Goal: Contribute content: Contribute content

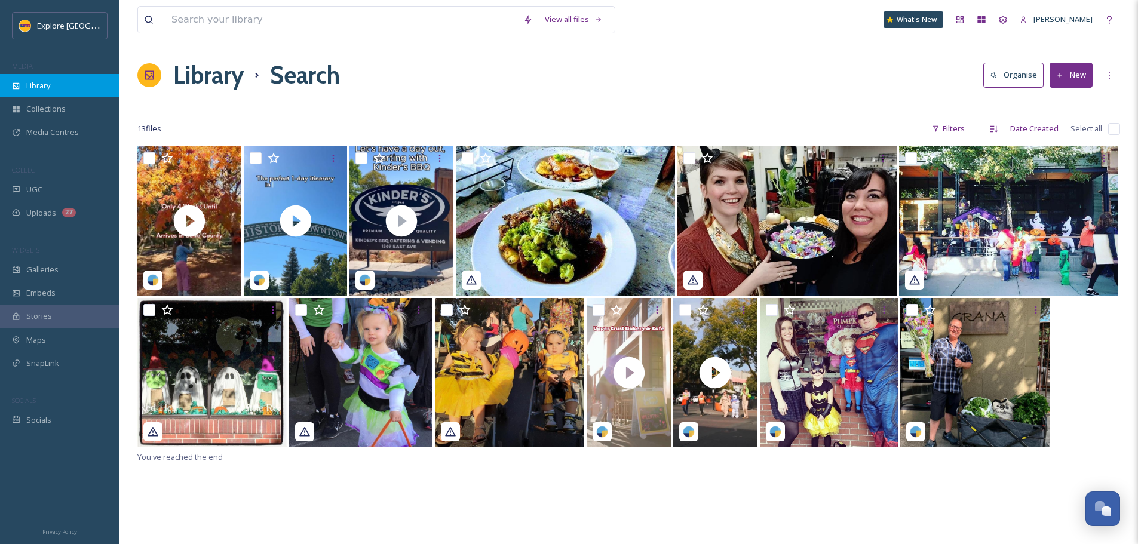
click at [61, 81] on div "Library" at bounding box center [59, 85] width 119 height 23
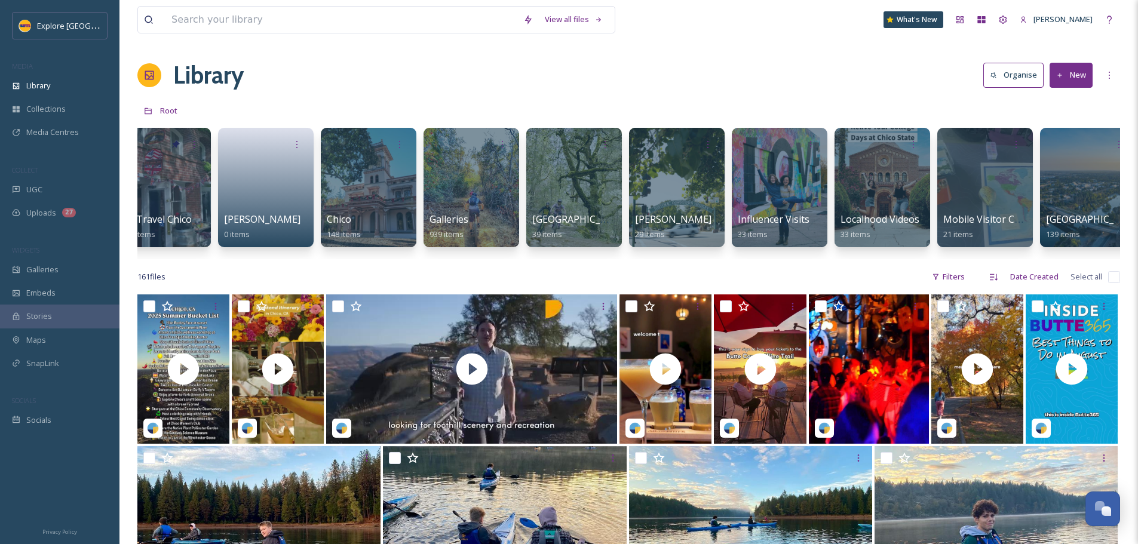
scroll to position [0, 246]
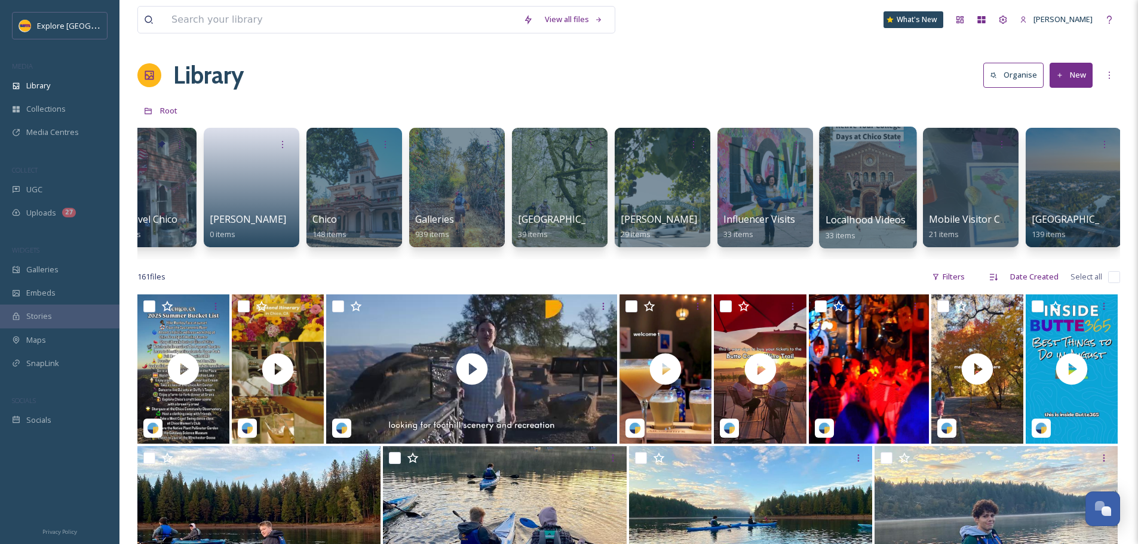
click at [848, 219] on span "Localhood Videos" at bounding box center [866, 219] width 81 height 13
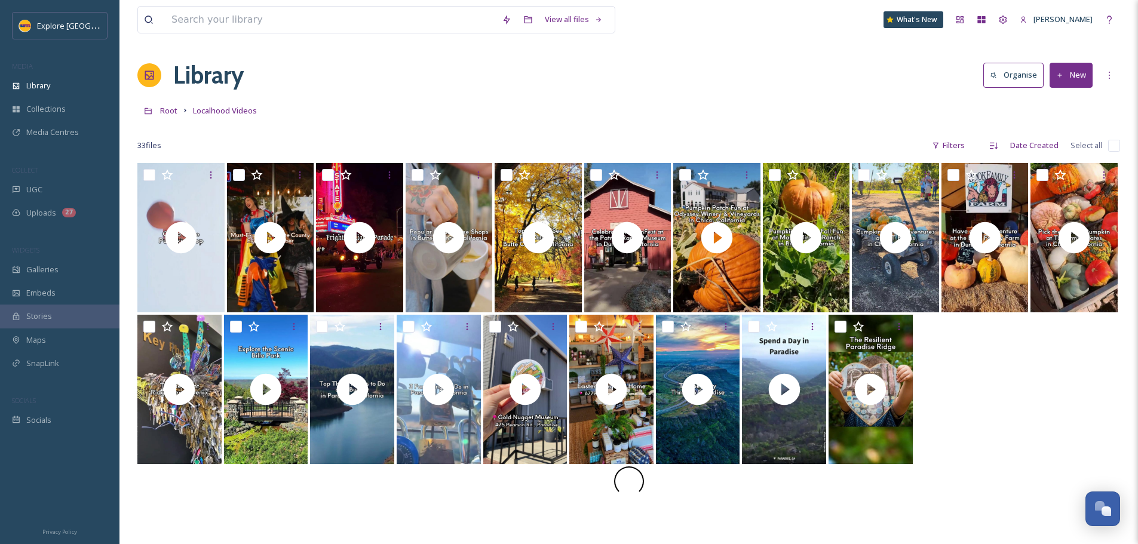
click at [1077, 82] on button "New" at bounding box center [1071, 75] width 43 height 24
click at [1064, 99] on span "File Upload" at bounding box center [1065, 102] width 39 height 11
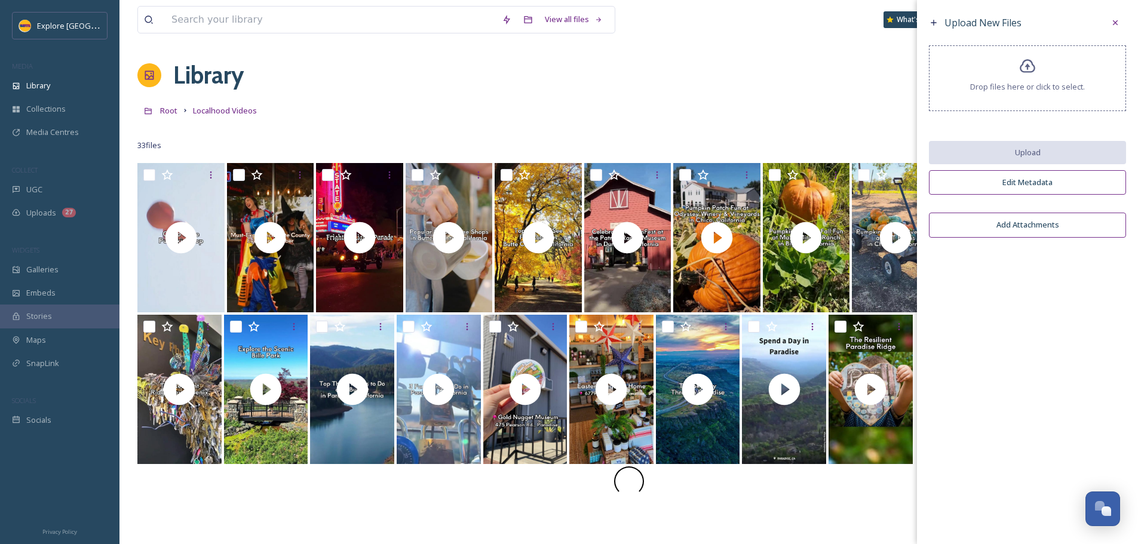
click at [1036, 101] on div "Drop files here or click to select." at bounding box center [1027, 78] width 197 height 66
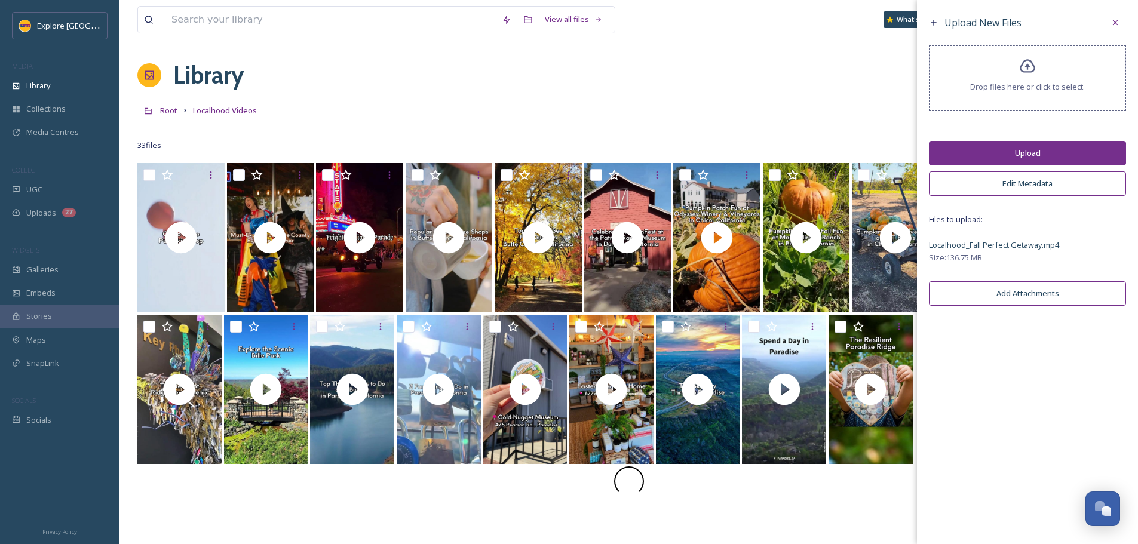
click at [1011, 141] on button "Upload" at bounding box center [1027, 153] width 197 height 24
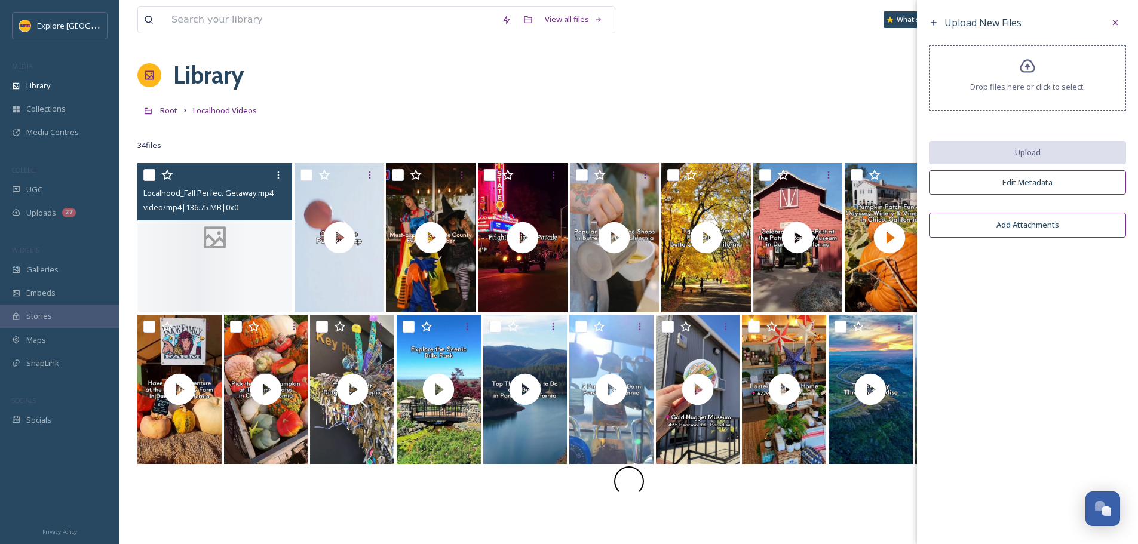
click at [253, 221] on div at bounding box center [214, 237] width 155 height 149
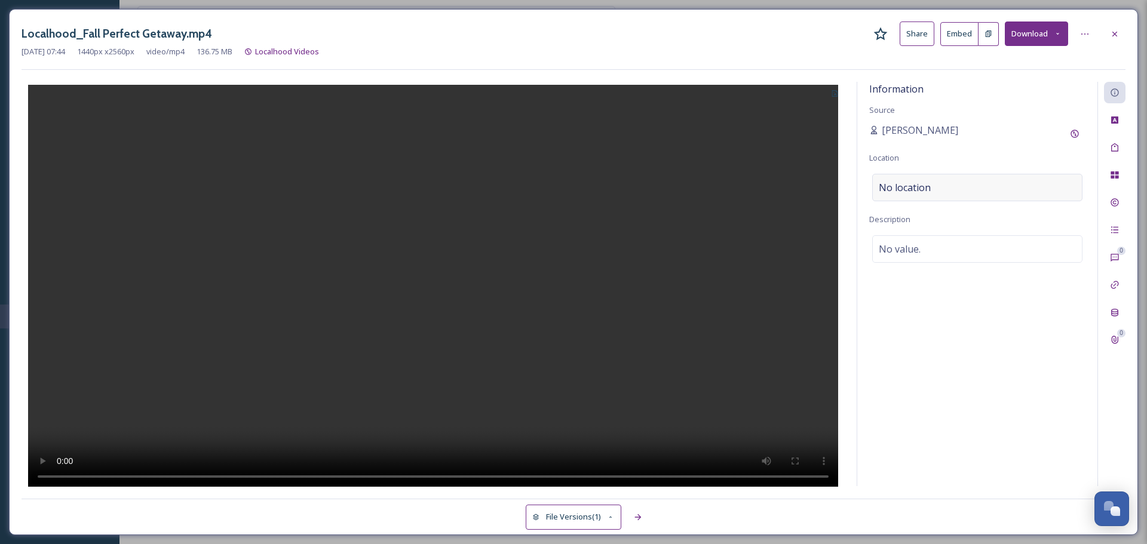
click at [938, 191] on div "No location" at bounding box center [977, 187] width 210 height 27
click at [938, 191] on input at bounding box center [977, 187] width 209 height 26
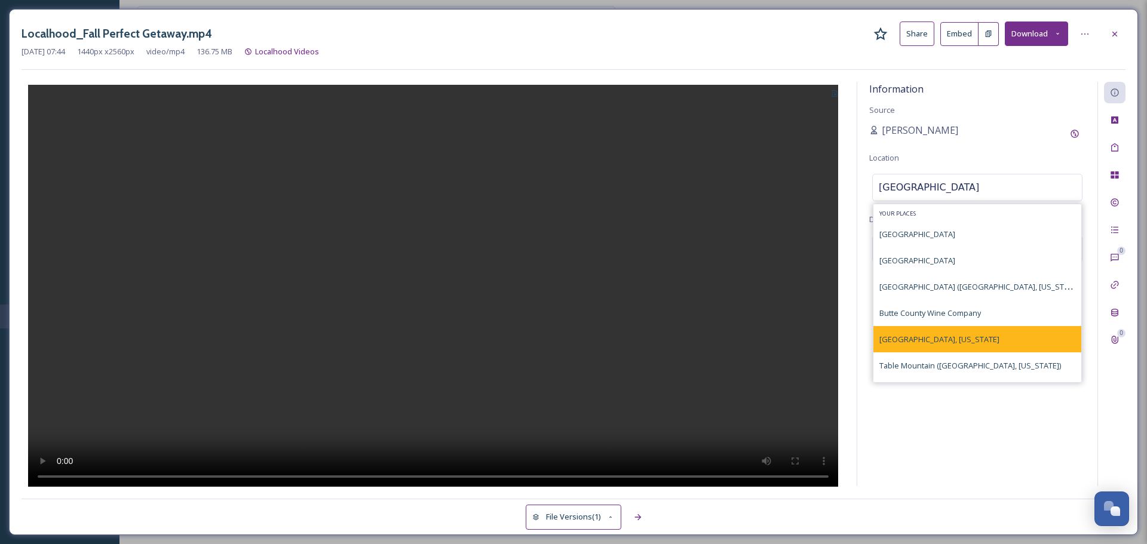
type input "Butte County"
click at [928, 342] on span "Butte County, California" at bounding box center [939, 339] width 120 height 11
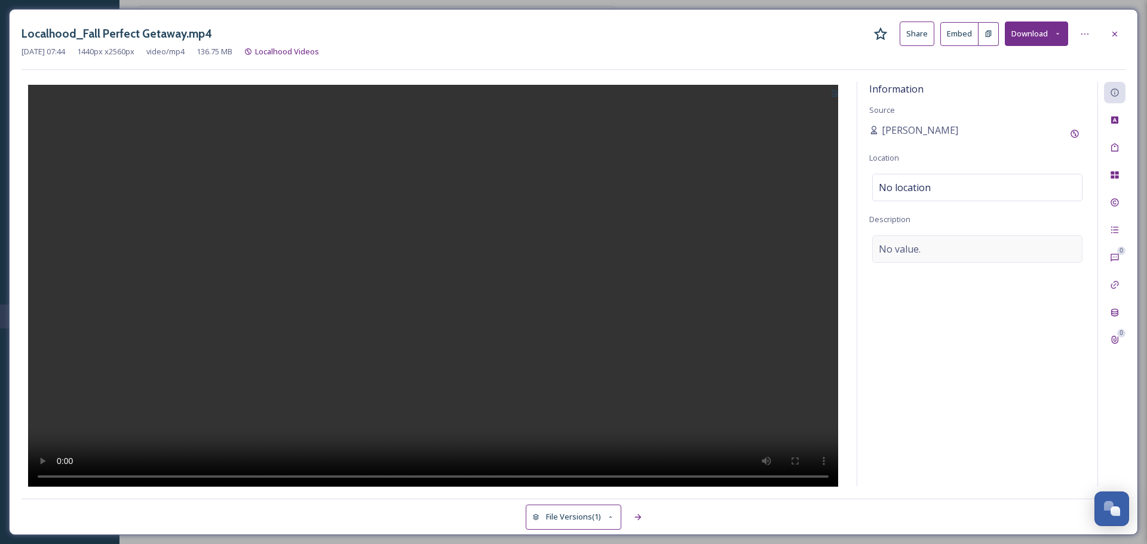
click at [915, 258] on div "No value." at bounding box center [977, 248] width 210 height 27
click at [953, 246] on textarea at bounding box center [977, 284] width 216 height 99
type textarea "A perfect fall getaway in Butte County"
click at [820, 361] on div at bounding box center [433, 284] width 823 height 405
click at [1119, 26] on div at bounding box center [1115, 34] width 22 height 22
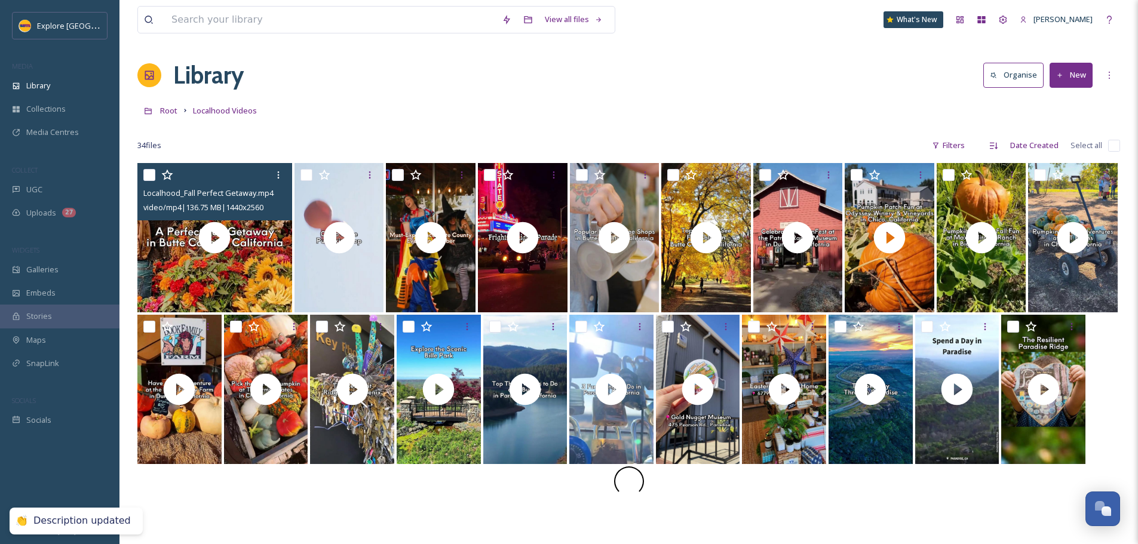
click at [148, 177] on input "checkbox" at bounding box center [149, 175] width 12 height 12
checkbox input "true"
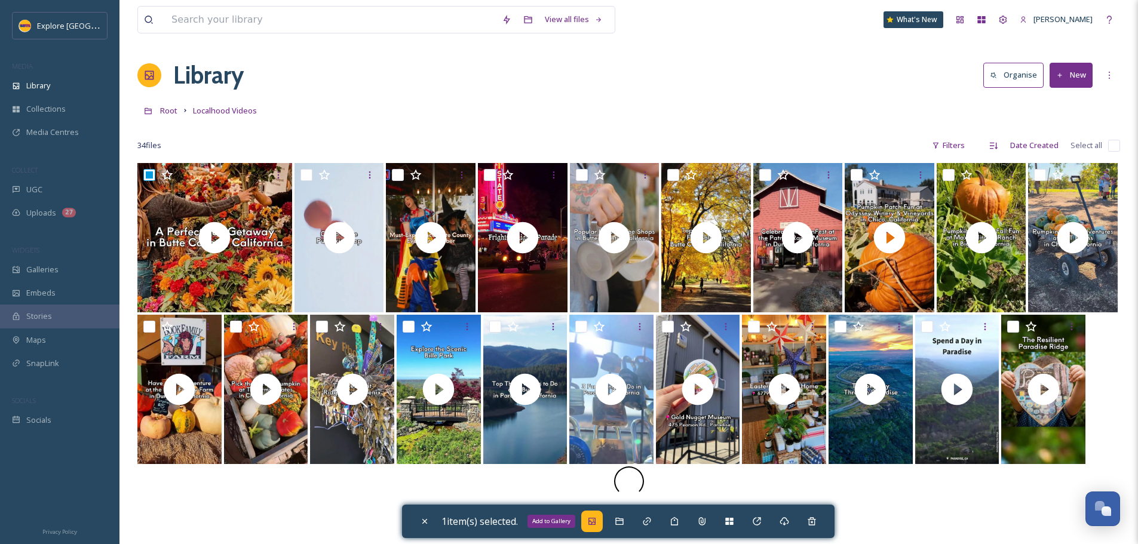
click at [595, 526] on icon at bounding box center [592, 522] width 10 height 10
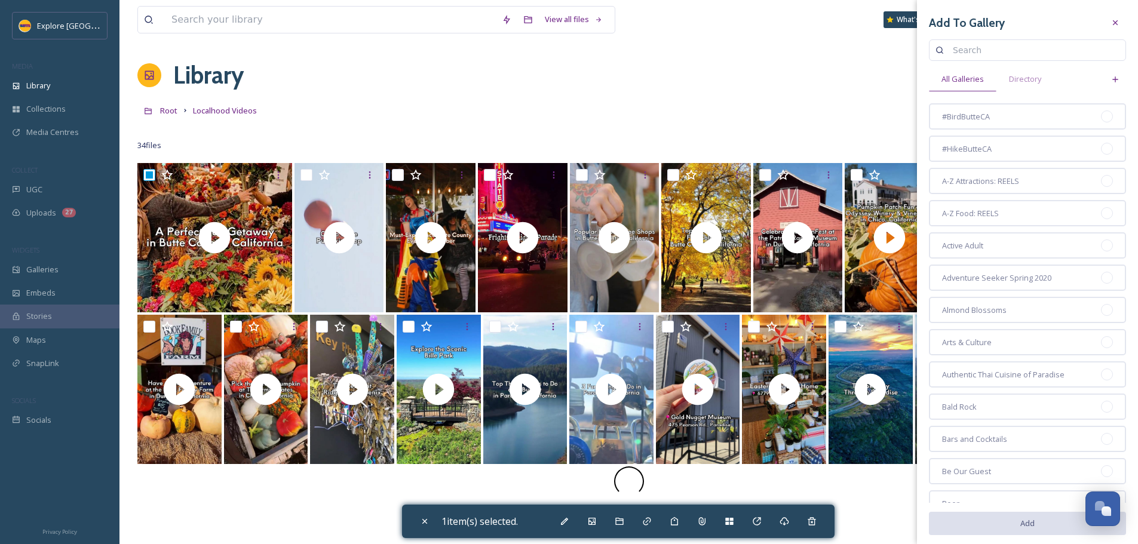
click at [976, 44] on input at bounding box center [1033, 50] width 173 height 24
type input "october"
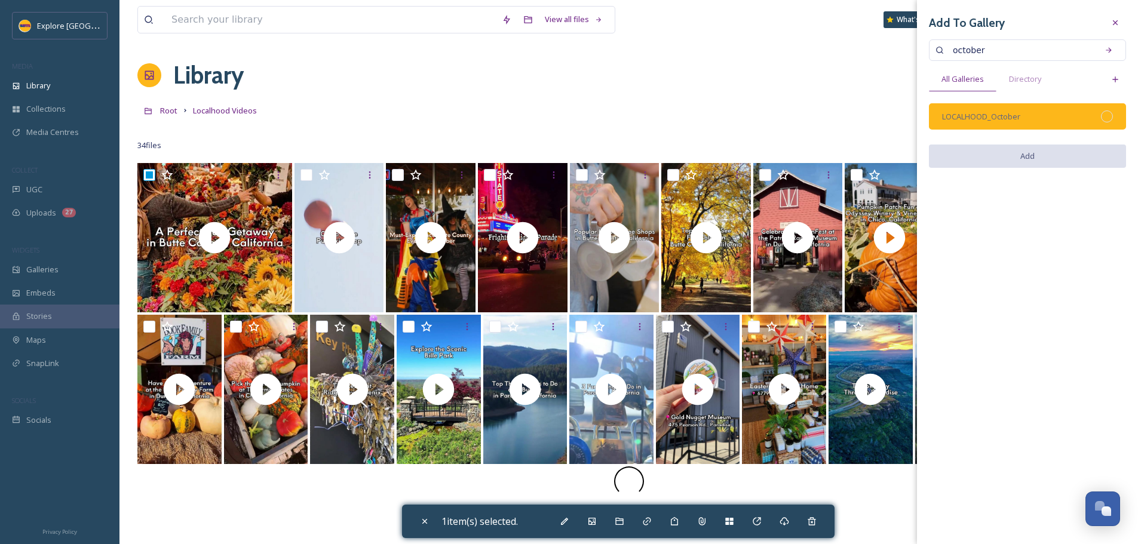
click at [1108, 122] on div at bounding box center [1107, 117] width 12 height 12
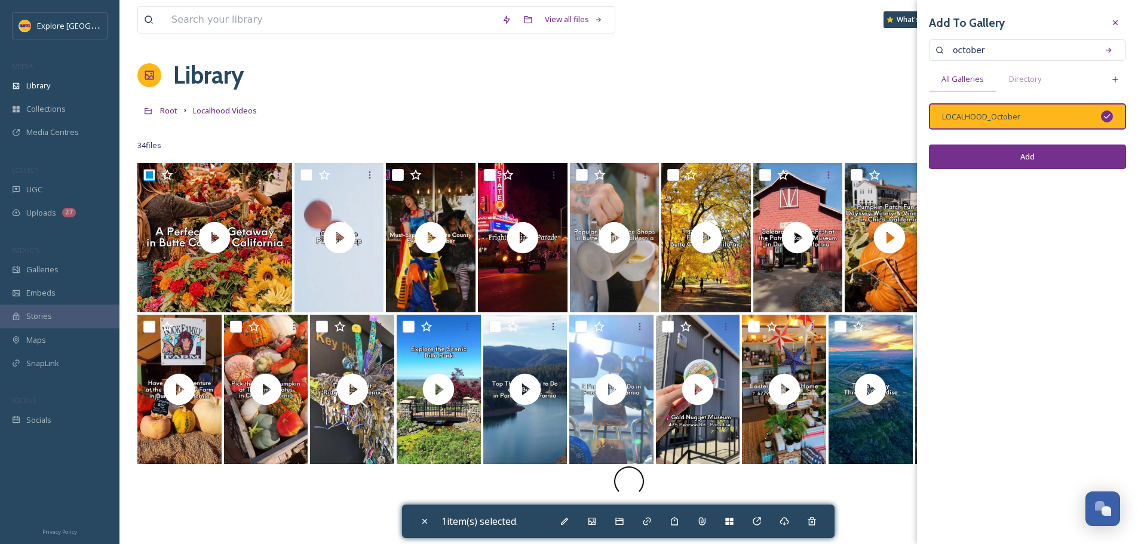
click at [1062, 154] on button "Add" at bounding box center [1027, 157] width 197 height 24
checkbox input "false"
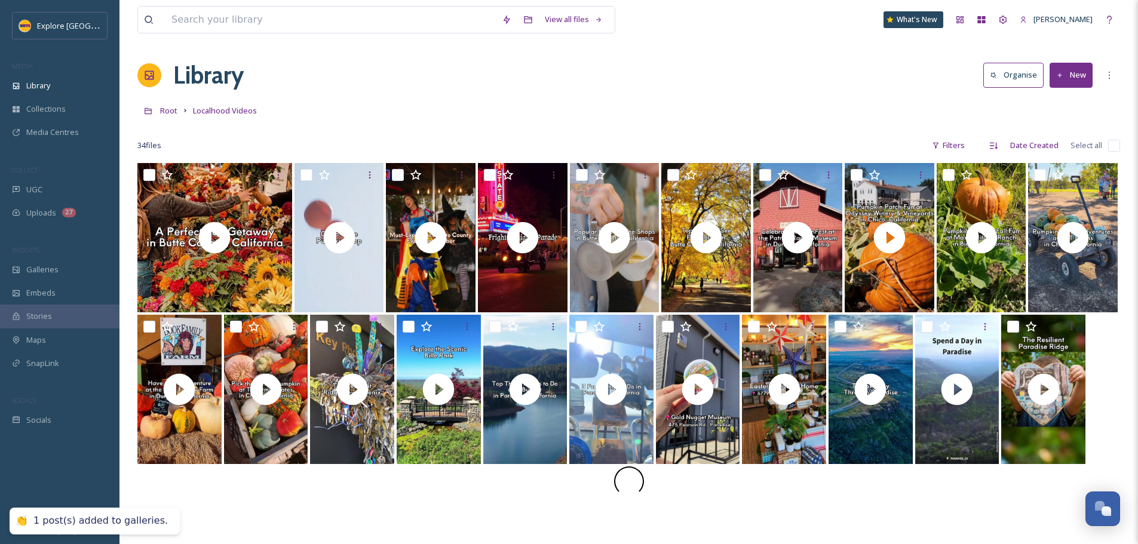
click at [808, 113] on div "Root Localhood Videos" at bounding box center [628, 110] width 983 height 23
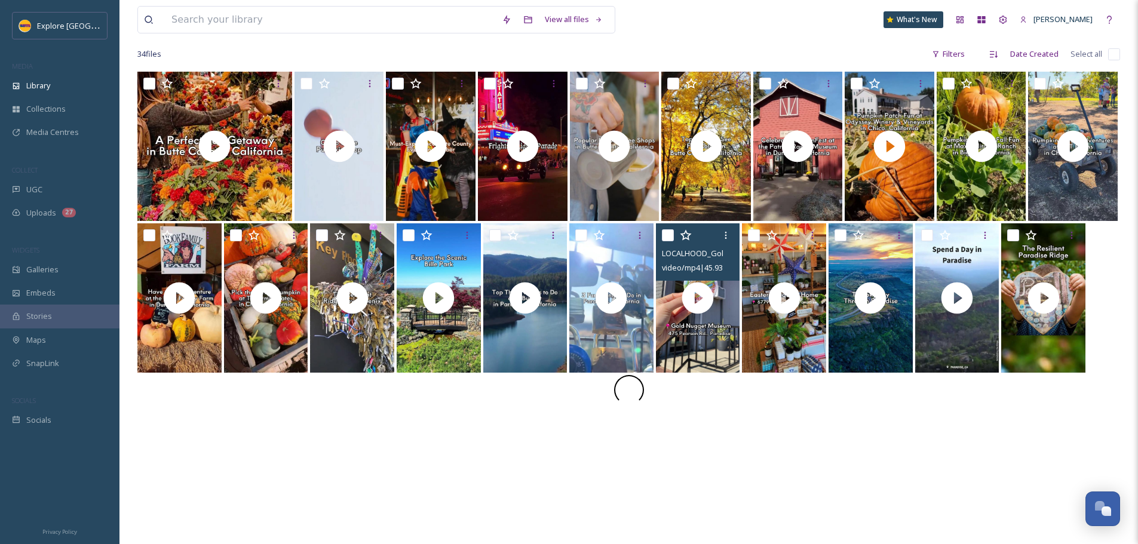
scroll to position [163, 0]
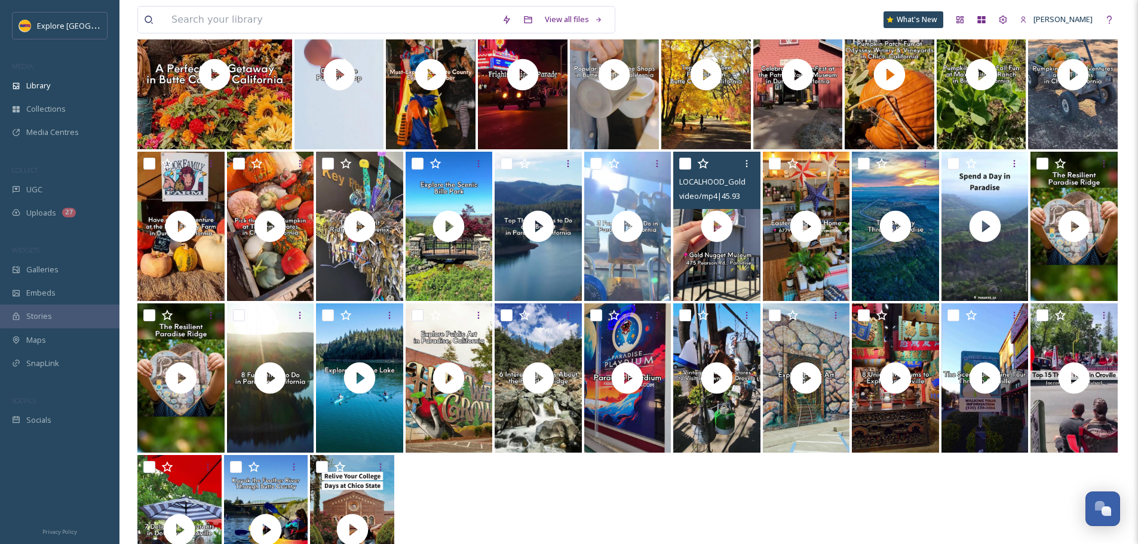
click at [685, 165] on input "checkbox" at bounding box center [685, 164] width 12 height 12
checkbox input "true"
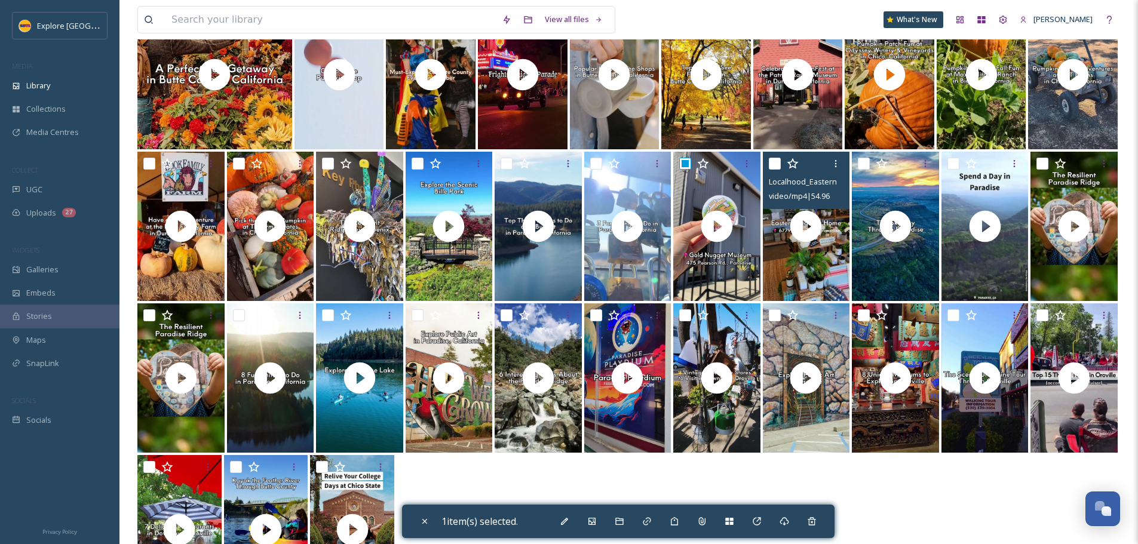
click at [773, 162] on input "checkbox" at bounding box center [775, 164] width 12 height 12
checkbox input "true"
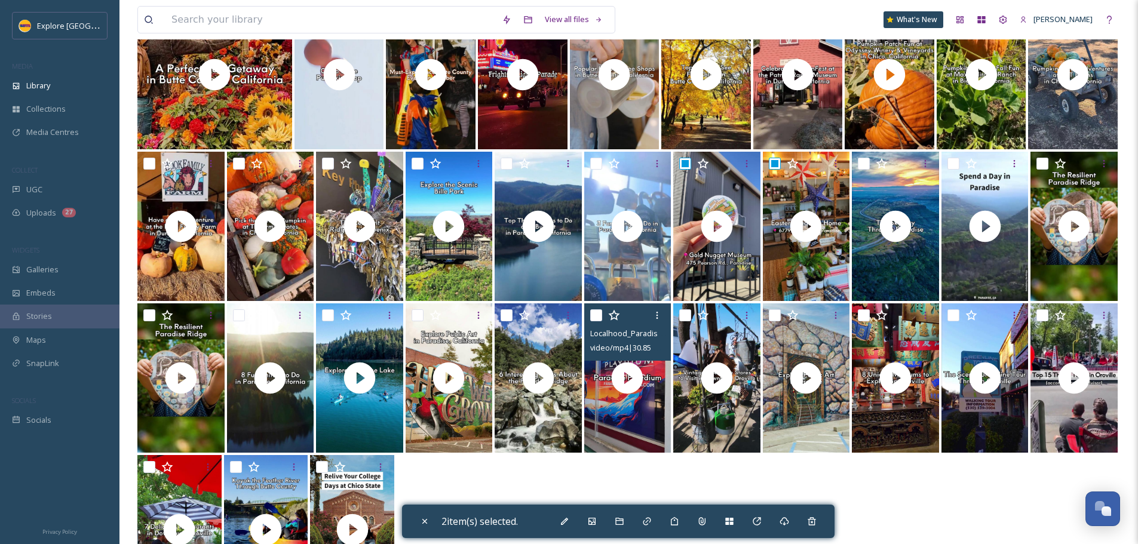
click at [599, 318] on input "checkbox" at bounding box center [596, 315] width 12 height 12
checkbox input "true"
click at [593, 529] on div "Add to Gallery" at bounding box center [592, 522] width 22 height 22
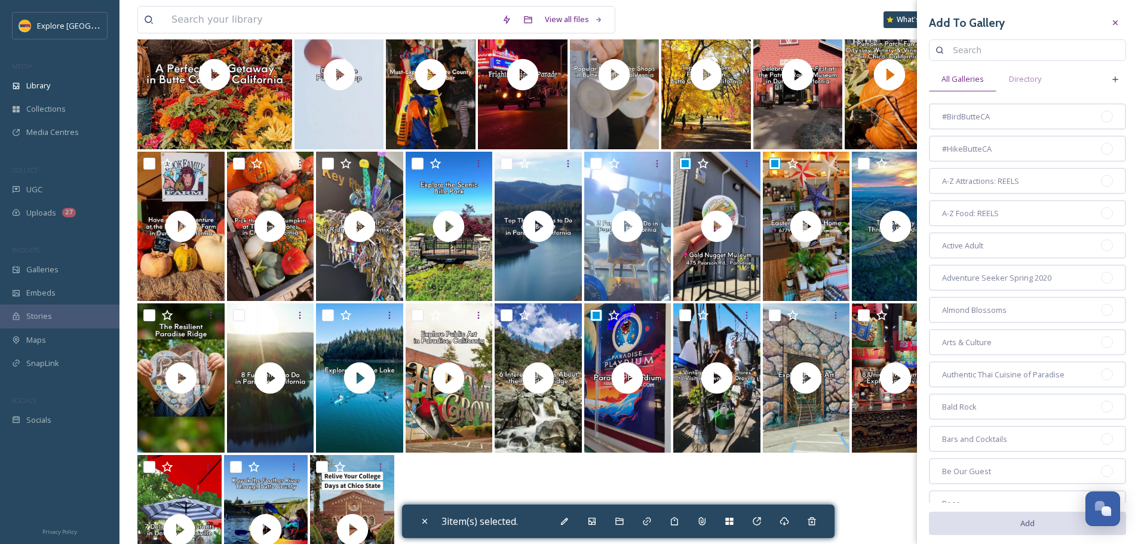
click at [957, 52] on input at bounding box center [1033, 50] width 173 height 24
type input "localhood"
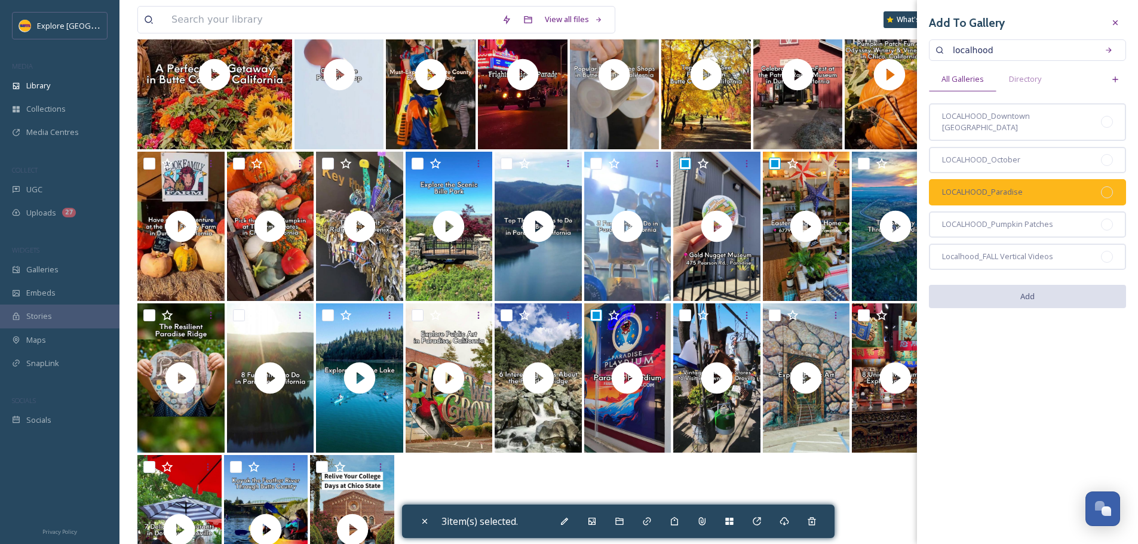
click at [1105, 186] on div at bounding box center [1107, 192] width 12 height 12
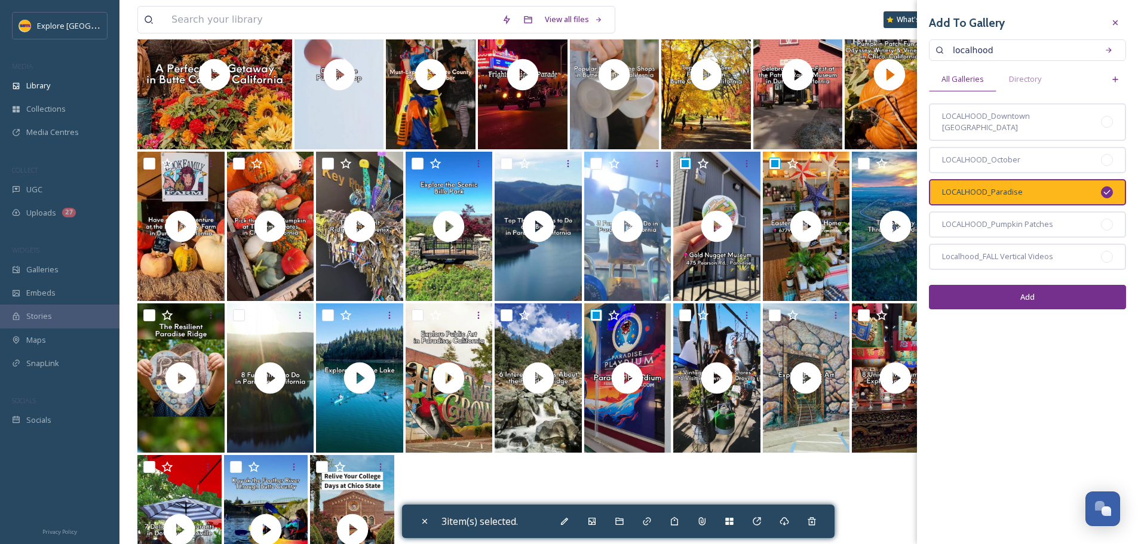
click at [1033, 292] on button "Add" at bounding box center [1027, 297] width 197 height 24
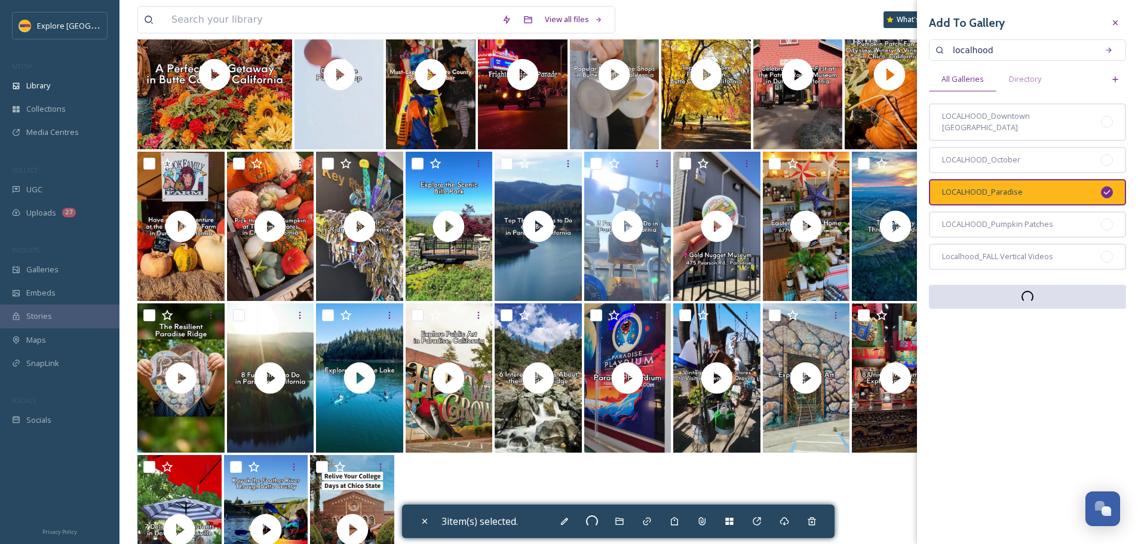
checkbox input "false"
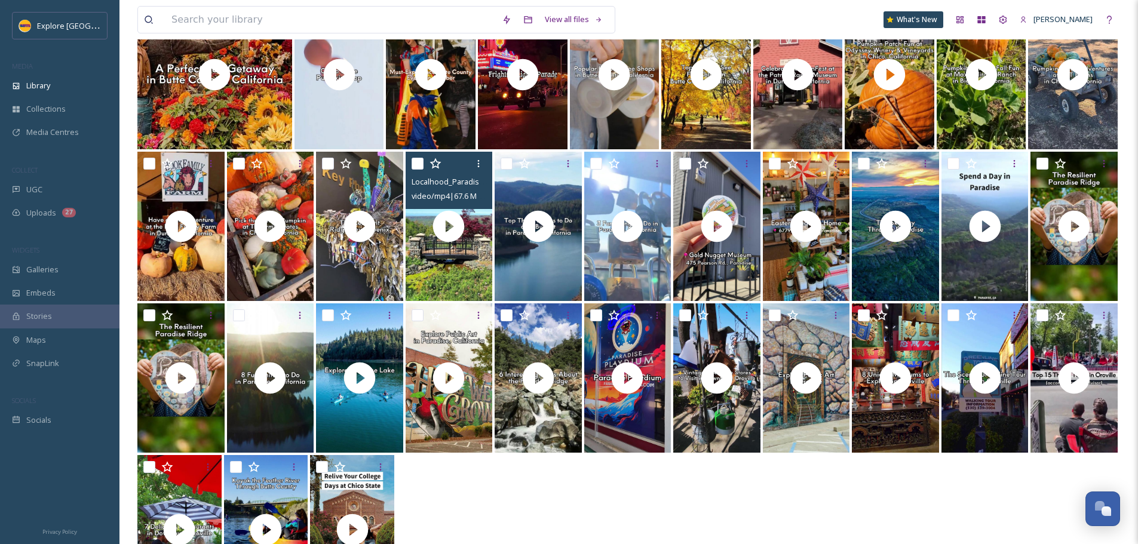
scroll to position [44, 0]
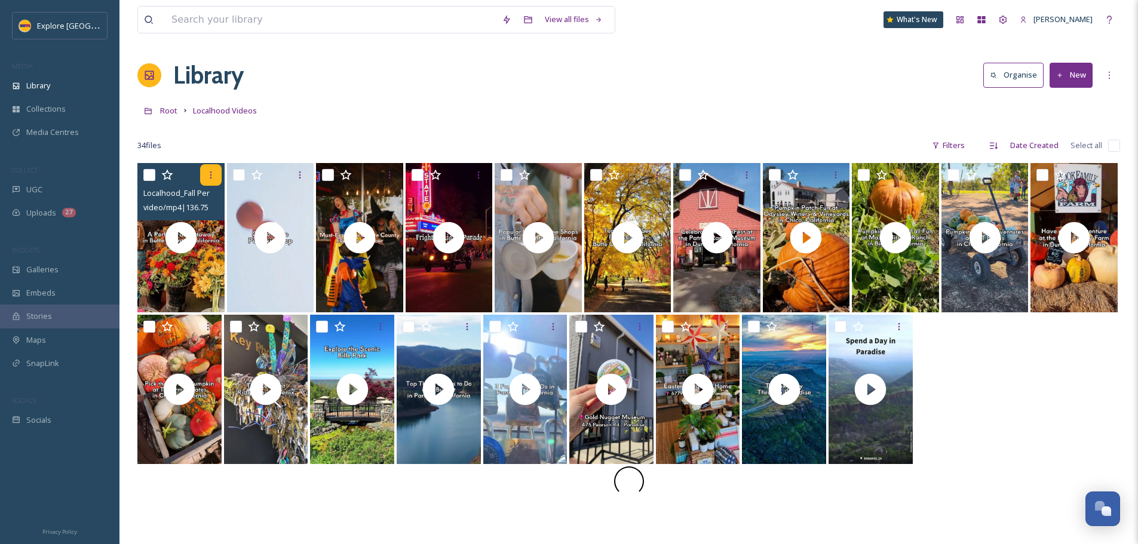
click at [213, 179] on icon at bounding box center [211, 175] width 10 height 10
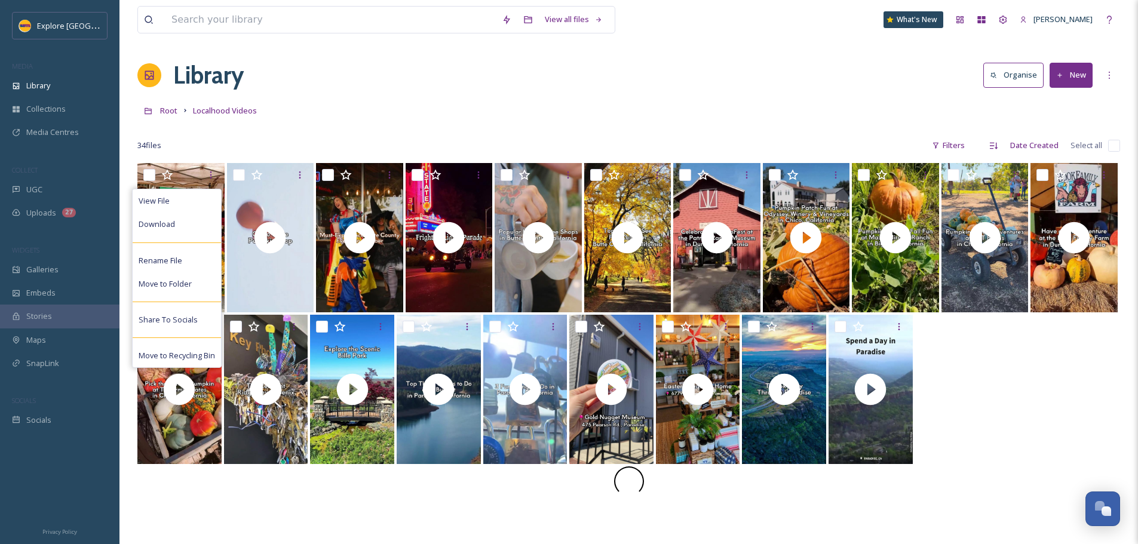
click at [303, 130] on div at bounding box center [628, 128] width 983 height 12
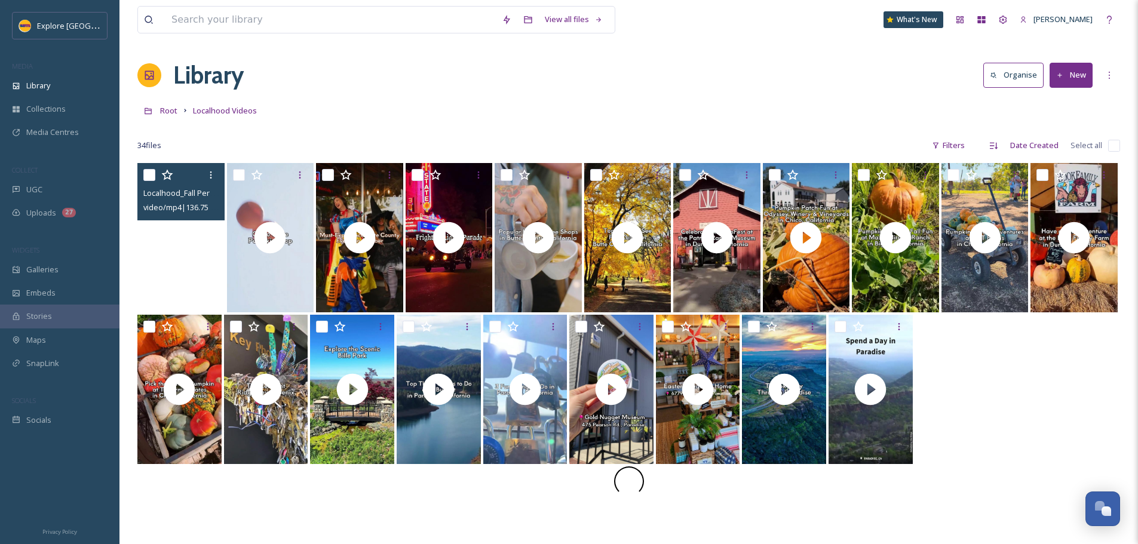
click at [185, 272] on video "Localhood_Fall Perfect Getaway.mp4" at bounding box center [180, 237] width 87 height 149
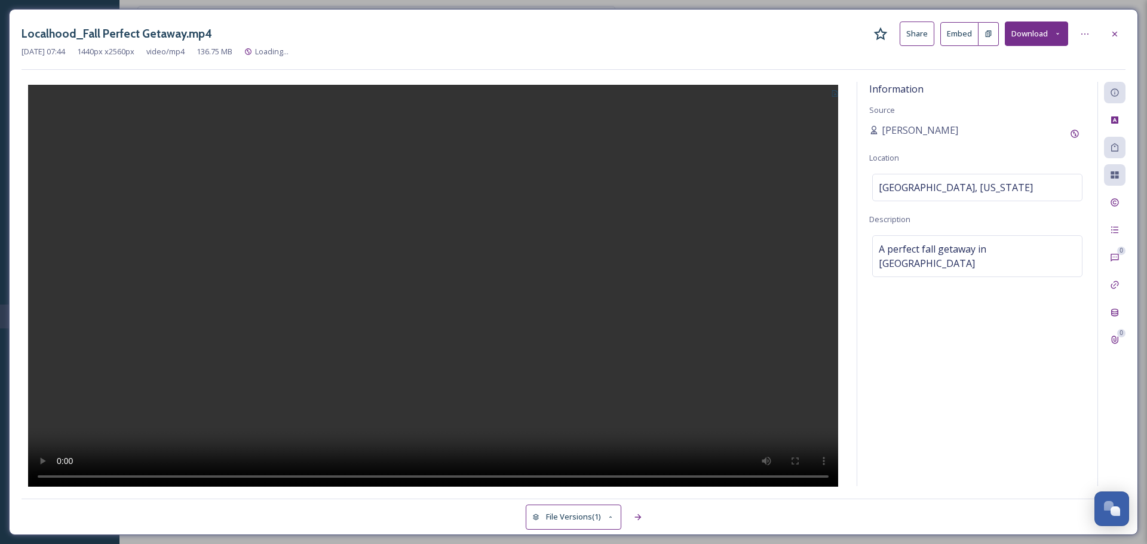
click at [952, 47] on div "Sep 18 2025 07:44 1440 px x 2560 px video/mp4 136.75 MB Loading..." at bounding box center [574, 51] width 1104 height 11
click at [964, 42] on button "Embed" at bounding box center [959, 34] width 38 height 24
click at [987, 37] on icon at bounding box center [988, 34] width 8 height 8
click at [1119, 33] on div at bounding box center [1115, 34] width 22 height 22
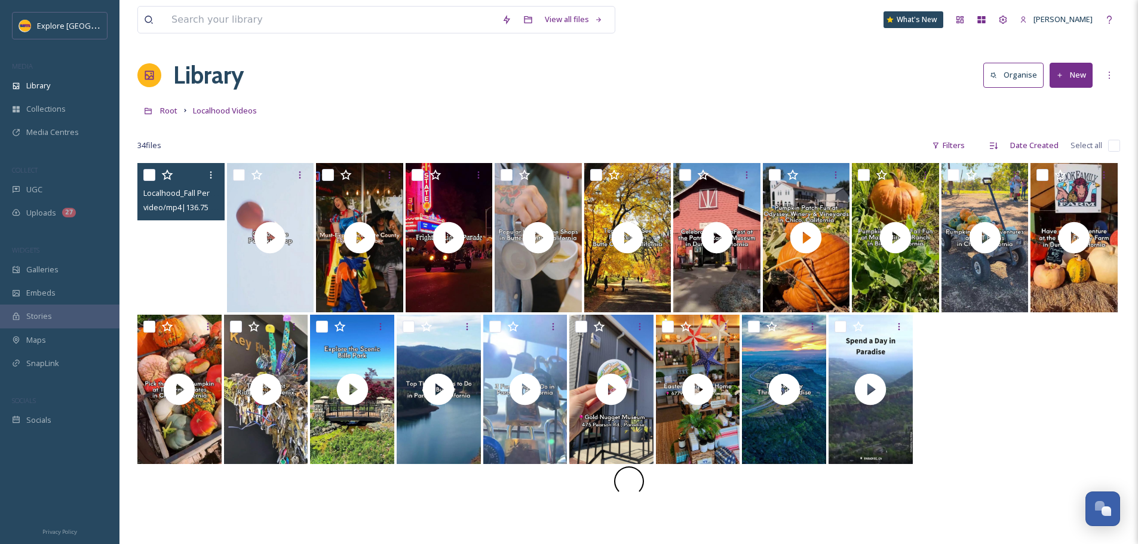
click at [189, 247] on video "Localhood_Fall Perfect Getaway.mp4" at bounding box center [180, 237] width 87 height 149
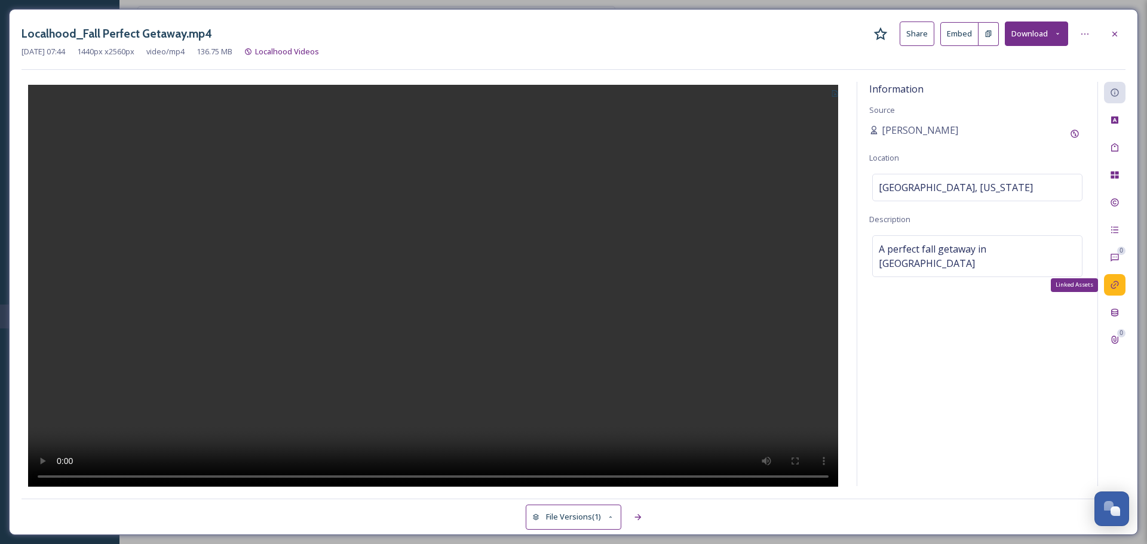
click at [1113, 280] on icon at bounding box center [1115, 285] width 10 height 10
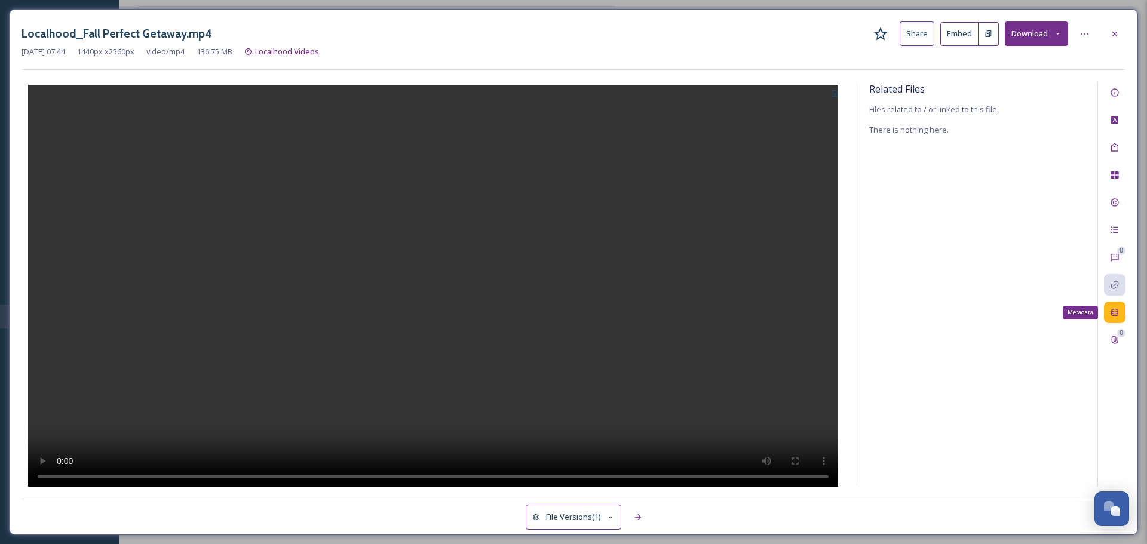
click at [1119, 314] on div "Metadata" at bounding box center [1115, 313] width 22 height 22
click at [1115, 341] on icon at bounding box center [1115, 340] width 10 height 10
click at [1091, 36] on div at bounding box center [1085, 34] width 22 height 22
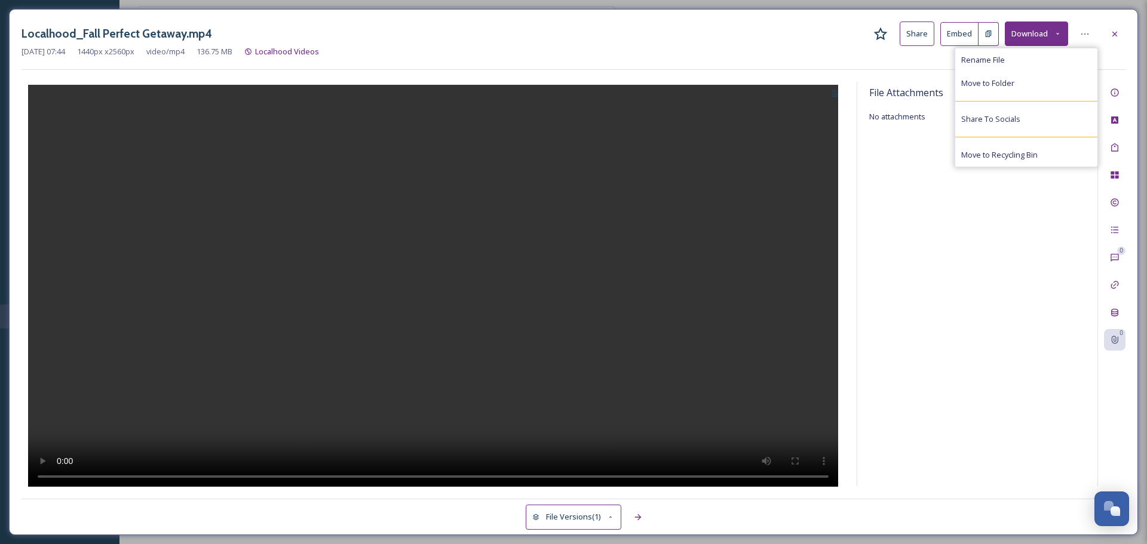
click at [1011, 231] on div "File Attachments No attachments" at bounding box center [977, 284] width 240 height 404
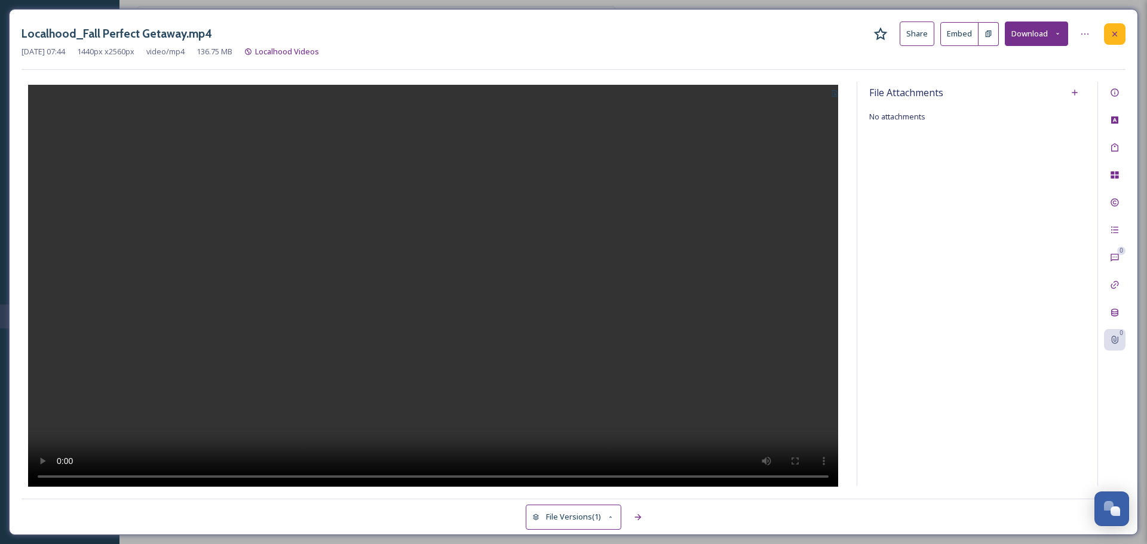
click at [1118, 27] on div at bounding box center [1115, 34] width 22 height 22
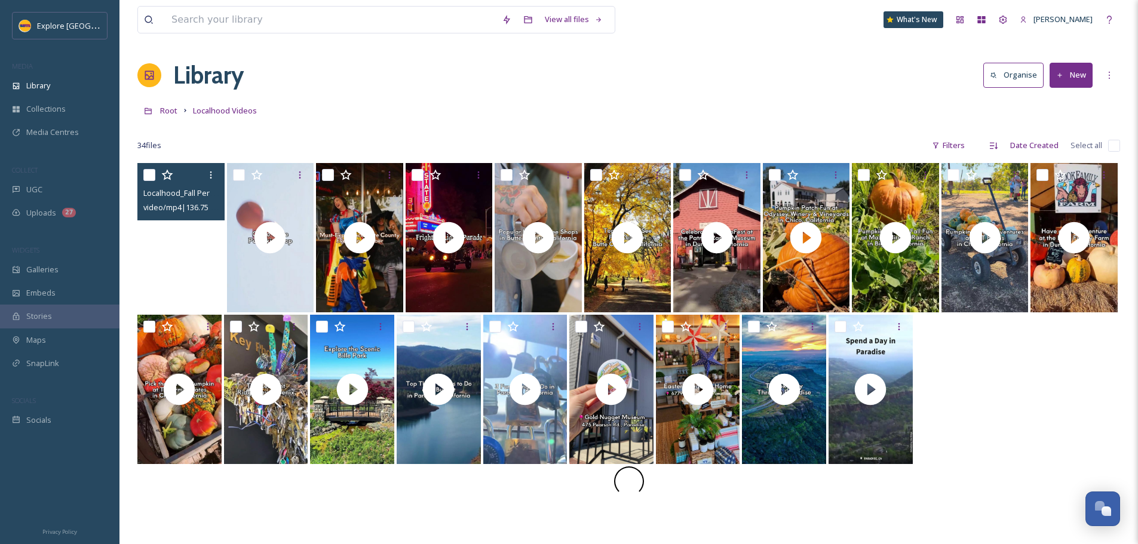
click at [197, 272] on video "Localhood_Fall Perfect Getaway.mp4" at bounding box center [180, 237] width 87 height 149
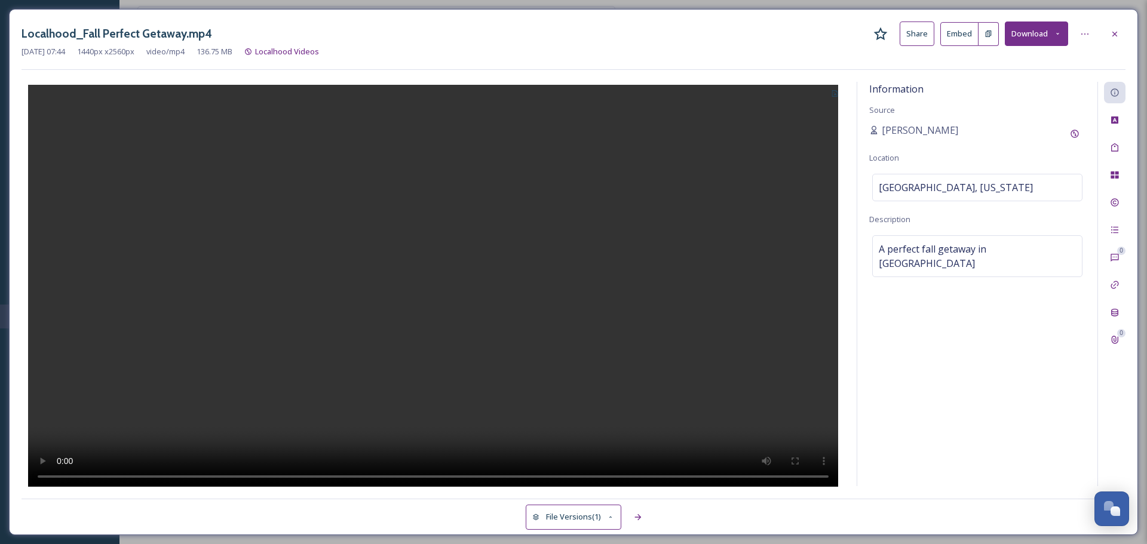
click at [722, 366] on div at bounding box center [433, 284] width 823 height 405
click at [1112, 34] on icon at bounding box center [1115, 34] width 10 height 10
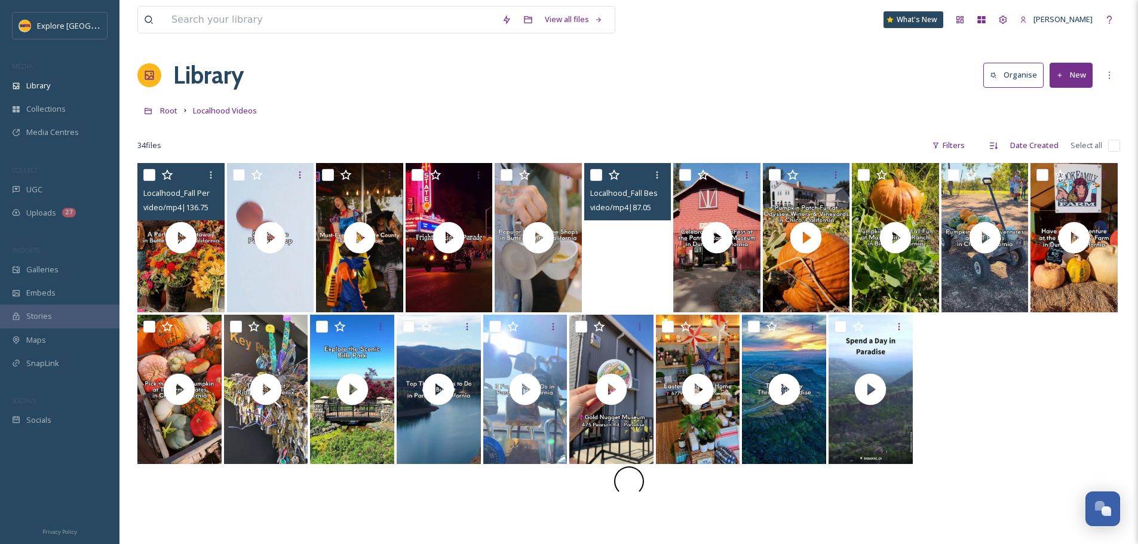
click at [655, 250] on video "Localhood_Fall Best Color Spots.mp4" at bounding box center [627, 237] width 87 height 149
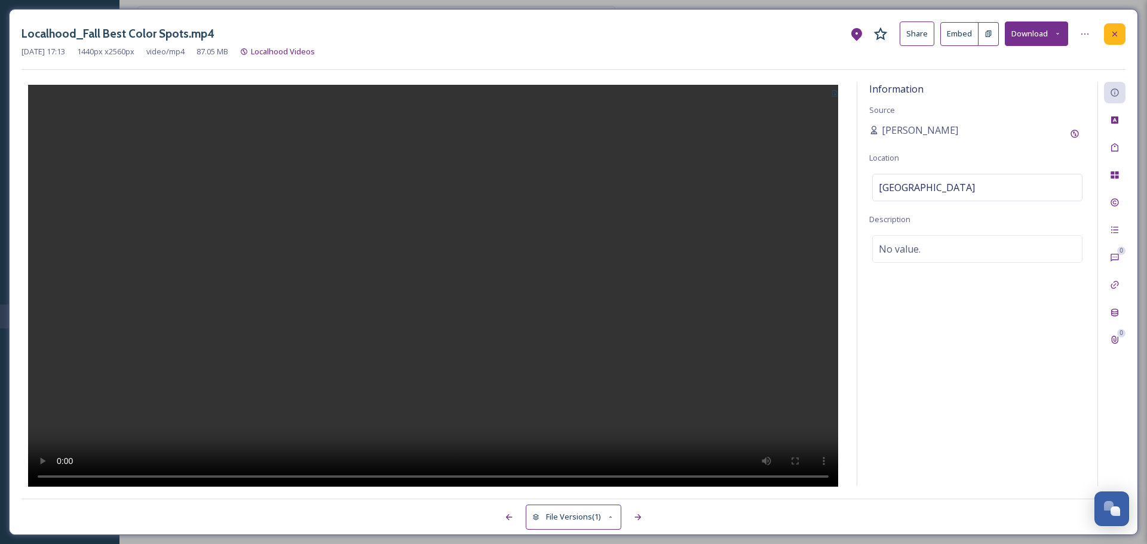
click at [1117, 41] on div at bounding box center [1115, 34] width 22 height 22
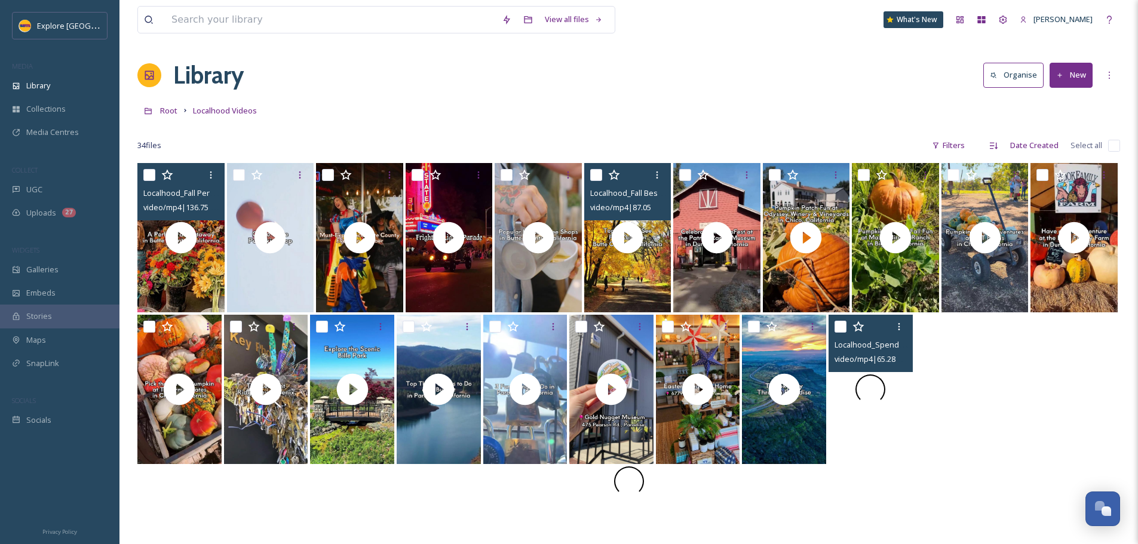
click at [861, 413] on div at bounding box center [871, 389] width 84 height 149
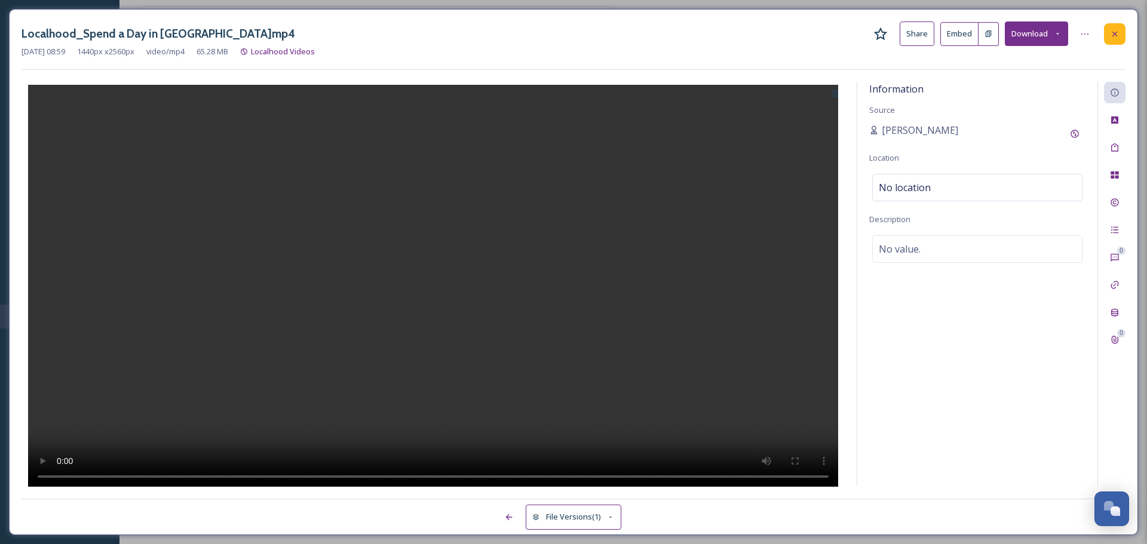
click at [1112, 26] on div at bounding box center [1115, 34] width 22 height 22
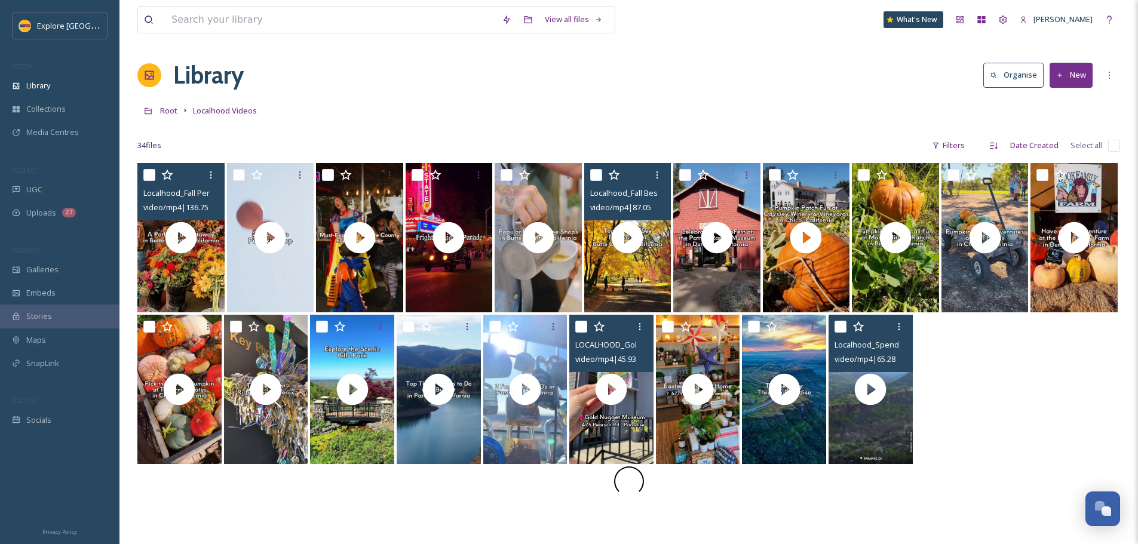
click at [606, 358] on span "video/mp4 | 45.93 MB | 1440 x 2560" at bounding box center [633, 358] width 116 height 11
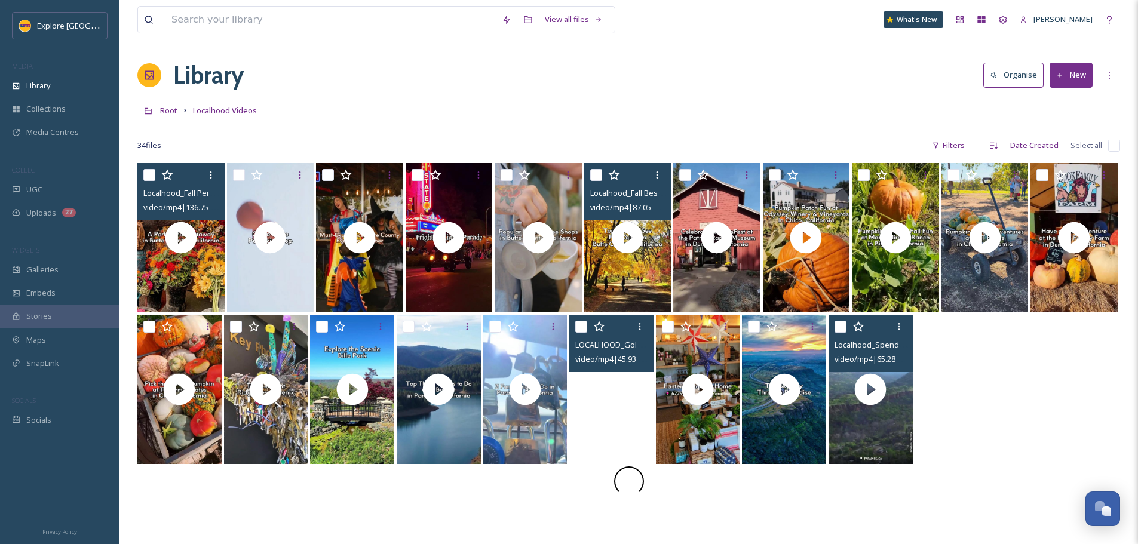
click at [637, 423] on video "LOCALHOOD_Gold Nugget Museum.mp4" at bounding box center [611, 389] width 84 height 149
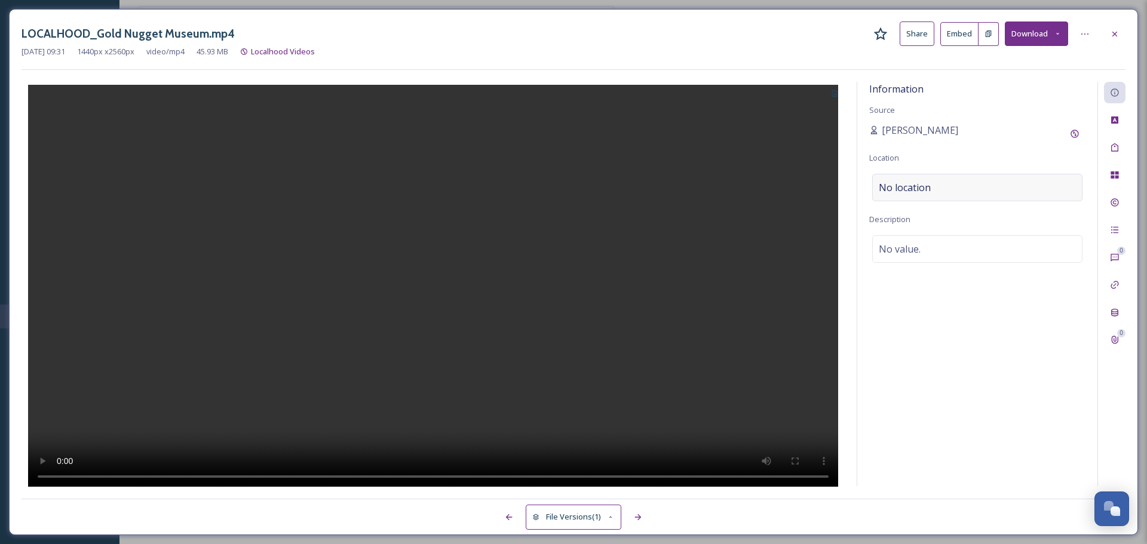
click at [904, 188] on span "No location" at bounding box center [905, 187] width 52 height 14
click at [904, 188] on input at bounding box center [977, 187] width 209 height 26
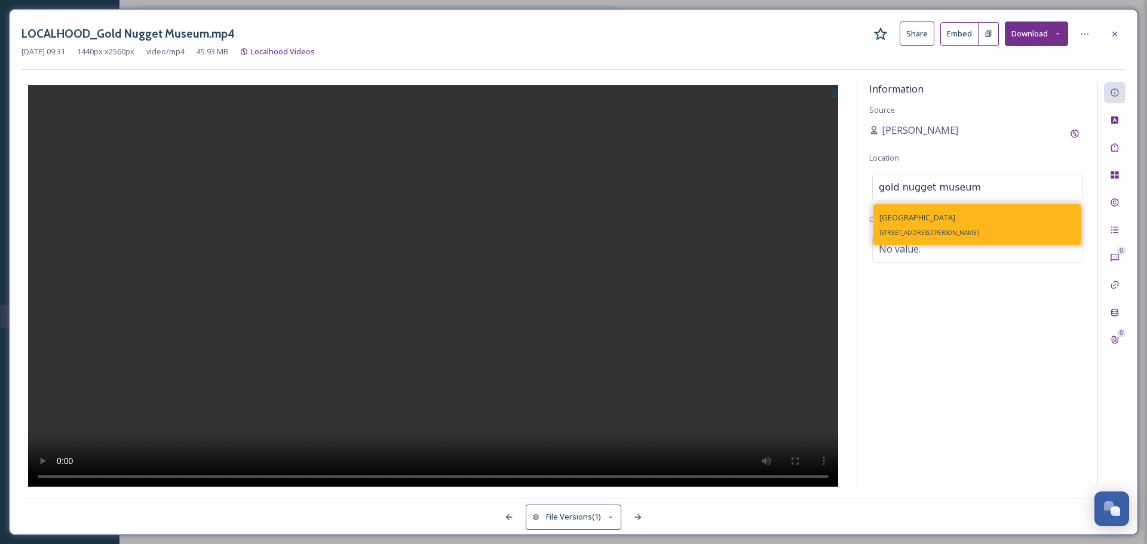
type input "gold nugget museum"
click at [888, 222] on span "Gold Nugget Museum" at bounding box center [917, 217] width 76 height 11
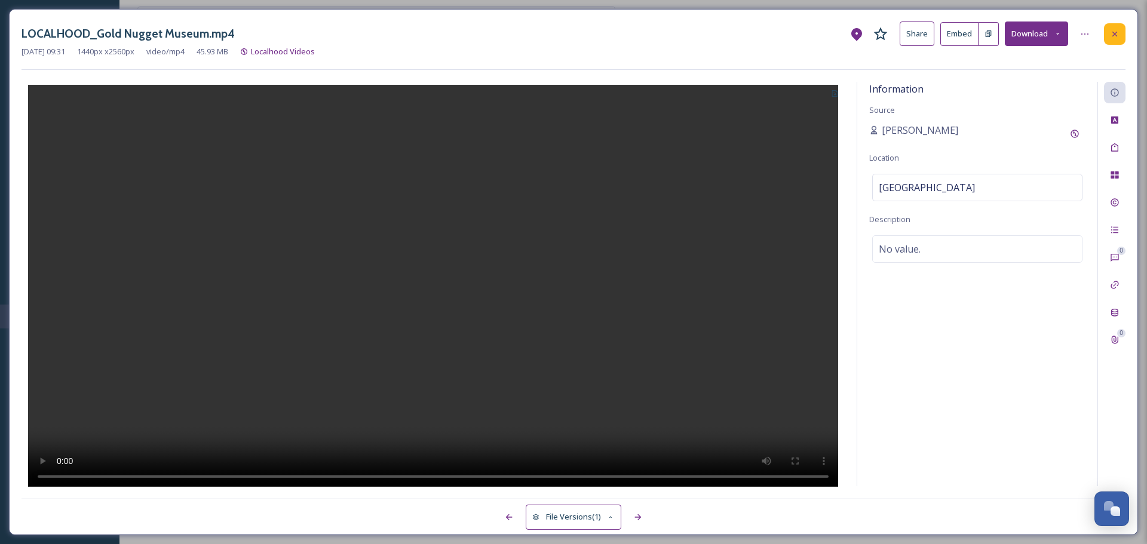
click at [1118, 33] on icon at bounding box center [1115, 34] width 10 height 10
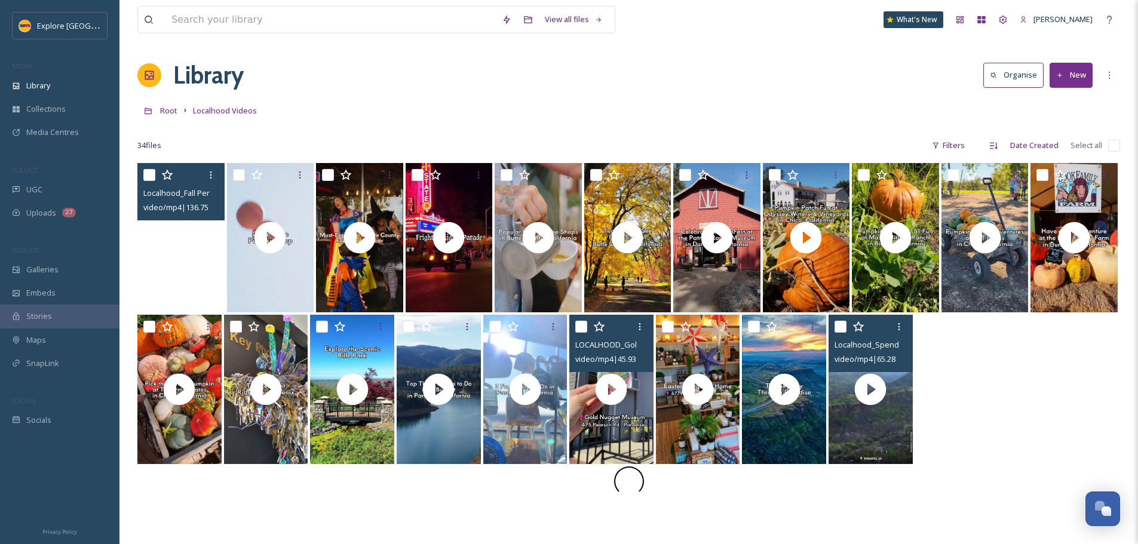
click at [181, 259] on video "Localhood_Fall Perfect Getaway.mp4" at bounding box center [180, 237] width 87 height 149
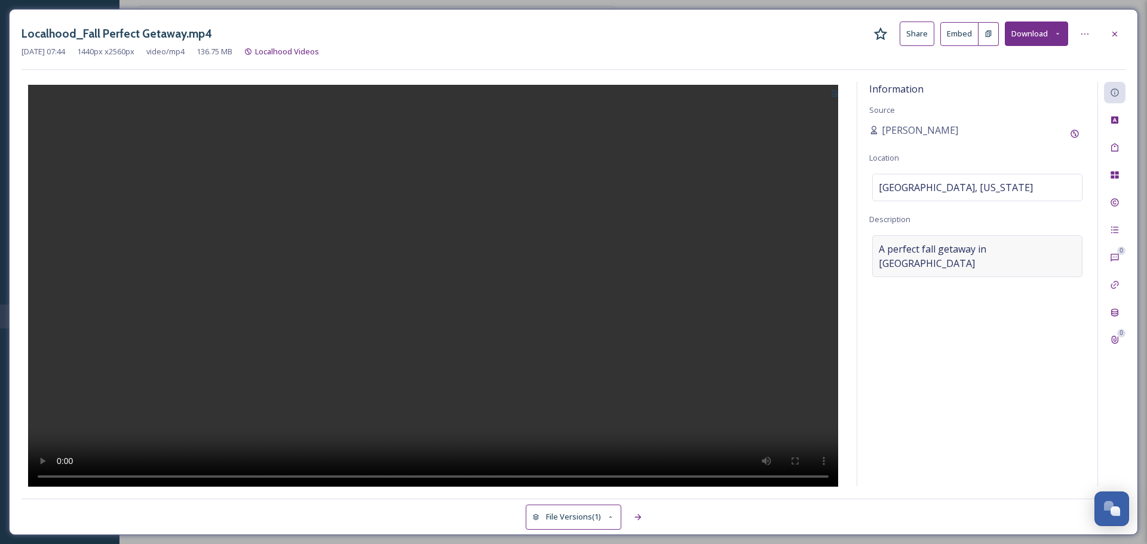
click at [986, 250] on span "A perfect fall getaway in Butte County" at bounding box center [977, 256] width 197 height 29
click at [986, 250] on textarea "A perfect fall getaway in Butte County" at bounding box center [977, 284] width 216 height 99
paste textarea "Sweater weather means enjoying hot coffee, bundling up and getting outside, and…"
type textarea "Sweater weather means enjoying hot coffee, bundling up and getting outside, and…"
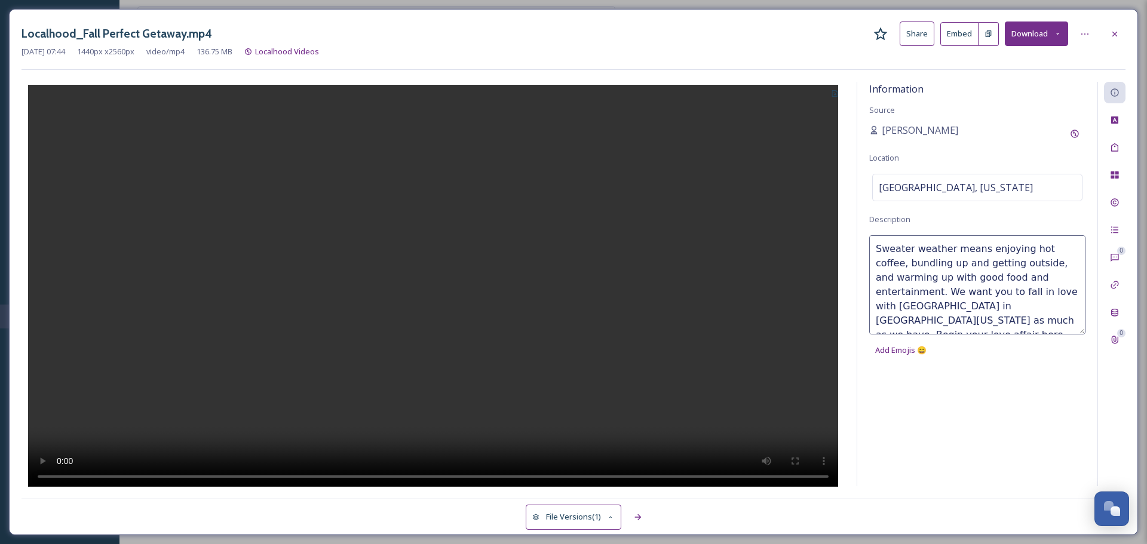
click at [799, 163] on div at bounding box center [433, 284] width 823 height 405
click at [1107, 28] on div at bounding box center [1115, 34] width 22 height 22
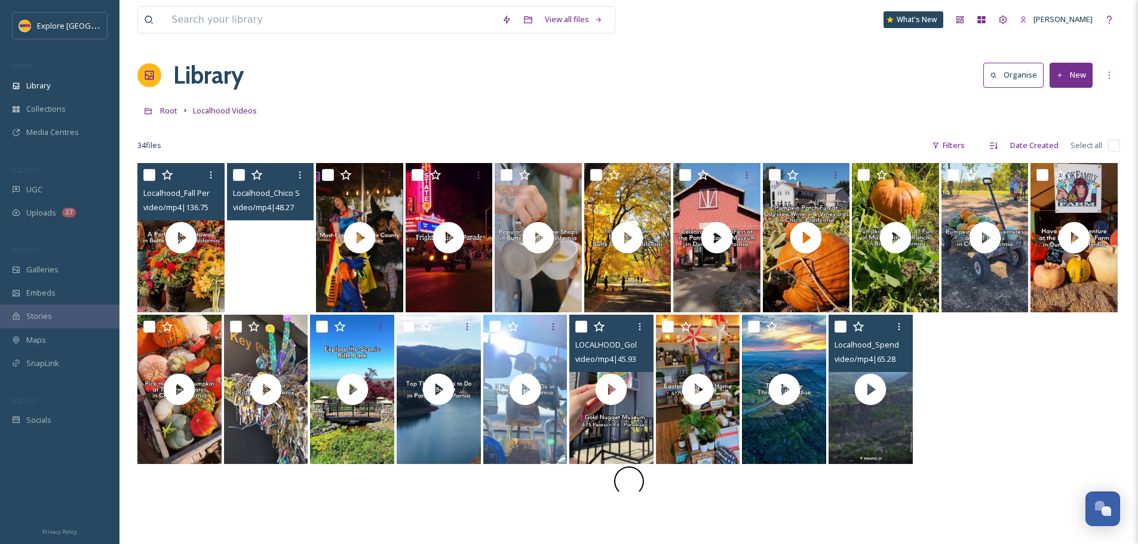
click at [290, 261] on video "Localhood_Chico State Pumpkin Drop.mp4" at bounding box center [270, 237] width 87 height 149
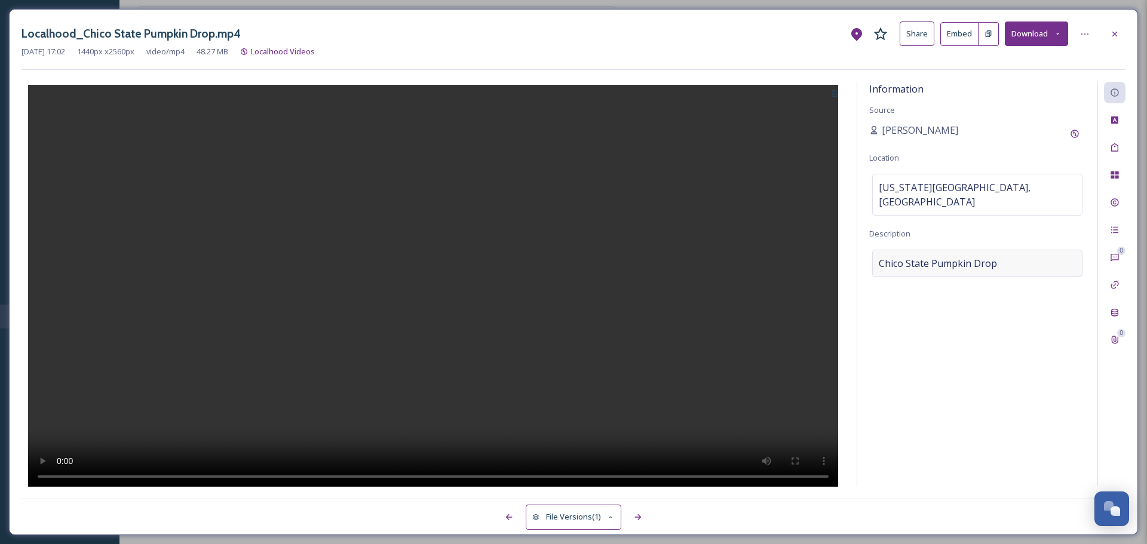
click at [937, 256] on span "Chico State Pumpkin Drop" at bounding box center [938, 263] width 118 height 14
click at [937, 254] on textarea "Chico State Pumpkin Drop" at bounding box center [977, 299] width 216 height 99
click at [911, 283] on textarea "This Halloween, head to Chico State in Butte County, California, the beloved, a…" at bounding box center [977, 299] width 216 height 99
paste textarea "This is a joint event present by the Society of Physics Students and the Depart…"
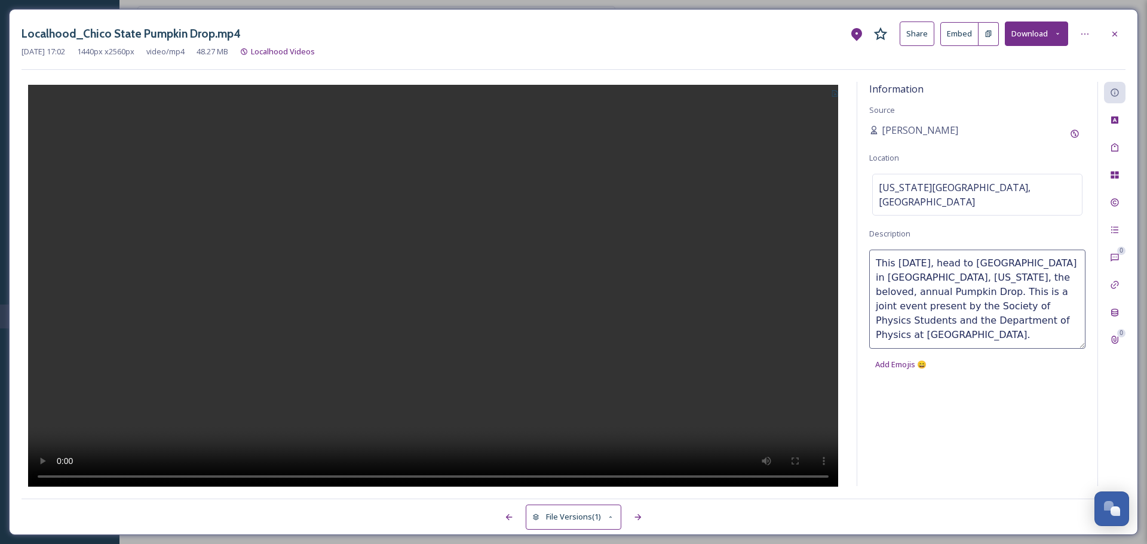
click at [1002, 309] on textarea "This Halloween, head to Chico State in Butte County, California, the beloved, a…" at bounding box center [977, 299] width 216 height 99
paste textarea "Kids love the Pumpkin Drop, for obvious reasons, but then again, who doesn't lo…"
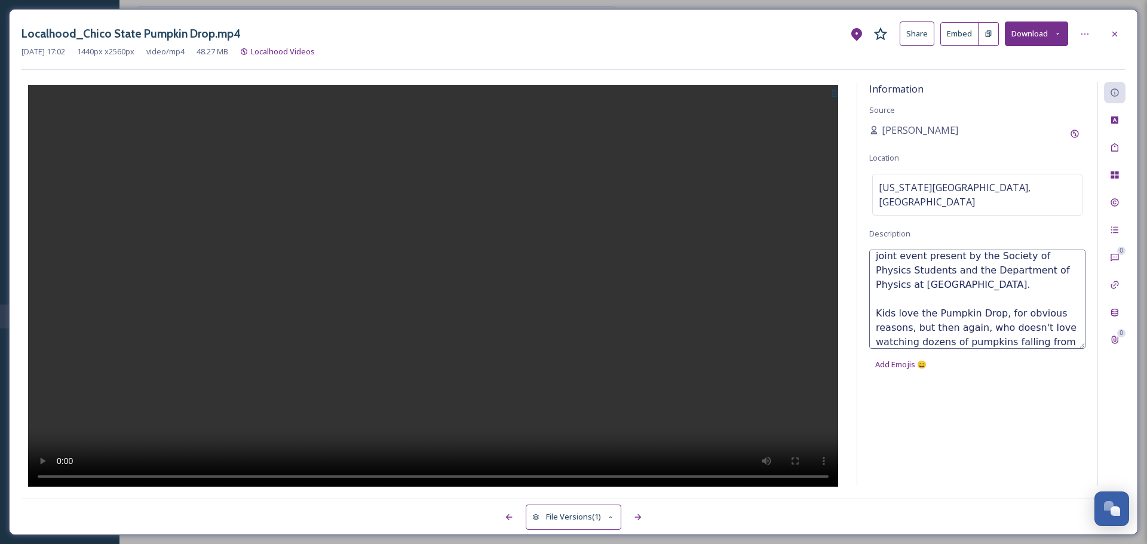
click at [1063, 325] on textarea "This Halloween, head to Chico State in Butte County, California, the beloved, a…" at bounding box center [977, 299] width 216 height 99
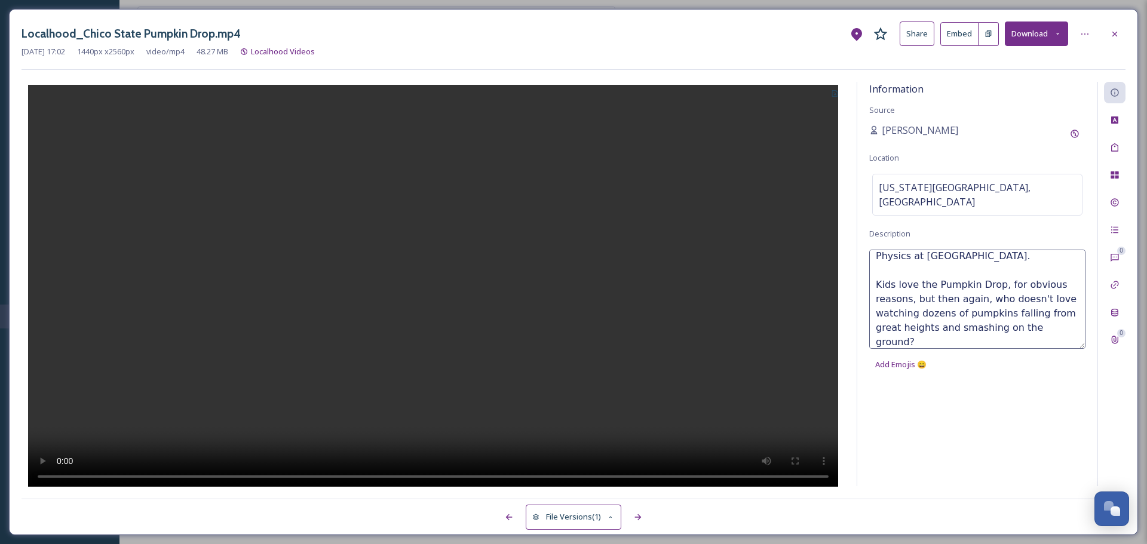
paste textarea "Catch the demonstration at Noon at Trinity Commons, between the iconic bell-tow…"
type textarea "This Halloween, head to Chico State in Butte County, California, the beloved, a…"
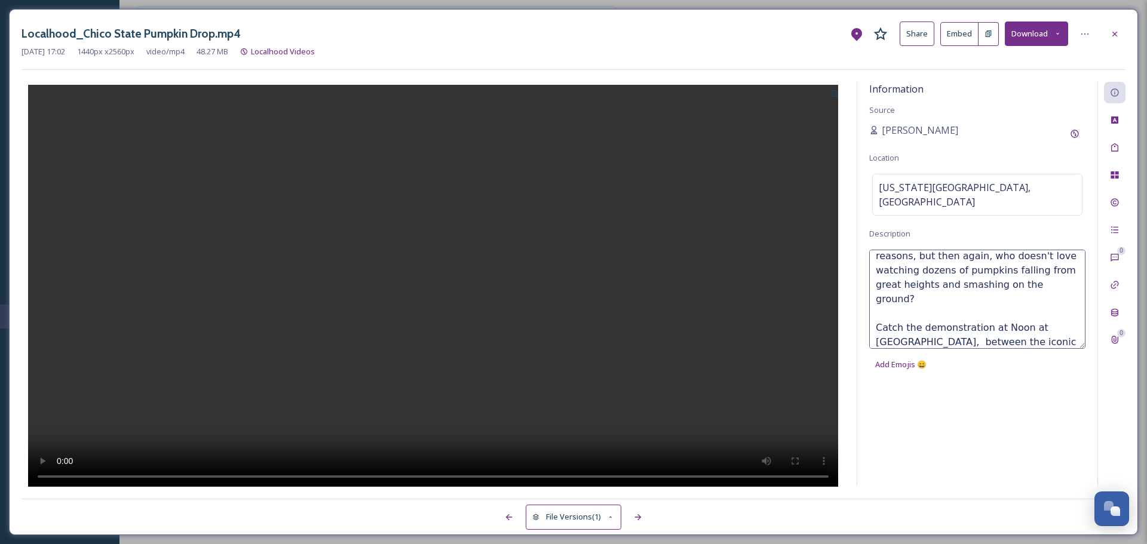
click at [740, 153] on div at bounding box center [433, 284] width 823 height 405
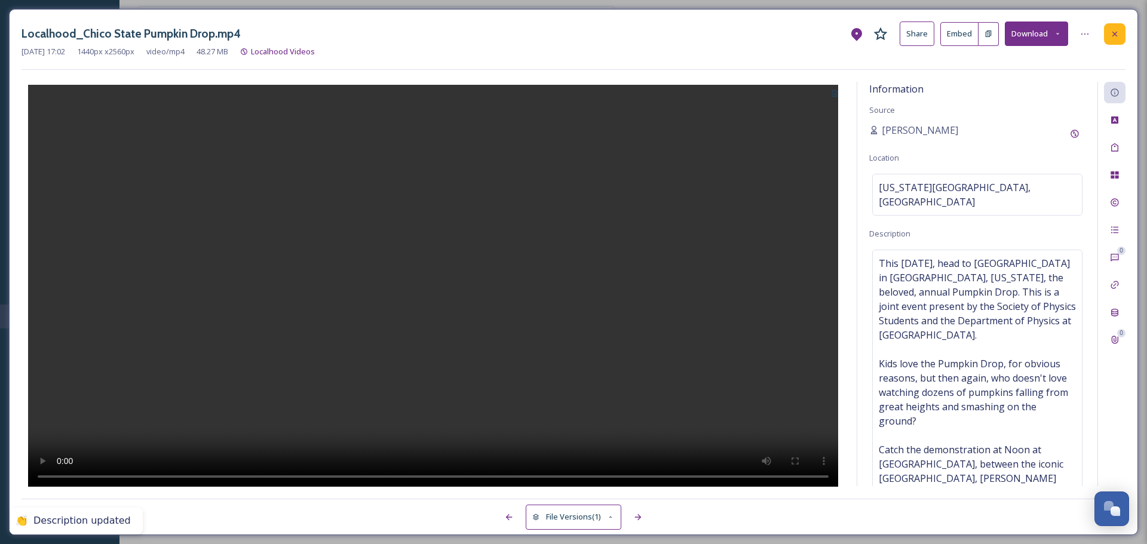
click at [1113, 34] on icon at bounding box center [1115, 34] width 10 height 10
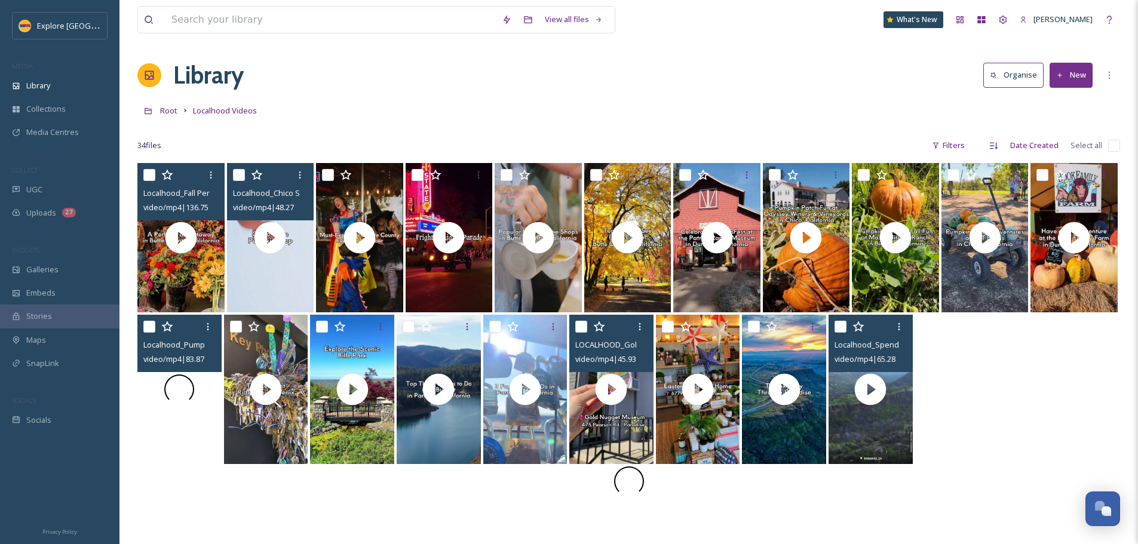
click at [167, 423] on video "Localhood_Pumpkin Patch-TJ Farms Estates.mp4" at bounding box center [179, 389] width 84 height 149
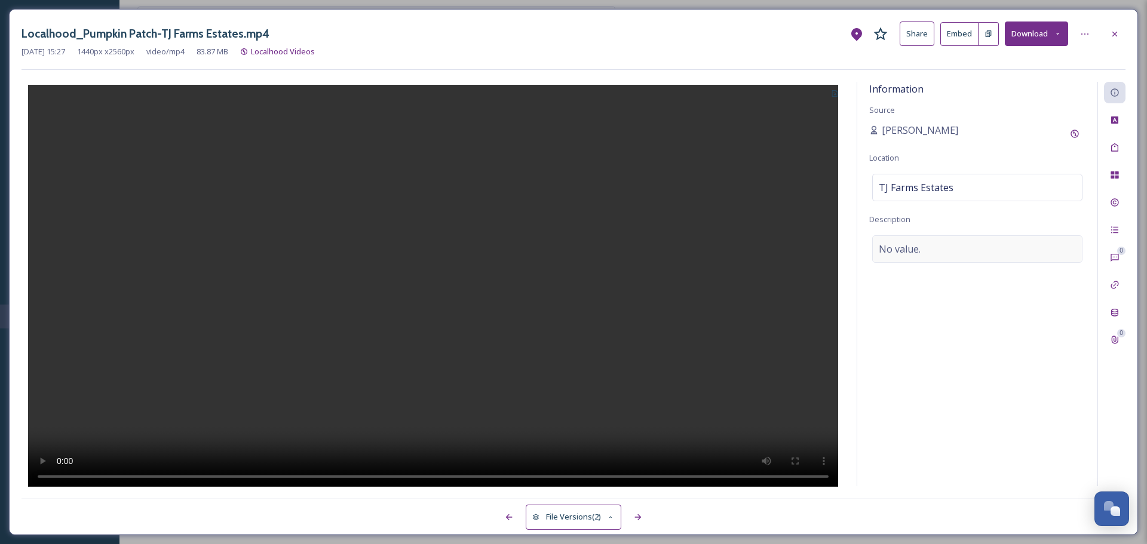
click at [921, 246] on div "No value." at bounding box center [977, 248] width 210 height 27
click at [921, 246] on textarea at bounding box center [977, 284] width 216 height 99
paste textarea "TJ Farms Estates is a small family farm that produces some of the best gourmet …"
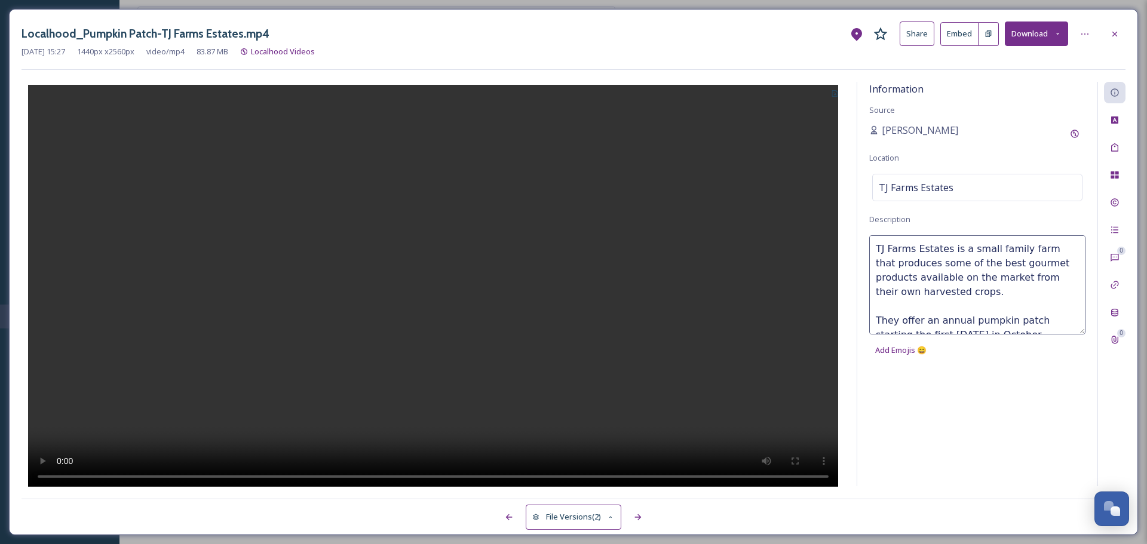
scroll to position [22, 0]
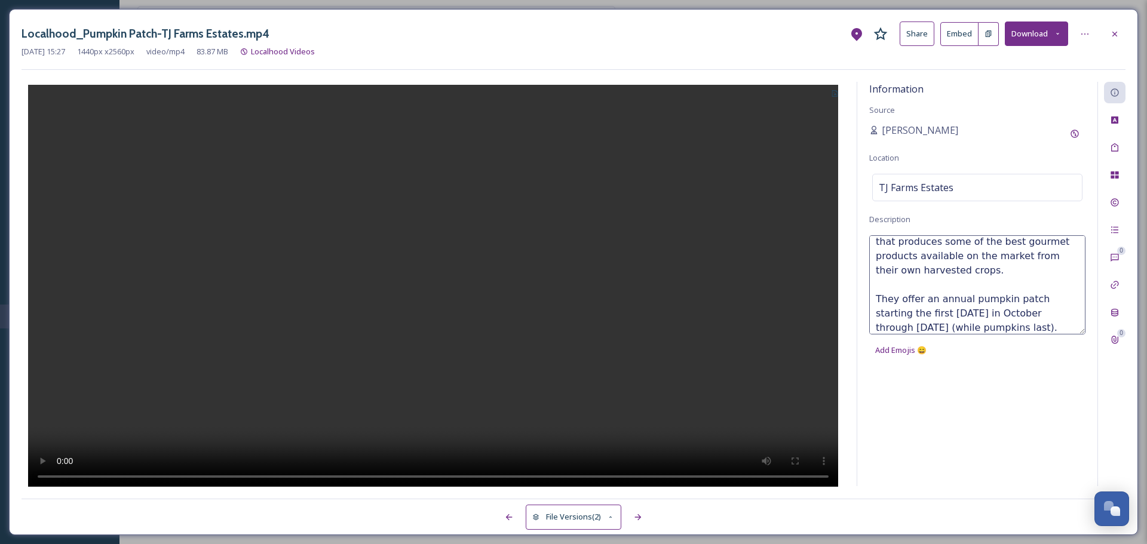
drag, startPoint x: 1001, startPoint y: 332, endPoint x: 889, endPoint y: 335, distance: 111.2
click at [889, 335] on div "TJ Farms Estates is a small family farm that produces some of the best gourmet …" at bounding box center [977, 298] width 216 height 127
type textarea "TJ Farms Estates is a small family farm that produces some of the best gourmet …"
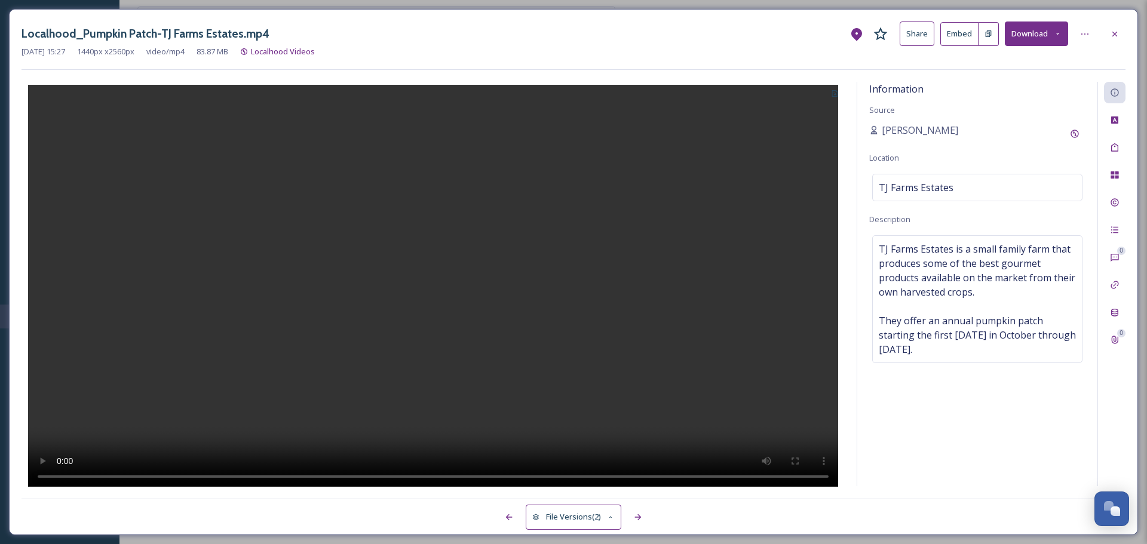
click at [924, 420] on div "Information Source Ashley Baer Location TJ Farms Estates Description TJ Farms E…" at bounding box center [977, 284] width 240 height 404
click at [1116, 28] on div at bounding box center [1115, 34] width 22 height 22
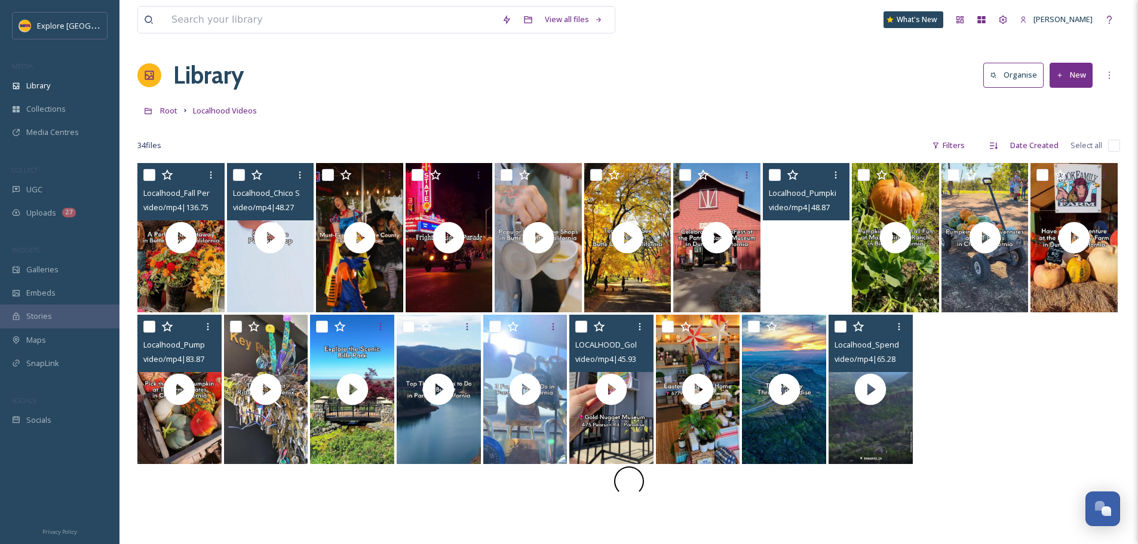
click at [823, 255] on video "Localhood_Pumpkin Patch-Odyssey Winery.mp4" at bounding box center [806, 237] width 87 height 149
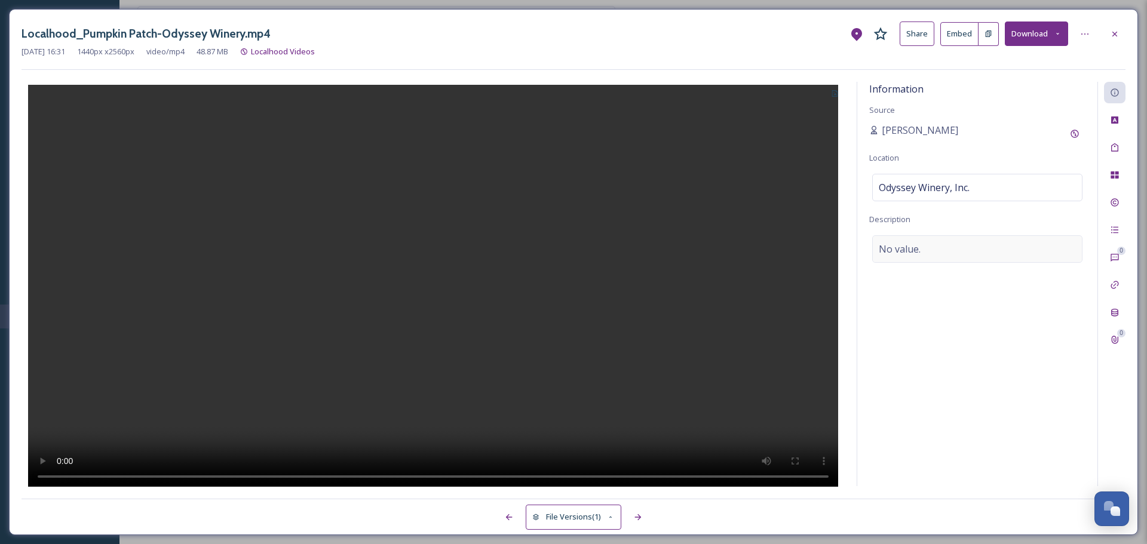
click at [946, 259] on div "No value." at bounding box center [977, 248] width 210 height 27
click at [947, 277] on textarea at bounding box center [977, 284] width 216 height 99
paste textarea "Odyssey Winery and Vineyards is a small family-owned winery designed to be a hi…"
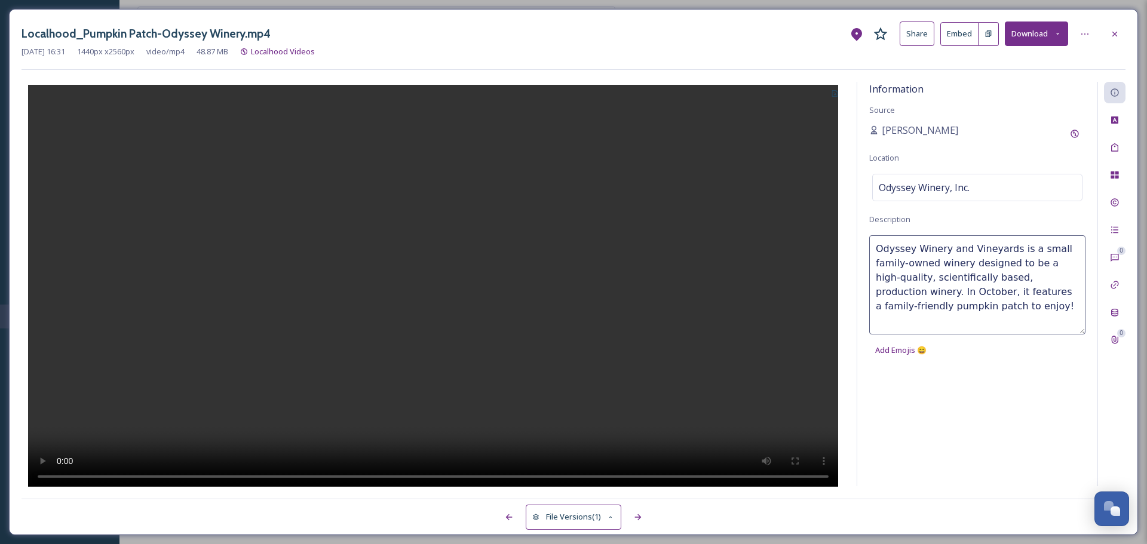
type textarea "Odyssey Winery and Vineyards is a small family-owned winery designed to be a hi…"
click at [843, 272] on div at bounding box center [433, 284] width 823 height 405
click at [1113, 28] on div at bounding box center [1115, 34] width 22 height 22
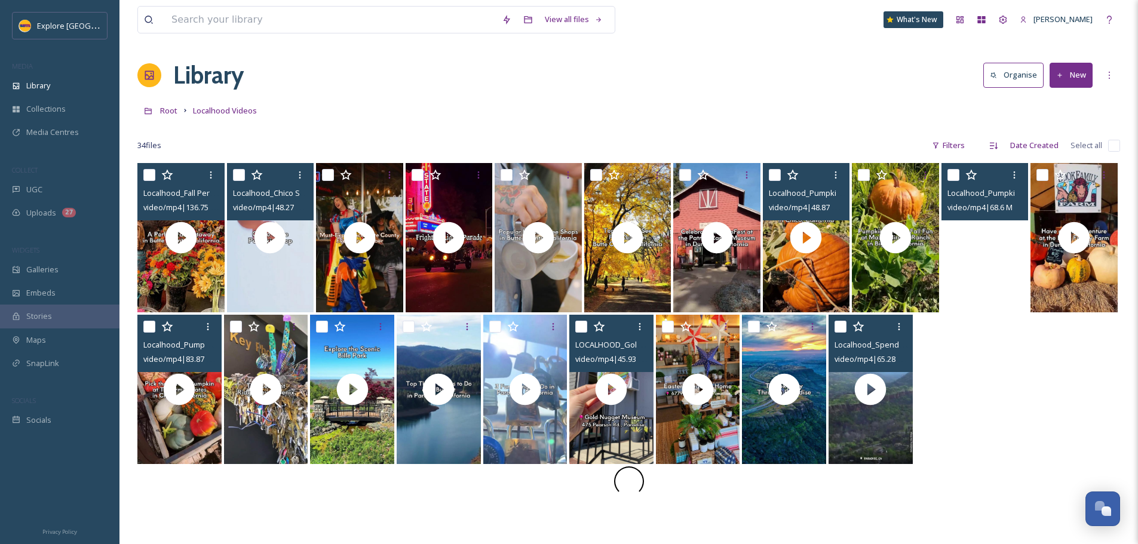
click at [958, 265] on video "Localhood_Pumpkin Patch-L&T Farms.mp4" at bounding box center [984, 237] width 87 height 149
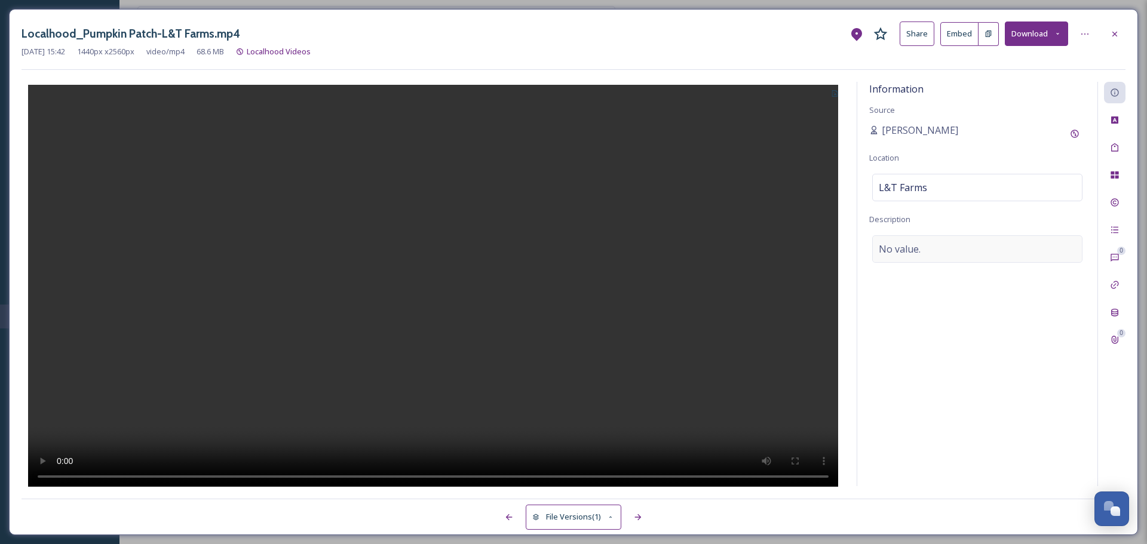
click at [931, 253] on div "No value." at bounding box center [977, 248] width 210 height 27
click at [931, 253] on textarea at bounding box center [977, 284] width 216 height 99
paste textarea "Run by first-generation farmers, L&T Farms offers a seasonal farm stand, u-pick…"
type textarea "Run by first-generation farmers, L&T Farms offers a seasonal farm stand, u-pick…"
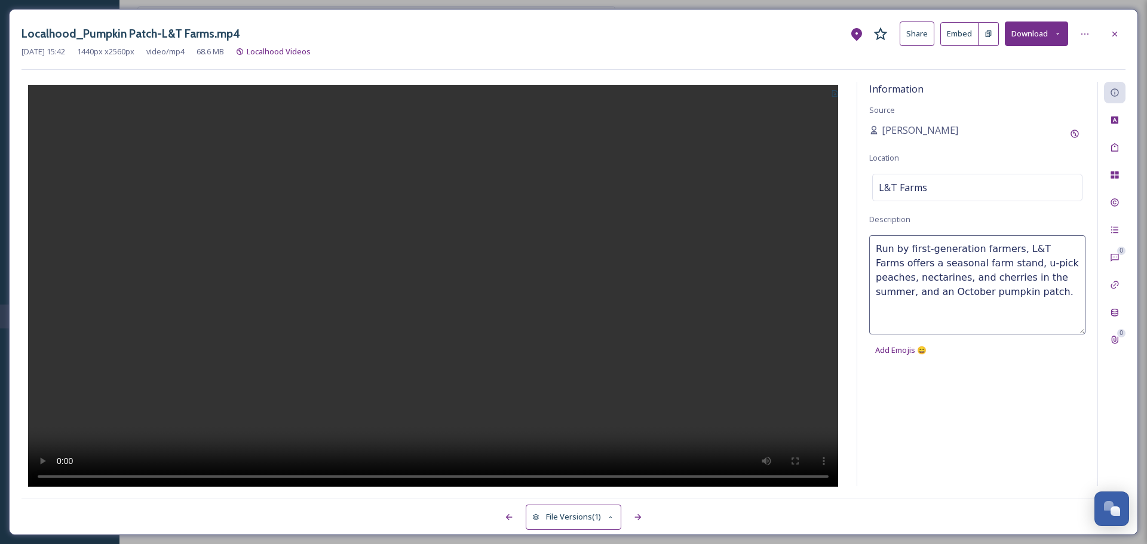
click at [935, 432] on div "Information Source Ashley Baer Location L&T Farms Description Run by first-gene…" at bounding box center [977, 284] width 240 height 404
click at [1116, 38] on icon at bounding box center [1115, 34] width 10 height 10
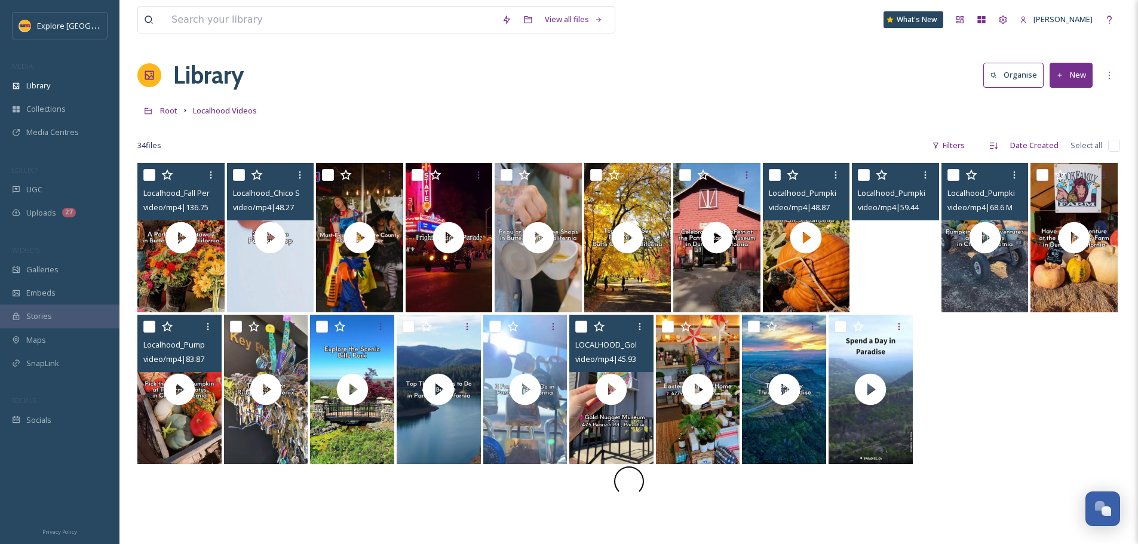
click at [882, 259] on video "Localhood_Pumpkin Patches-Max's Miracle Ranch.mp4" at bounding box center [895, 237] width 87 height 149
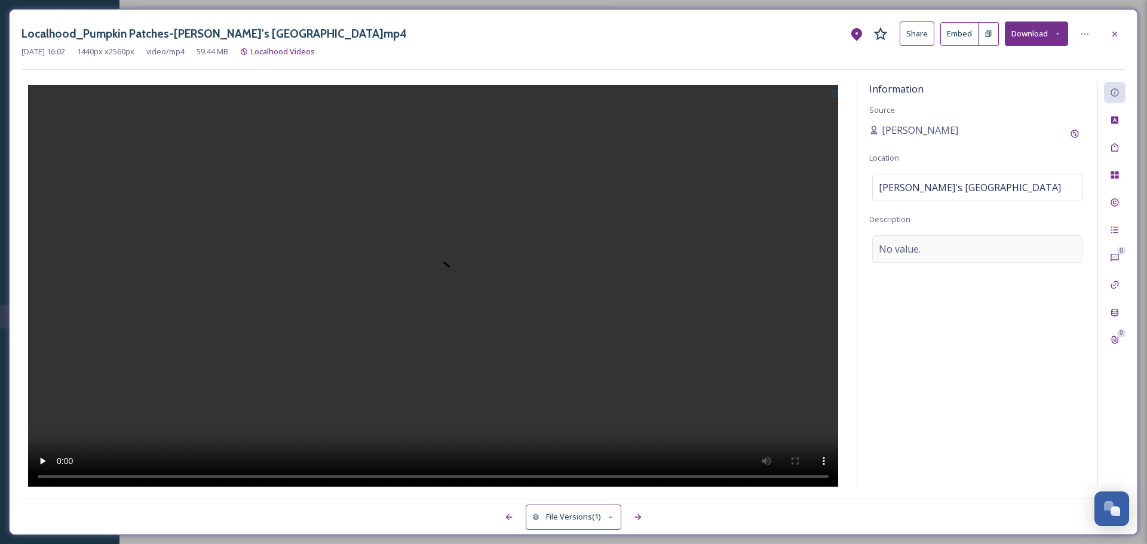
click at [950, 244] on div "No value." at bounding box center [977, 248] width 210 height 27
click at [946, 262] on textarea at bounding box center [977, 284] width 216 height 99
paste textarea "Every October, Max's Miracle Ranch opens for a pumpkin patch and harvest festiv…"
type textarea "Every October, Max's Miracle Ranch opens for a pumpkin patch and harvest festiv…"
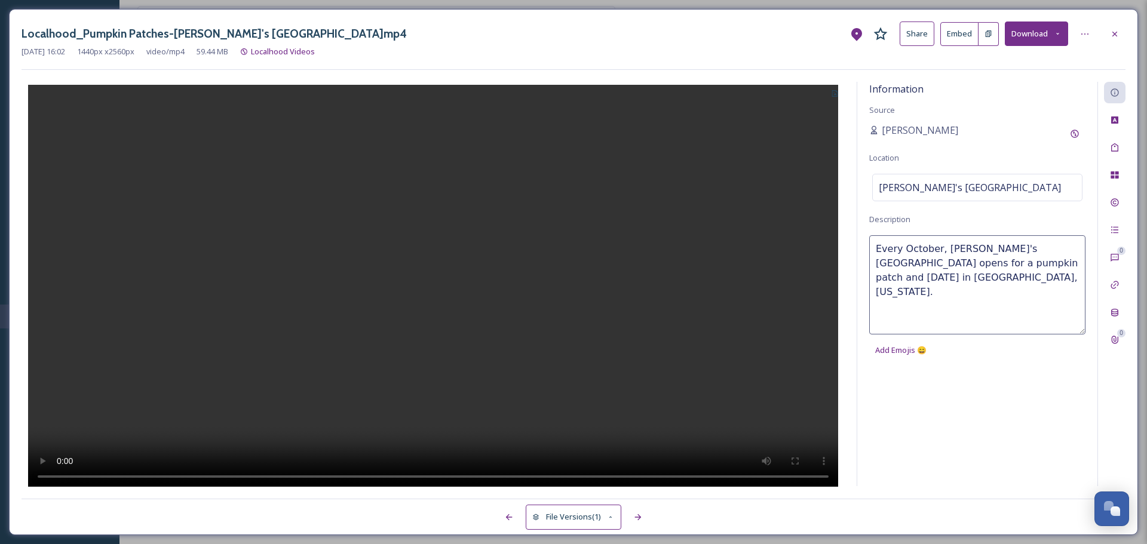
click at [949, 367] on div "Information Source Ashley Baer Location Max's Miracle Ranch Description Every O…" at bounding box center [977, 284] width 240 height 404
click at [1104, 42] on div "Localhood_Pumpkin Patches-Max's Miracle Ranch.mp4 Share Embed Download" at bounding box center [574, 34] width 1104 height 24
click at [1114, 38] on icon at bounding box center [1115, 34] width 10 height 10
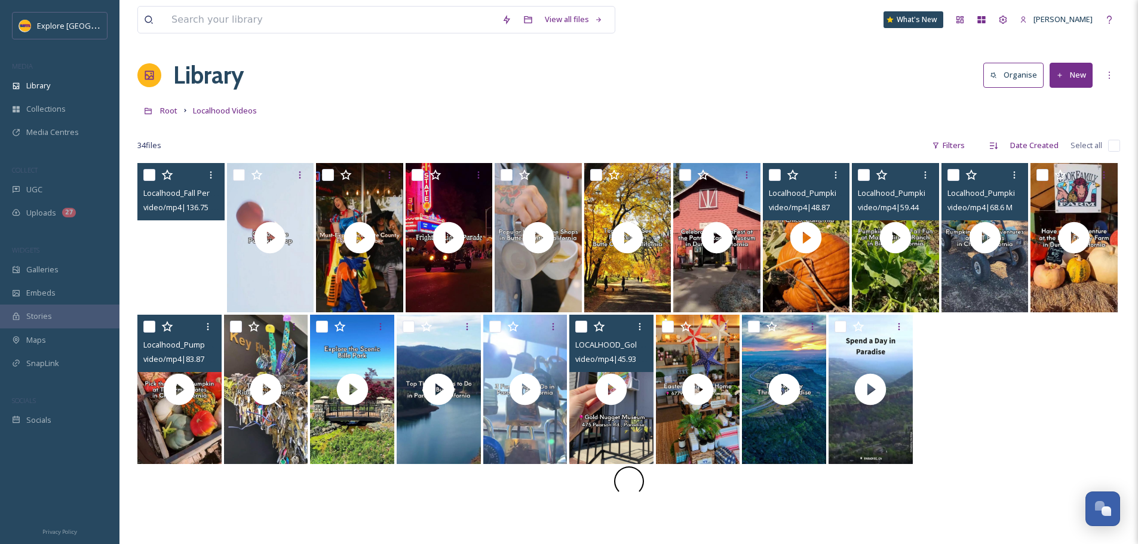
click at [180, 270] on video "Localhood_Fall Perfect Getaway.mp4" at bounding box center [180, 237] width 87 height 149
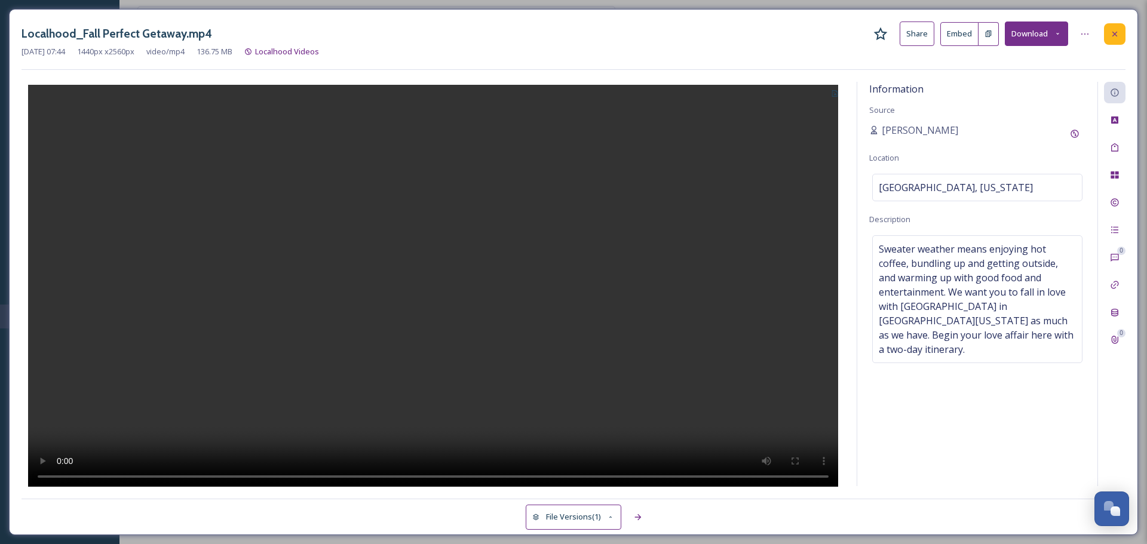
click at [1113, 38] on icon at bounding box center [1115, 34] width 10 height 10
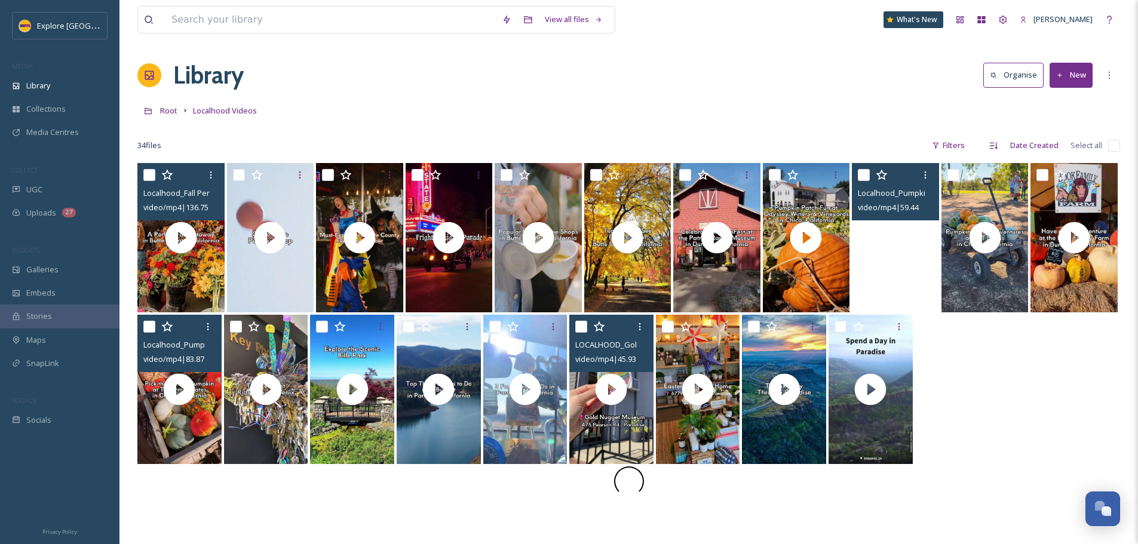
click at [873, 277] on video "Localhood_Pumpkin Patches-Max's Miracle Ranch.mp4" at bounding box center [895, 237] width 87 height 149
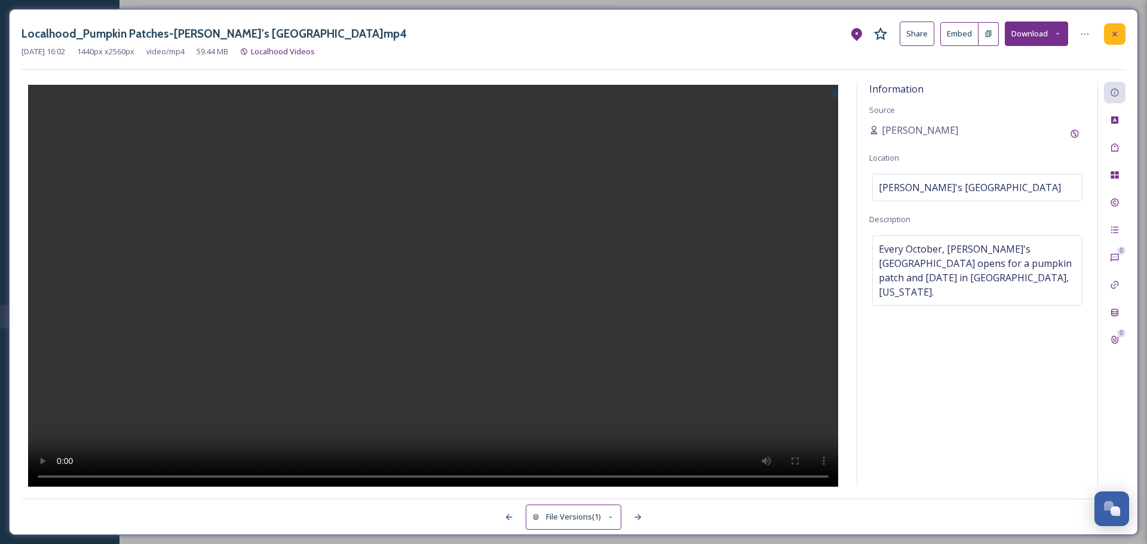
click at [1110, 34] on icon at bounding box center [1115, 34] width 10 height 10
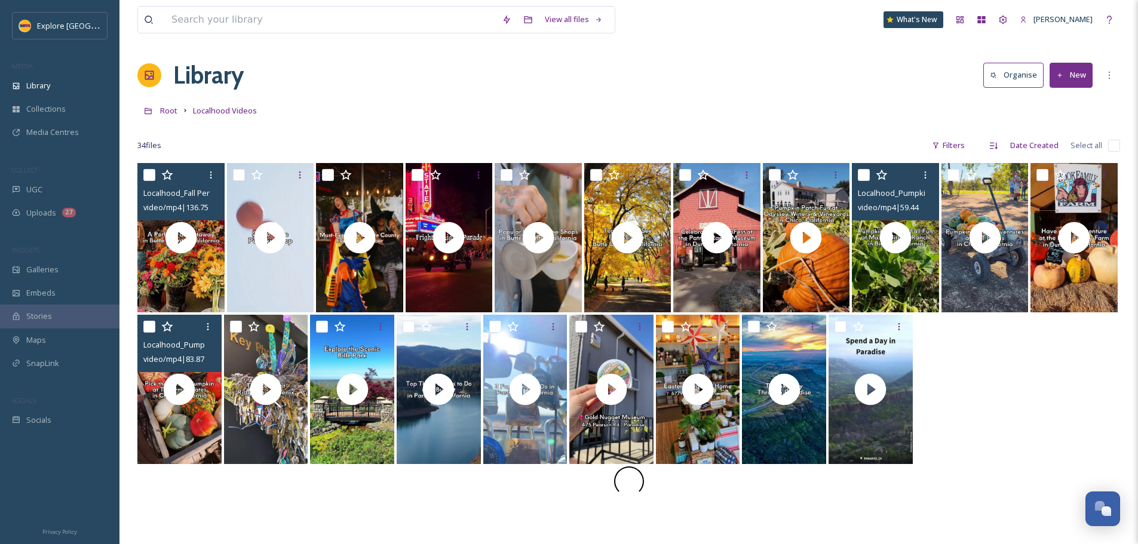
click at [601, 269] on video "Localhood_Fall Best Color Spots.mp4" at bounding box center [627, 237] width 87 height 149
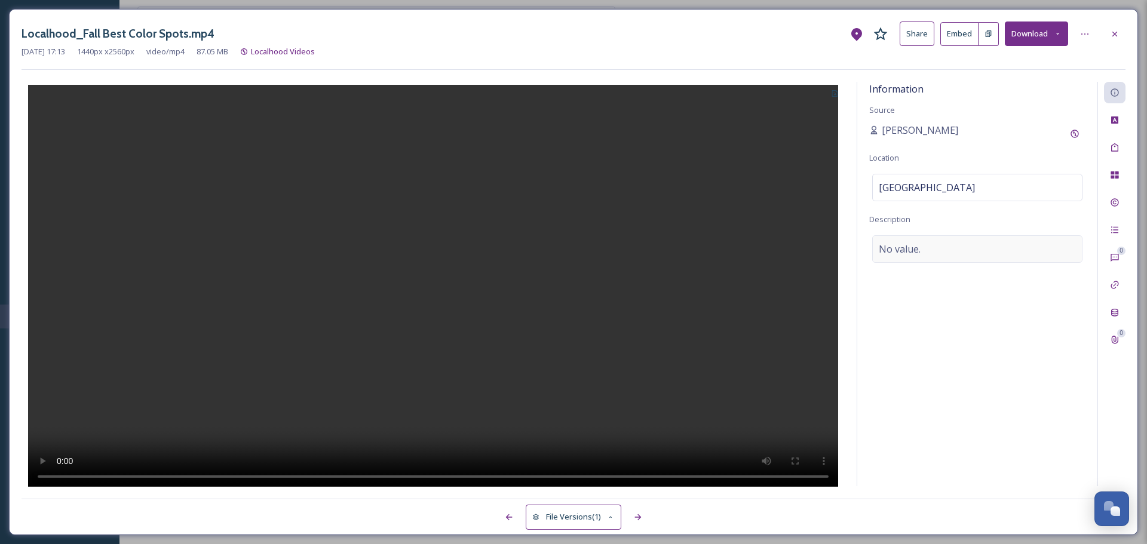
click at [950, 247] on div "No value." at bounding box center [977, 248] width 210 height 27
click at [921, 263] on textarea at bounding box center [977, 284] width 216 height 99
paste textarea "Those who live in Butte County know that fall is arguably the prettiest time of…"
type textarea "Those who live in Butte County know that fall is arguably the prettiest time of…"
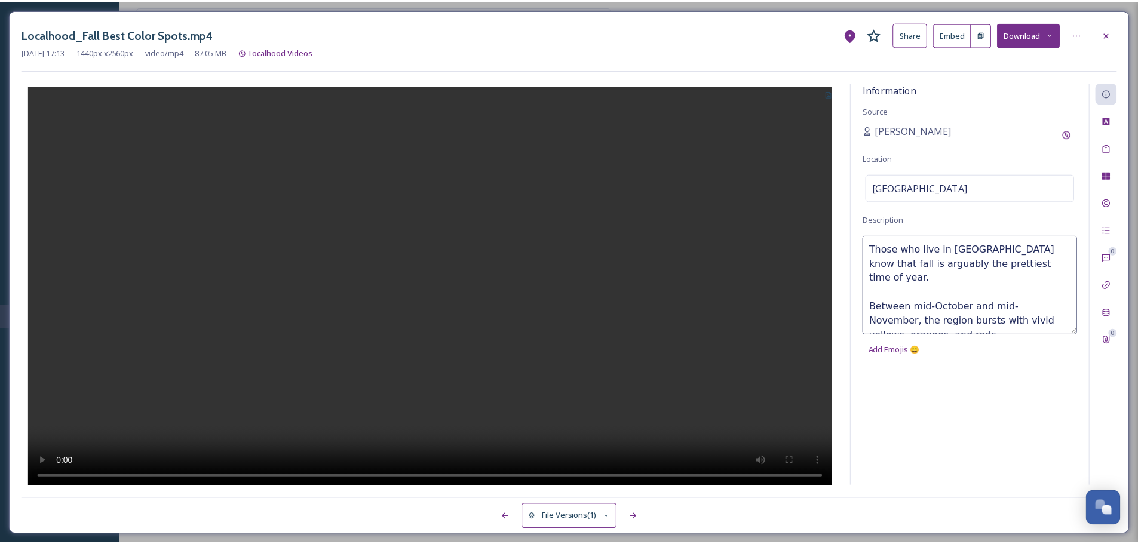
scroll to position [50, 0]
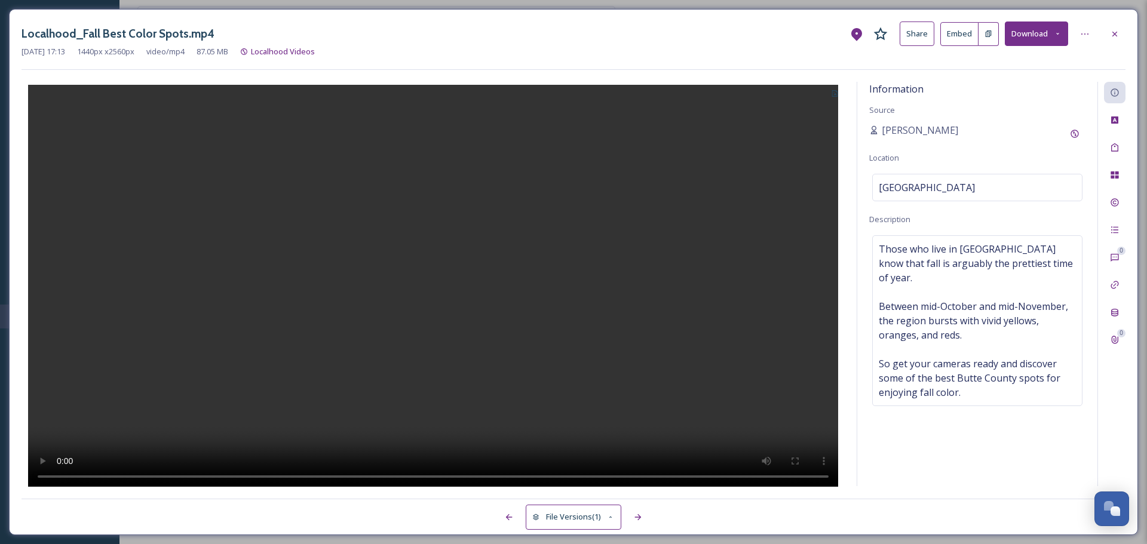
click at [803, 114] on div at bounding box center [433, 284] width 823 height 405
click at [1112, 35] on icon at bounding box center [1115, 34] width 10 height 10
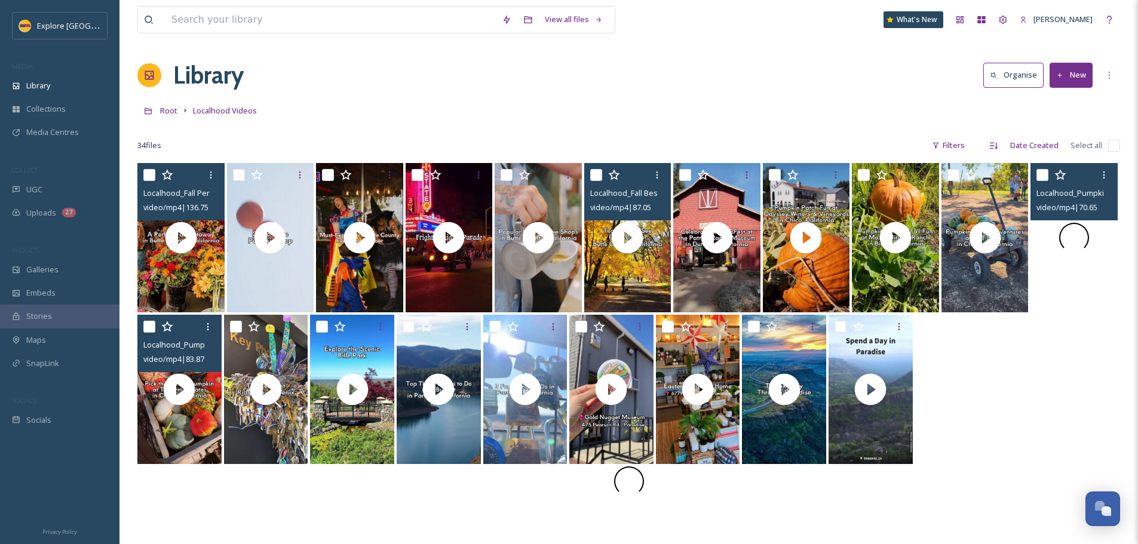
drag, startPoint x: 1054, startPoint y: 272, endPoint x: 1086, endPoint y: 271, distance: 32.3
click at [1086, 271] on div at bounding box center [1073, 237] width 87 height 149
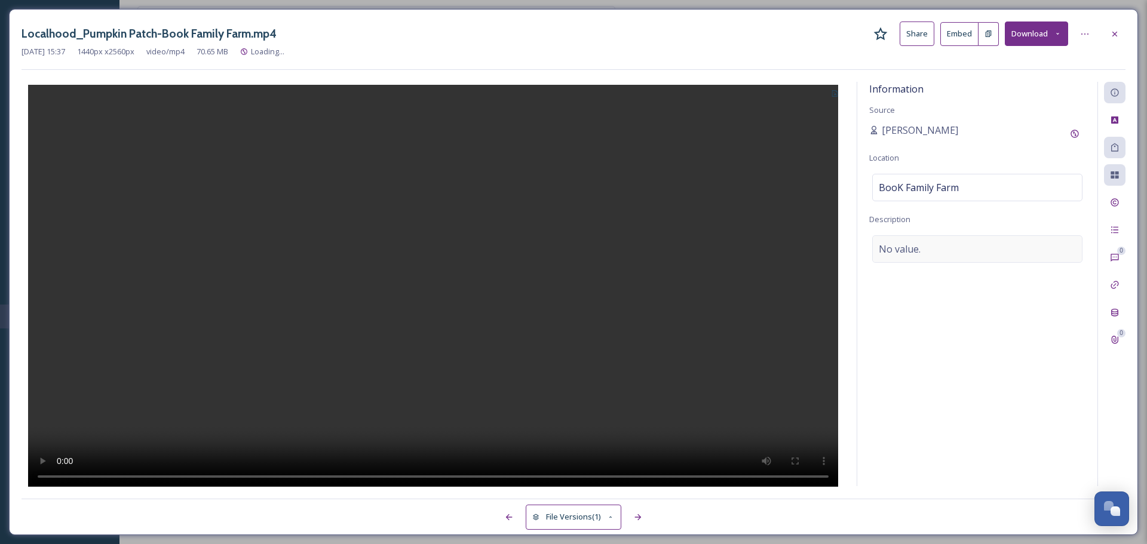
click at [924, 247] on div "No value." at bounding box center [977, 248] width 210 height 27
click at [928, 270] on textarea at bounding box center [977, 284] width 216 height 99
paste textarea "Visitors to the Book Family Farm's pumpkin patch will find the day-to-day opera…"
type textarea "Visitors to the Book Family Farm's pumpkin patch will find the day-to-day opera…"
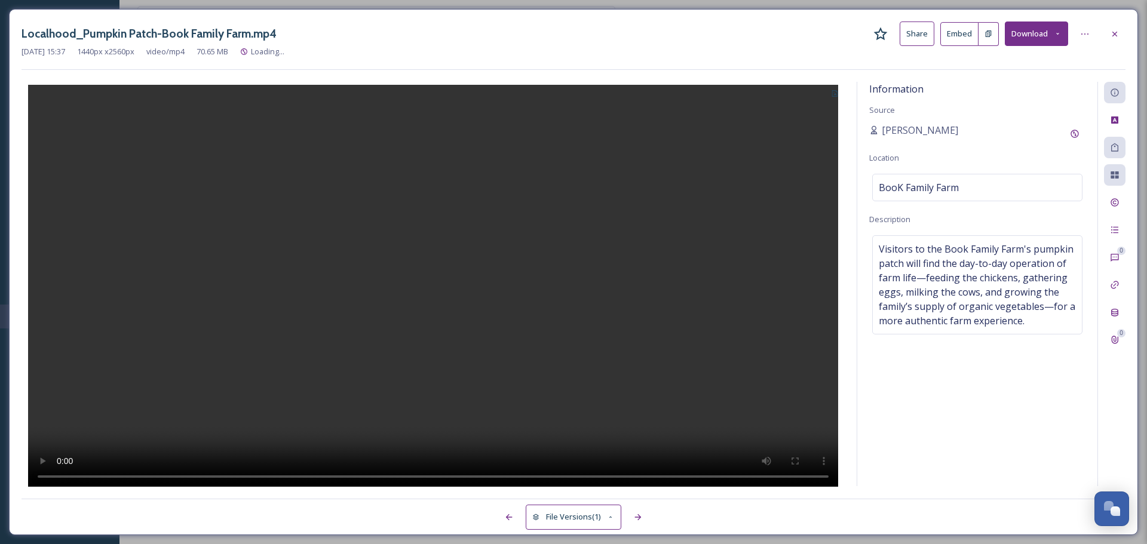
click at [965, 391] on div "Information Source Ashley Baer Location BooK Family Farm Description Visitors t…" at bounding box center [977, 284] width 240 height 404
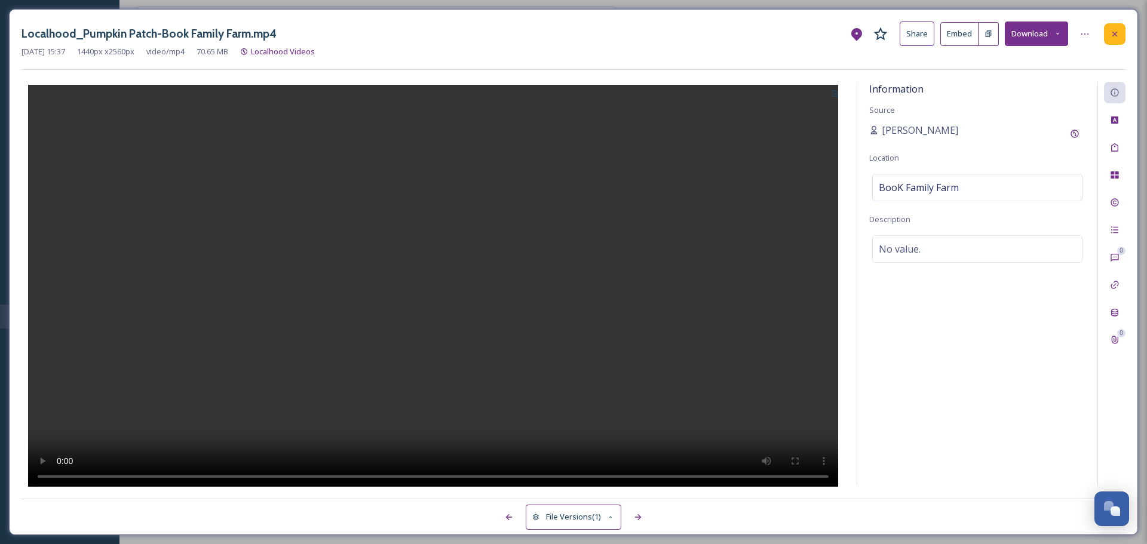
click at [1109, 38] on div at bounding box center [1115, 34] width 22 height 22
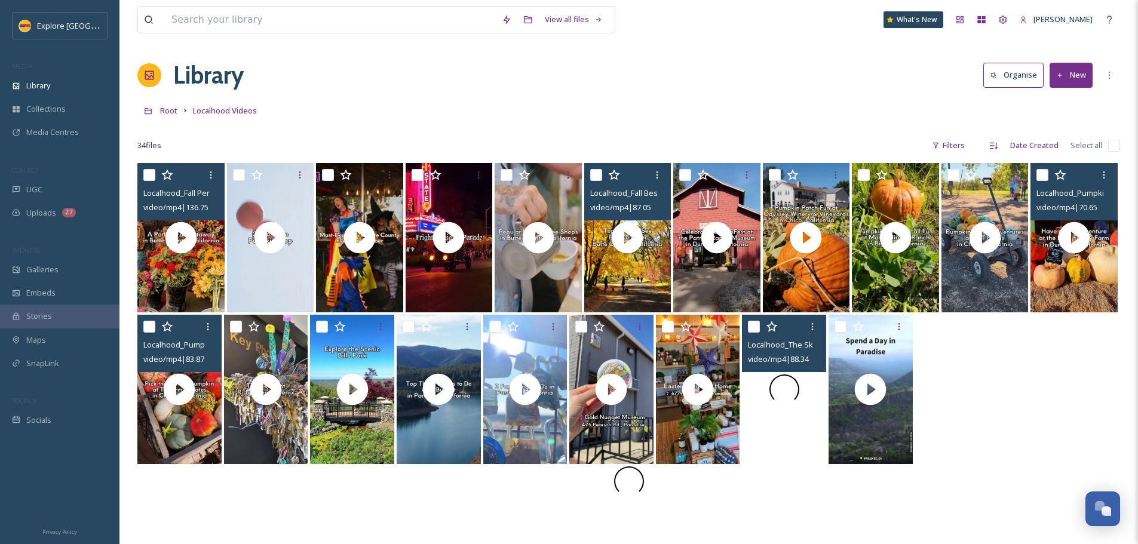
drag, startPoint x: 809, startPoint y: 414, endPoint x: 790, endPoint y: 418, distance: 19.6
click at [789, 400] on video "Localhood_The Skyway Through Paradise.mp4" at bounding box center [784, 389] width 84 height 149
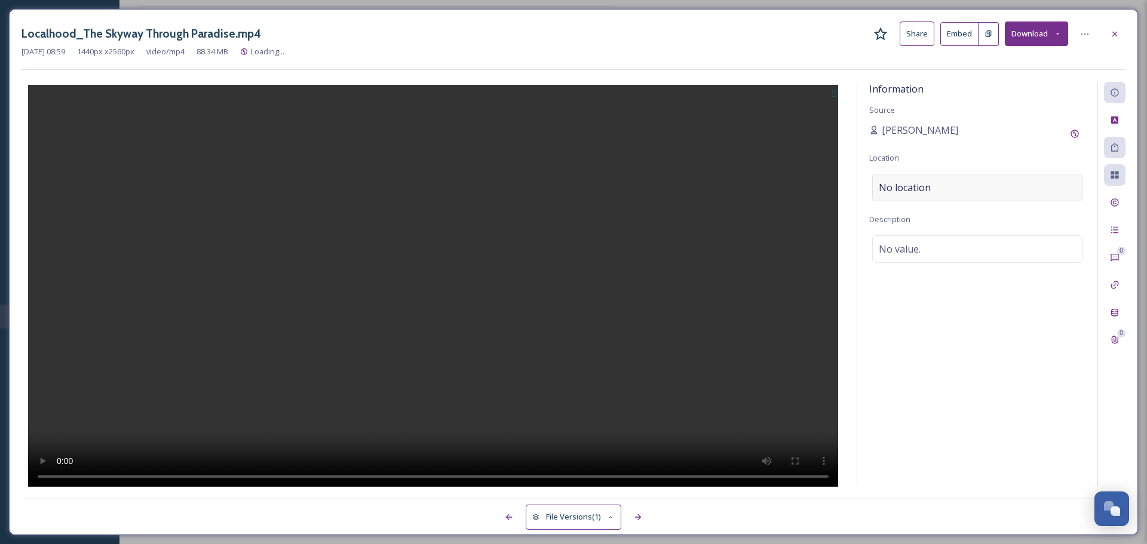
click at [970, 198] on div "No location" at bounding box center [977, 187] width 210 height 27
click at [970, 197] on input at bounding box center [977, 187] width 209 height 26
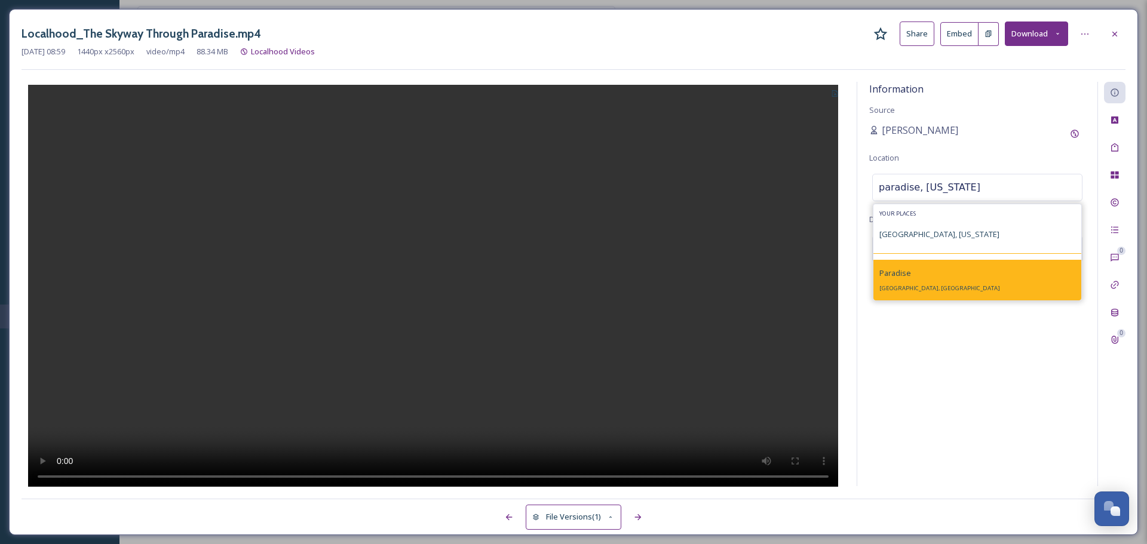
type input "paradise, california"
click at [947, 283] on div "Paradise Paradise, CA 95969, USA" at bounding box center [977, 280] width 208 height 41
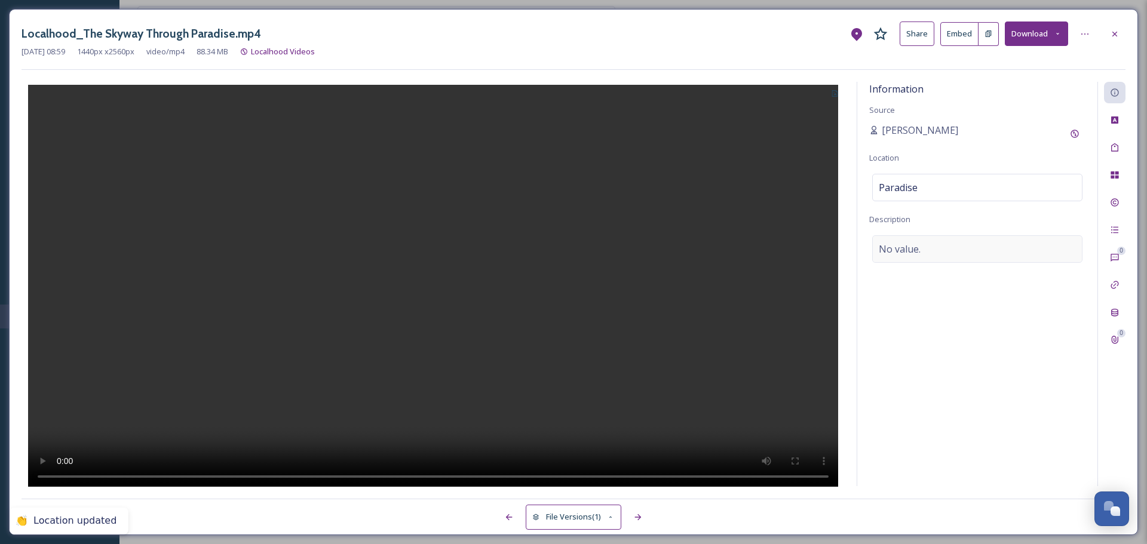
click at [953, 253] on div "No value." at bounding box center [977, 248] width 210 height 27
click at [929, 290] on textarea at bounding box center [977, 284] width 216 height 99
paste textarea "The Skyway is the heart of Paradise, Magalia, and the rest of the Ridge. Enjoy …"
type textarea "The Skyway is the heart of Paradise, Magalia, and the rest of the Ridge. Enjoy …"
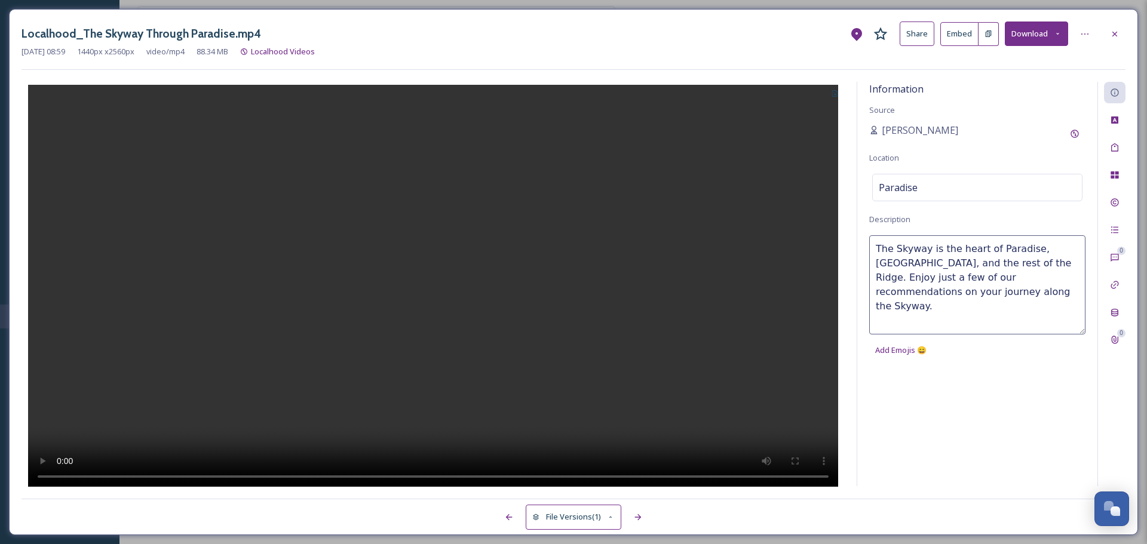
click at [916, 385] on div "Information Source Ashley Baer Location Paradise Description The Skyway is the …" at bounding box center [977, 284] width 240 height 404
drag, startPoint x: 1106, startPoint y: 39, endPoint x: 1138, endPoint y: 32, distance: 32.6
click at [1106, 39] on div at bounding box center [1115, 34] width 22 height 22
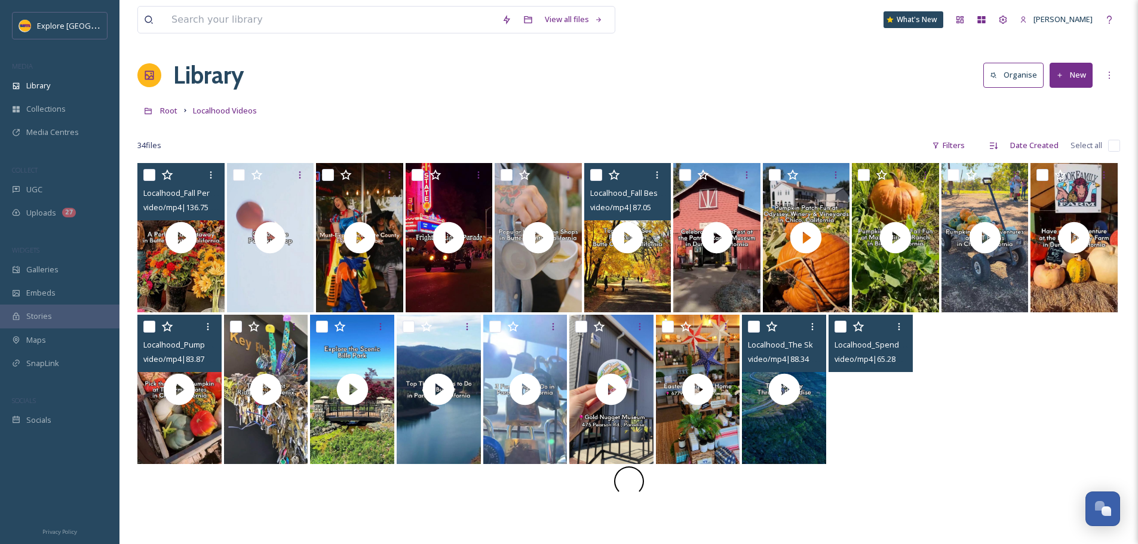
click at [873, 424] on video "Localhood_Spend a Day in Paradise.mp4" at bounding box center [871, 389] width 84 height 149
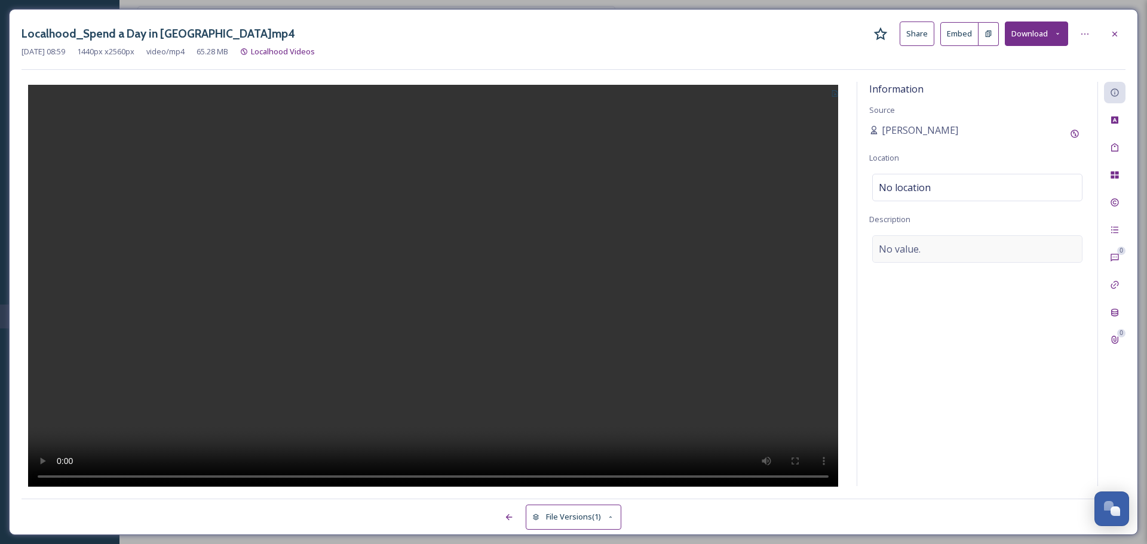
click at [958, 249] on div "No value." at bounding box center [977, 248] width 210 height 27
click at [896, 249] on textarea at bounding box center [977, 284] width 216 height 99
paste textarea "Spend a day on the Paradise Ridge in Northern California, with a community that…"
type textarea "Spend a day on the Paradise Ridge in Northern California, with a community that…"
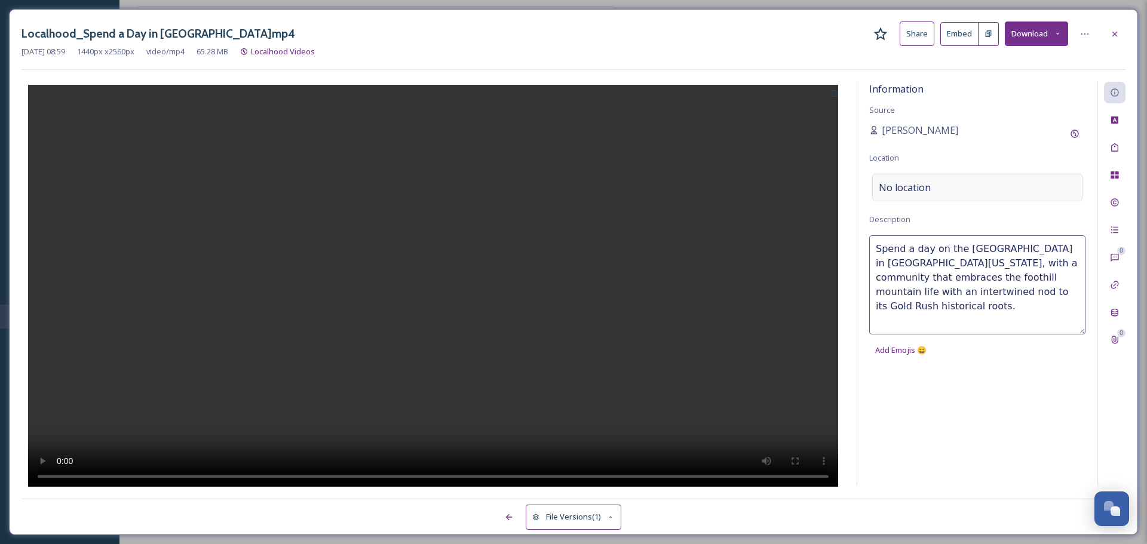
click at [932, 191] on div "No location" at bounding box center [977, 187] width 210 height 27
click at [929, 191] on input at bounding box center [977, 187] width 209 height 26
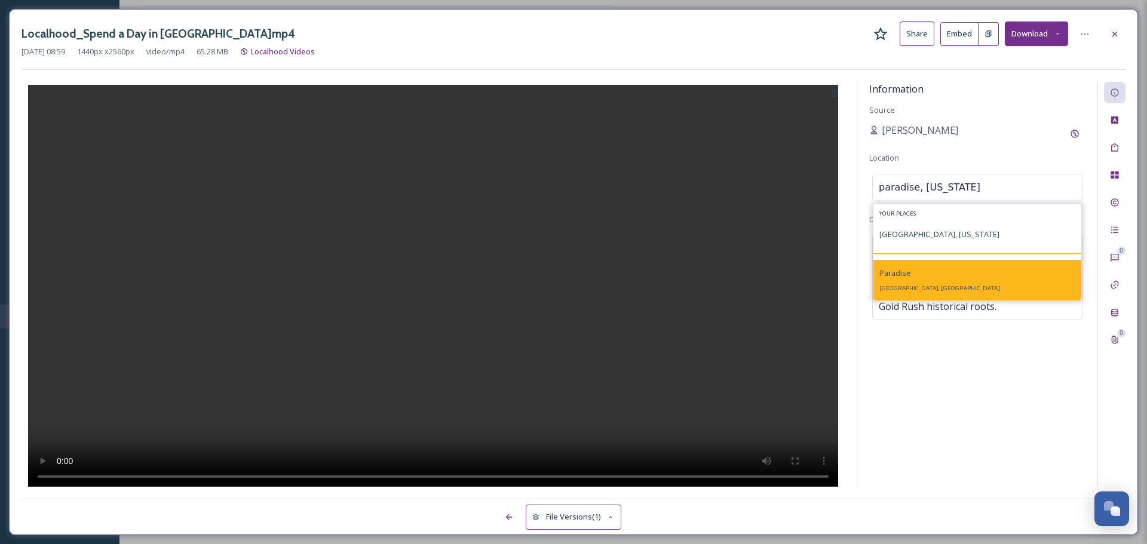
type input "paradise, california"
click at [917, 283] on div "Paradise Paradise, CA 95969, USA" at bounding box center [939, 280] width 121 height 29
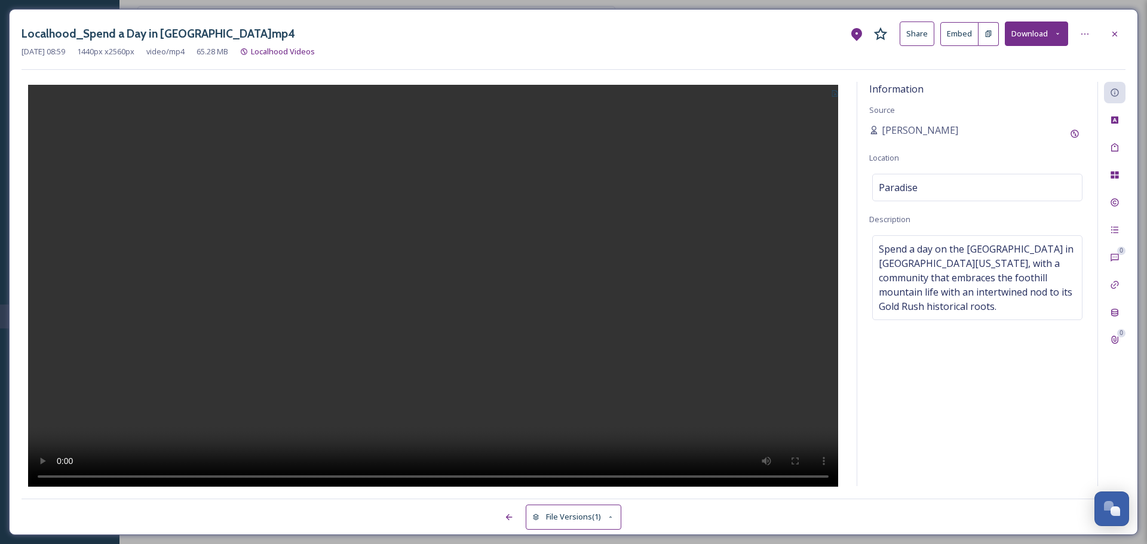
drag, startPoint x: 1116, startPoint y: 35, endPoint x: 1094, endPoint y: 44, distance: 24.4
click at [1116, 35] on icon at bounding box center [1115, 34] width 10 height 10
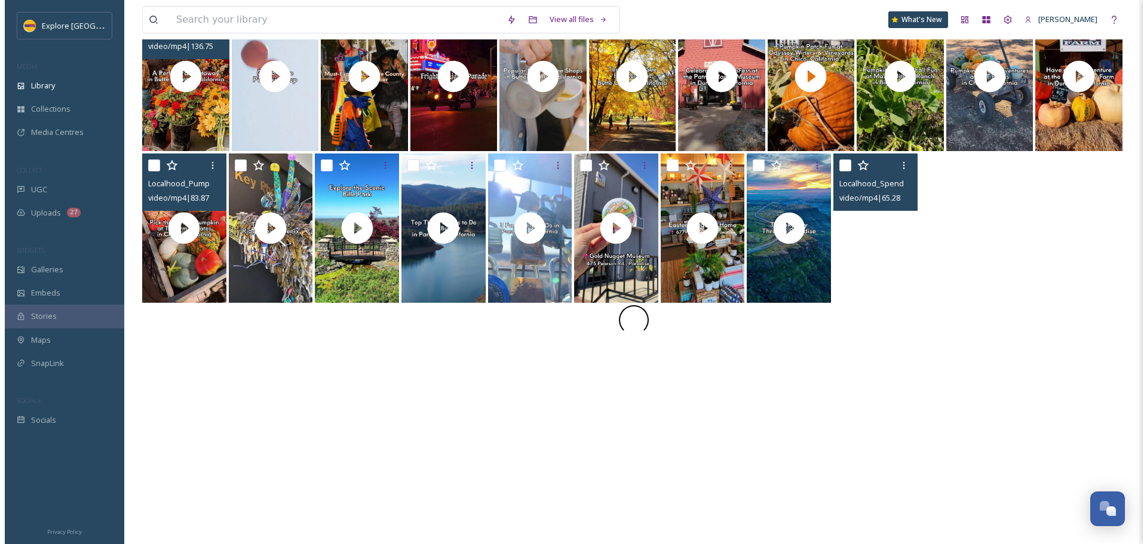
scroll to position [163, 0]
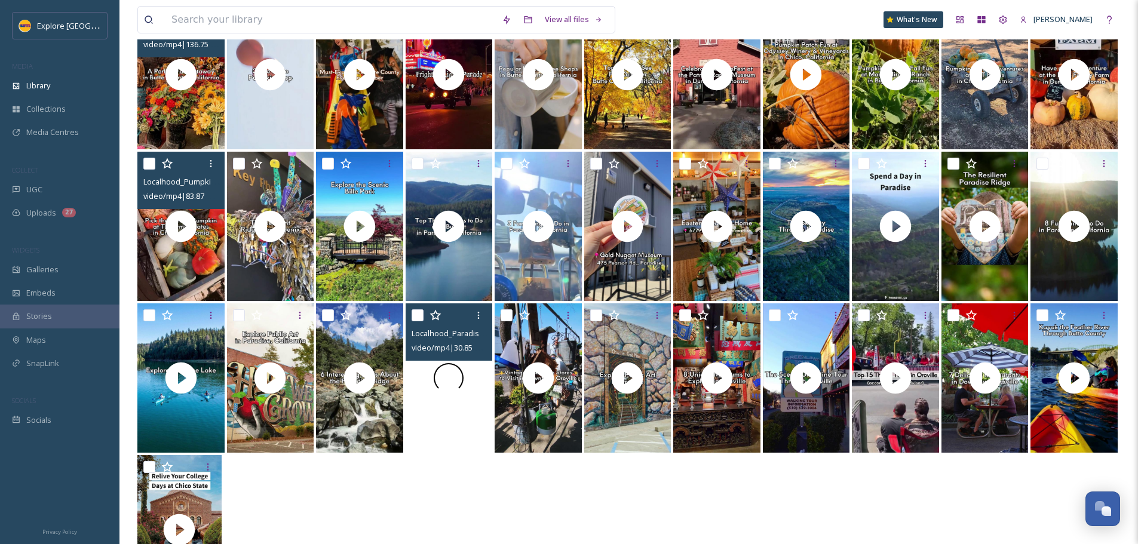
drag, startPoint x: 489, startPoint y: 406, endPoint x: 427, endPoint y: 410, distance: 62.3
click at [438, 416] on video "Localhood_Paradise Playdium.mp4" at bounding box center [449, 377] width 87 height 149
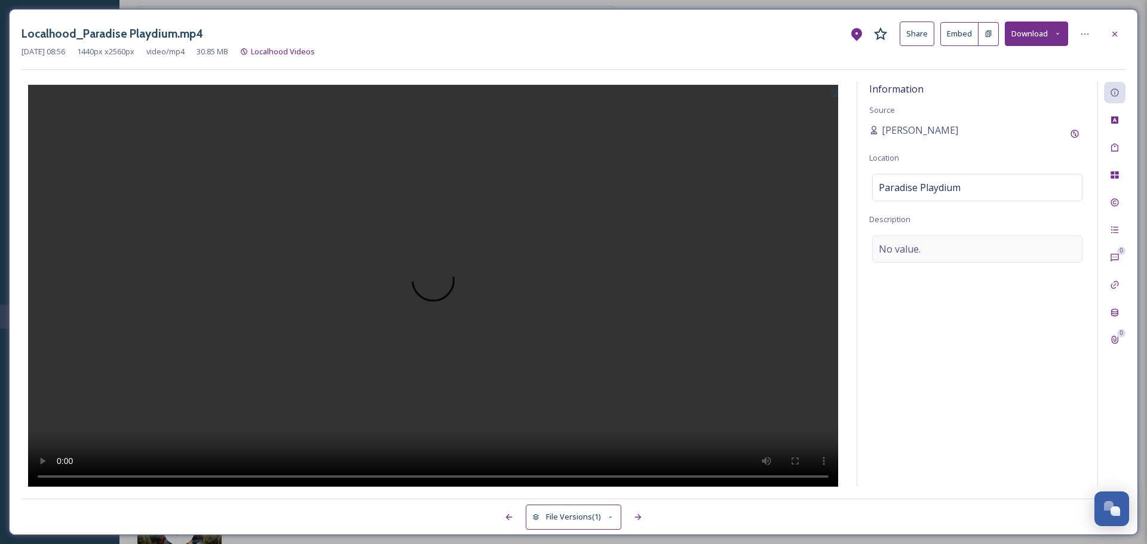
click at [927, 260] on div "No value." at bounding box center [977, 248] width 210 height 27
click at [918, 260] on textarea at bounding box center [977, 284] width 216 height 99
type textarea "Paradise Playdium is the premiere family fun center on the Paradise Ridge"
click at [782, 201] on div at bounding box center [433, 284] width 823 height 405
drag, startPoint x: 1115, startPoint y: 40, endPoint x: 1123, endPoint y: 42, distance: 8.0
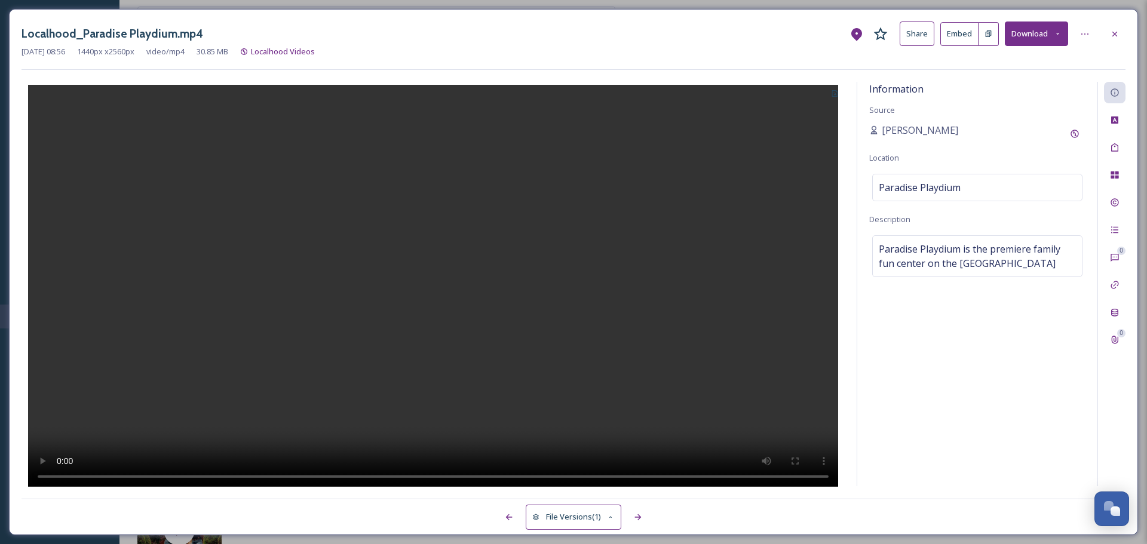
click at [1115, 40] on div at bounding box center [1115, 34] width 22 height 22
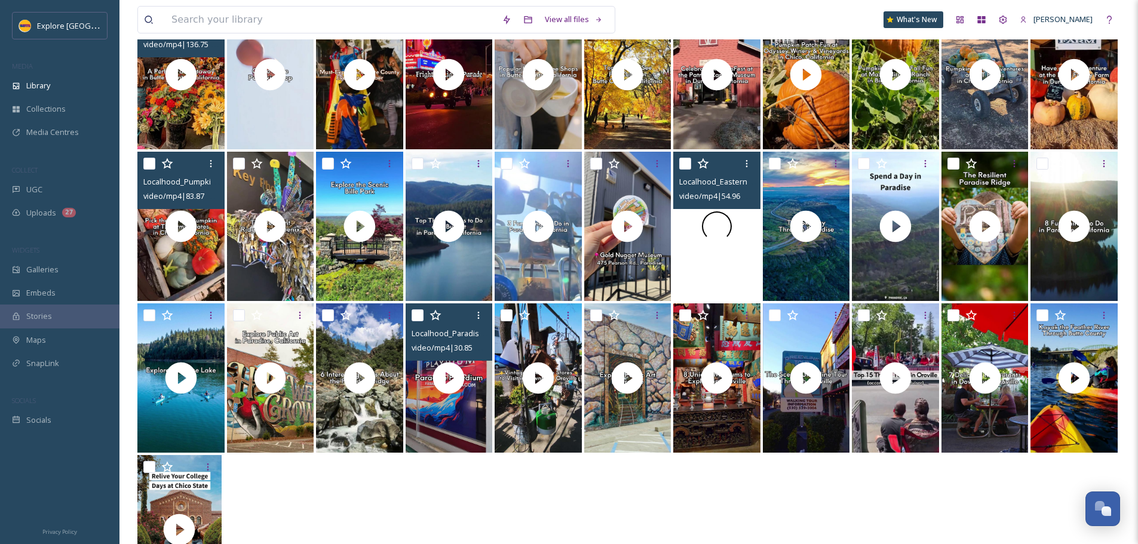
click at [704, 264] on div at bounding box center [716, 226] width 87 height 149
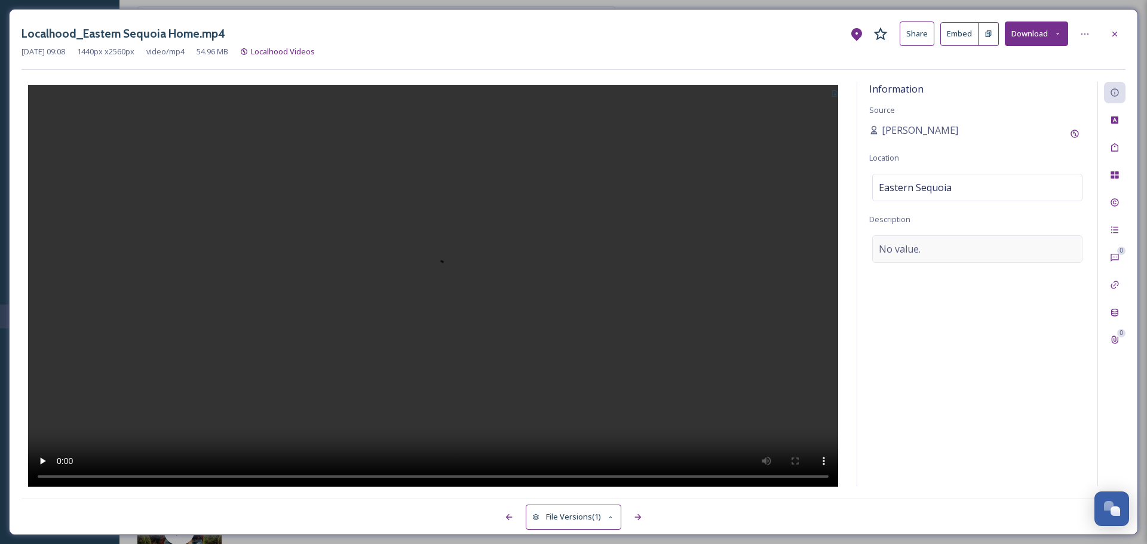
click at [965, 253] on div "No value." at bounding box center [977, 248] width 210 height 27
click at [892, 249] on textarea at bounding box center [977, 284] width 216 height 99
paste textarea "Located in Paradise, Eastern Sequoia Home is a gift shop offering a variety of …"
type textarea "Located in Paradise, Eastern Sequoia Home is a gift shop offering a variety of …"
click at [754, 161] on div at bounding box center [433, 284] width 823 height 405
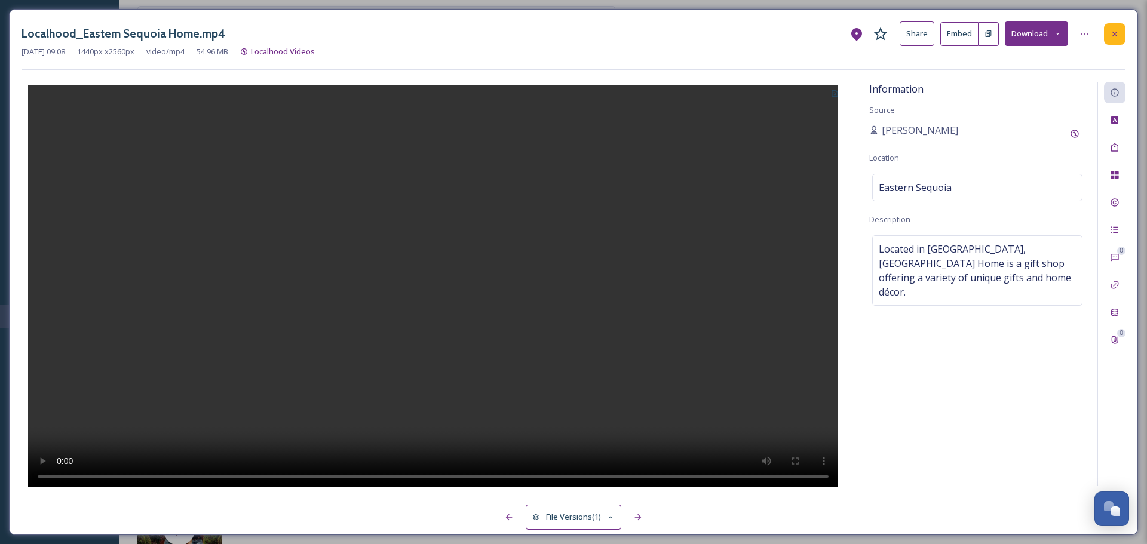
click at [1111, 36] on icon at bounding box center [1115, 34] width 10 height 10
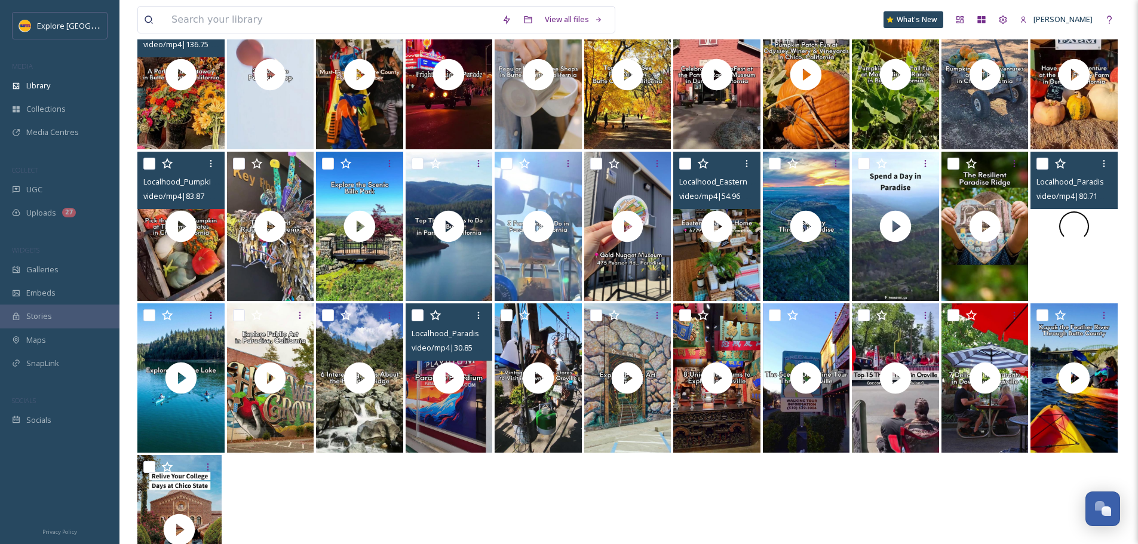
click at [1050, 259] on div at bounding box center [1073, 226] width 87 height 149
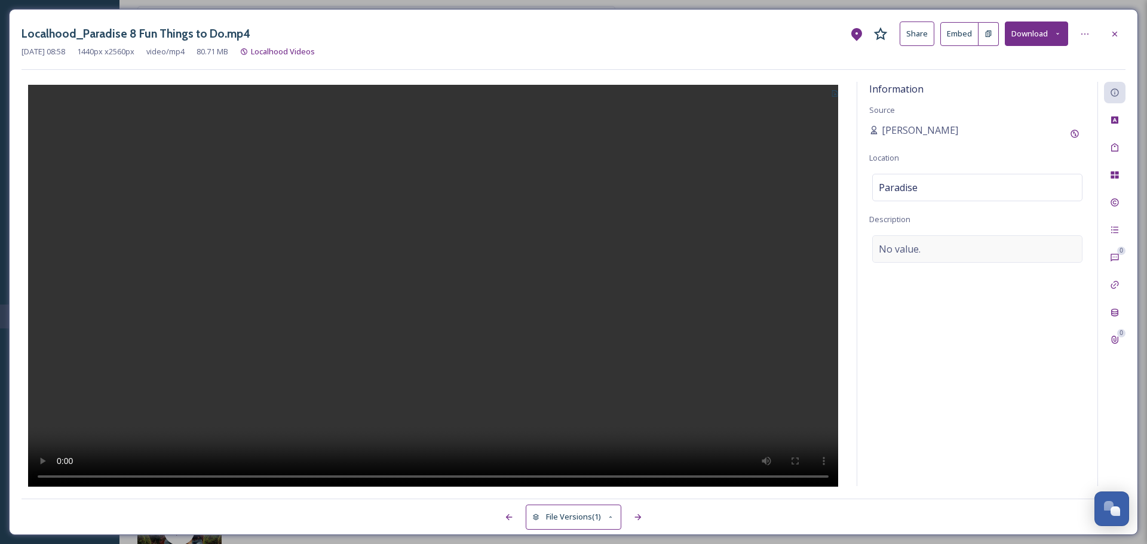
click at [925, 247] on div "No value." at bounding box center [977, 248] width 210 height 27
click at [924, 247] on textarea at bounding box center [977, 284] width 216 height 99
paste textarea "Paradise, California, is home to an abundance of outdoor recreation opportuniti…"
type textarea "Paradise, California, is home to an abundance of outdoor recreation opportuniti…"
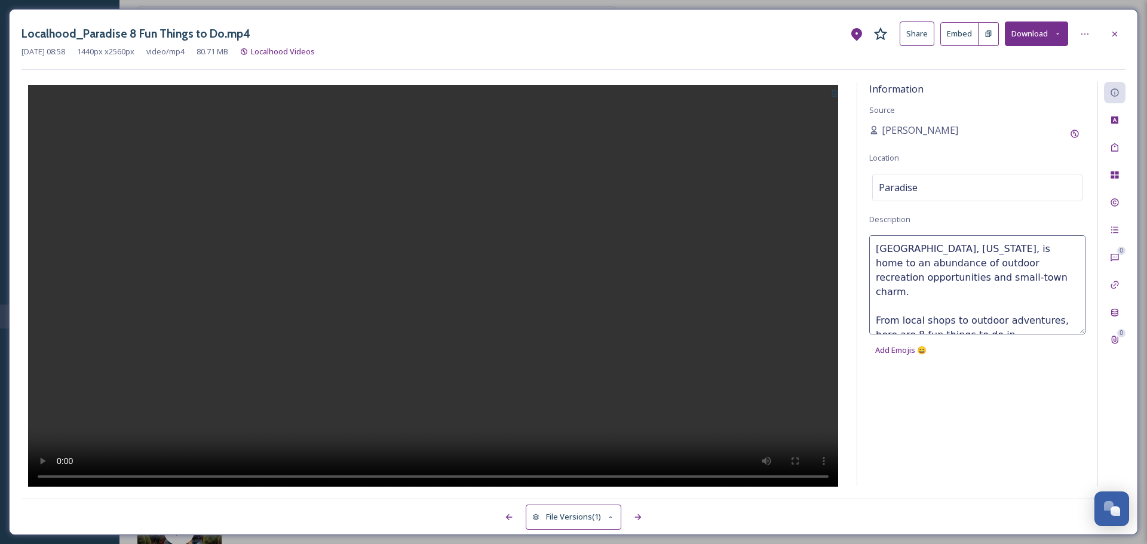
scroll to position [7, 0]
click at [770, 291] on div at bounding box center [433, 284] width 823 height 405
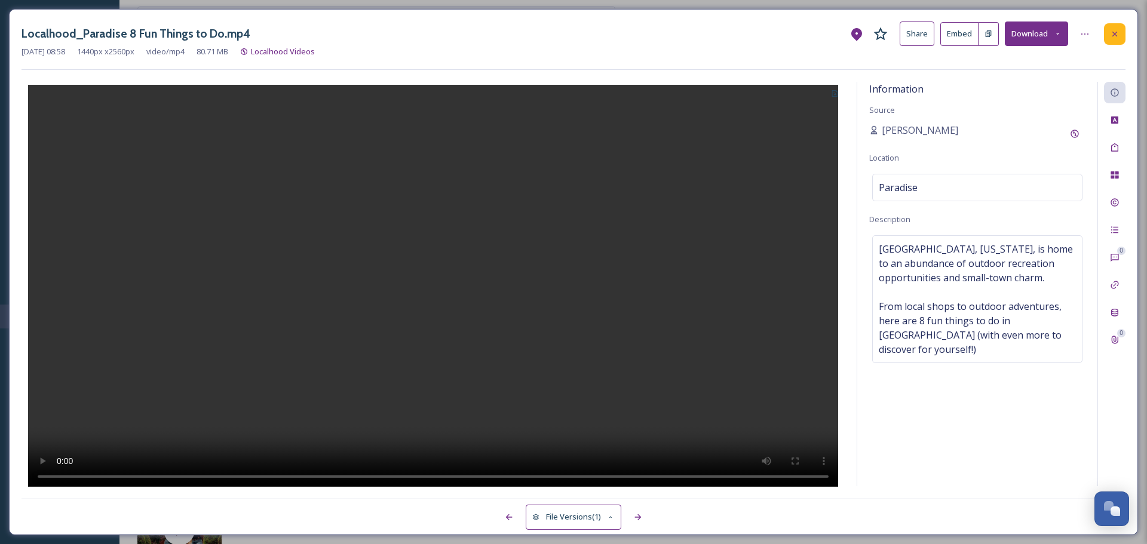
click at [1113, 40] on div at bounding box center [1115, 34] width 22 height 22
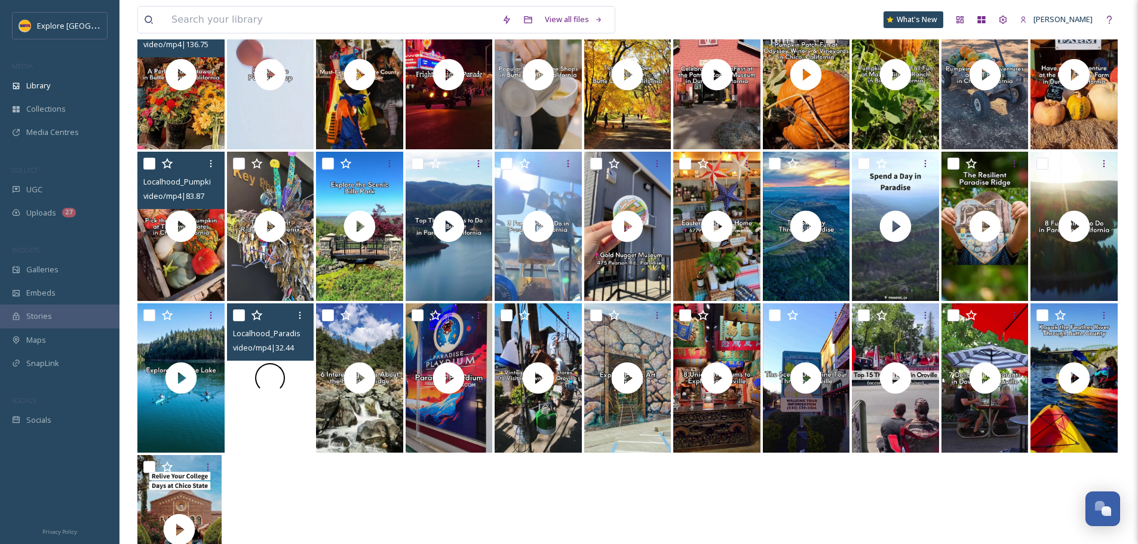
click at [302, 403] on div at bounding box center [270, 377] width 87 height 149
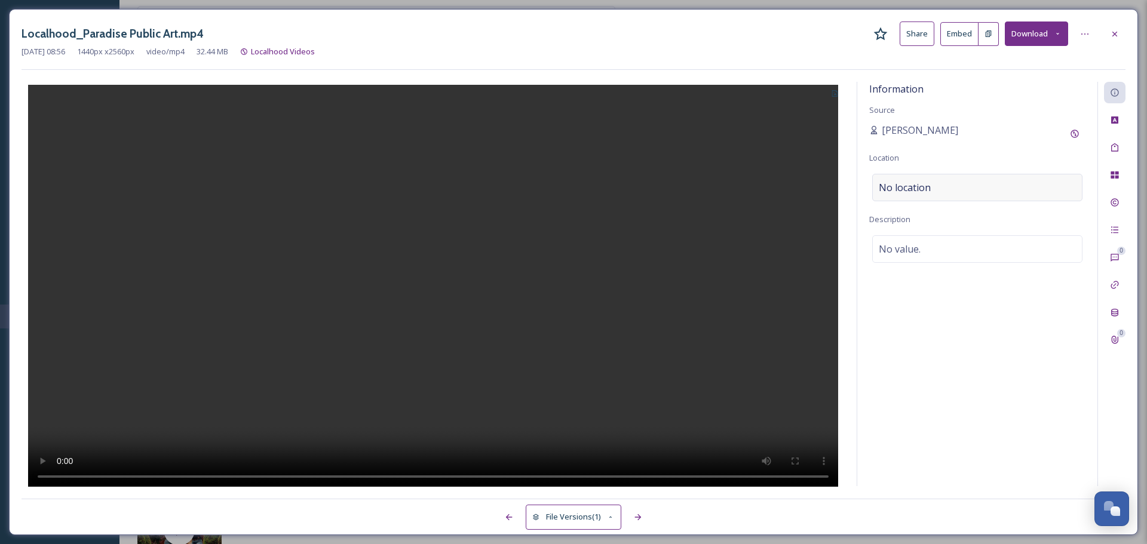
click at [895, 180] on span "No location" at bounding box center [905, 187] width 52 height 14
click at [918, 183] on input at bounding box center [977, 187] width 209 height 26
type input "paradise, california"
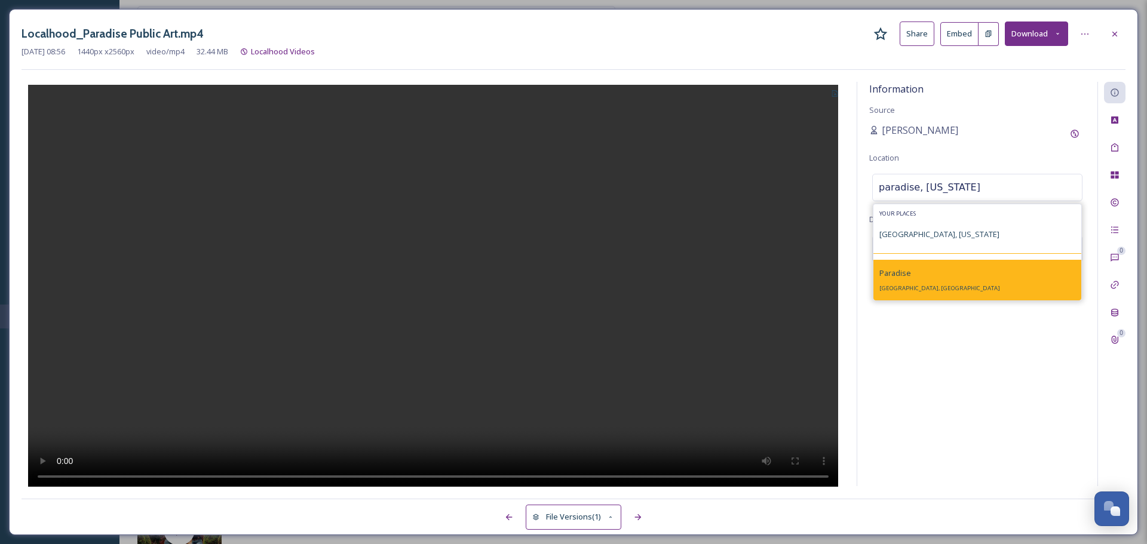
click at [915, 281] on div "Paradise Paradise, CA 95969, USA" at bounding box center [939, 280] width 121 height 29
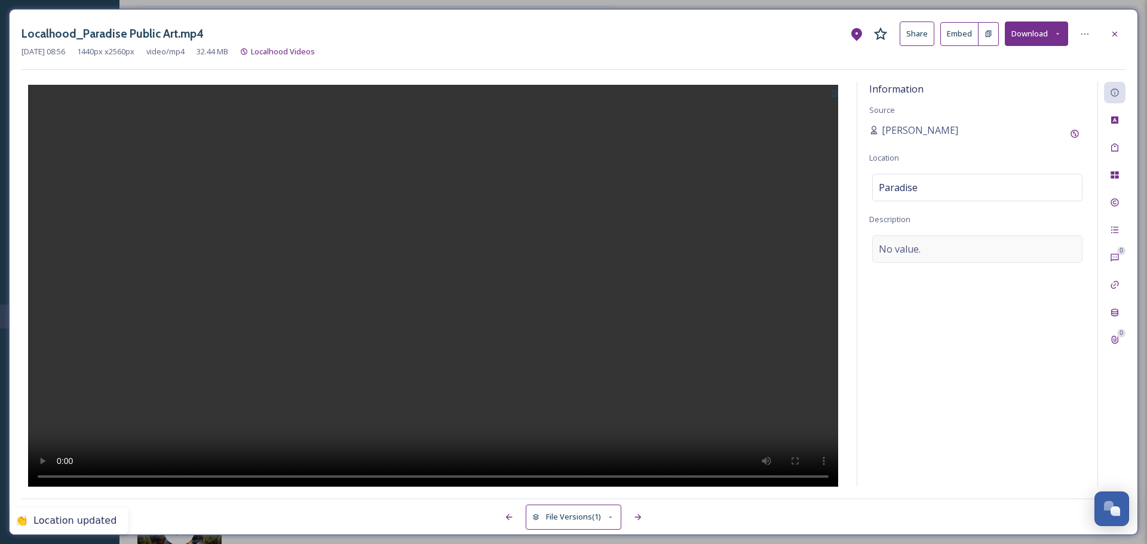
click at [919, 248] on span "No value." at bounding box center [900, 249] width 42 height 14
click at [919, 247] on textarea at bounding box center [977, 284] width 216 height 99
paste textarea "In Paradise in Northern California, discover a growing number of murals and oth…"
type textarea "In Paradise in Northern California, discover a growing number of murals and oth…"
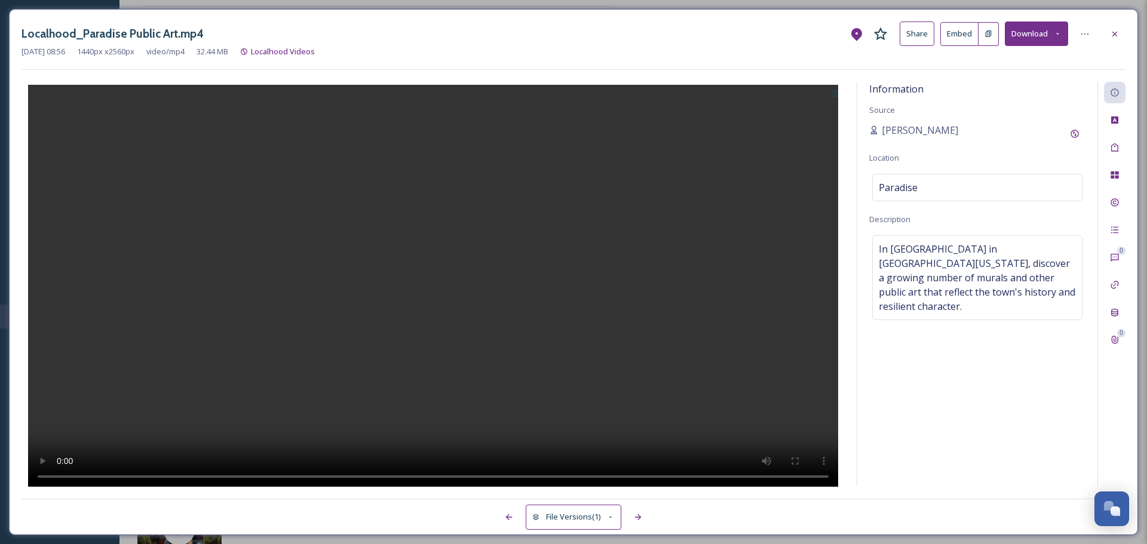
click at [791, 227] on div at bounding box center [433, 284] width 823 height 405
click at [835, 105] on div at bounding box center [433, 284] width 823 height 405
click at [1110, 33] on icon at bounding box center [1115, 34] width 10 height 10
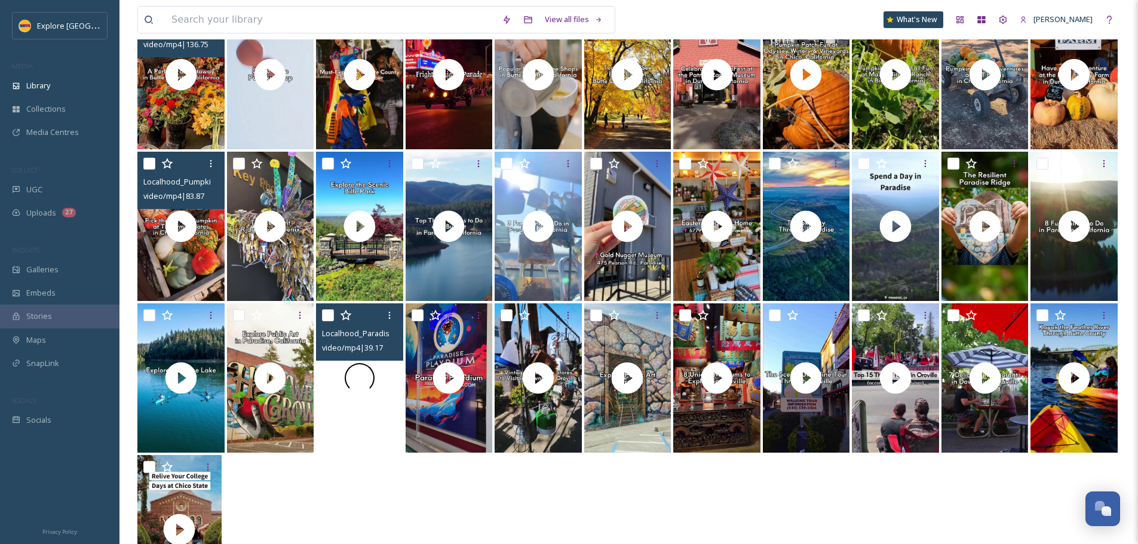
click at [353, 423] on video "Localhood_Paradise 6 Interesting Facts.mp4" at bounding box center [359, 377] width 87 height 149
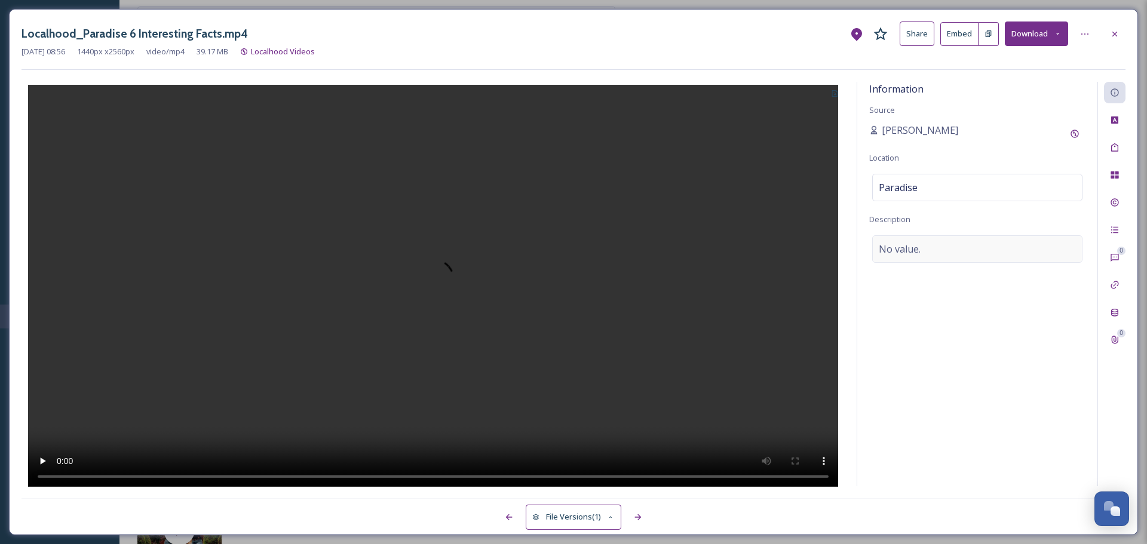
click at [916, 244] on span "No value." at bounding box center [900, 249] width 42 height 14
click at [916, 245] on textarea at bounding box center [977, 284] width 216 height 99
paste textarea "With deep Gold Rush roots and community ties, the Paradise Ridge region in Nort…"
type textarea "With deep Gold Rush roots and community ties, the Paradise Ridge region in Nort…"
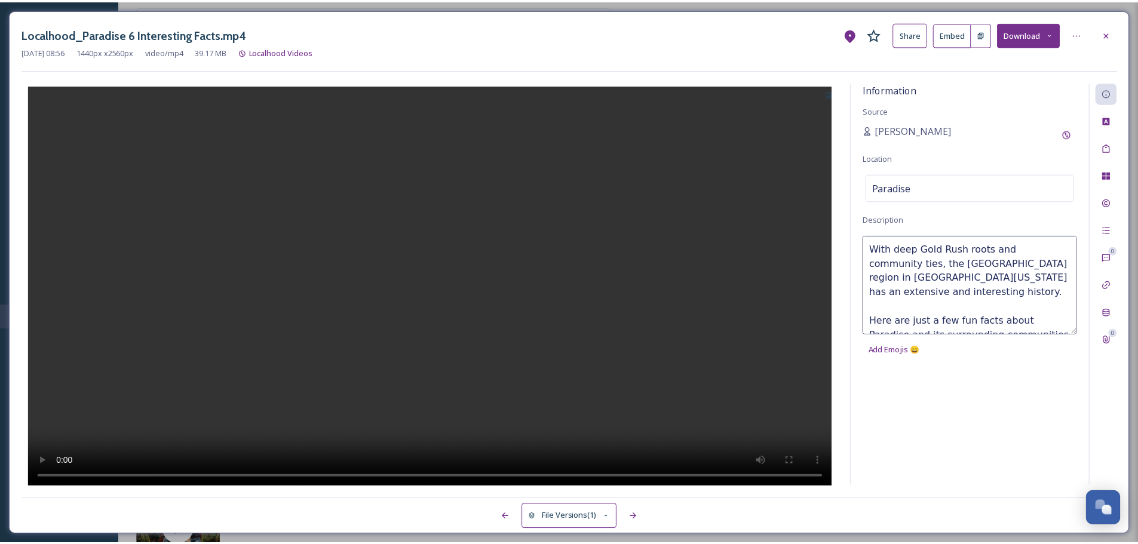
scroll to position [22, 0]
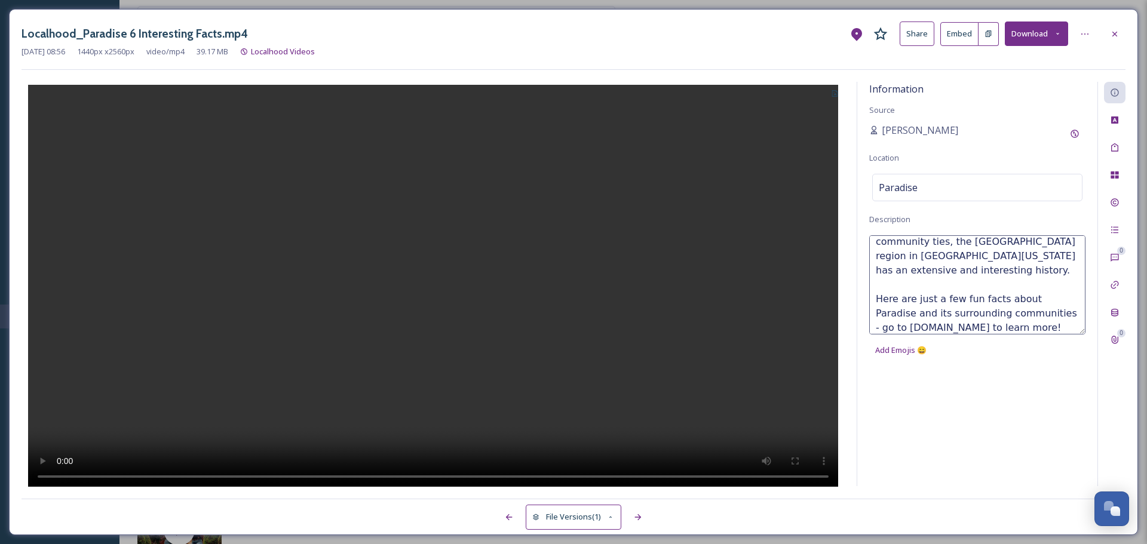
click at [932, 433] on div "Information Source Ashley Baer Location Paradise Description With deep Gold Rus…" at bounding box center [977, 284] width 240 height 404
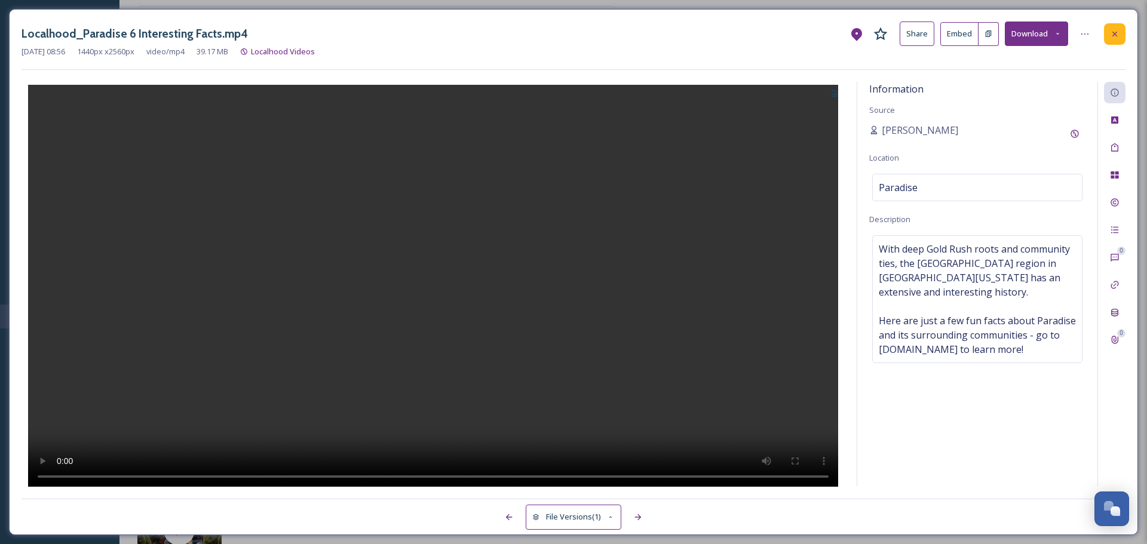
click at [1119, 36] on div at bounding box center [1115, 34] width 22 height 22
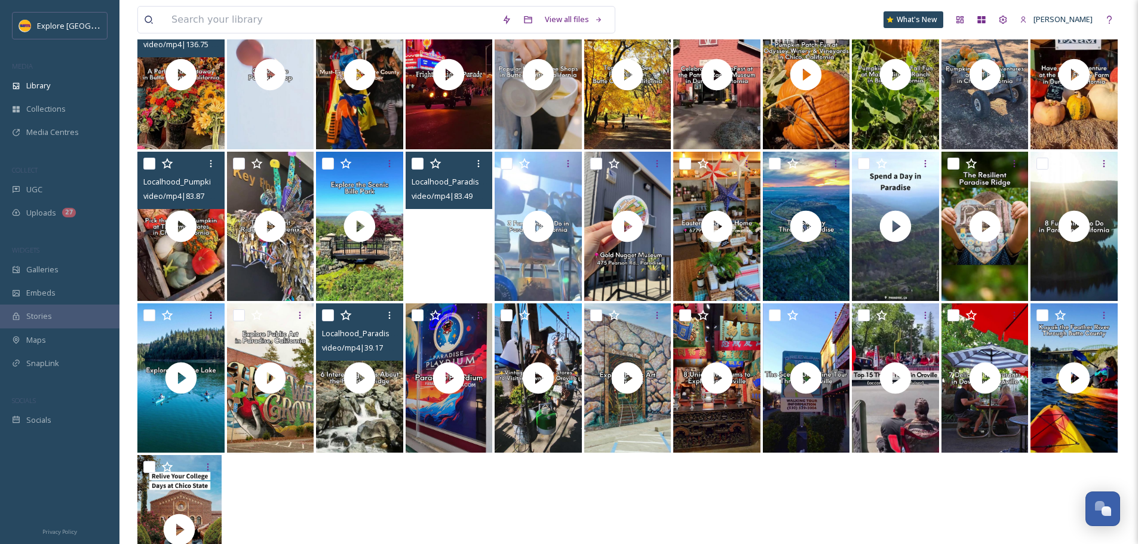
click at [441, 263] on video "Localhood_Paradise 3 Things to Do on a Budget.mp4" at bounding box center [449, 226] width 87 height 149
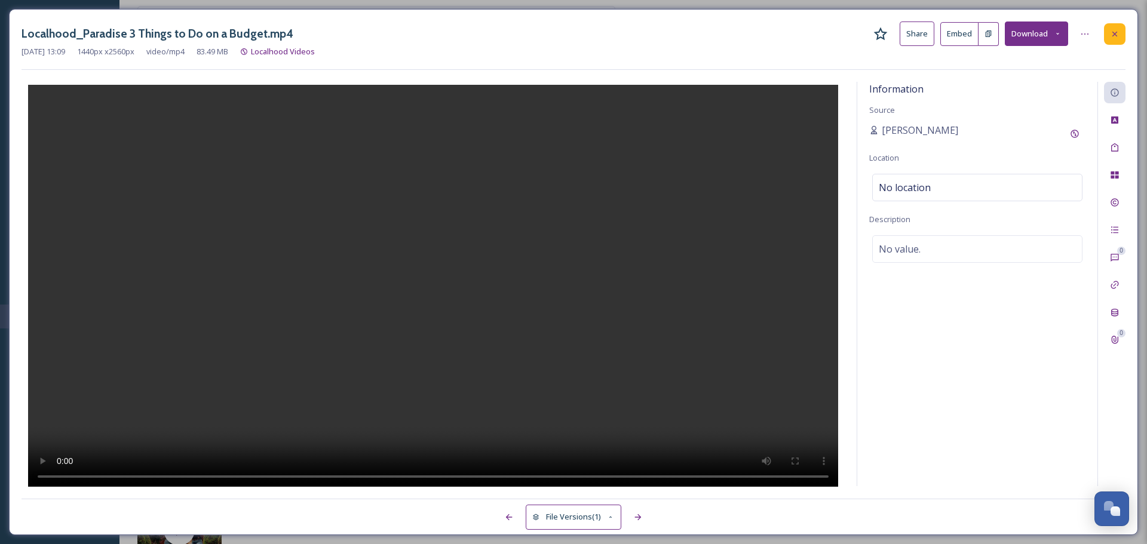
click at [1105, 35] on div at bounding box center [1115, 34] width 22 height 22
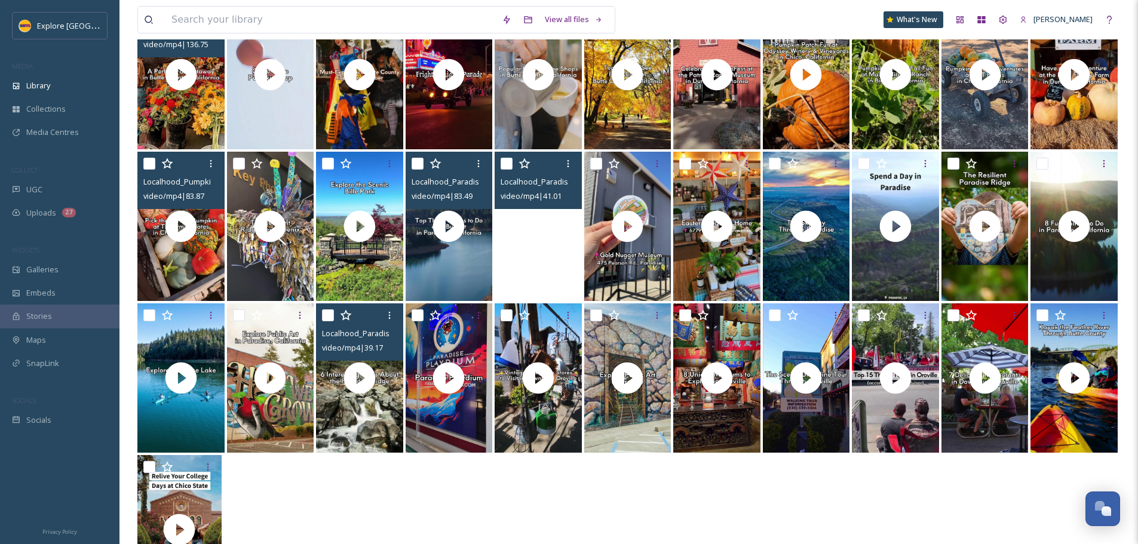
click at [535, 269] on video "Localhood_Paradise 3 Free Things.mp4" at bounding box center [538, 226] width 87 height 149
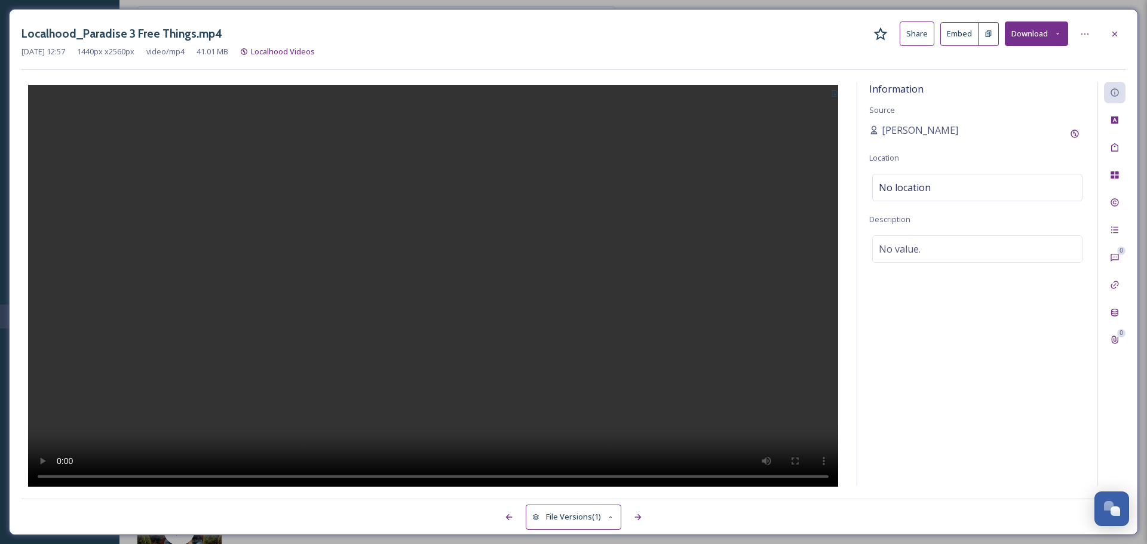
click at [987, 288] on div "Information Source Ashley Baer Location No location Description No value." at bounding box center [977, 284] width 240 height 404
click at [1086, 32] on icon at bounding box center [1085, 34] width 10 height 10
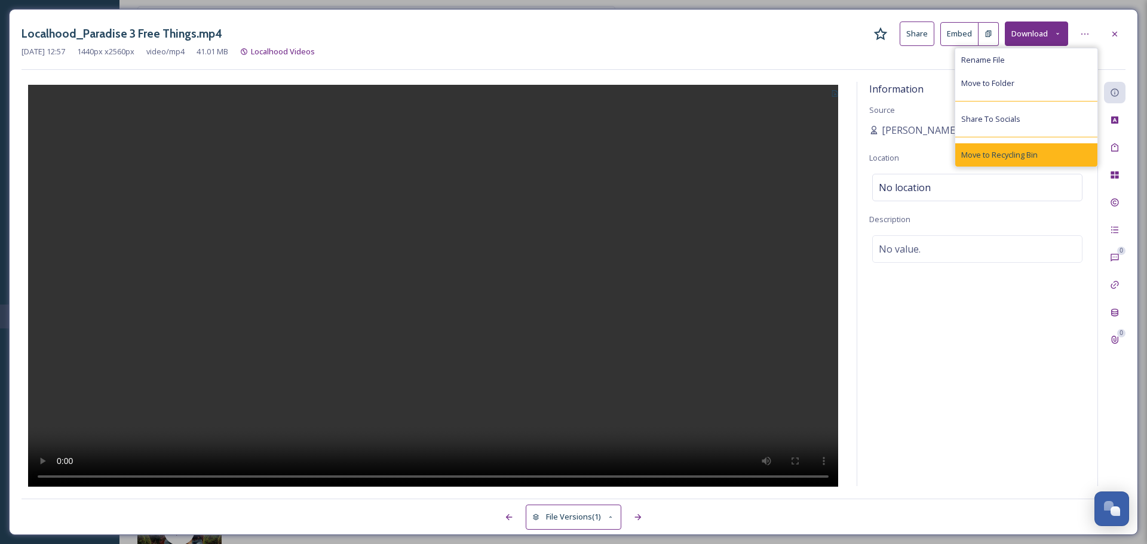
click at [1014, 159] on span "Move to Recycling Bin" at bounding box center [999, 154] width 76 height 11
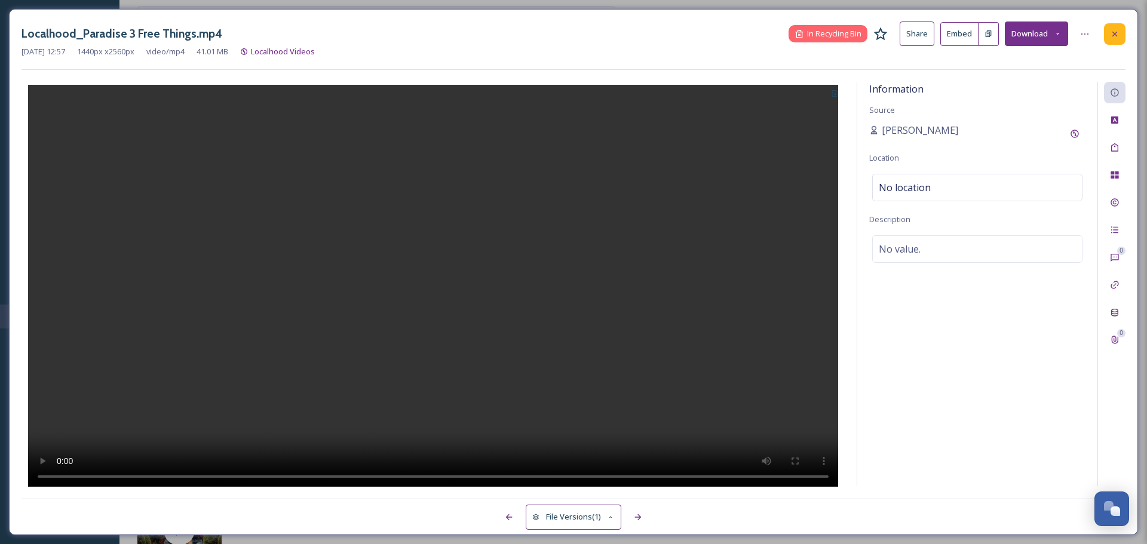
click at [1114, 41] on div at bounding box center [1115, 34] width 22 height 22
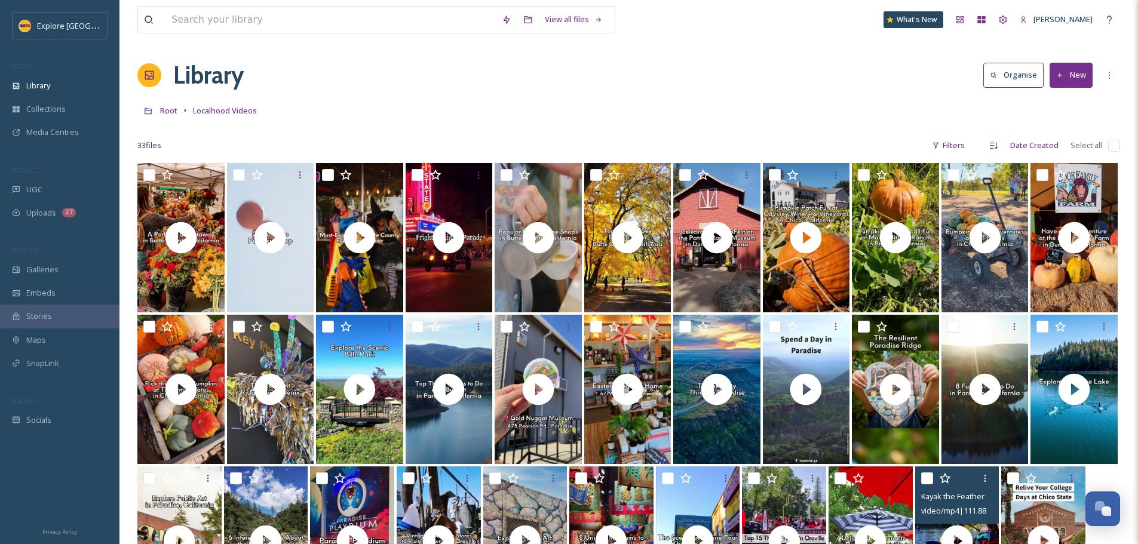
click at [1078, 67] on button "New" at bounding box center [1071, 75] width 43 height 24
click at [1072, 96] on div "File Upload" at bounding box center [1058, 102] width 68 height 23
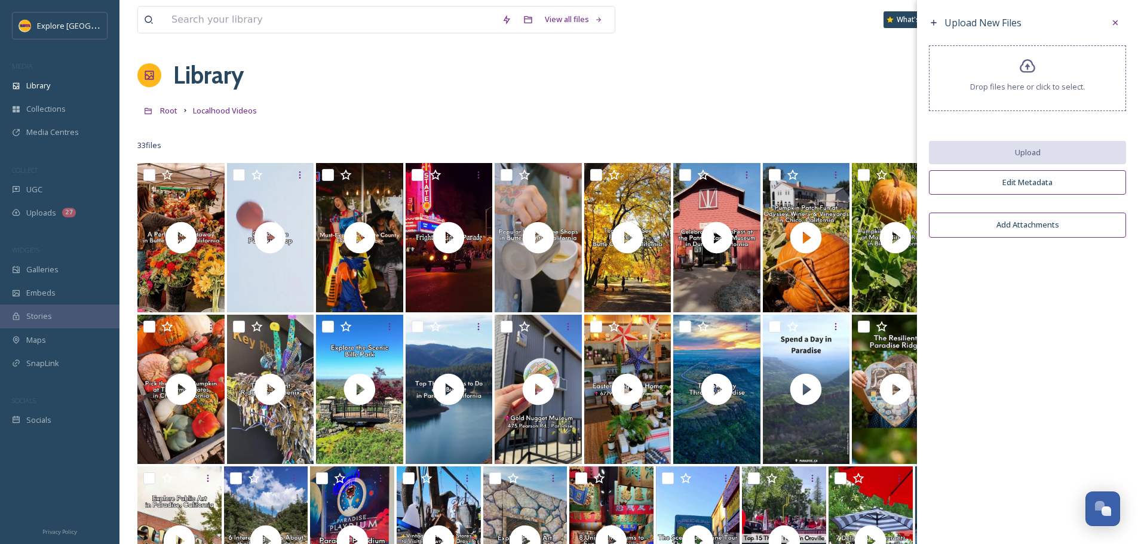
click at [1047, 92] on span "Drop files here or click to select." at bounding box center [1027, 86] width 115 height 11
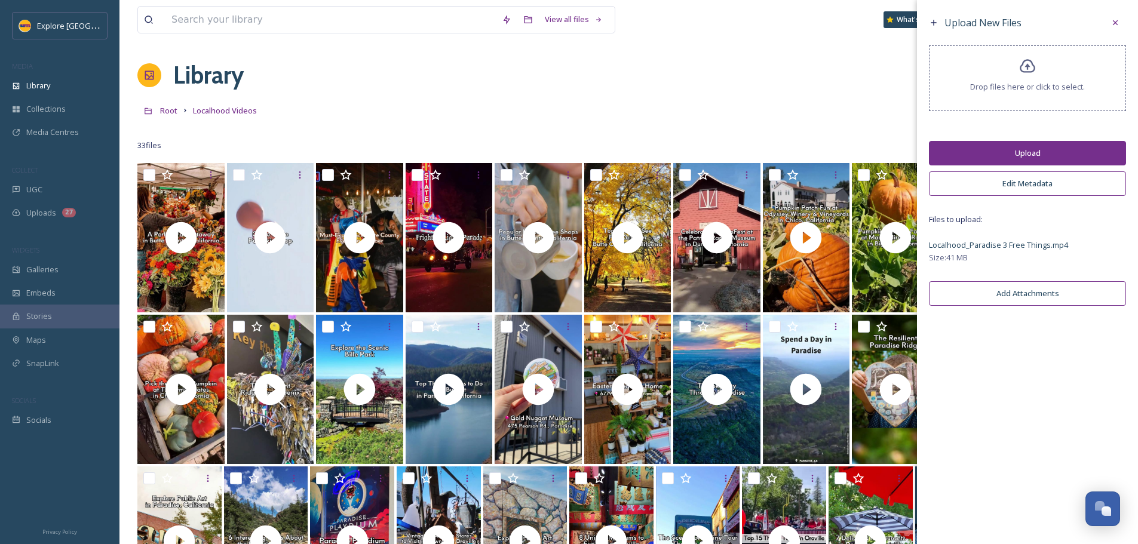
click at [1051, 155] on button "Upload" at bounding box center [1027, 153] width 197 height 24
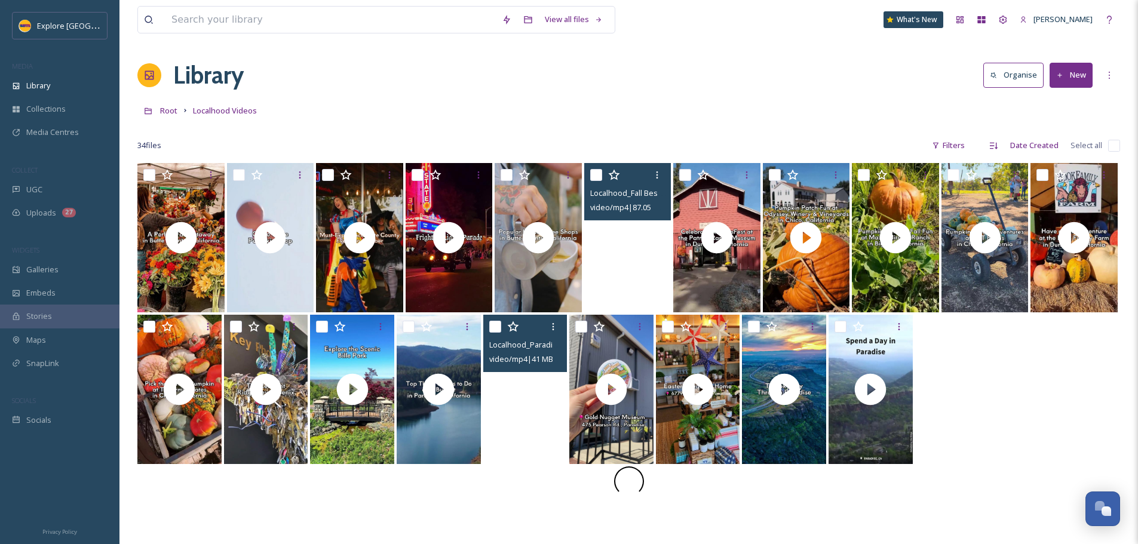
click at [533, 410] on video "Localhood_Paradise 3 Free Things.mp4" at bounding box center [525, 389] width 84 height 149
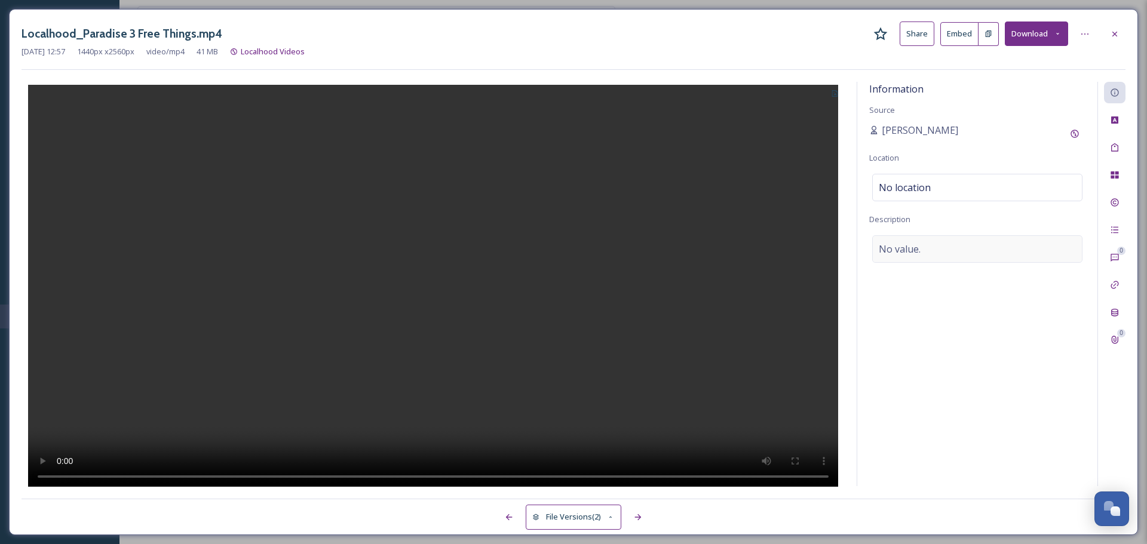
click at [903, 250] on span "No value." at bounding box center [900, 249] width 42 height 14
click at [903, 250] on textarea at bounding box center [977, 284] width 216 height 99
paste textarea "Looking for free things to do while you're on Paradise Ridge? Here are our favo…"
type textarea "Looking for free things to do while you're on Paradise Ridge? Here are our favo…"
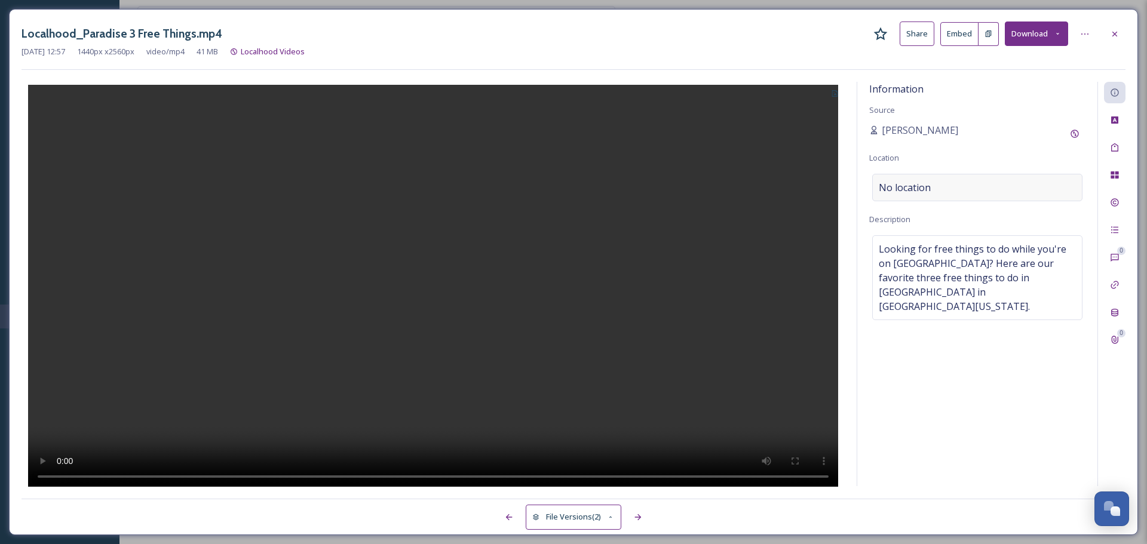
click at [902, 193] on span "No location" at bounding box center [905, 187] width 52 height 14
click at [902, 191] on input at bounding box center [977, 187] width 209 height 26
type input "Paradise, California"
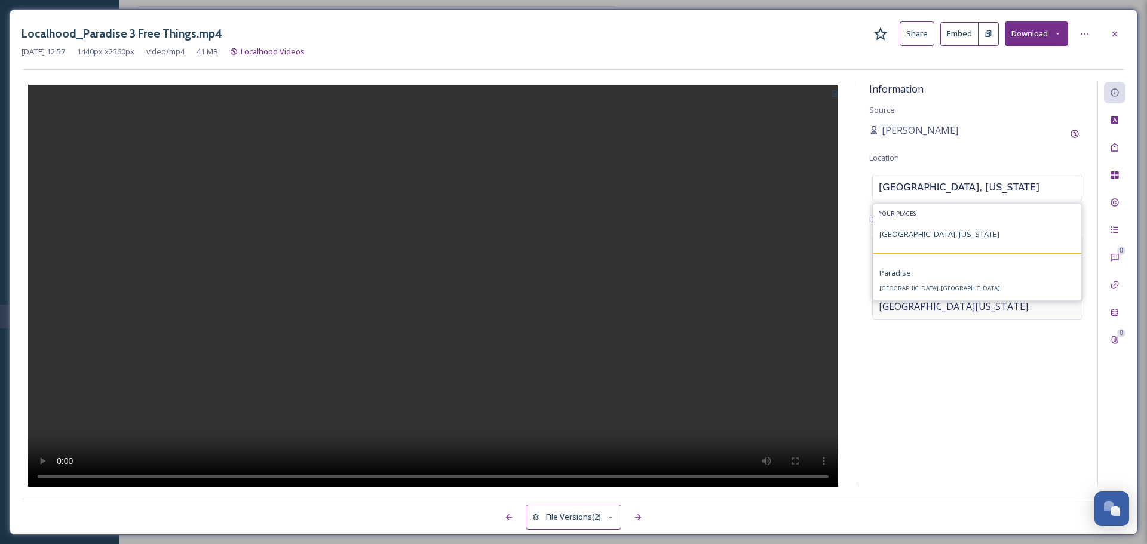
click at [951, 286] on div "Paradise Paradise, CA 95969, USA" at bounding box center [977, 280] width 208 height 41
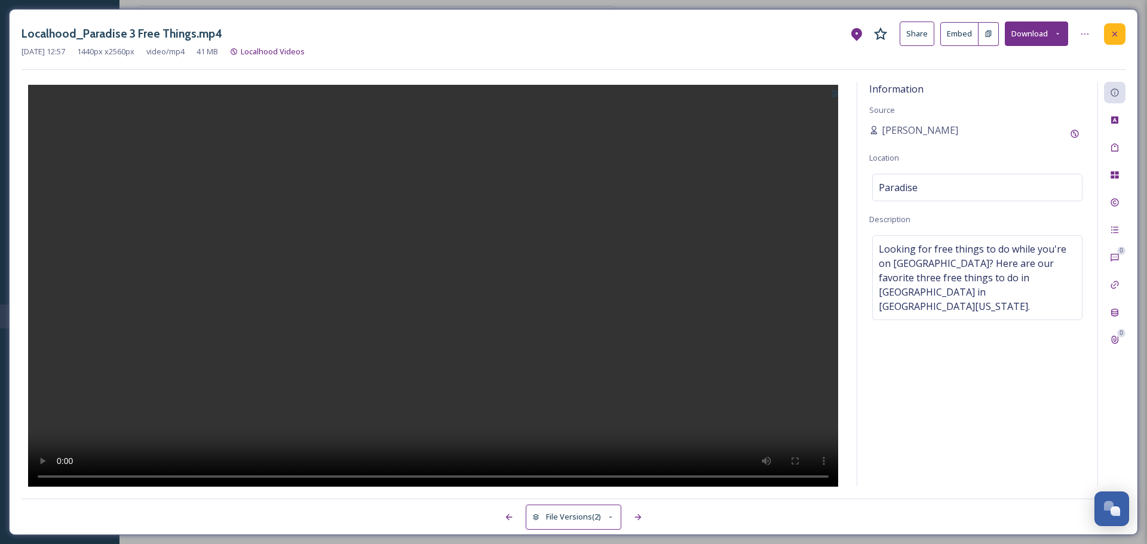
click at [1114, 30] on icon at bounding box center [1115, 34] width 10 height 10
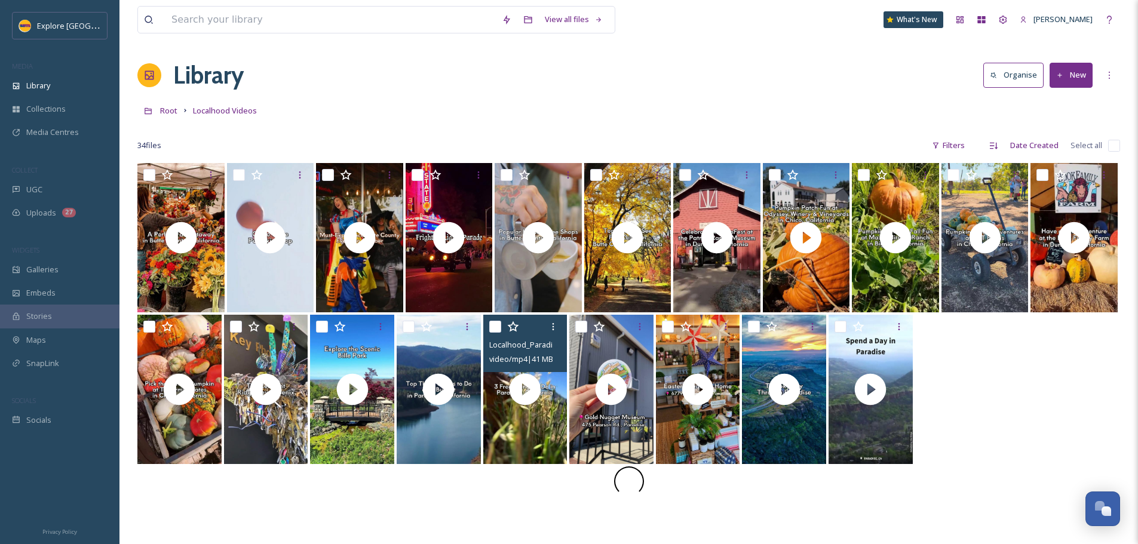
click at [499, 326] on input "checkbox" at bounding box center [495, 327] width 12 height 12
checkbox input "true"
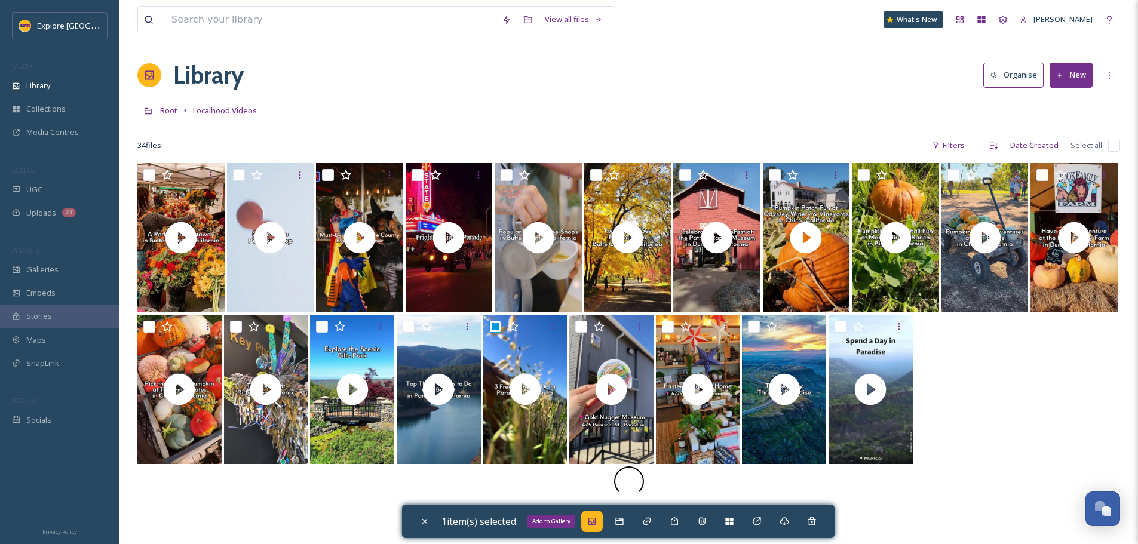
click at [593, 523] on icon at bounding box center [592, 522] width 10 height 10
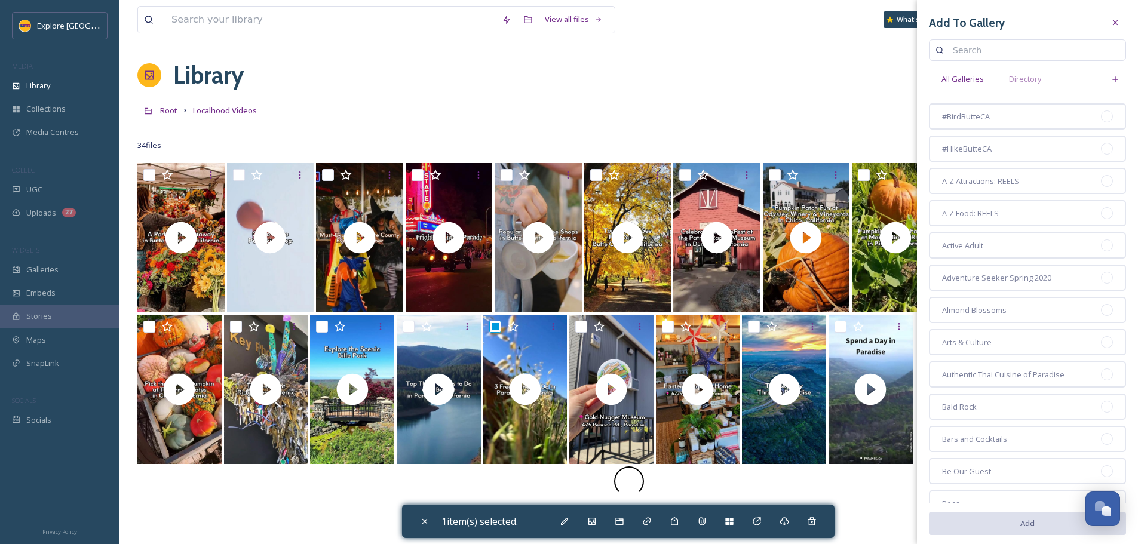
click at [955, 42] on input at bounding box center [1033, 50] width 173 height 24
type input "paradise"
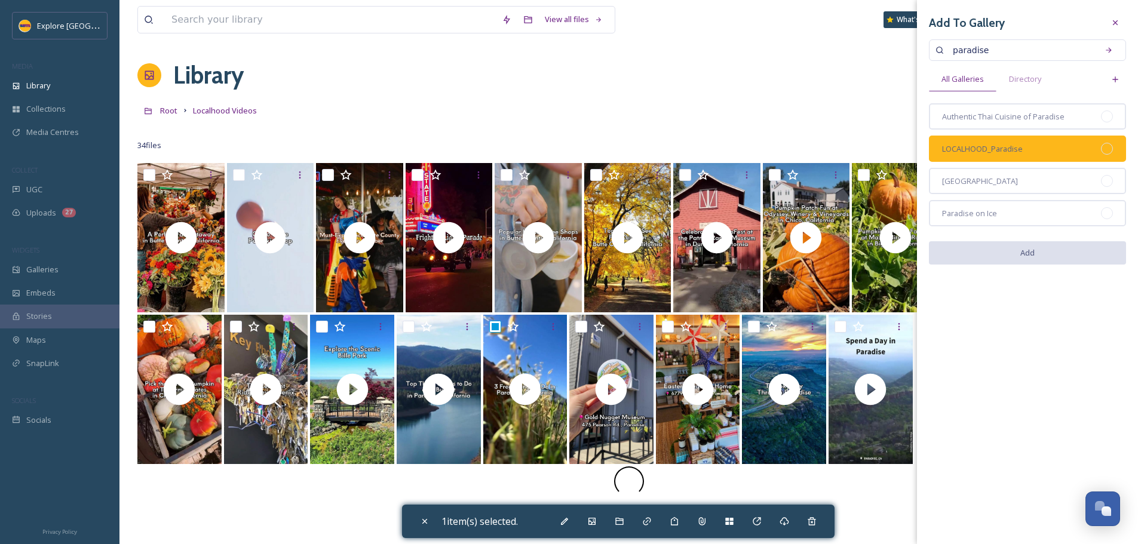
click at [1113, 152] on div "LOCALHOOD_Paradise" at bounding box center [1027, 149] width 197 height 26
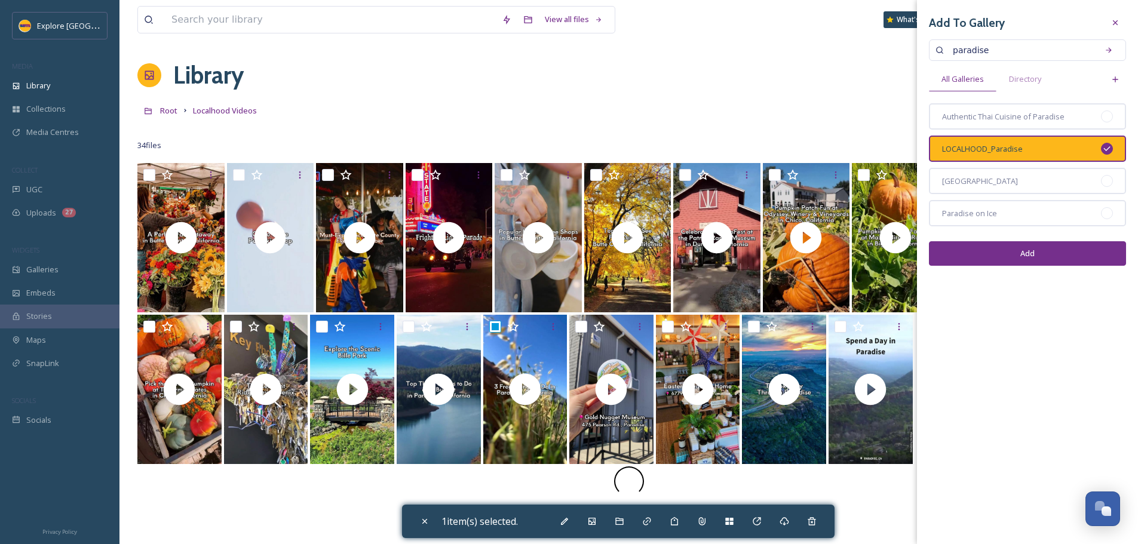
click at [1062, 255] on button "Add" at bounding box center [1027, 253] width 197 height 24
checkbox input "false"
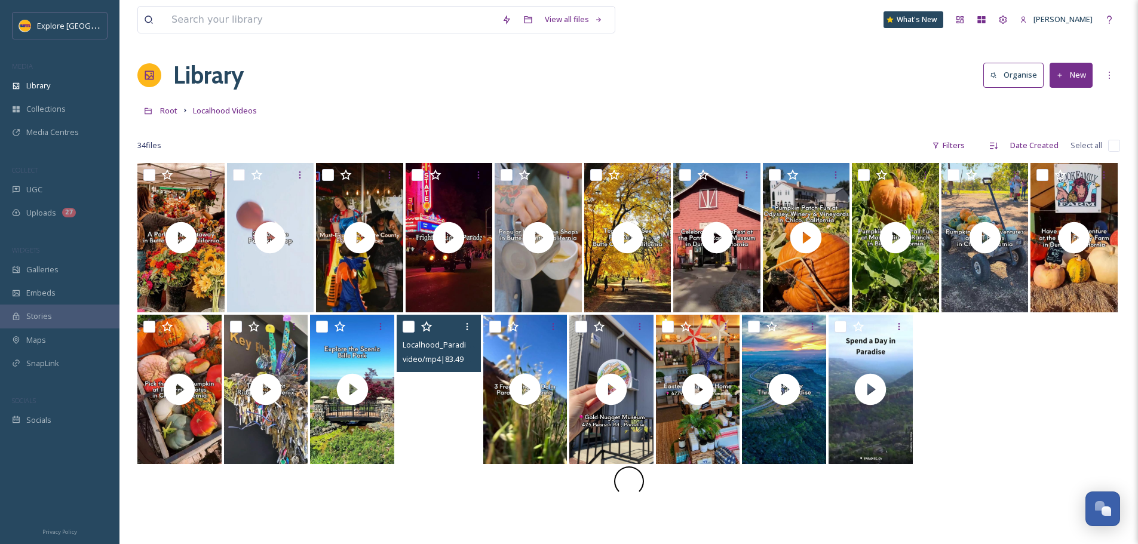
click at [441, 422] on video "Localhood_Paradise 3 Things to Do on a Budget.mp4" at bounding box center [439, 389] width 84 height 149
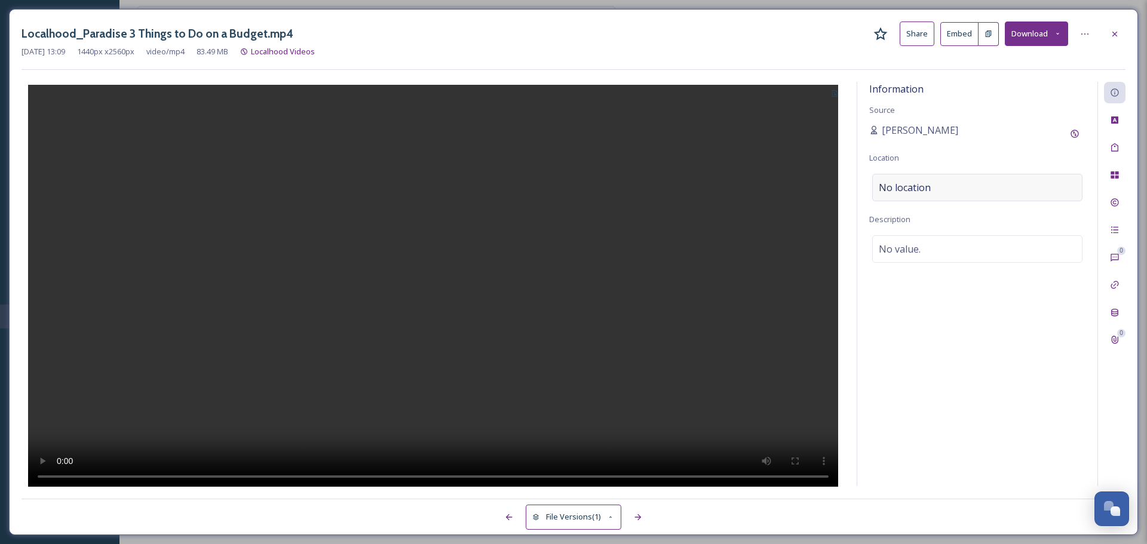
click at [949, 188] on div "No location" at bounding box center [977, 187] width 210 height 27
click at [926, 188] on input at bounding box center [977, 187] width 209 height 26
type input "paradise, calif"
drag, startPoint x: 938, startPoint y: 285, endPoint x: 932, endPoint y: 284, distance: 6.0
click at [938, 285] on span "Paradise, CA 95969, USA" at bounding box center [939, 288] width 121 height 8
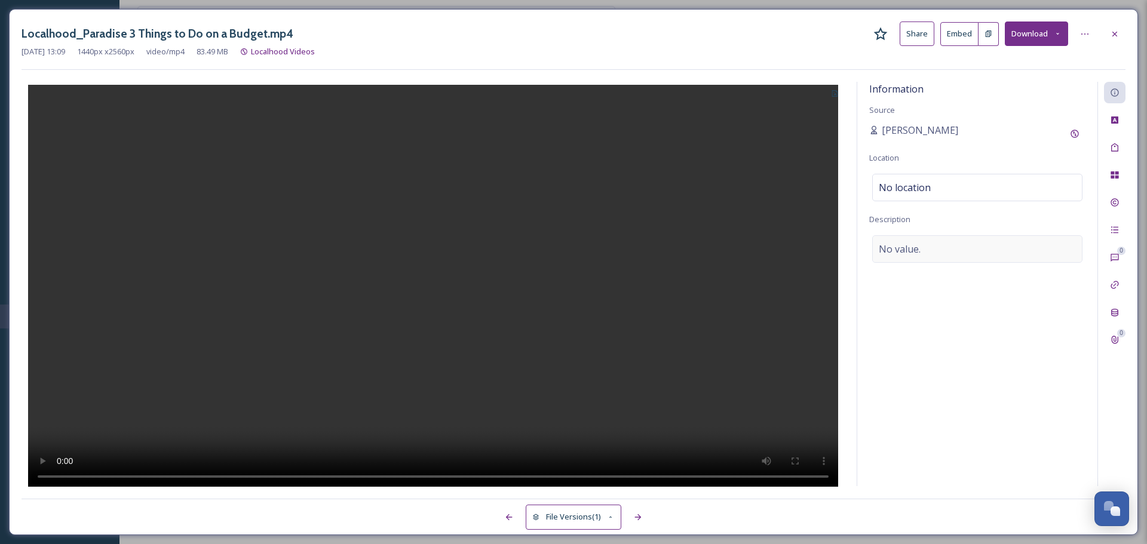
click at [911, 251] on span "No value." at bounding box center [900, 249] width 42 height 14
click at [911, 251] on textarea at bounding box center [977, 284] width 216 height 99
paste textarea "With small-town charm and beautiful mountain outdoor recreation, Paradise in No…"
type textarea "With small-town charm and beautiful mountain outdoor recreation, Paradise in No…"
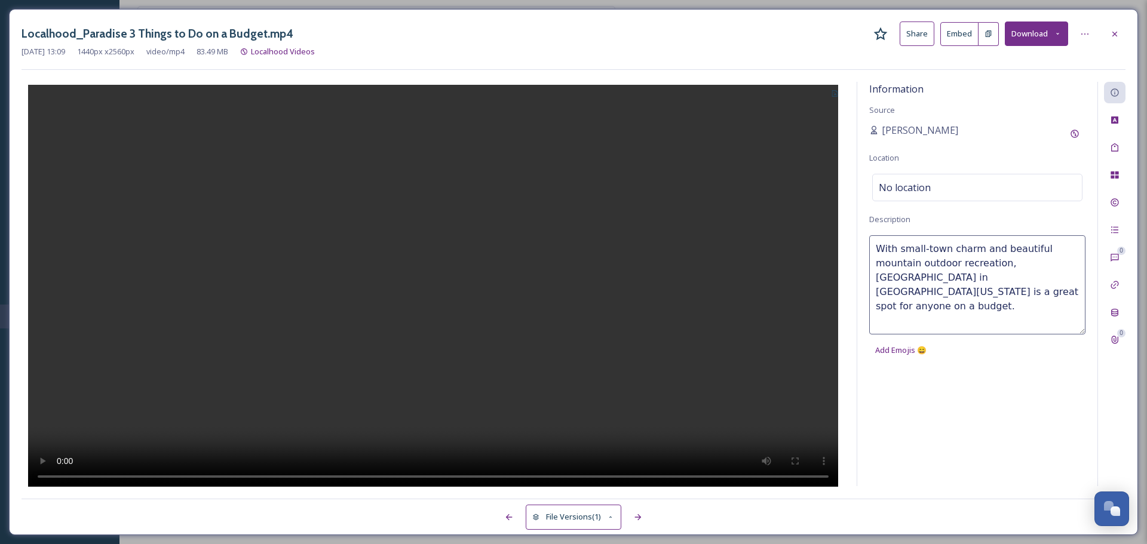
click at [804, 241] on div at bounding box center [433, 284] width 823 height 405
drag, startPoint x: 1114, startPoint y: 38, endPoint x: 1140, endPoint y: 63, distance: 35.9
click at [1114, 38] on icon at bounding box center [1115, 34] width 10 height 10
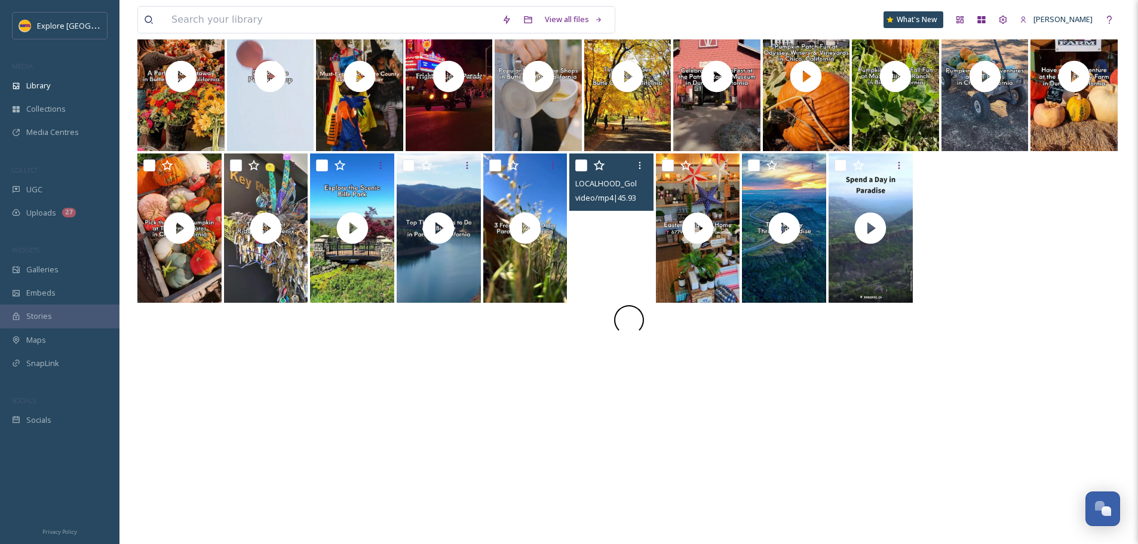
scroll to position [163, 0]
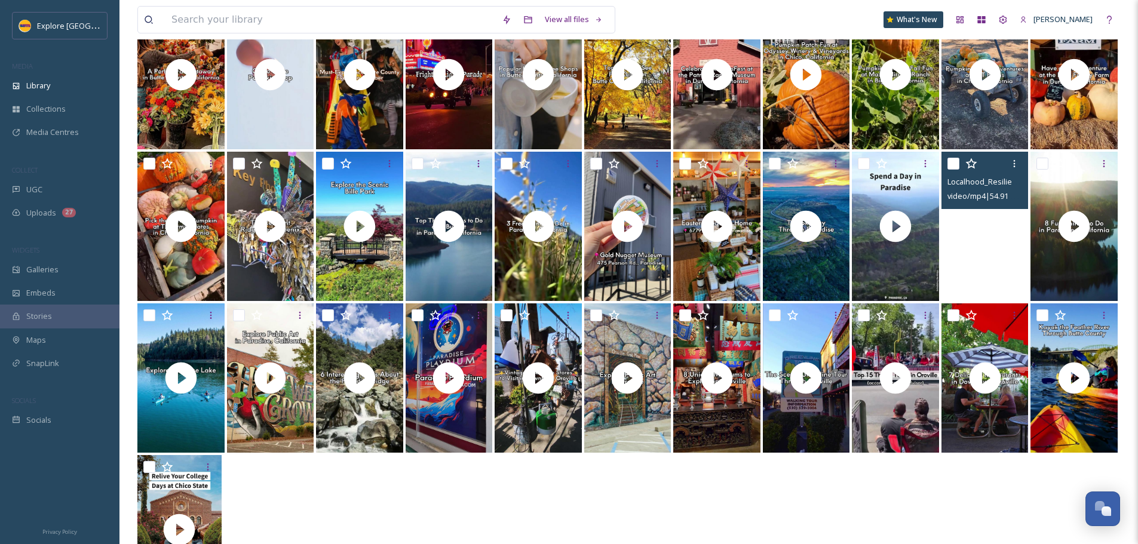
click at [961, 268] on video "Localhood_Resiliency on the Ridge.mp4" at bounding box center [984, 226] width 87 height 149
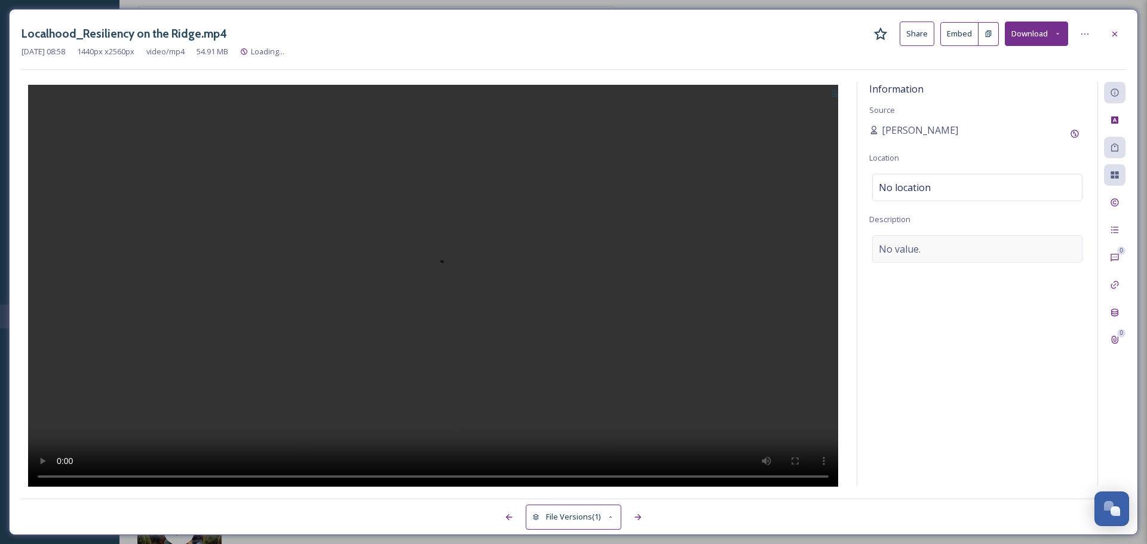
click at [907, 242] on span "No value." at bounding box center [900, 249] width 42 height 14
click at [907, 241] on textarea at bounding box center [977, 284] width 216 height 99
type textarea "In Butte County in Northern California, Paradise and Magalia form a subregion t…"
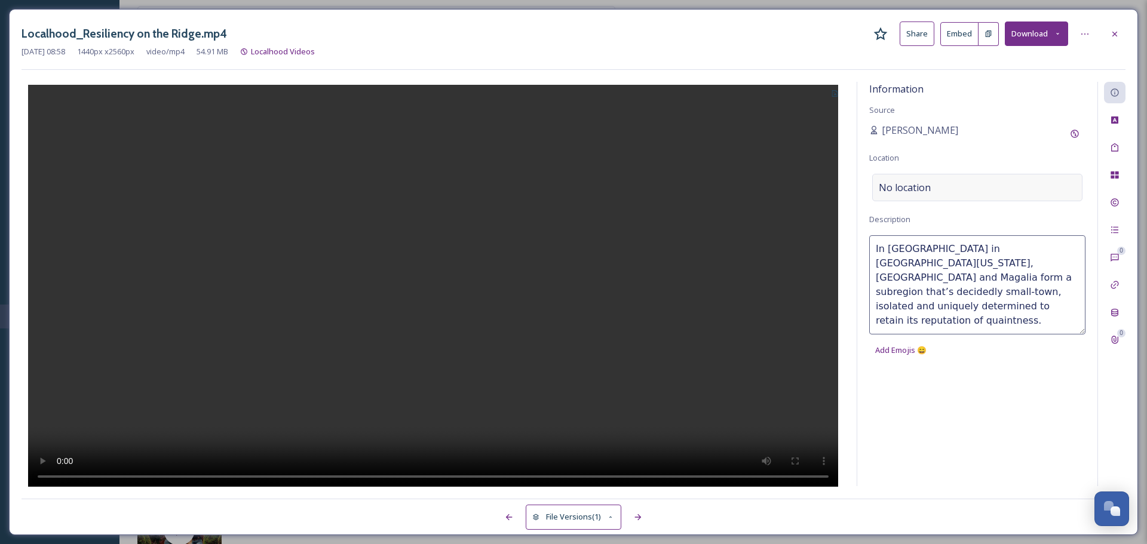
click at [909, 194] on span "No location" at bounding box center [905, 187] width 52 height 14
click at [909, 194] on input at bounding box center [977, 187] width 209 height 26
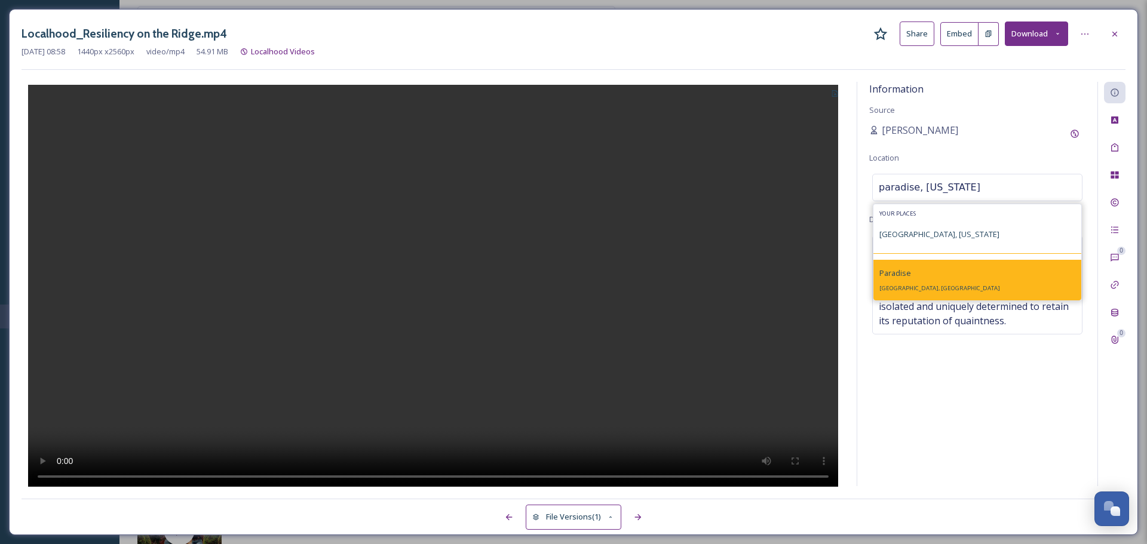
type input "paradise, california"
click at [928, 284] on div "Paradise Paradise, CA 95969, USA" at bounding box center [939, 280] width 121 height 29
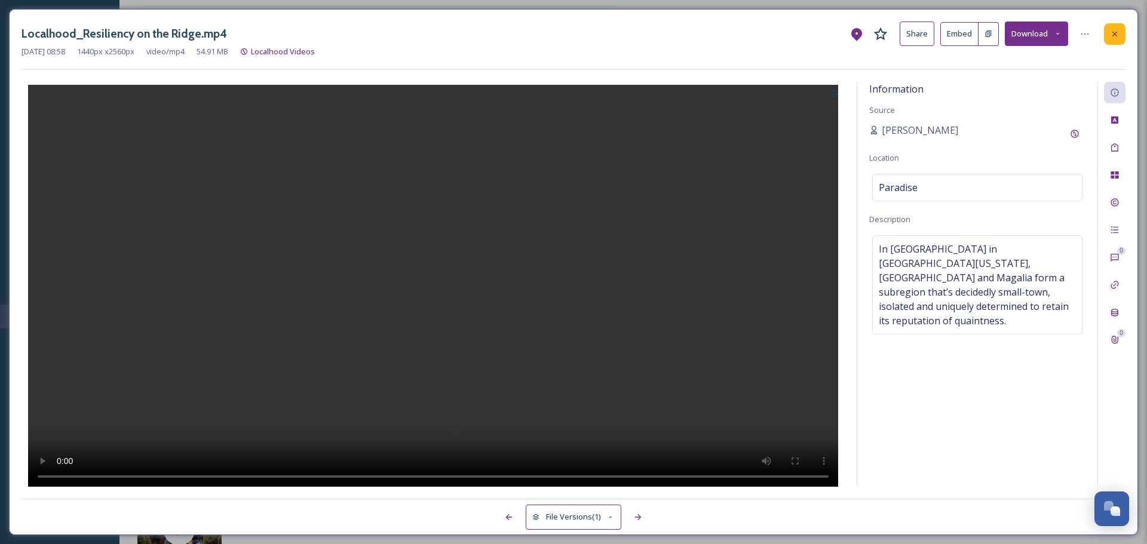
click at [1110, 34] on icon at bounding box center [1115, 34] width 10 height 10
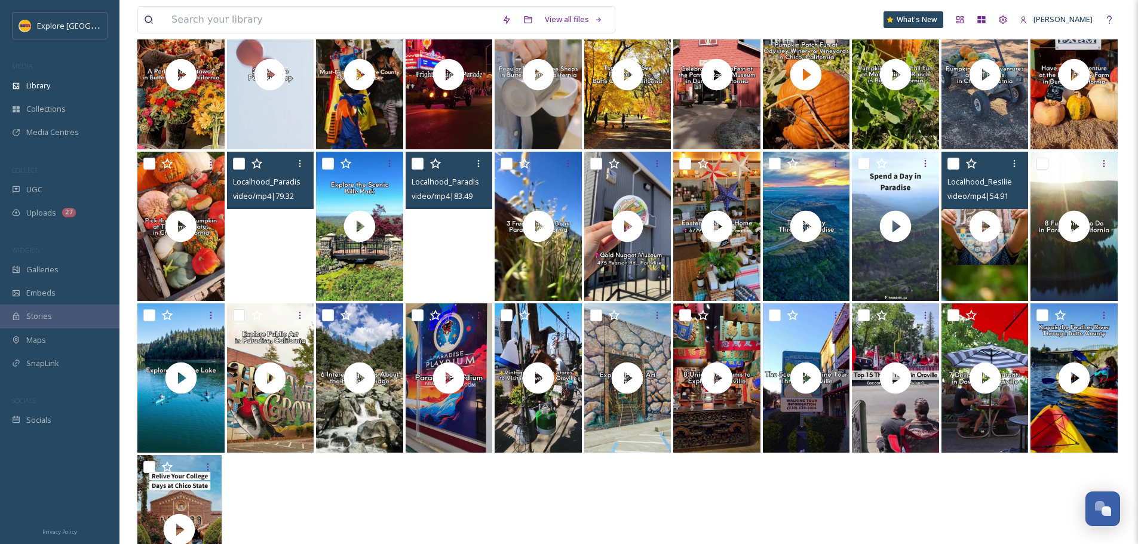
click at [270, 252] on video "Localhood_Paradise Key Ridge Phoenix.mp4" at bounding box center [270, 226] width 87 height 149
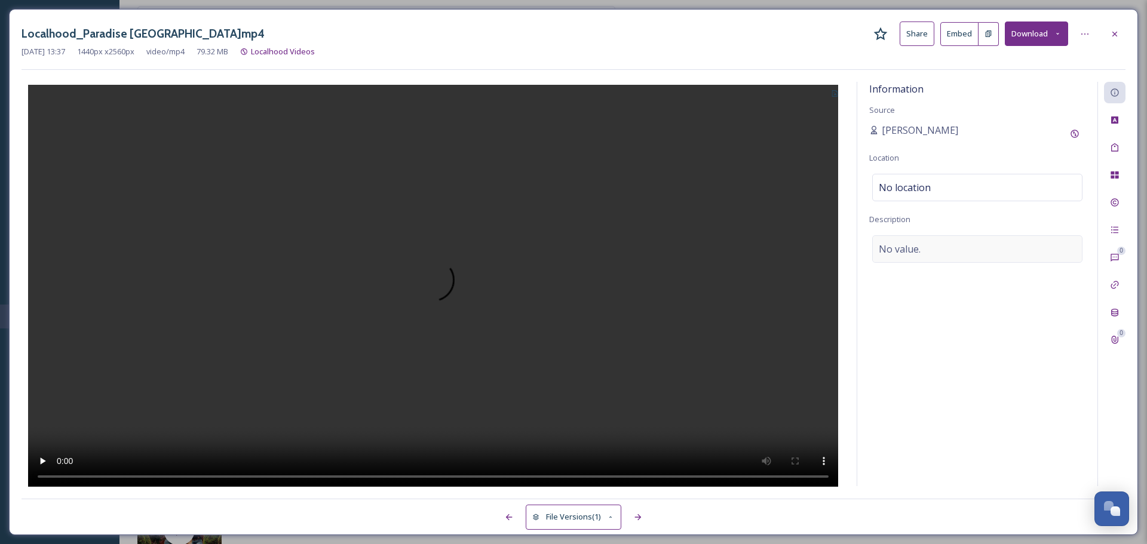
click at [922, 245] on div "No value." at bounding box center [977, 248] width 210 height 27
click at [922, 245] on textarea at bounding box center [977, 284] width 216 height 99
paste textarea "Across Butte County, residents have strong feelings and emotions around the wor…"
type textarea "Across Butte County, residents have strong feelings and emotions around the wor…"
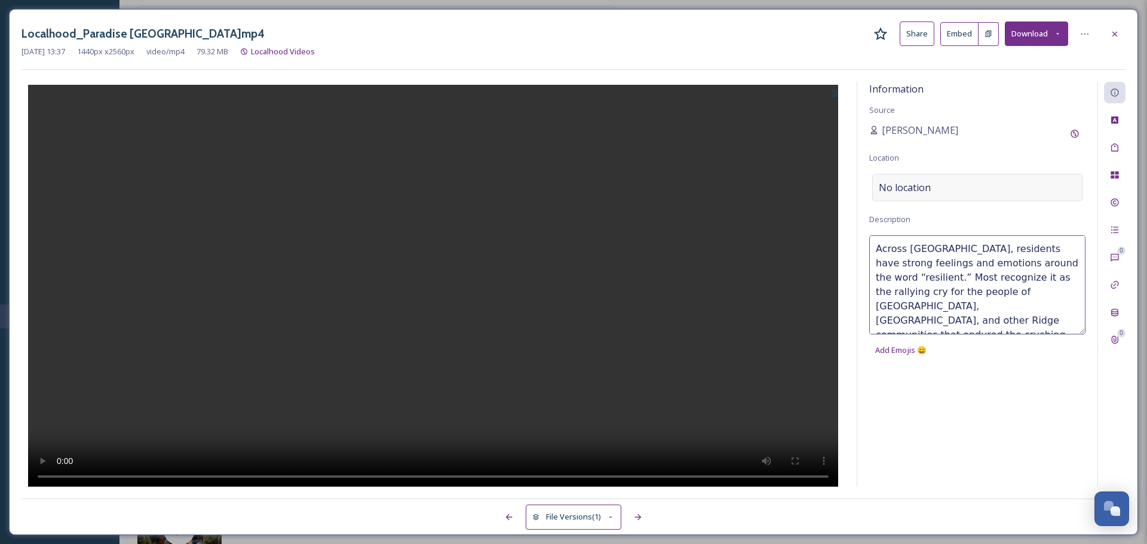
click at [912, 191] on span "No location" at bounding box center [905, 187] width 52 height 14
click at [912, 191] on input at bounding box center [977, 187] width 209 height 26
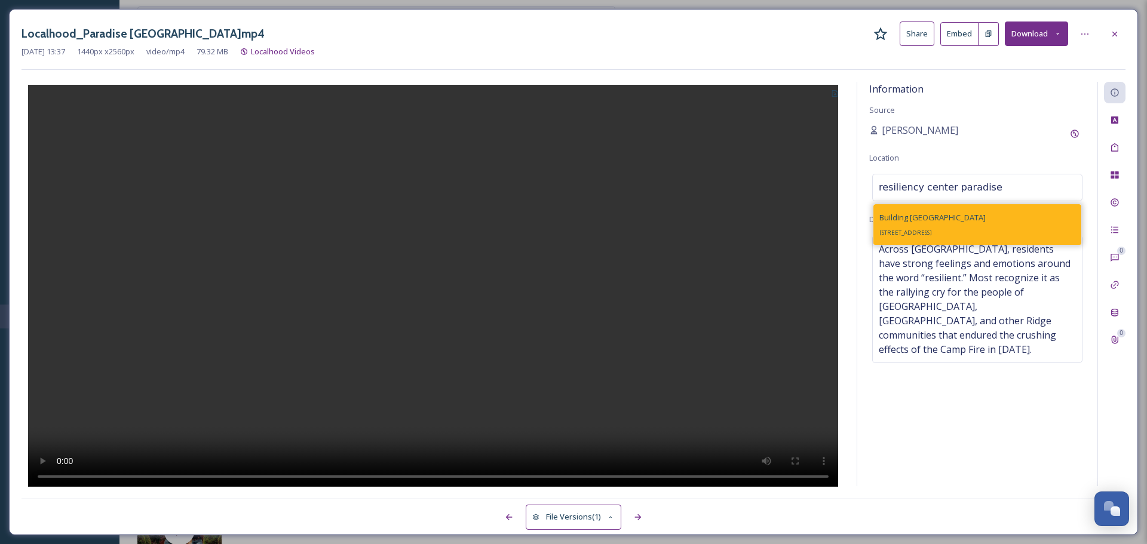
type input "resiliency center paradise"
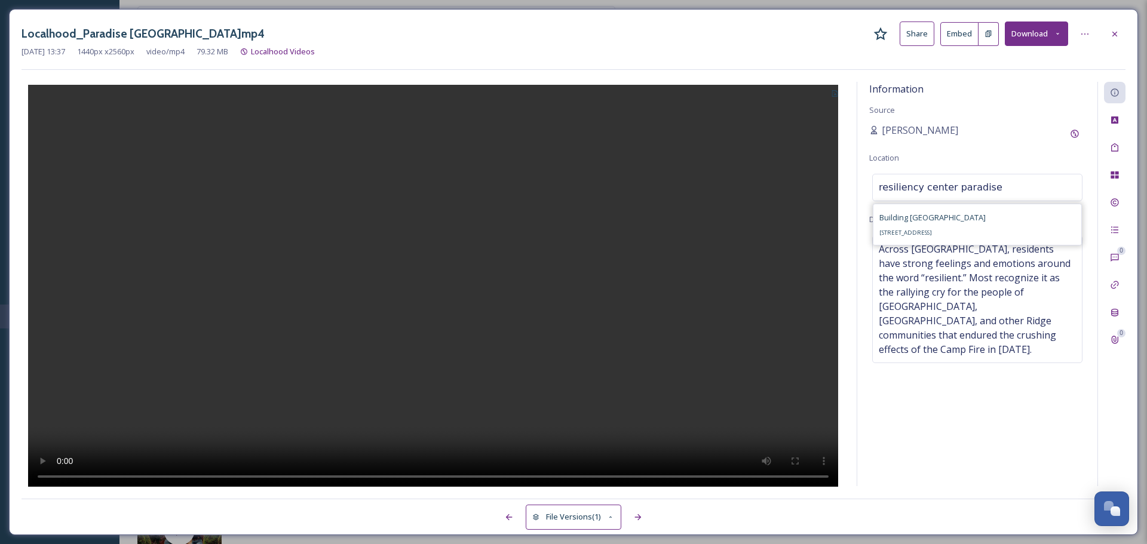
click at [938, 211] on div "Building Resiliency Center 6295 Skyway, Paradise, CA 95969, USA" at bounding box center [932, 224] width 106 height 29
click at [1117, 39] on div at bounding box center [1115, 34] width 22 height 22
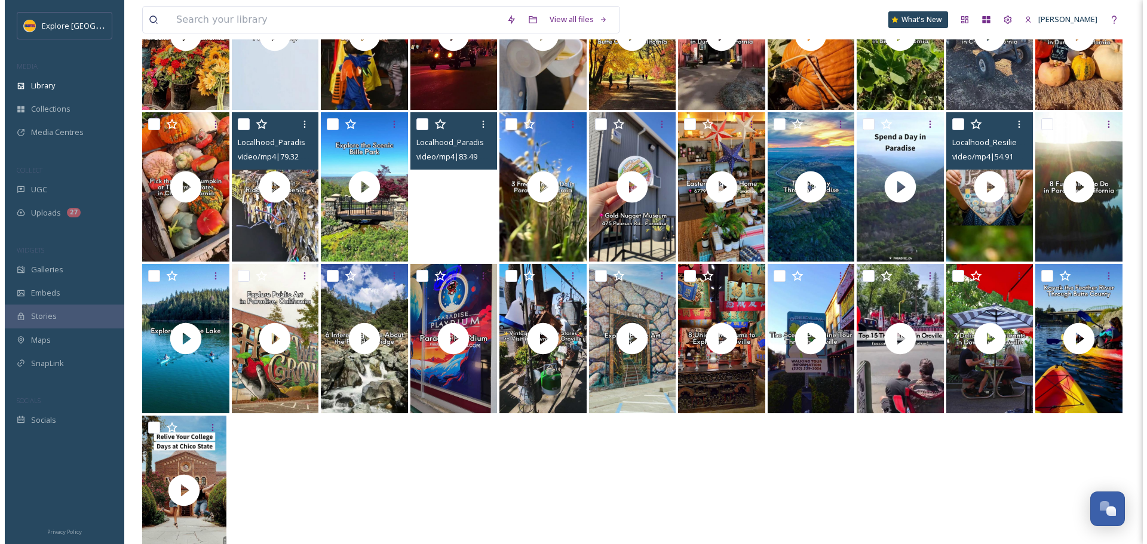
scroll to position [240, 0]
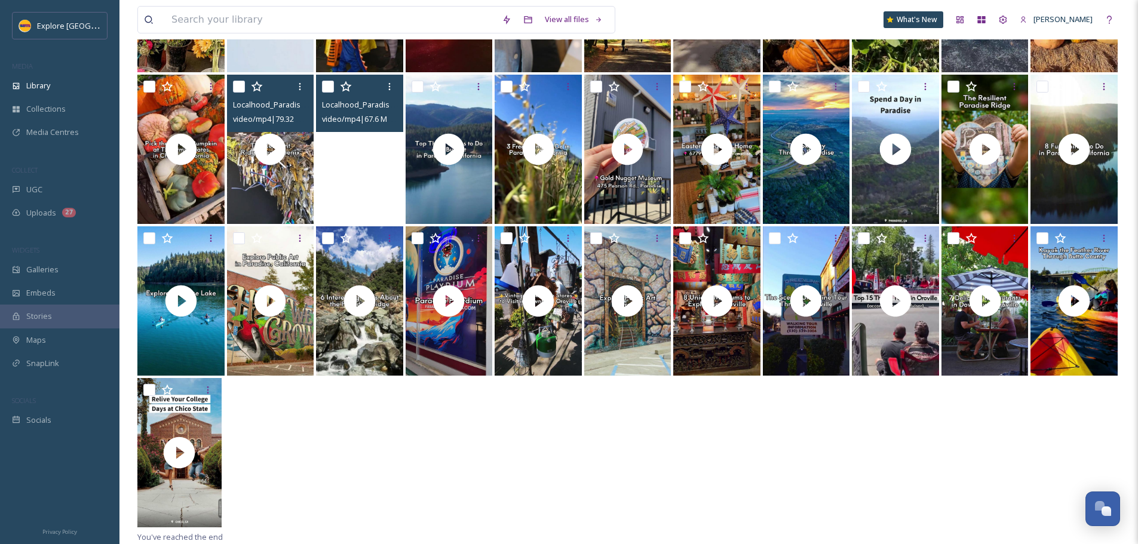
click at [358, 194] on video "Localhood_Paradise Bille Park.mp4" at bounding box center [359, 149] width 87 height 149
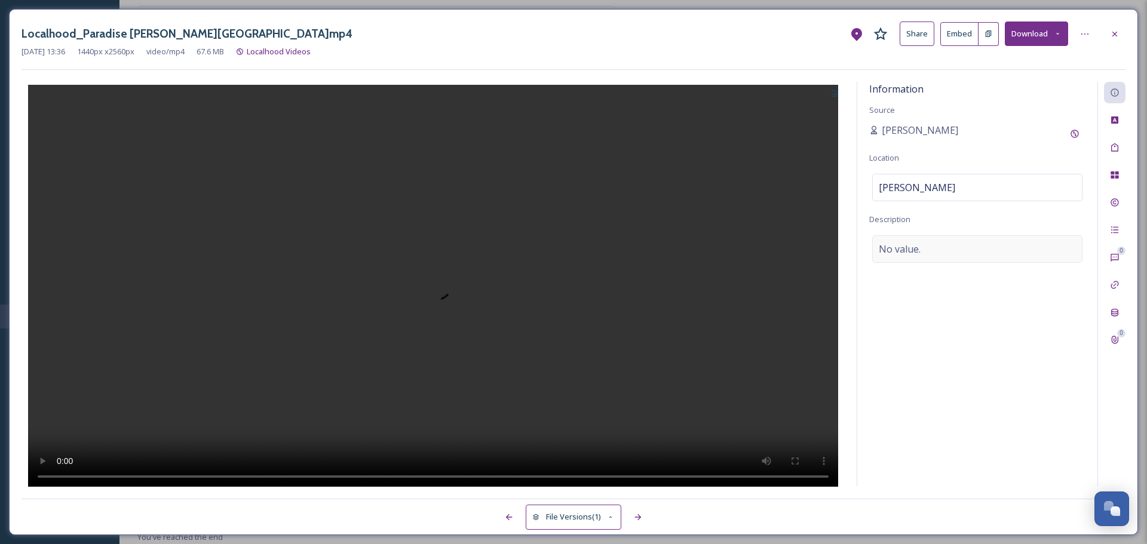
click at [917, 254] on span "No value." at bounding box center [900, 249] width 42 height 14
type textarea "This quaint neighborhood park in Paradise in Nothern California boasts a group …"
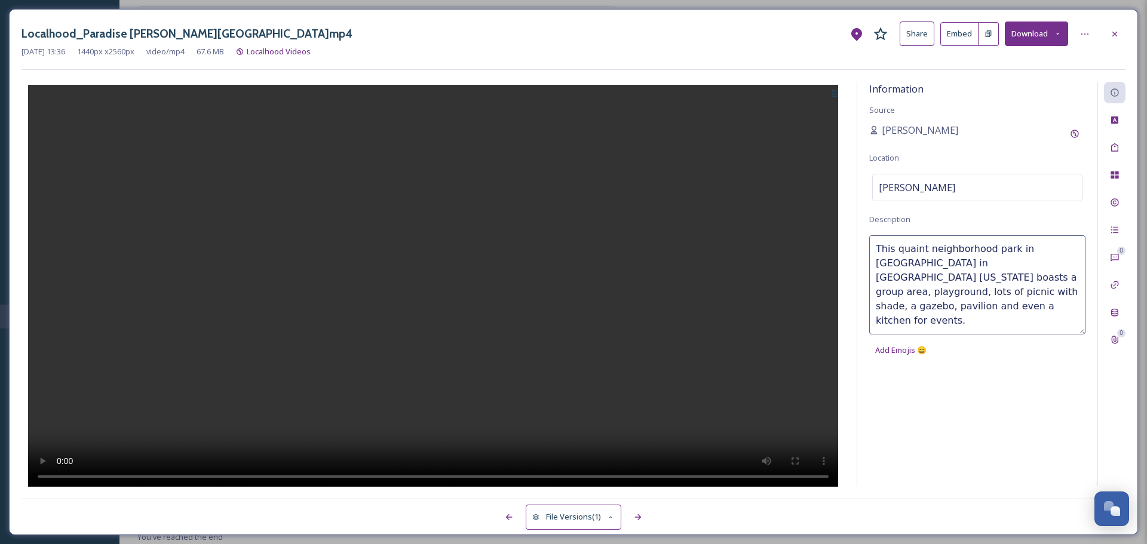
click at [938, 413] on div "Information Source Ashley Baer Location Bille Park Description This quaint neig…" at bounding box center [977, 284] width 240 height 404
drag, startPoint x: 737, startPoint y: 39, endPoint x: 977, endPoint y: 39, distance: 240.7
click at [737, 39] on div "Localhood_Paradise Bille Park.mp4 Share Embed Download" at bounding box center [574, 34] width 1104 height 24
click at [1112, 38] on icon at bounding box center [1115, 34] width 10 height 10
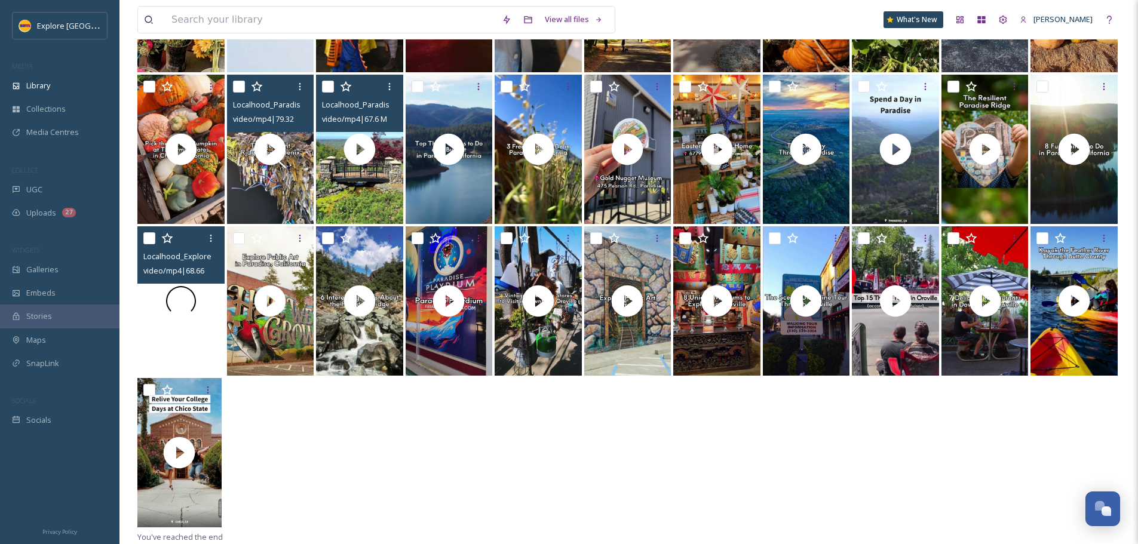
click at [173, 339] on div at bounding box center [180, 300] width 87 height 149
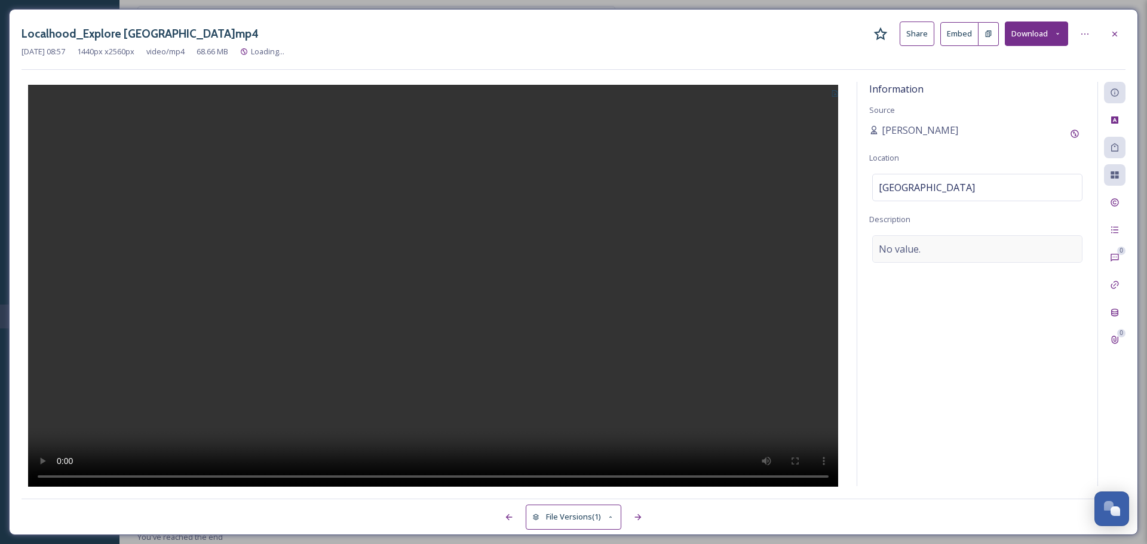
click at [952, 255] on div "No value." at bounding box center [977, 248] width 210 height 27
click at [952, 255] on textarea at bounding box center [977, 284] width 216 height 99
type textarea "Paradise Lake in Northern California is a postcard picture of a serene forested…"
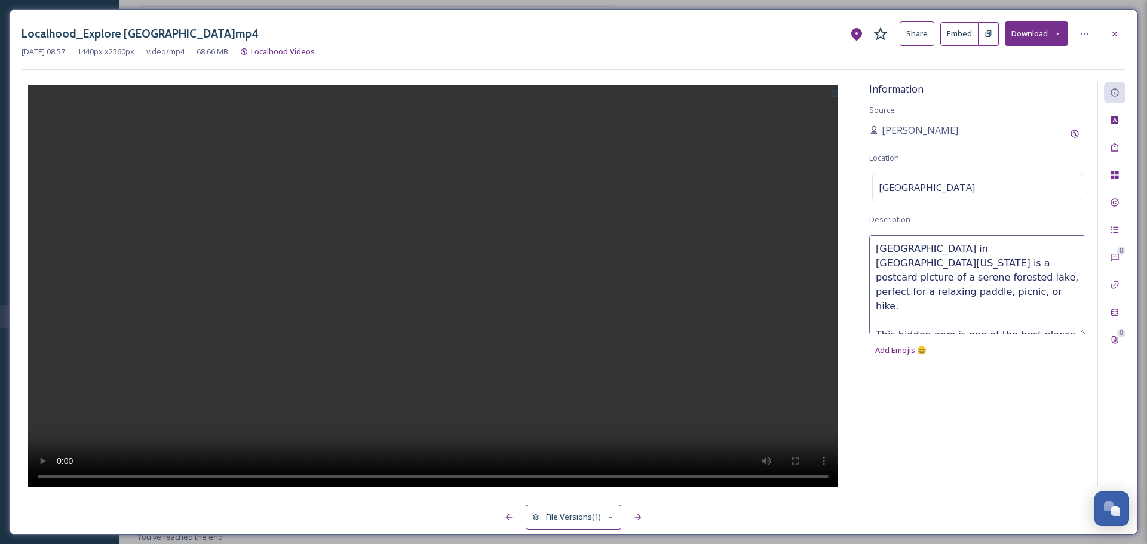
click at [909, 431] on div "Information Source Ashley Baer Location Paradise Lake Description Paradise Lake…" at bounding box center [977, 284] width 240 height 404
click at [752, 49] on div "Sep 11 2025 08:57 1440 px x 2560 px video/mp4 68.66 MB Localhood Videos" at bounding box center [574, 51] width 1104 height 11
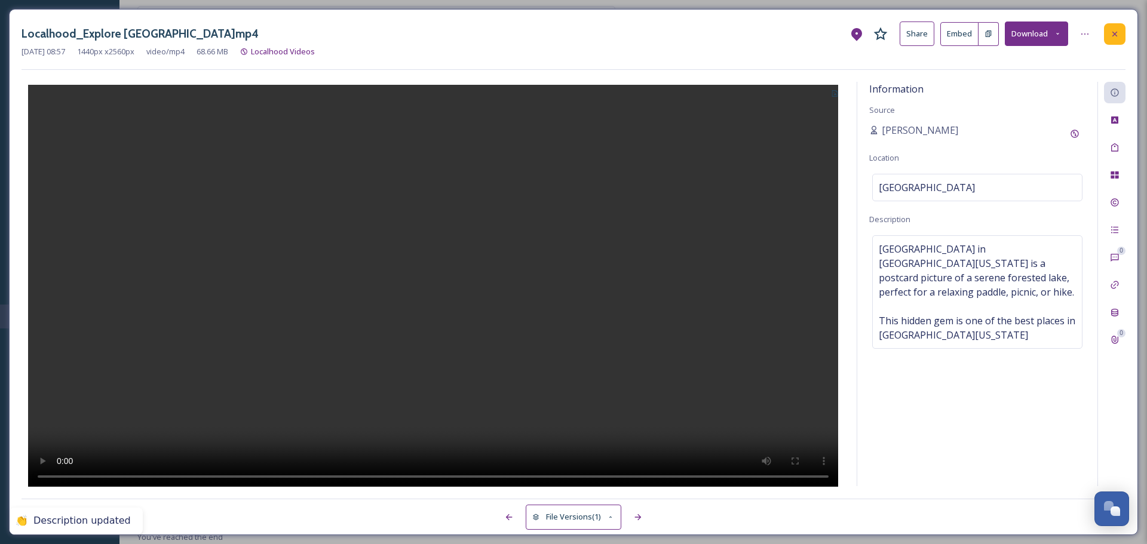
click at [1116, 39] on div at bounding box center [1115, 34] width 22 height 22
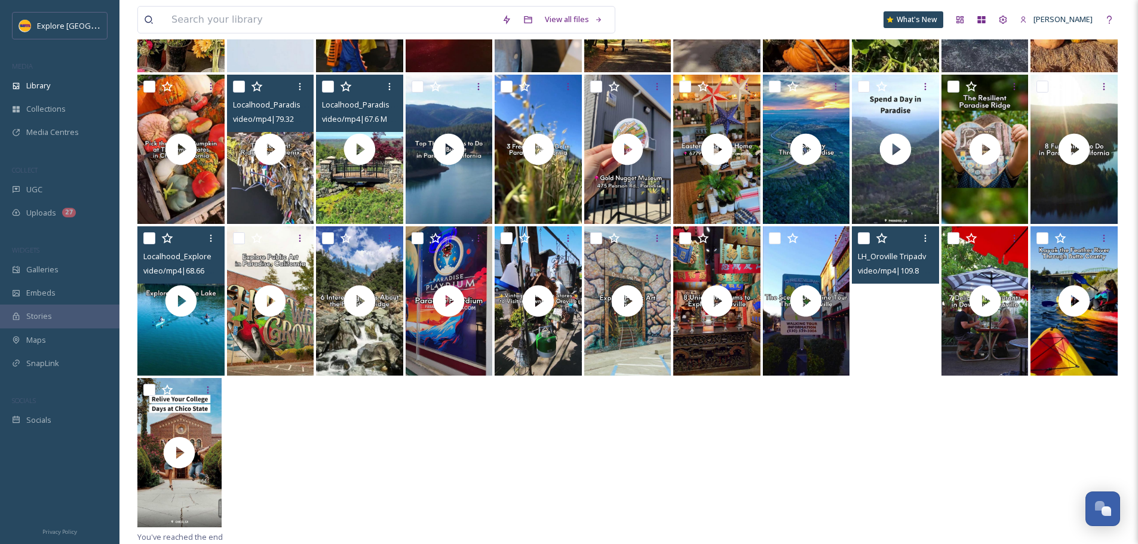
click at [894, 340] on video "LH_Oroville Tripadvisor Top Things to Do.mp4" at bounding box center [895, 300] width 87 height 149
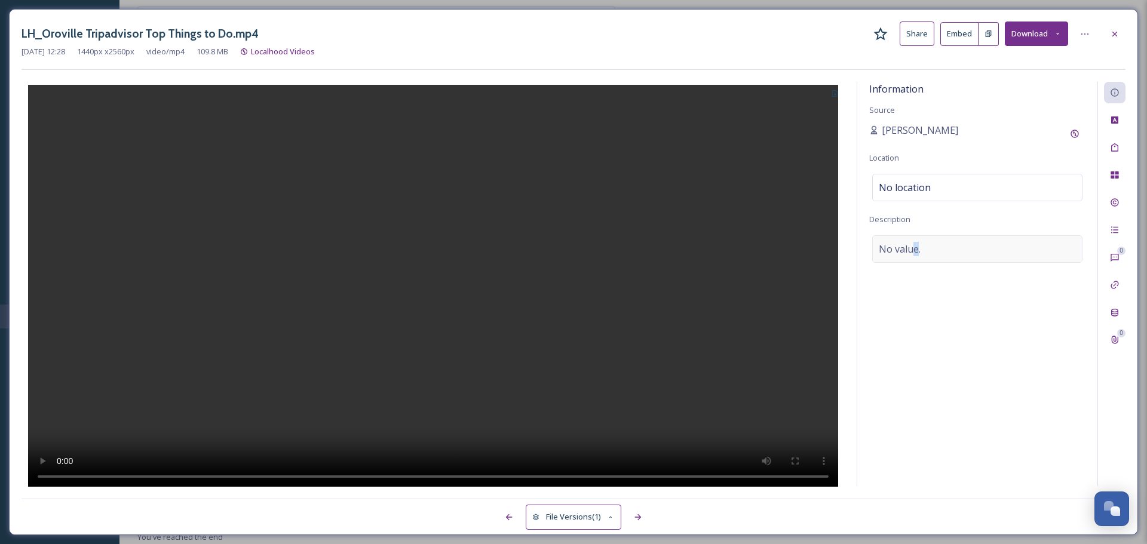
click at [917, 251] on span "No value." at bounding box center [900, 249] width 42 height 14
click at [917, 251] on textarea at bounding box center [977, 284] width 216 height 99
paste textarea "With its roots in the Gold Rush and unique outdoor recreation opportunities, Or…"
type textarea "With its roots in the Gold Rush and unique outdoor recreation opportunities, Or…"
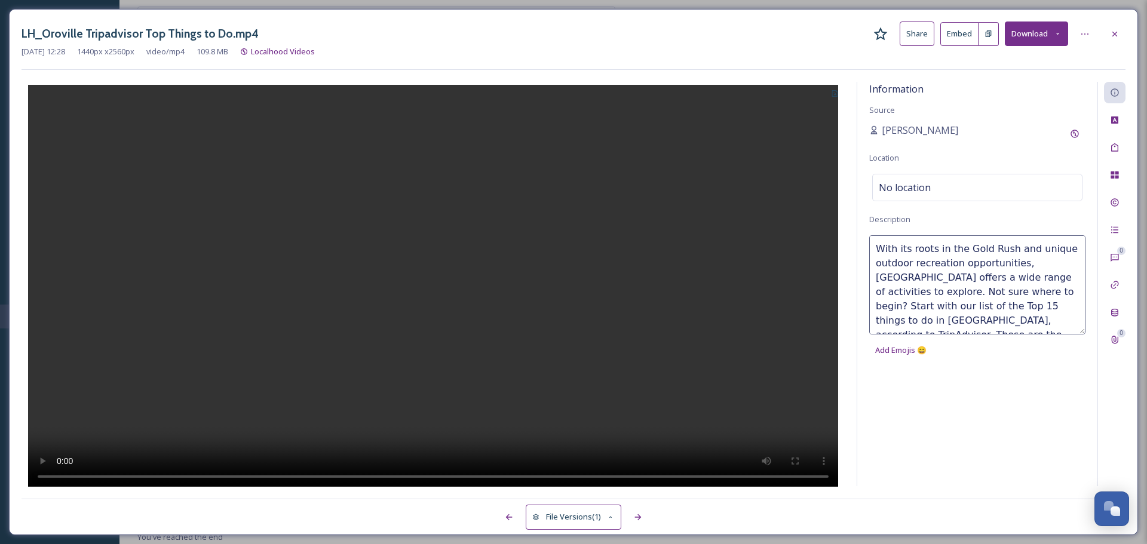
scroll to position [22, 0]
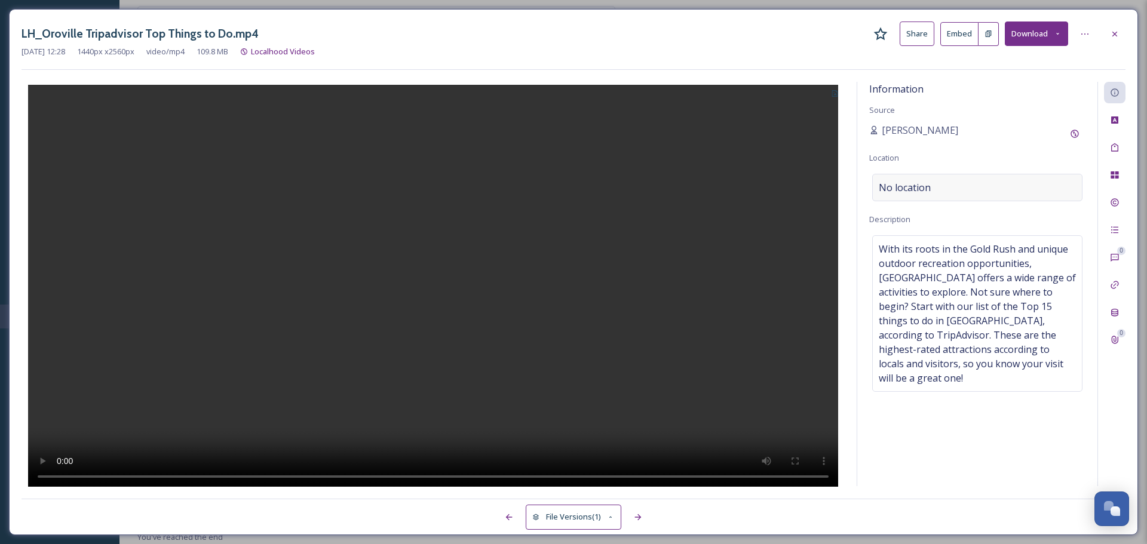
click at [911, 193] on span "No location" at bounding box center [905, 187] width 52 height 14
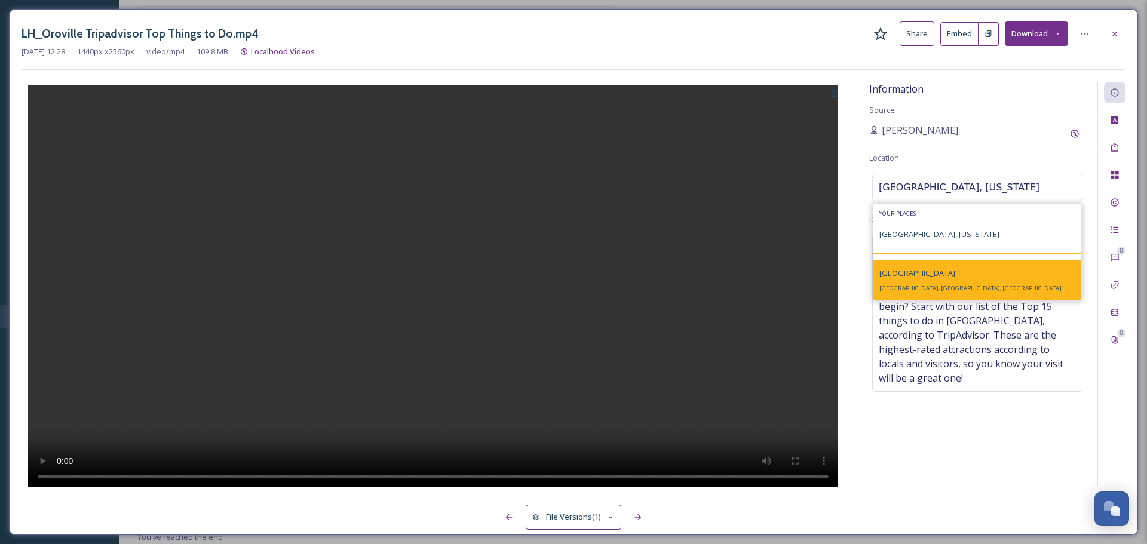
type input "Oroville, california"
click at [912, 277] on div "Oroville Oroville, CA, USA" at bounding box center [970, 280] width 182 height 29
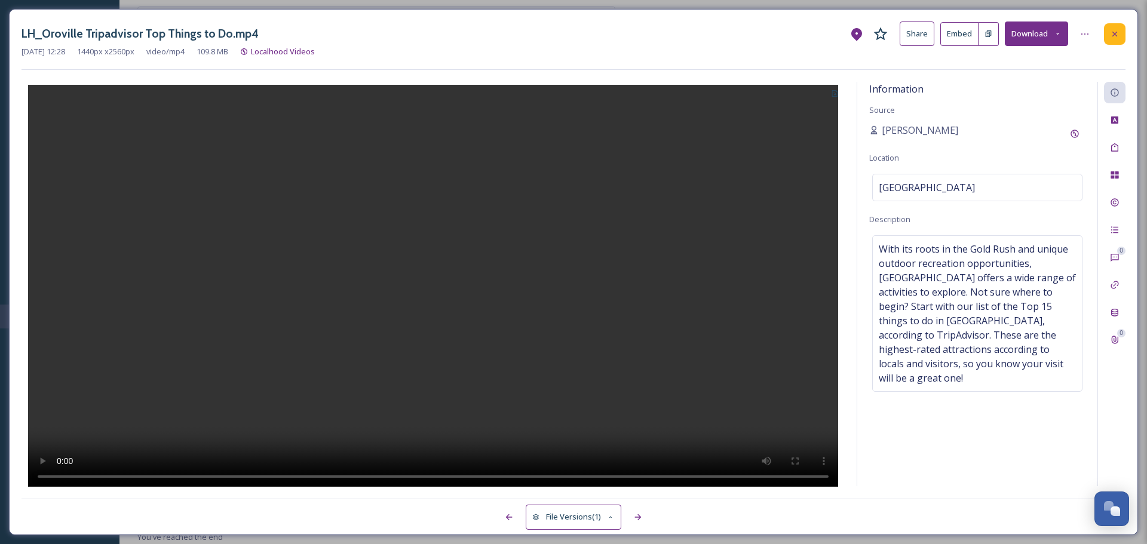
click at [1113, 33] on icon at bounding box center [1114, 33] width 5 height 5
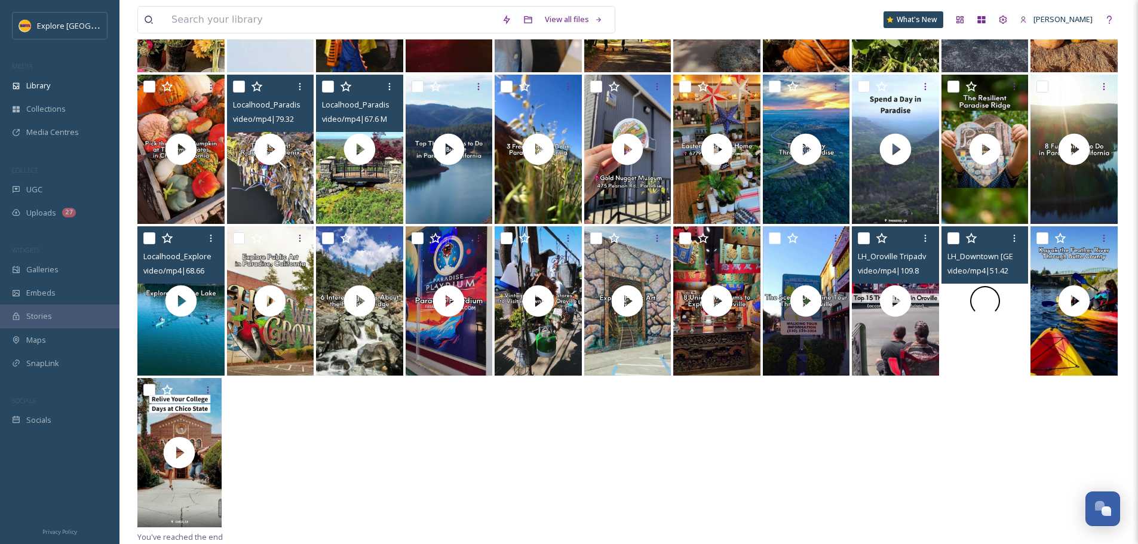
drag, startPoint x: 978, startPoint y: 372, endPoint x: 977, endPoint y: 349, distance: 22.7
click at [977, 349] on video "LH_Downtown Oroville Restaurants.mp4" at bounding box center [984, 300] width 87 height 149
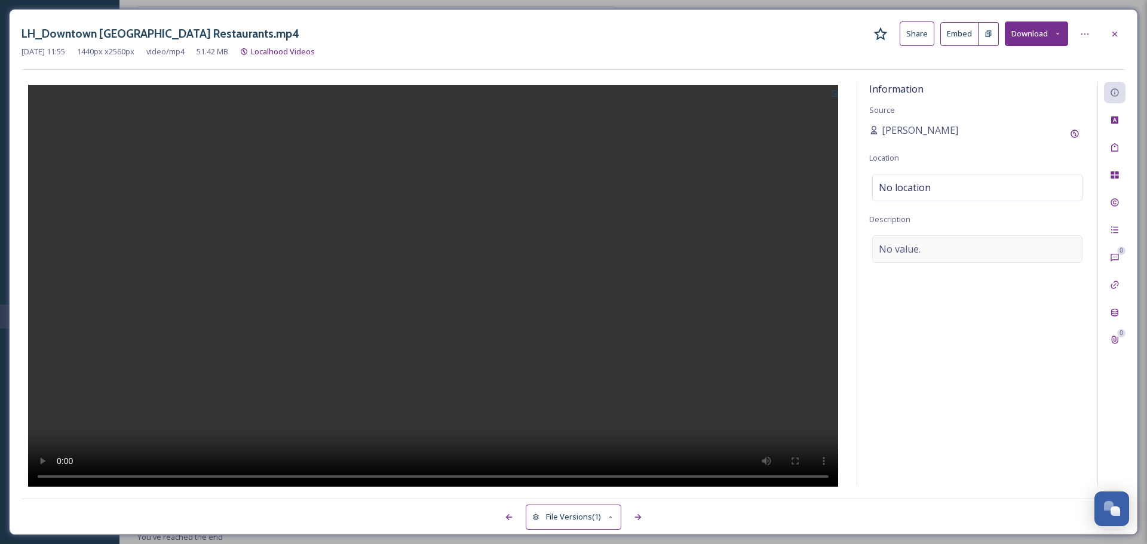
click at [891, 252] on span "No value." at bounding box center [900, 249] width 42 height 14
click at [891, 252] on textarea at bounding box center [977, 284] width 216 height 99
paste textarea "A visit to Oroville isn’t complete without a stop in Downtown Oroville. The hea…"
type textarea "A visit to Oroville isn’t complete without a stop in Downtown Oroville. The hea…"
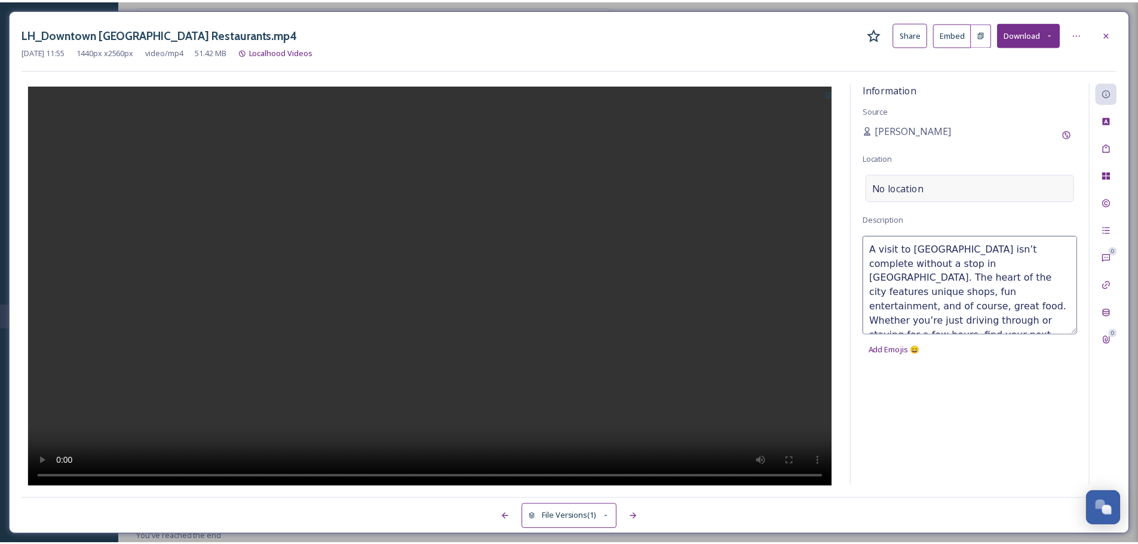
scroll to position [22, 0]
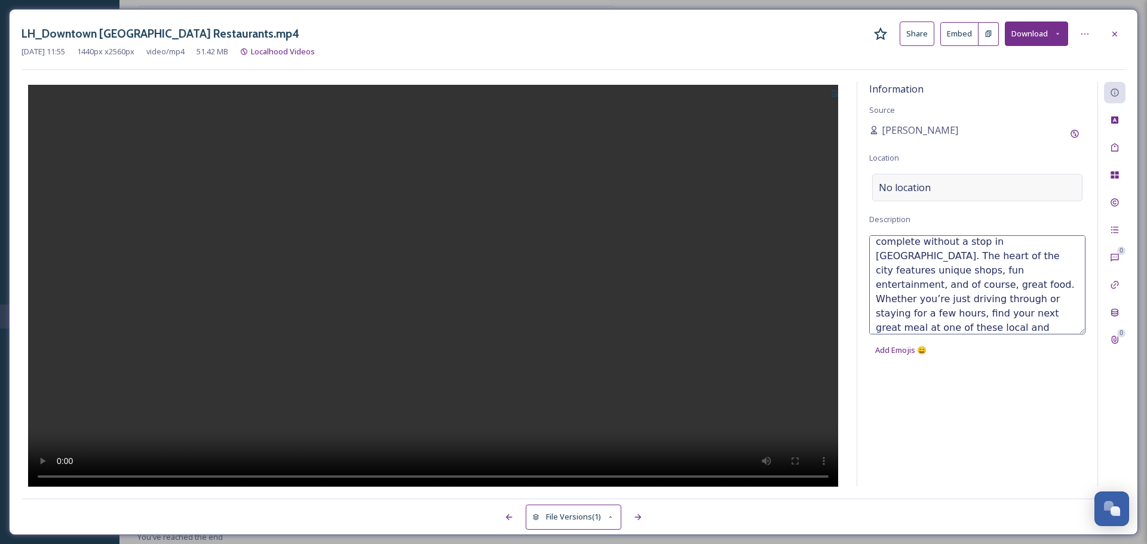
click at [908, 192] on span "No location" at bounding box center [905, 187] width 52 height 14
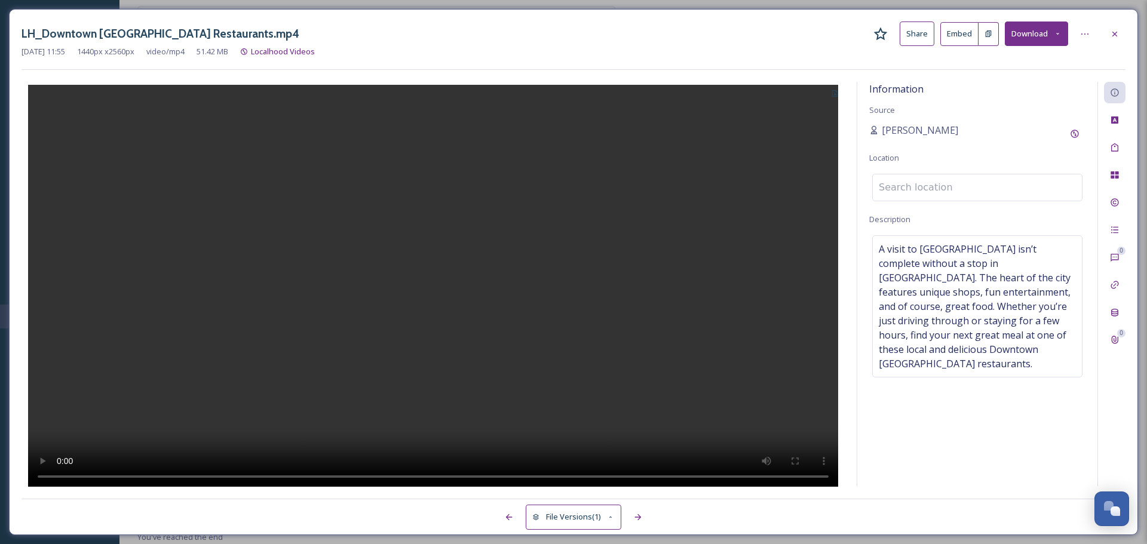
click at [908, 192] on input at bounding box center [977, 187] width 209 height 26
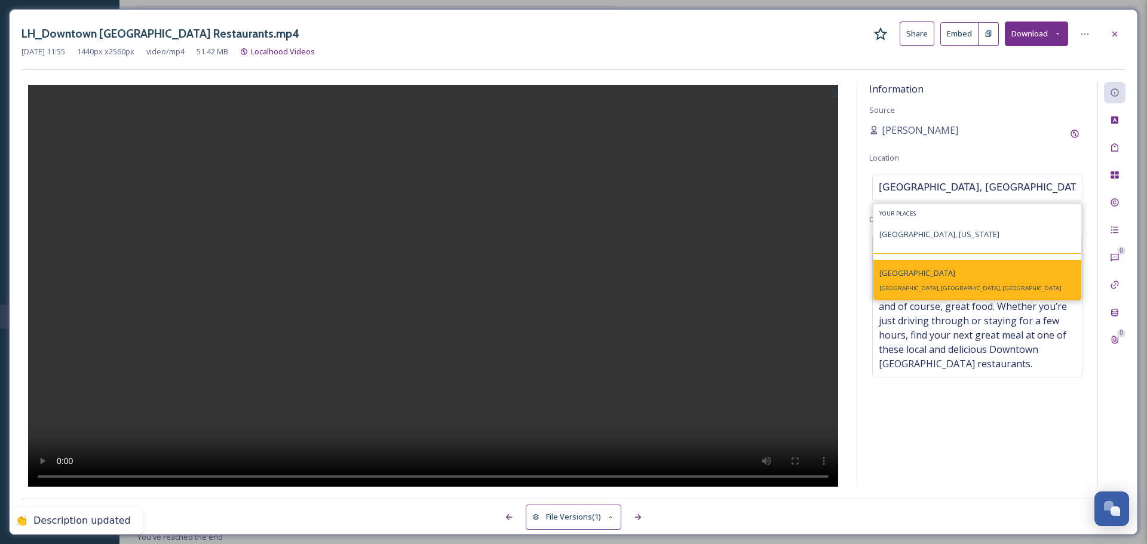
type input "oroville, califor"
click at [903, 285] on span "Oroville, CA, USA" at bounding box center [970, 288] width 182 height 8
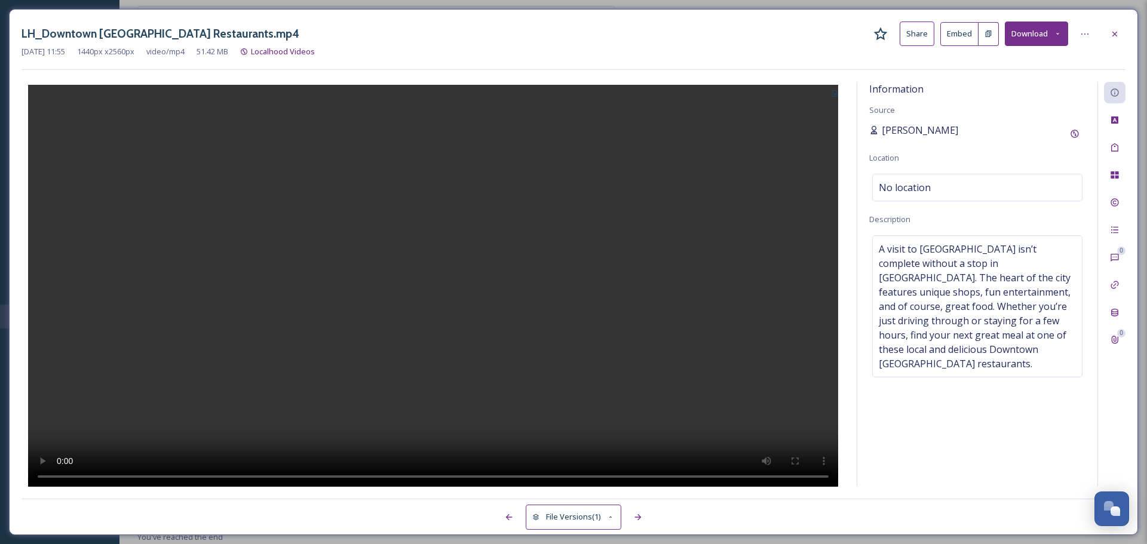
drag, startPoint x: 797, startPoint y: 225, endPoint x: 920, endPoint y: 127, distance: 157.3
click at [797, 225] on div at bounding box center [433, 284] width 823 height 405
click at [1107, 35] on div at bounding box center [1115, 34] width 22 height 22
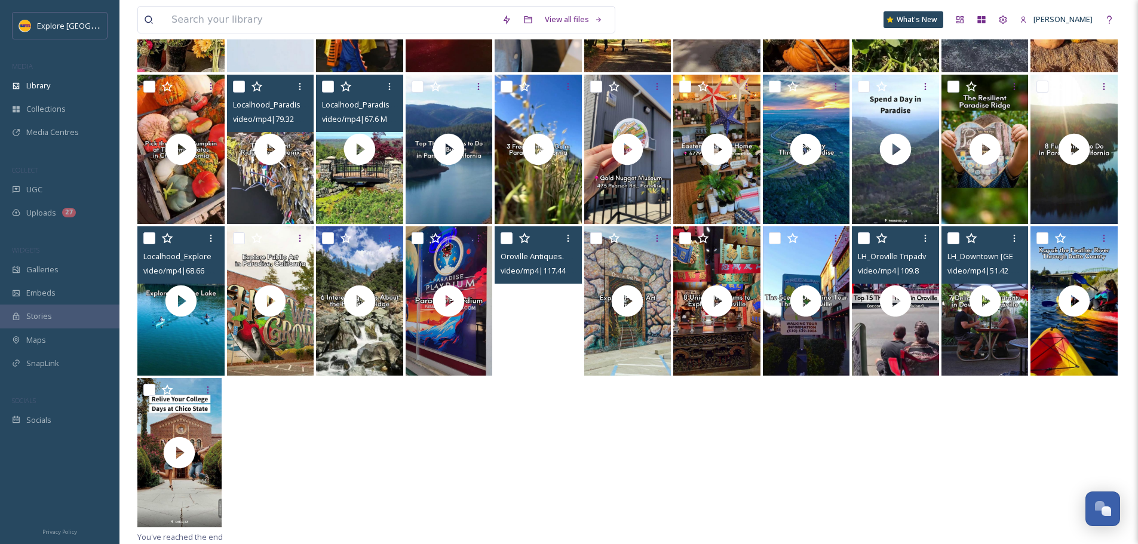
click at [516, 314] on video "Oroville Antiques.mp4" at bounding box center [538, 300] width 87 height 149
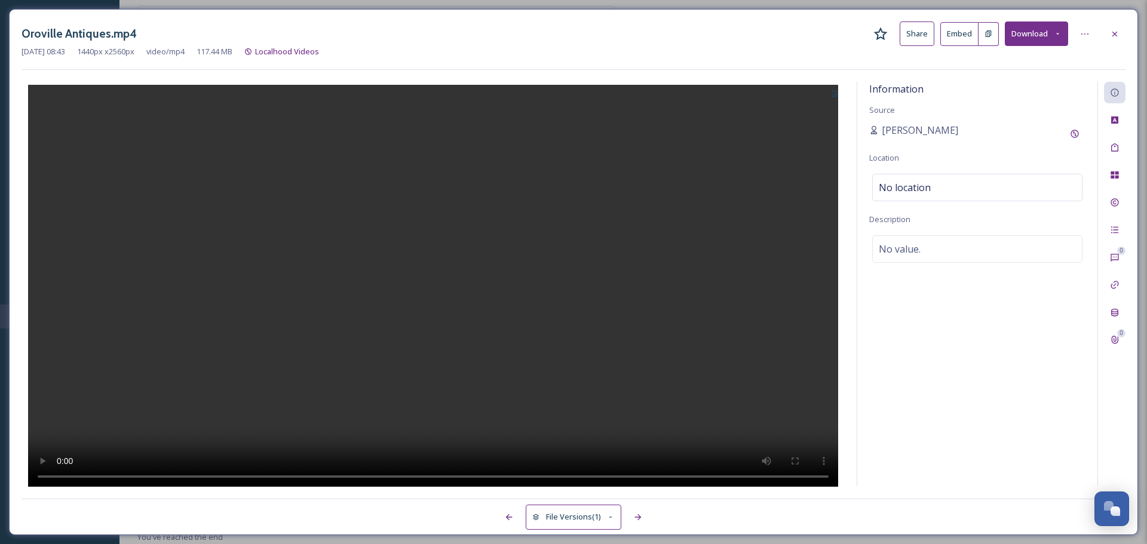
click at [908, 267] on div "Information Source Ashley Baer Location No location Description No value." at bounding box center [977, 284] width 240 height 404
click at [895, 238] on div "No value." at bounding box center [977, 248] width 210 height 27
click at [891, 251] on textarea at bounding box center [977, 284] width 216 height 99
paste textarea "When it comes to antiquing, collecting, classic furnishings, home decor, or sna…"
type textarea "When it comes to antiquing, collecting, classic furnishings, home decor, or sna…"
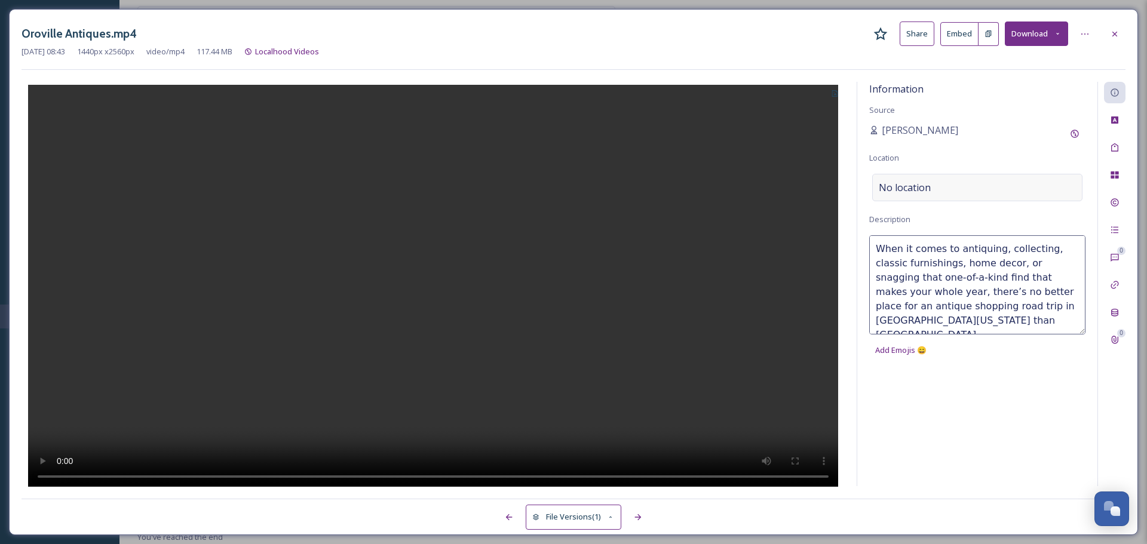
click at [904, 191] on span "No location" at bounding box center [905, 187] width 52 height 14
click at [904, 191] on input at bounding box center [977, 187] width 209 height 26
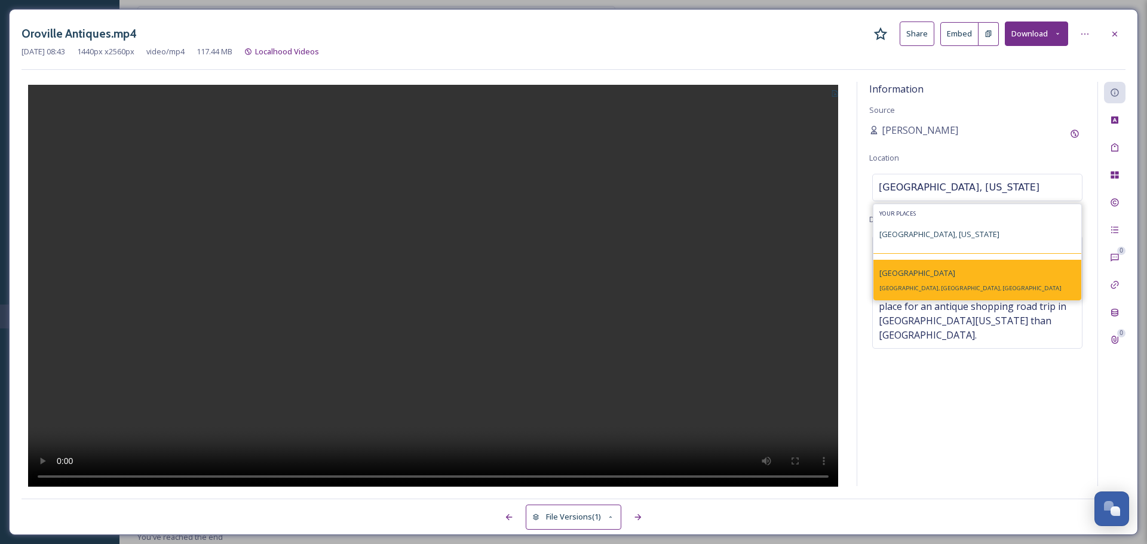
type input "Oroville, california"
click at [913, 285] on span "Oroville, CA, USA" at bounding box center [970, 288] width 182 height 8
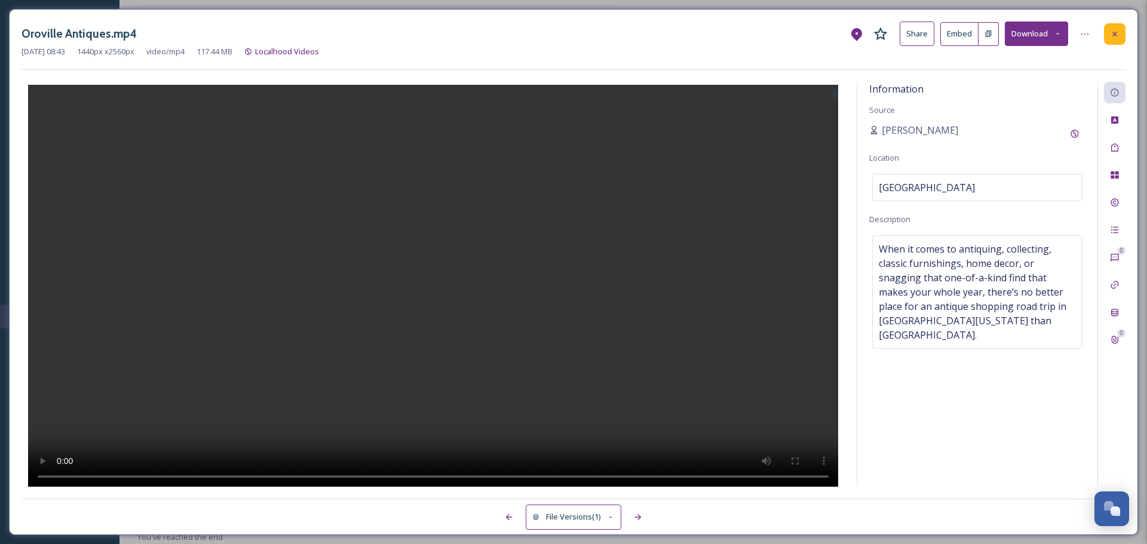
click at [1120, 33] on div at bounding box center [1115, 34] width 22 height 22
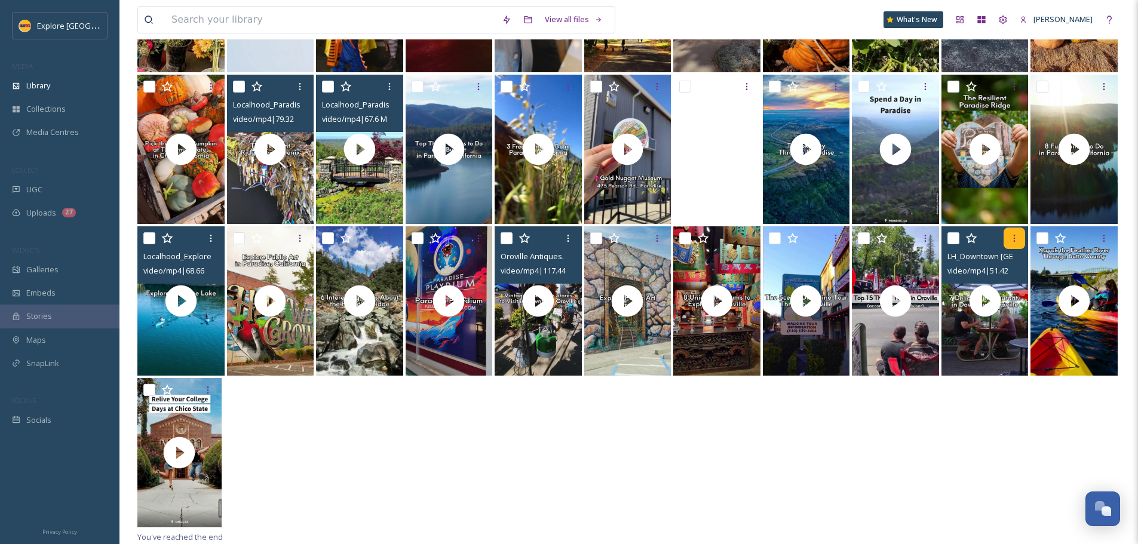
click at [1010, 241] on icon at bounding box center [1015, 239] width 10 height 10
drag, startPoint x: 967, startPoint y: 486, endPoint x: 984, endPoint y: 391, distance: 96.7
click at [968, 487] on div at bounding box center [628, 454] width 983 height 152
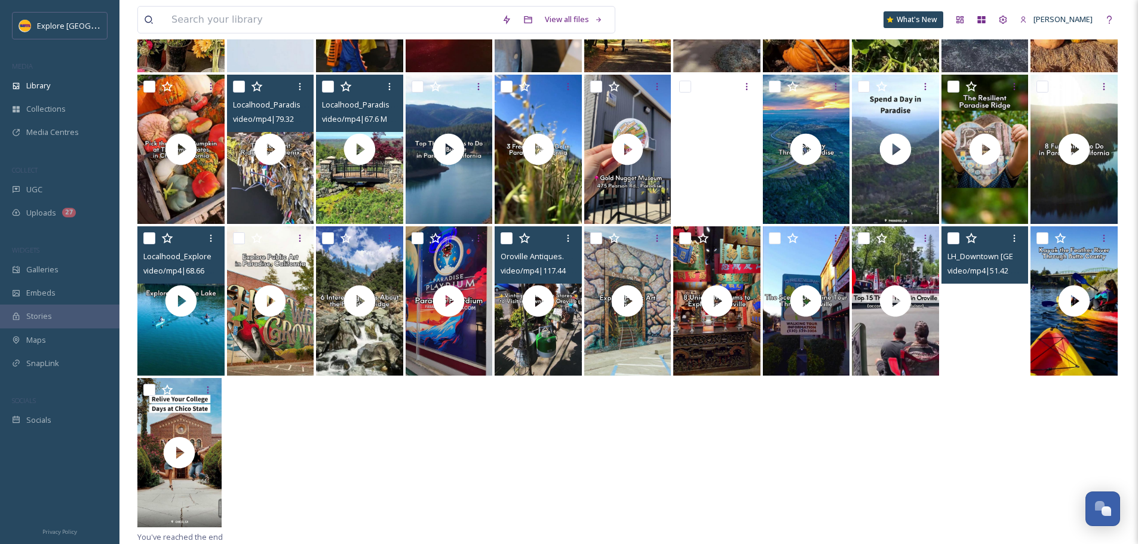
click at [983, 340] on video "LH_Downtown Oroville Restaurants.mp4" at bounding box center [984, 300] width 87 height 149
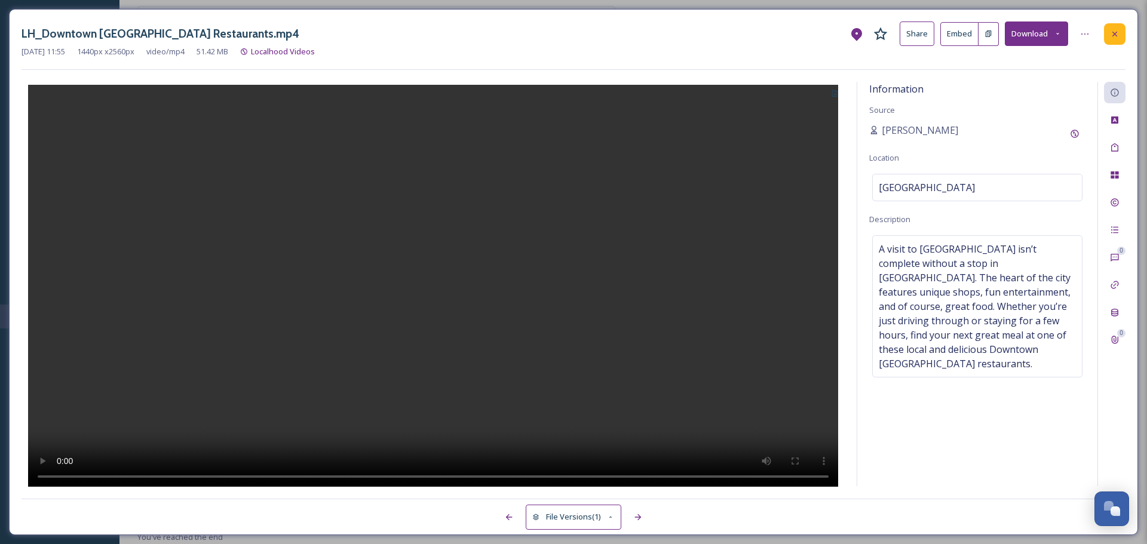
click at [1116, 29] on icon at bounding box center [1115, 34] width 10 height 10
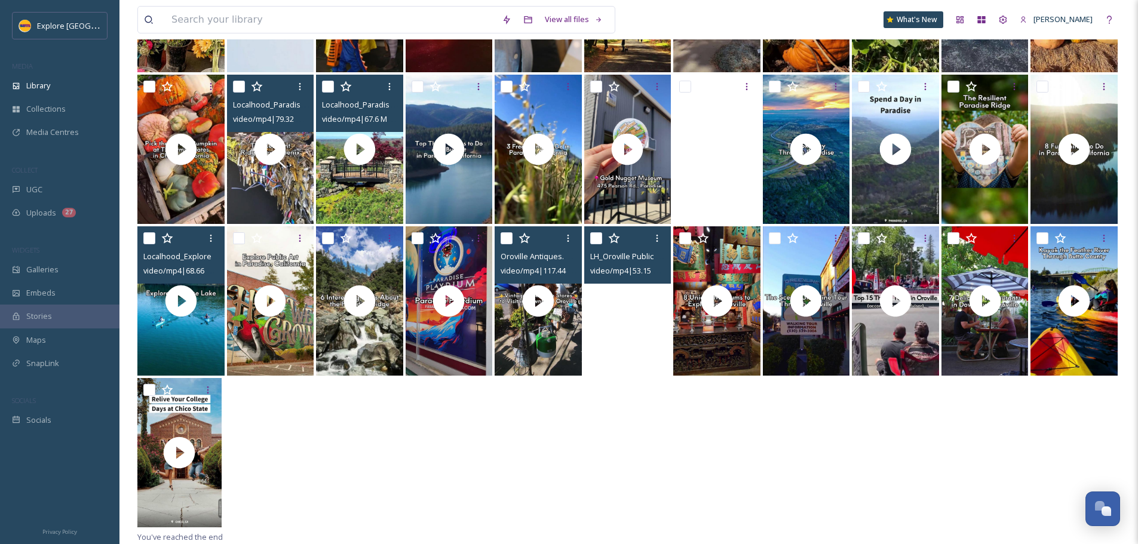
click at [625, 337] on video "LH_Oroville Public Art.mp4" at bounding box center [627, 300] width 87 height 149
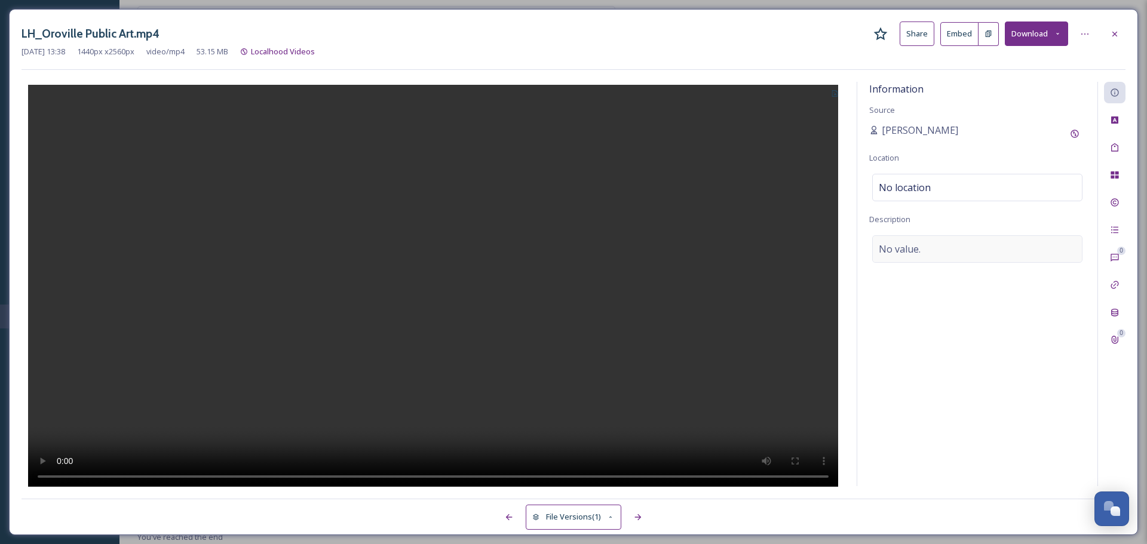
click at [911, 251] on span "No value." at bounding box center [900, 249] width 42 height 14
click at [911, 251] on textarea at bounding box center [977, 284] width 216 height 99
type textarea "Throughout Oroville in Northern CA, you can find murals that reflect and celebr…"
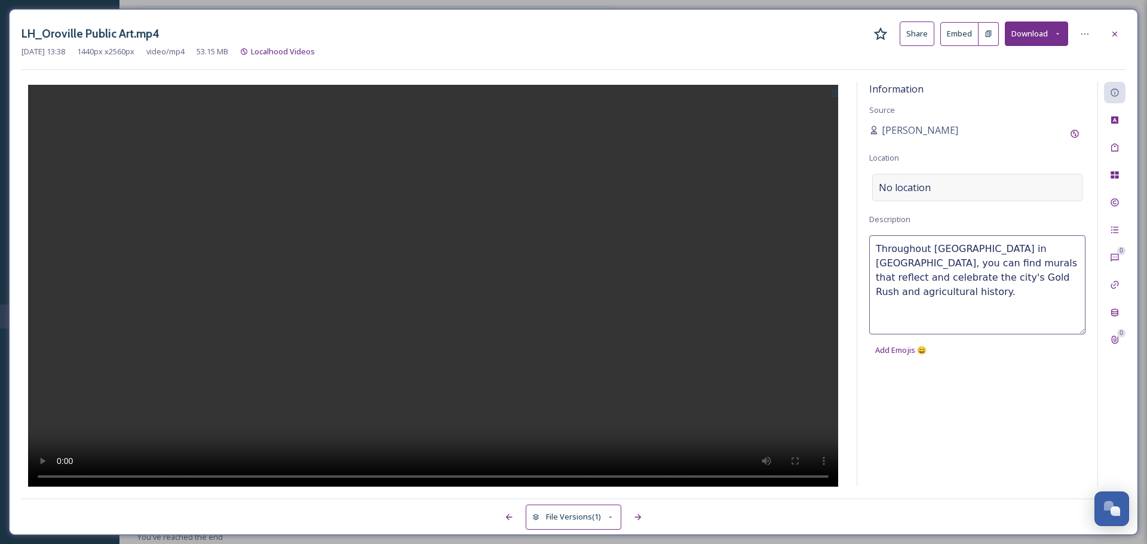
click at [916, 193] on span "No location" at bounding box center [905, 187] width 52 height 14
click at [916, 193] on input at bounding box center [977, 187] width 209 height 26
type input "oroville, calif"
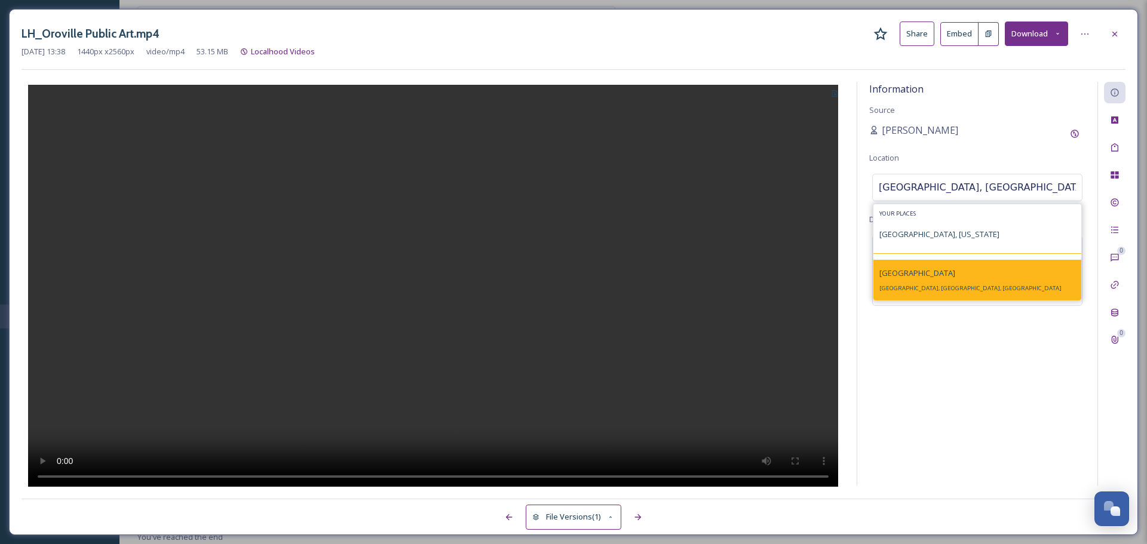
click at [934, 282] on div "Oroville Oroville, CA, USA" at bounding box center [977, 280] width 208 height 41
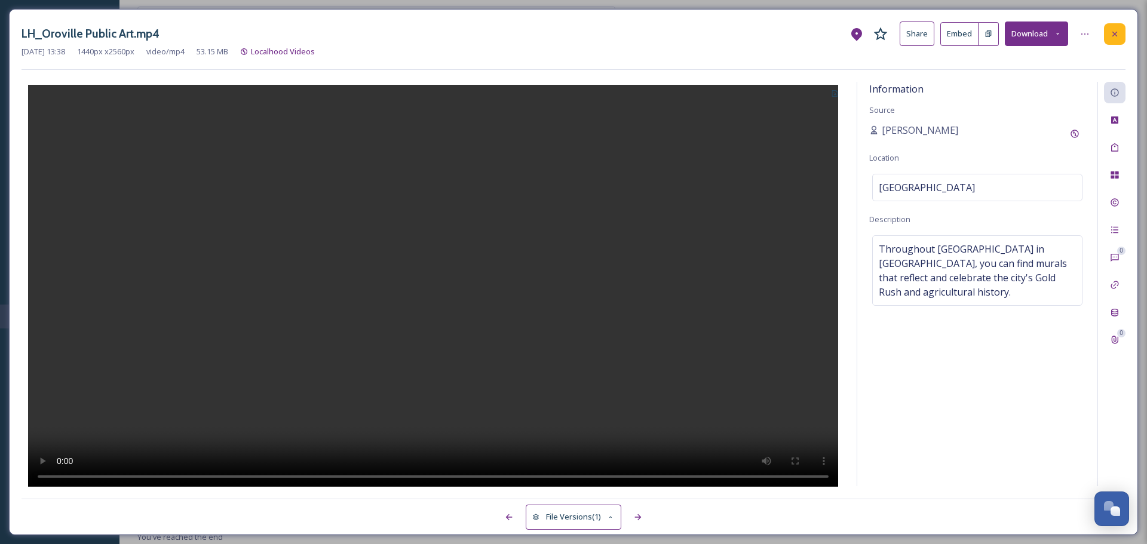
click at [1111, 26] on div at bounding box center [1115, 34] width 22 height 22
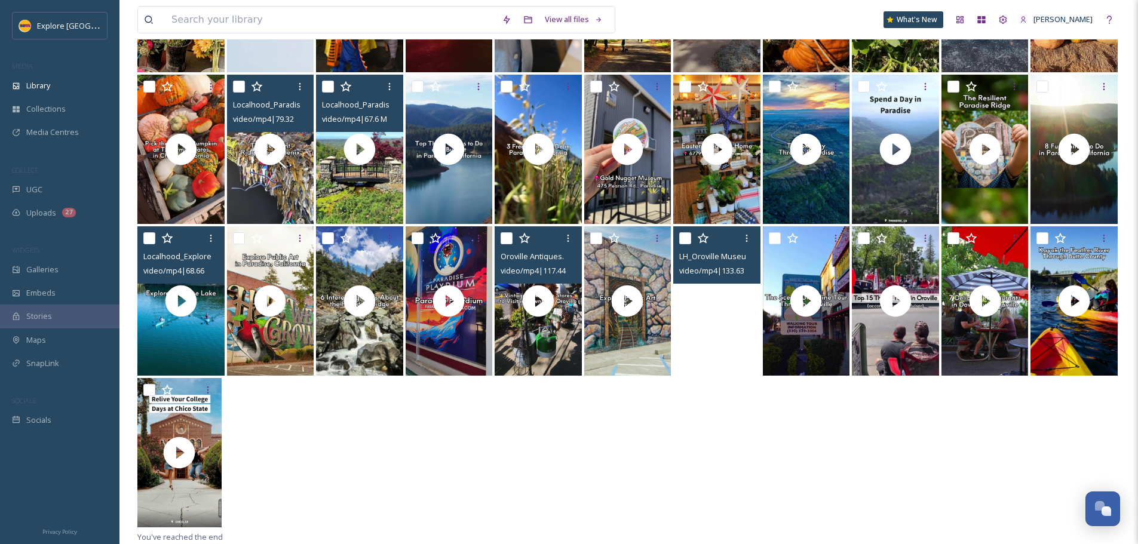
click at [699, 336] on video "LH_Oroville Museums.mp4" at bounding box center [716, 300] width 87 height 149
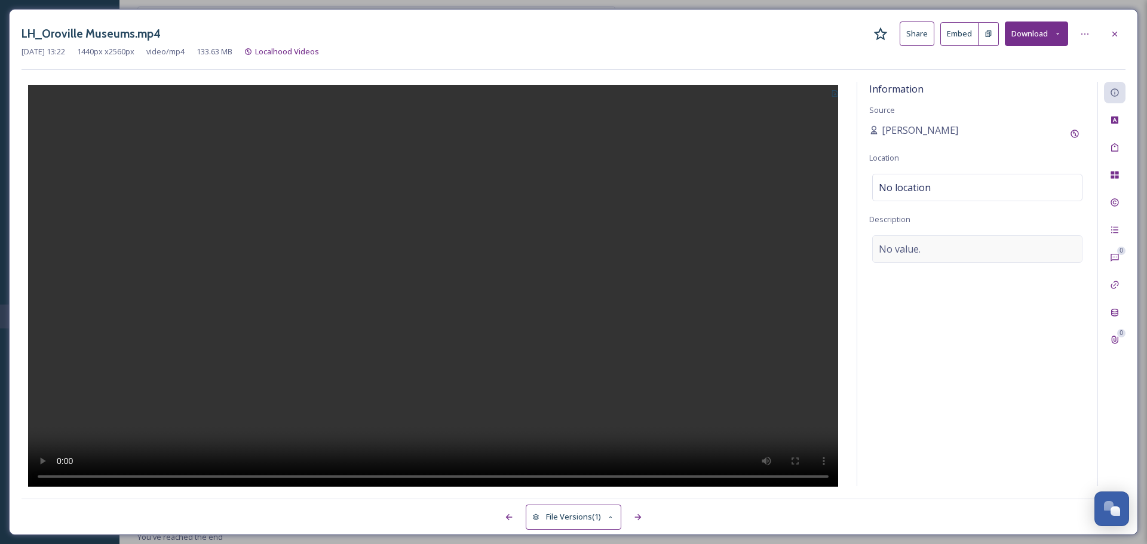
click at [918, 245] on span "No value." at bounding box center [900, 249] width 42 height 14
click at [915, 246] on textarea at bounding box center [977, 284] width 216 height 99
paste textarea "With more museums per capita than Sacramento, Oroville is a surprising under-th…"
type textarea "With more museums per capita than Sacramento, Oroville is a surprising under-th…"
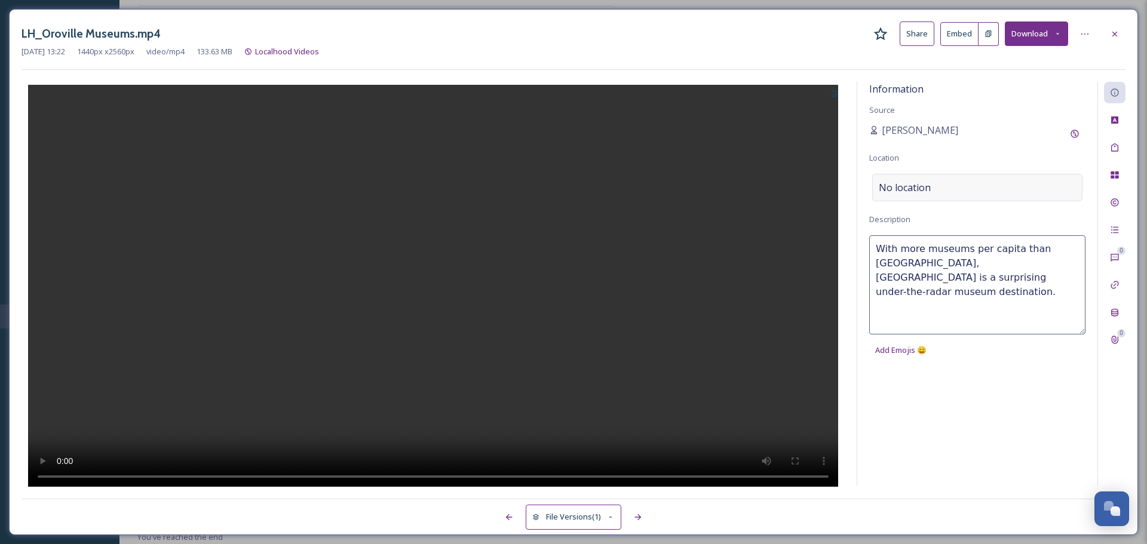
click at [919, 193] on span "No location" at bounding box center [905, 187] width 52 height 14
click at [919, 193] on input at bounding box center [977, 187] width 209 height 26
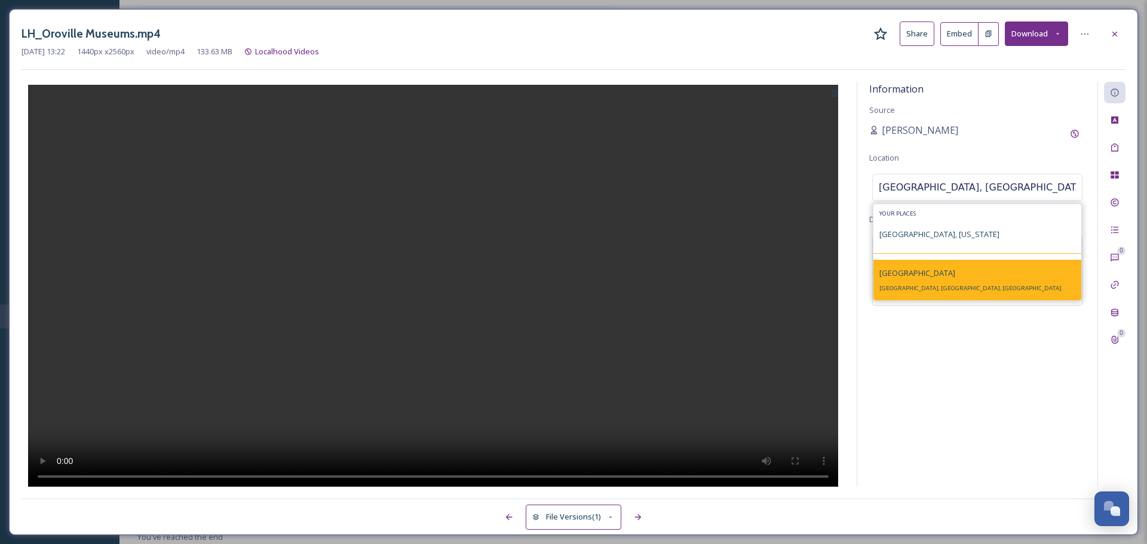
type input "oroville, califo"
click at [935, 284] on div "Oroville Oroville, CA, USA" at bounding box center [977, 280] width 208 height 41
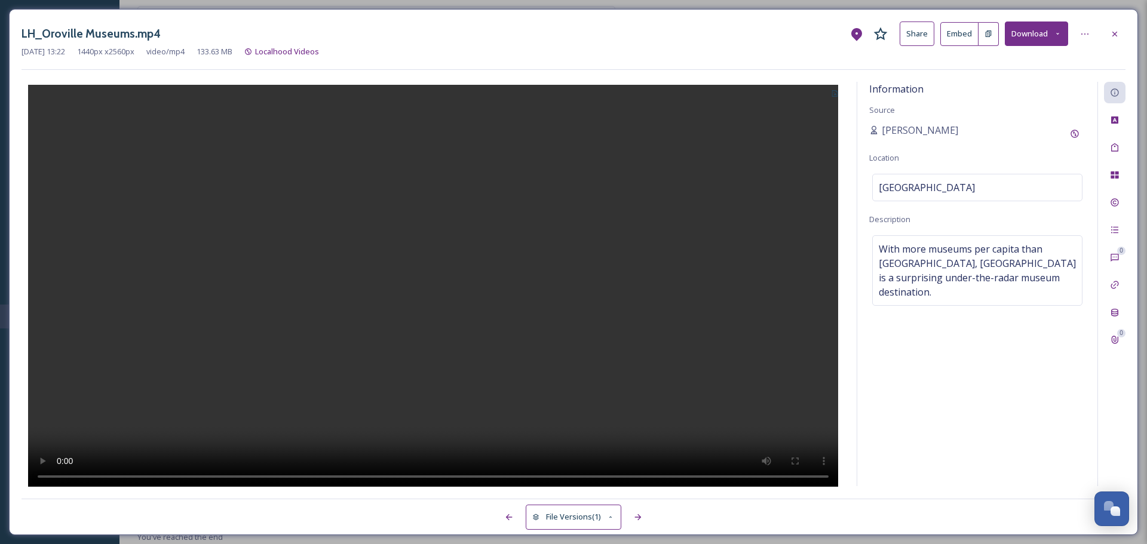
click at [833, 89] on button at bounding box center [835, 93] width 20 height 22
click at [800, 140] on span "Use Current Frame" at bounding box center [792, 144] width 68 height 11
drag, startPoint x: 771, startPoint y: 46, endPoint x: 805, endPoint y: 46, distance: 33.5
click at [771, 46] on div "Aug 14 2025 13:22 1440 px x 2560 px video/mp4 133.63 MB Localhood Videos" at bounding box center [574, 51] width 1104 height 11
click at [1115, 32] on icon at bounding box center [1115, 34] width 10 height 10
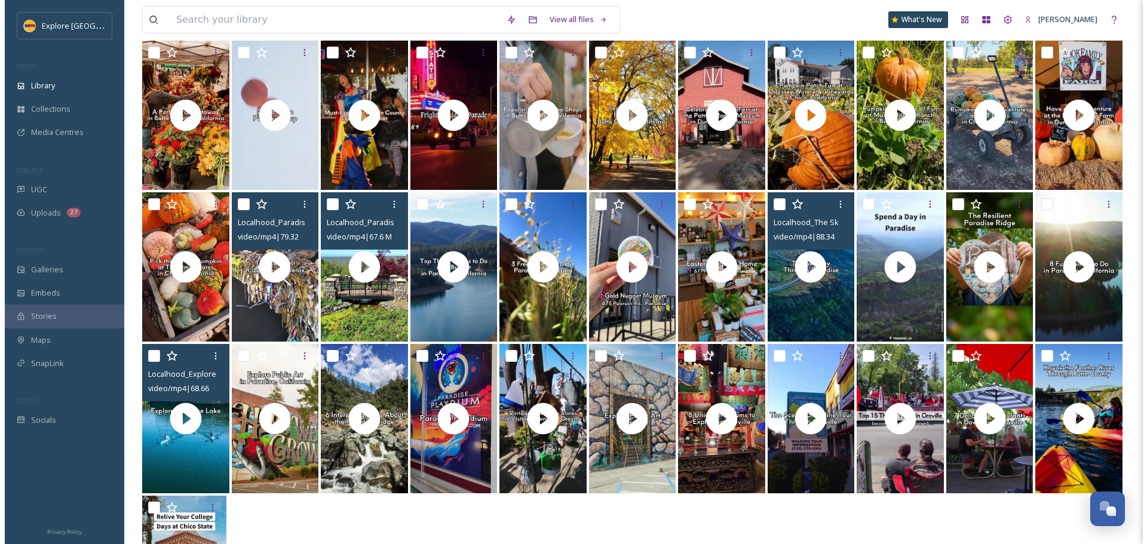
scroll to position [240, 0]
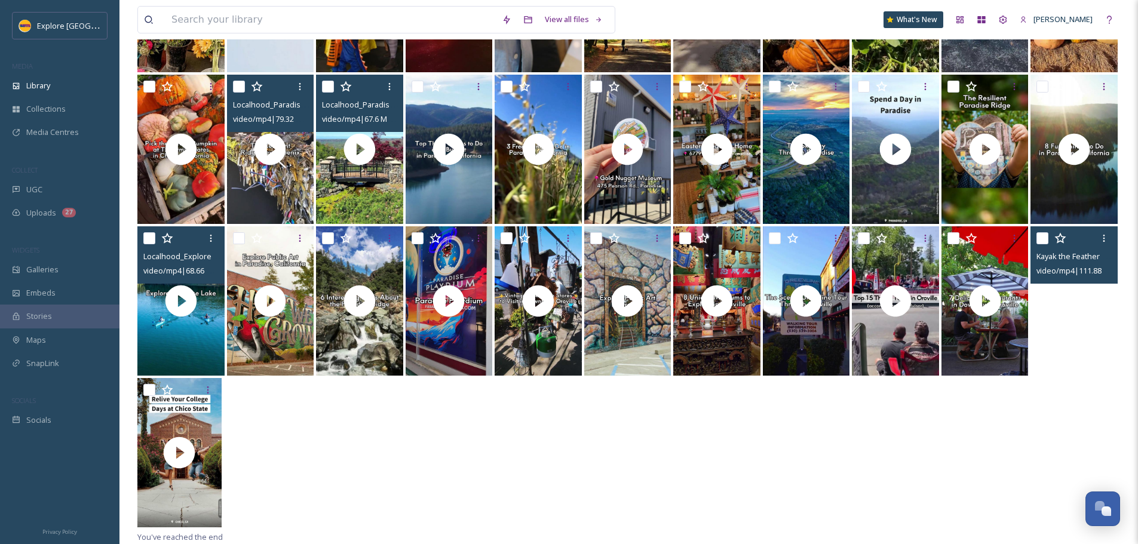
click at [1057, 348] on video "Kayak the Feather River Through Butte County_LOCALHOOD.mp4" at bounding box center [1073, 300] width 87 height 149
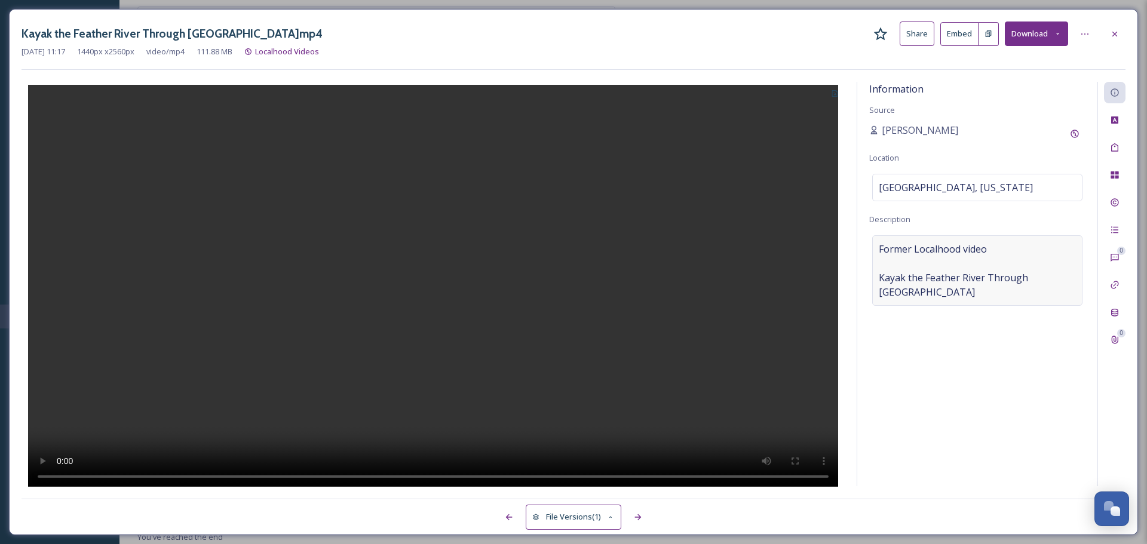
click at [969, 274] on span "Former Localhood video Kayak the Feather River Through Butte County" at bounding box center [977, 270] width 197 height 57
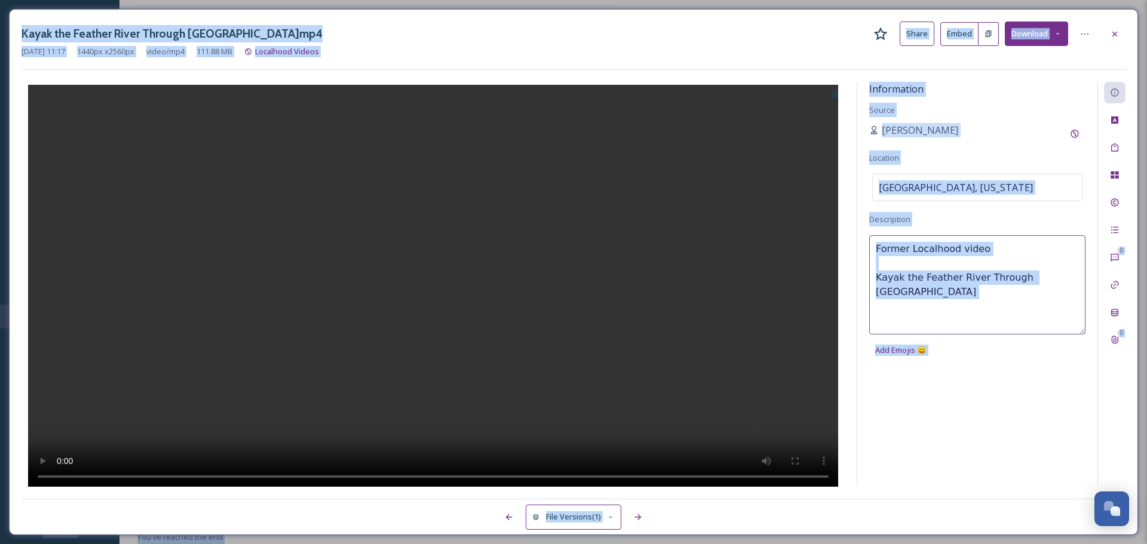
click at [964, 274] on textarea "Former Localhood video Kayak the Feather River Through Butte County" at bounding box center [977, 284] width 216 height 99
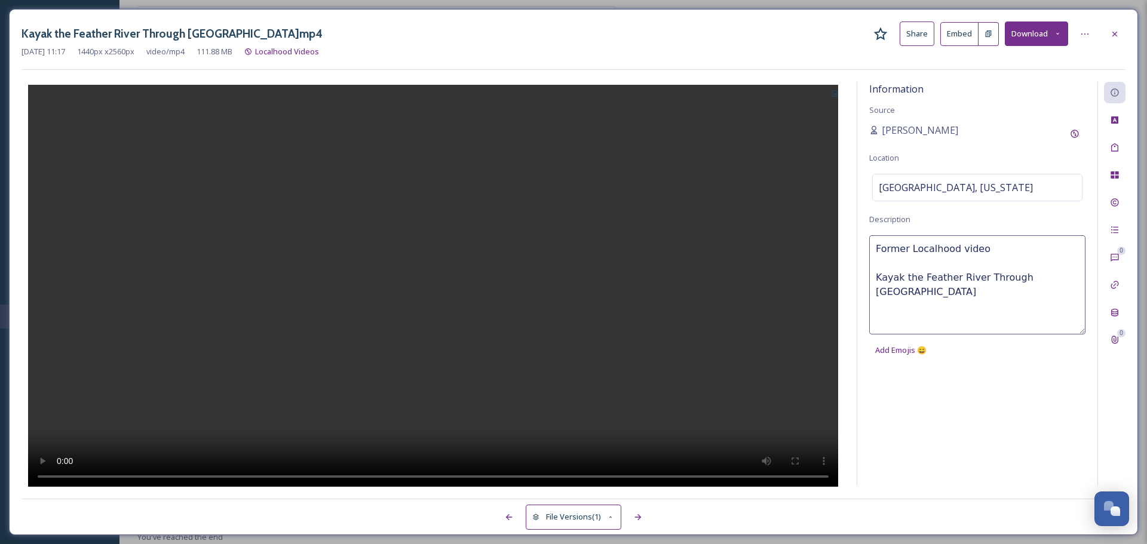
click at [964, 274] on textarea "Former Localhood video Kayak the Feather River Through Butte County" at bounding box center [977, 284] width 216 height 99
paste textarea "The Feather River is the principal tributary to the Sacramento River, and the m…"
type textarea "The Feather River is the principal tributary to the Sacramento River, and the m…"
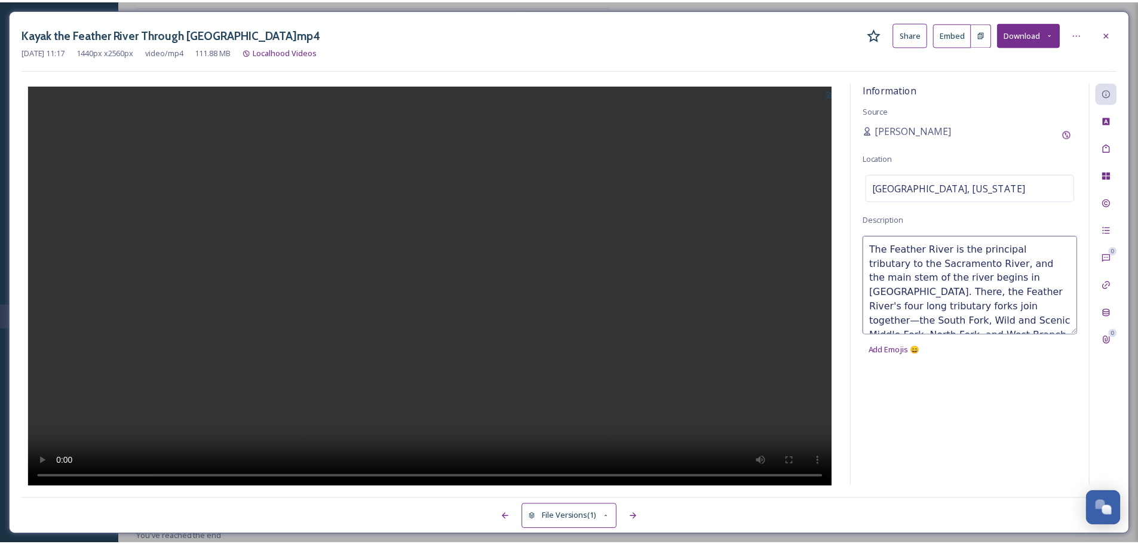
scroll to position [79, 0]
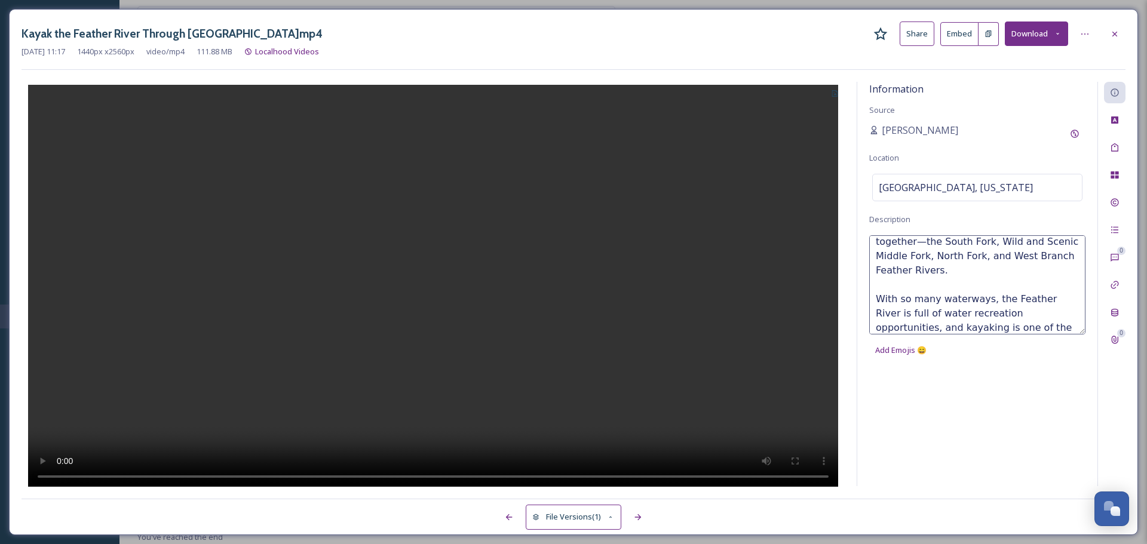
click at [761, 89] on div at bounding box center [433, 284] width 823 height 405
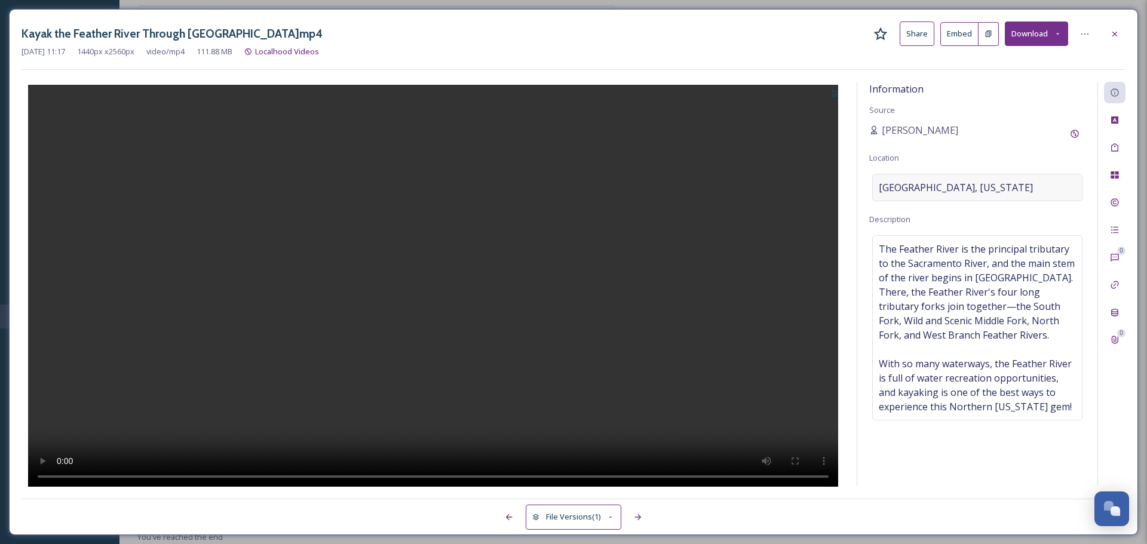
click at [954, 197] on div "[GEOGRAPHIC_DATA], [US_STATE]" at bounding box center [977, 187] width 210 height 27
click at [943, 189] on input "[GEOGRAPHIC_DATA], [US_STATE]" at bounding box center [977, 187] width 209 height 26
type input "oroville, california"
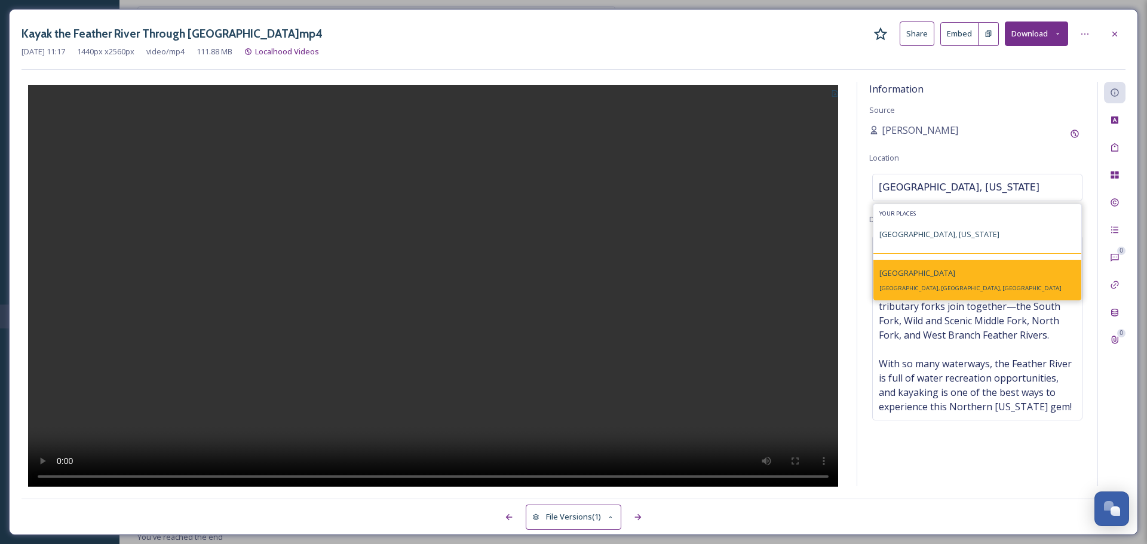
click at [935, 281] on div "Oroville Oroville, CA, USA" at bounding box center [977, 280] width 208 height 41
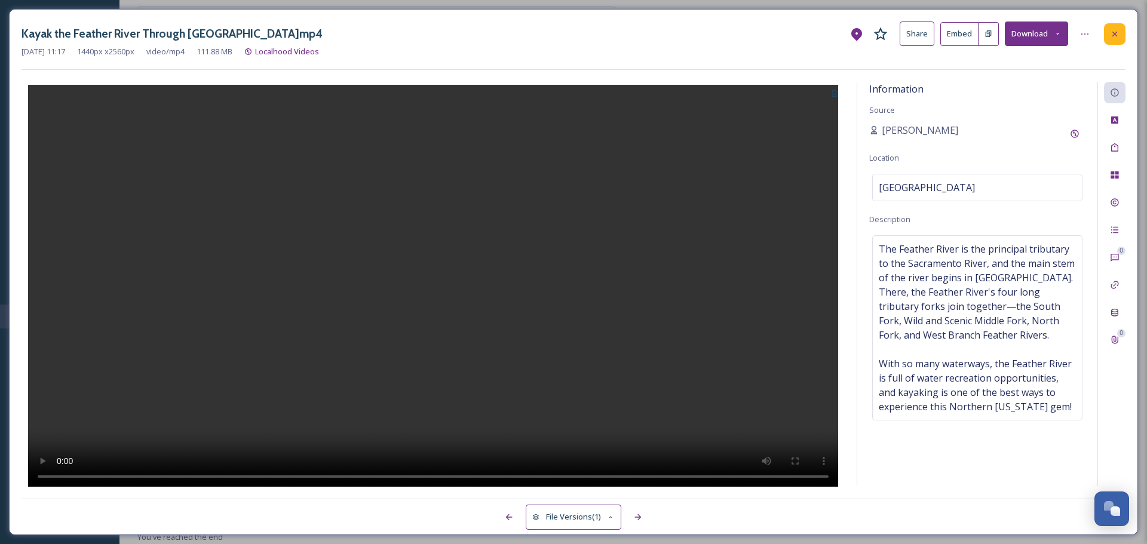
click at [1118, 34] on icon at bounding box center [1115, 34] width 10 height 10
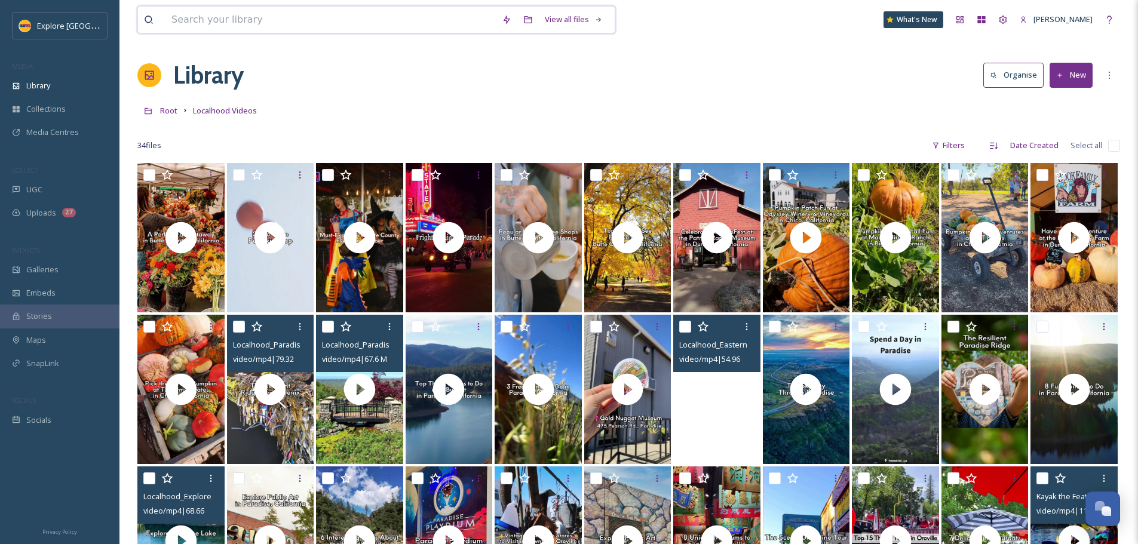
click at [260, 23] on input at bounding box center [330, 20] width 330 height 26
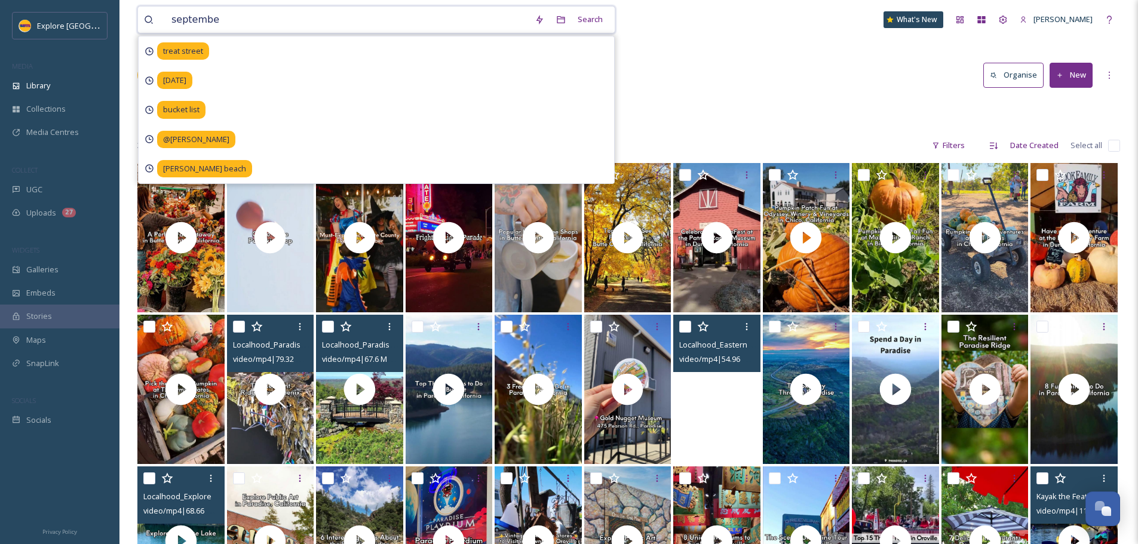
type input "september"
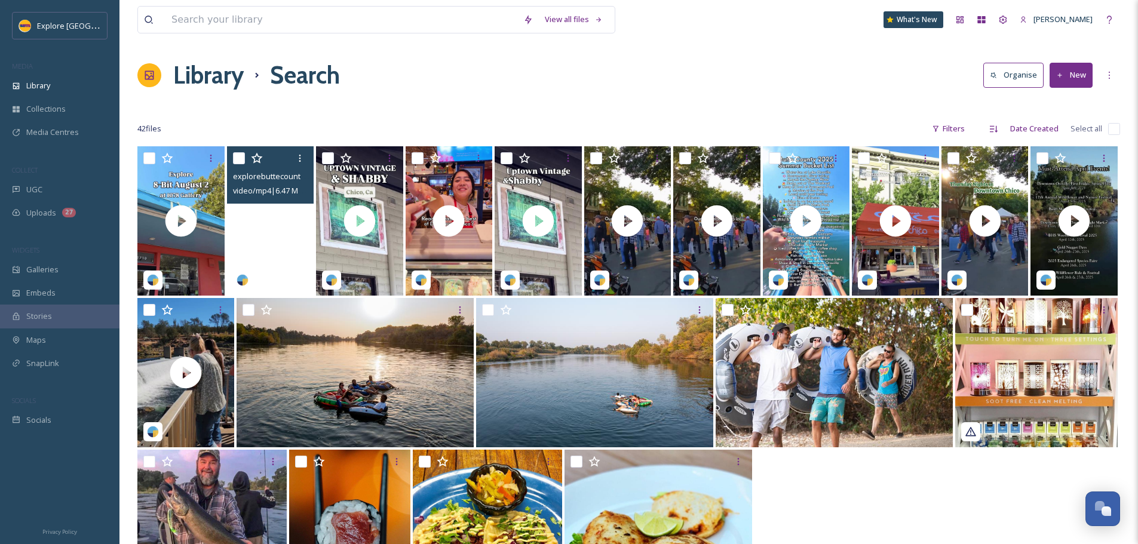
click at [281, 250] on video "explorebuttecountyca-5692135.mp4" at bounding box center [270, 220] width 87 height 149
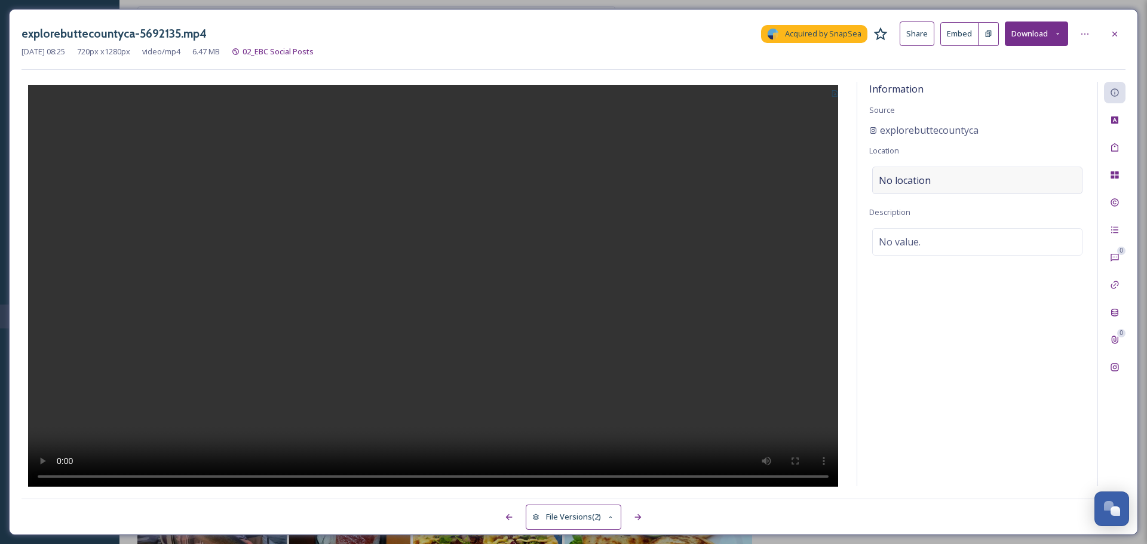
click at [948, 179] on div "No location" at bounding box center [977, 180] width 210 height 27
click at [948, 179] on input at bounding box center [977, 180] width 209 height 26
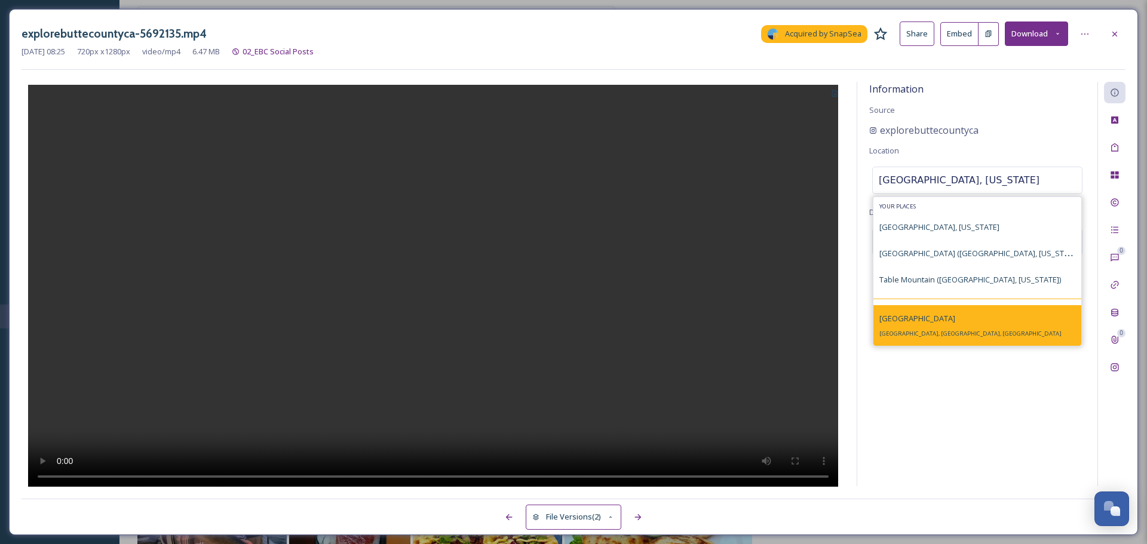
type input "butte county, california"
click at [923, 321] on span "Butte County" at bounding box center [917, 318] width 76 height 11
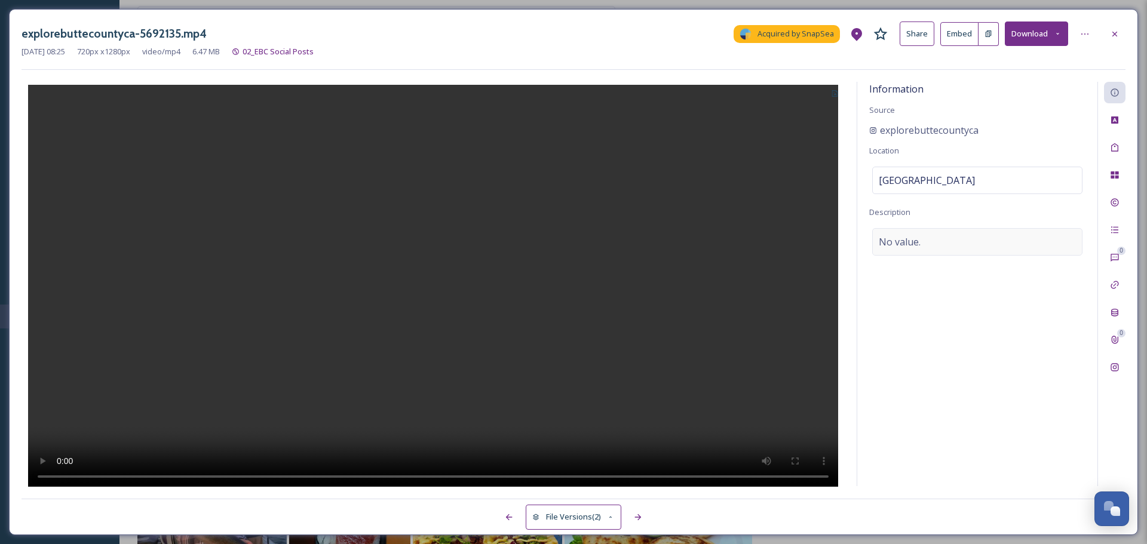
click at [927, 246] on div "No value." at bounding box center [977, 241] width 210 height 27
click at [901, 247] on textarea at bounding box center [977, 277] width 216 height 99
paste textarea "The students are back in school, the promise of fall looms, and the dog days of…"
type textarea "The students are back in school, the promise of fall looms, and the dog days of…"
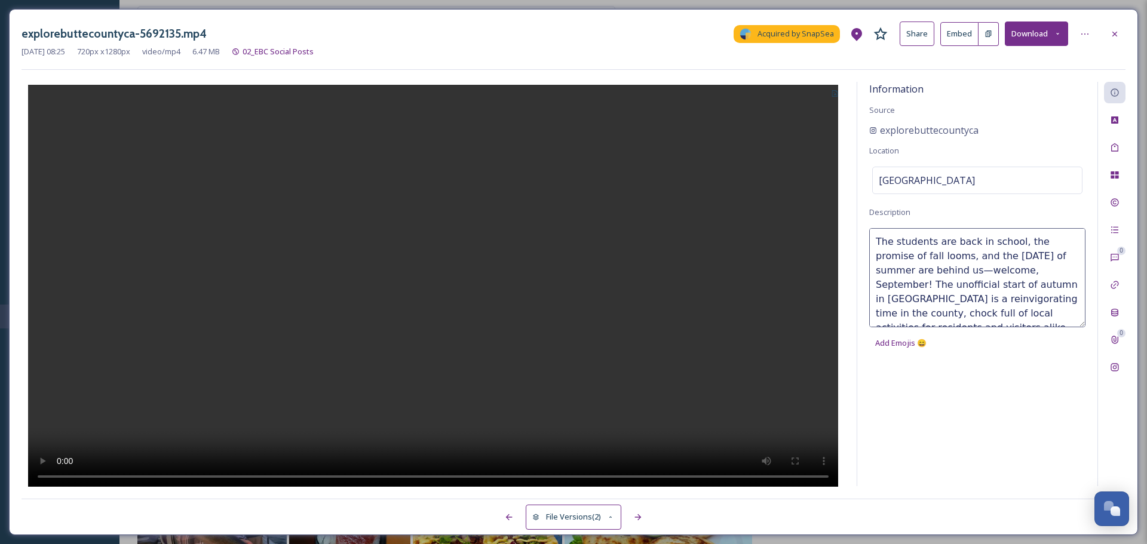
scroll to position [93, 0]
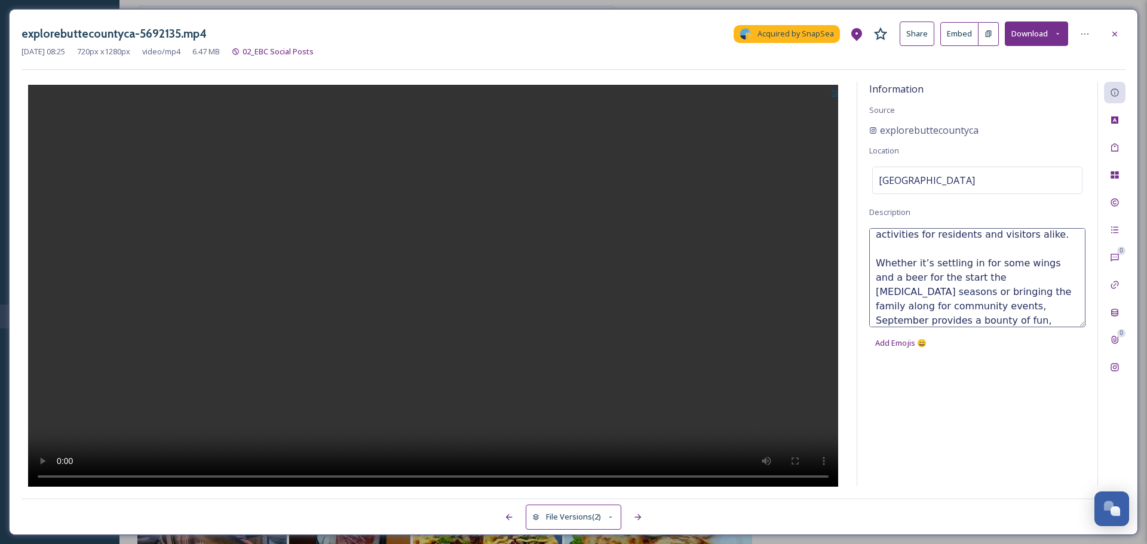
click at [928, 407] on div "Information Source explorebuttecountyca Location Butte County Description The s…" at bounding box center [977, 284] width 240 height 404
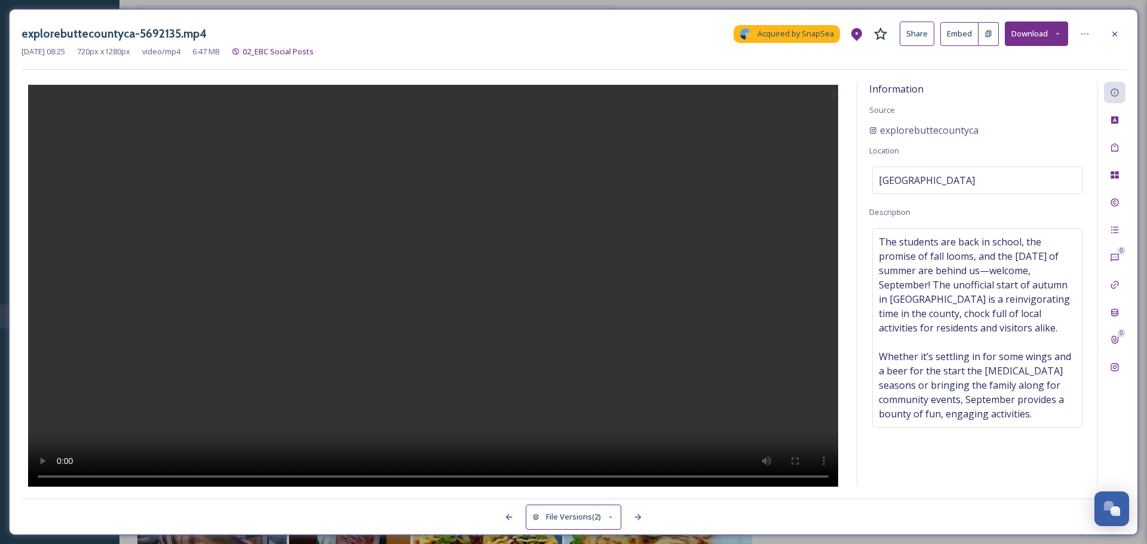
click at [744, 296] on div at bounding box center [433, 284] width 823 height 405
click at [939, 339] on span "The students are back in school, the promise of fall looms, and the dog days of…" at bounding box center [977, 328] width 197 height 186
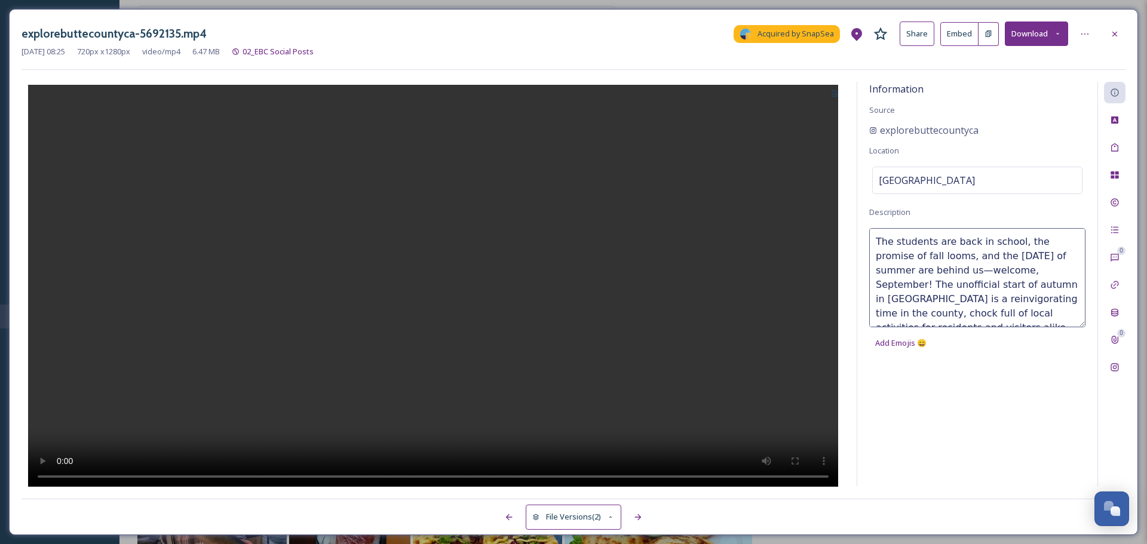
click at [939, 339] on div "The students are back in school, the promise of fall looms, and the dog days of…" at bounding box center [977, 291] width 216 height 127
click at [970, 283] on textarea "The students are back in school, the promise of fall looms, and the dog days of…" at bounding box center [977, 277] width 216 height 99
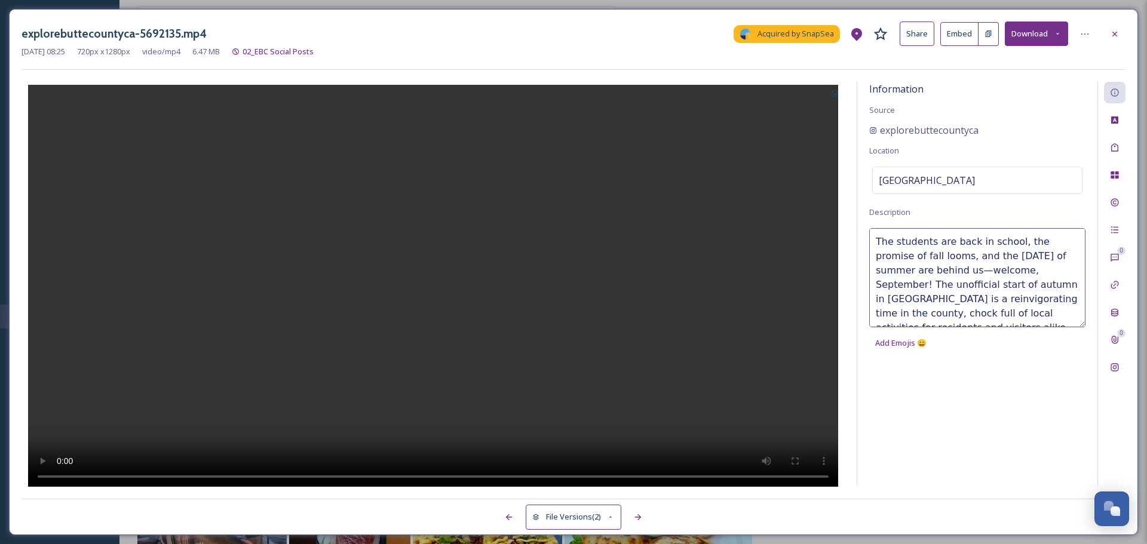
type textarea "Whether it’s settling in for some wings and a beer for the start the fall sport…"
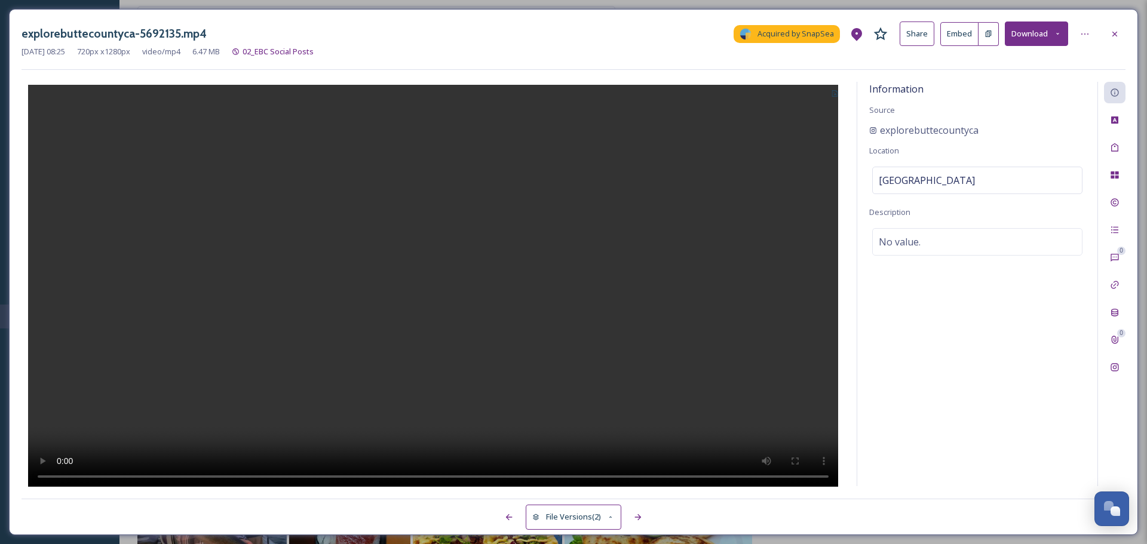
click at [986, 391] on div "Information Source explorebuttecountyca Location Butte County Description No va…" at bounding box center [977, 284] width 240 height 404
click at [1115, 36] on icon at bounding box center [1115, 34] width 10 height 10
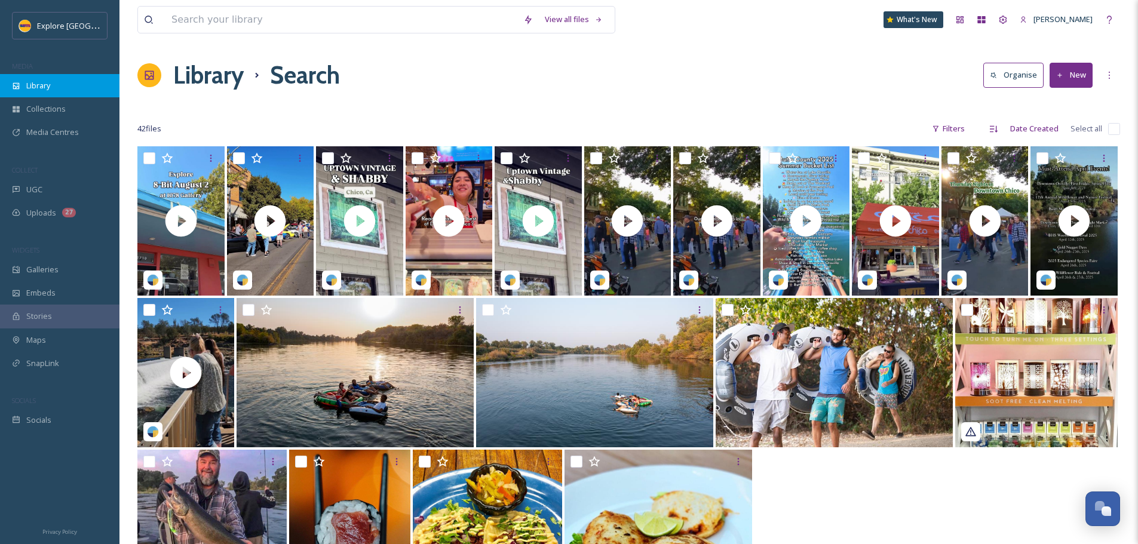
click at [50, 80] on span "Library" at bounding box center [38, 85] width 24 height 11
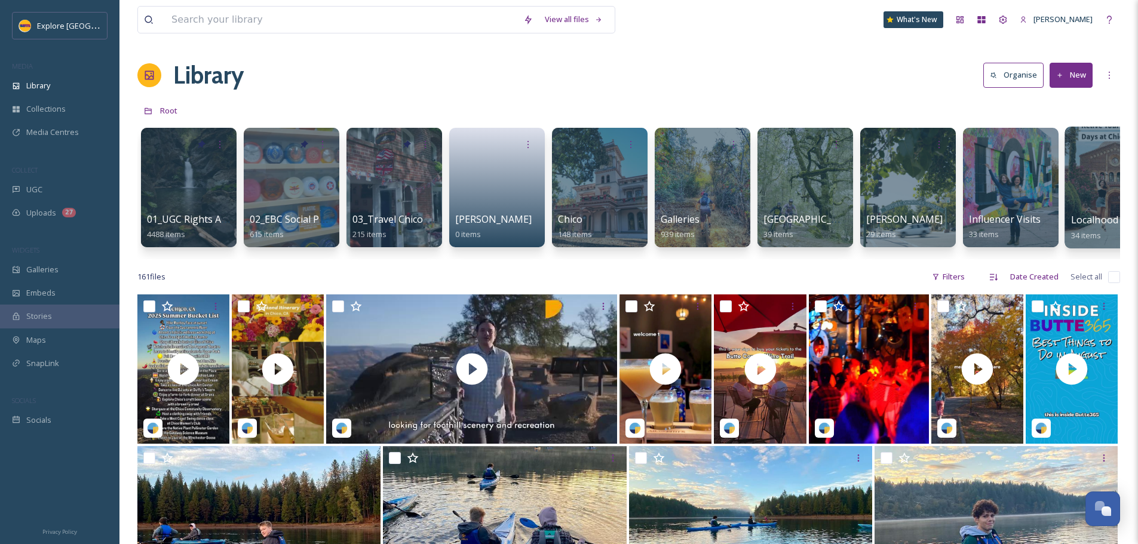
click at [1074, 216] on span "Localhood Videos" at bounding box center [1111, 219] width 81 height 13
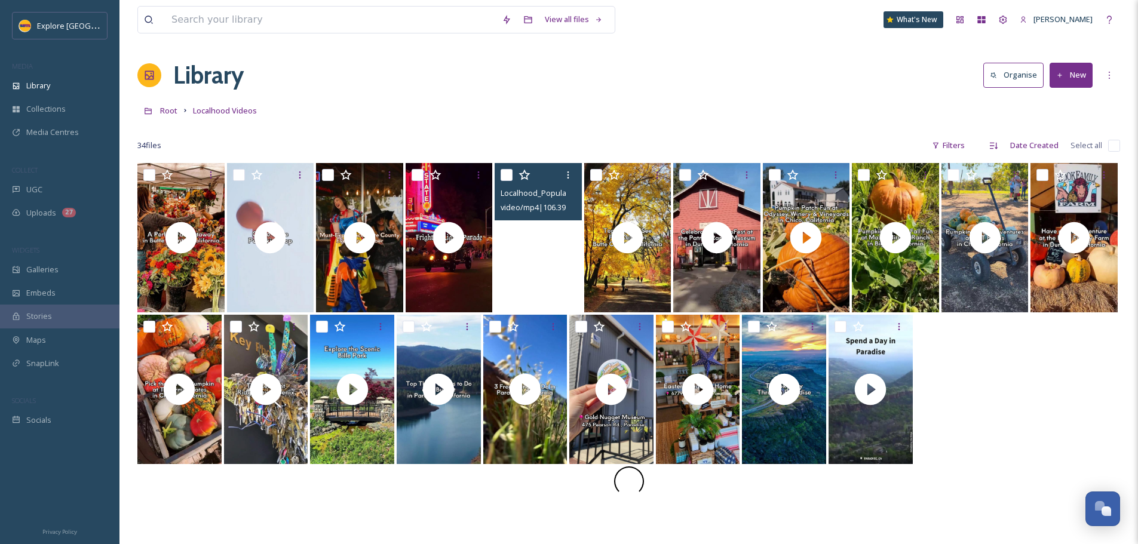
click at [548, 265] on video "Localhood_Popular Coffee Shops.mp4" at bounding box center [538, 237] width 87 height 149
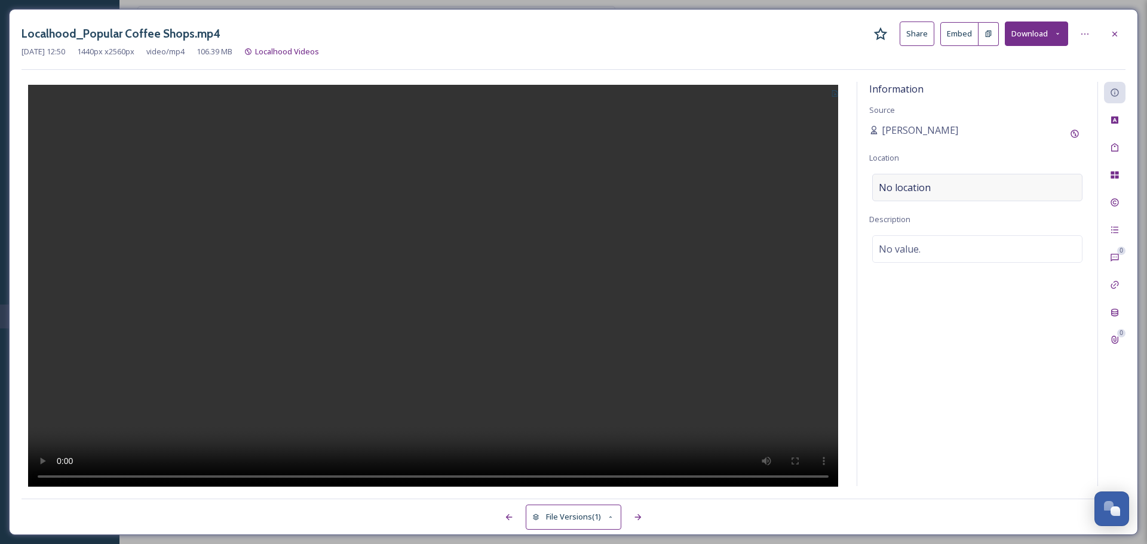
click at [925, 197] on div "No location" at bounding box center [977, 187] width 210 height 27
click at [918, 191] on input at bounding box center [977, 187] width 209 height 26
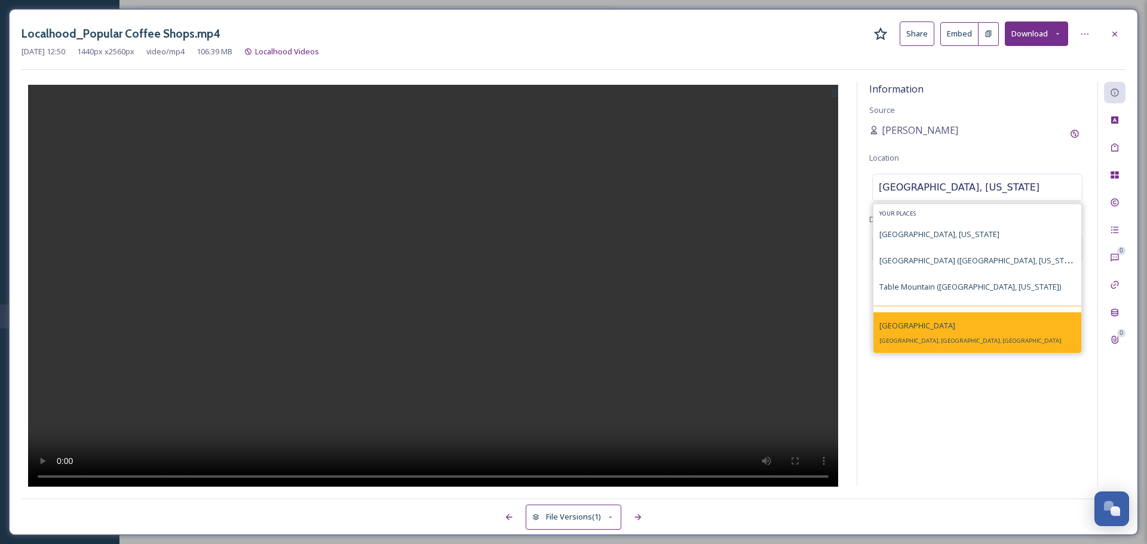
type input "butte county, california"
click at [949, 325] on div "Butte County Butte County, CA, USA" at bounding box center [977, 332] width 208 height 41
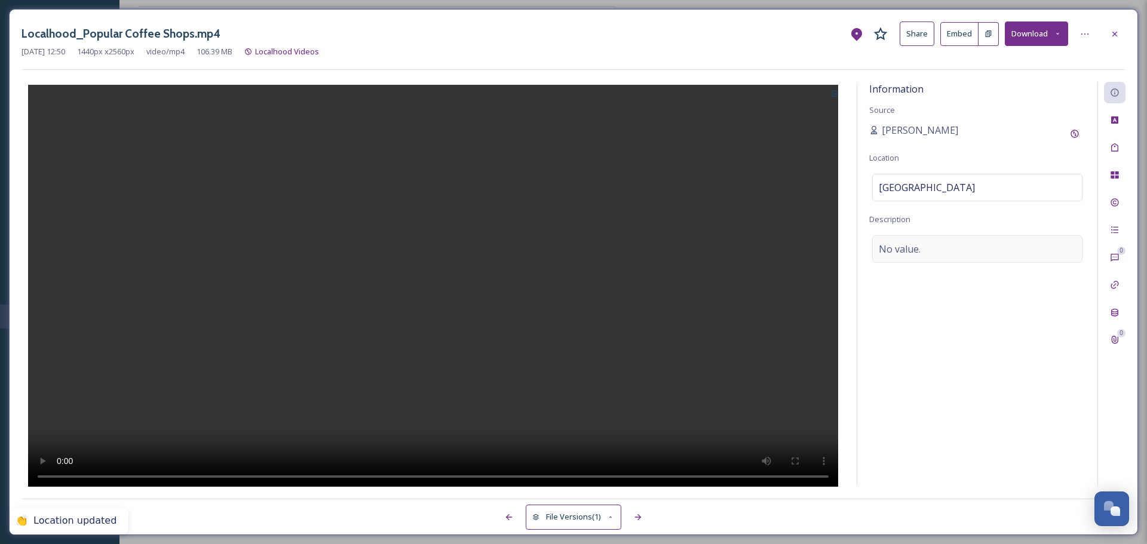
click at [926, 246] on div "No value." at bounding box center [977, 248] width 210 height 27
click at [926, 246] on textarea at bounding box center [977, 284] width 216 height 99
click at [1002, 284] on textarea at bounding box center [977, 284] width 216 height 99
paste textarea "It can be easy to rely on familiar chains when you're traveling somewhere new. …"
type textarea "It can be easy to rely on familiar chains when you're traveling somewhere new. …"
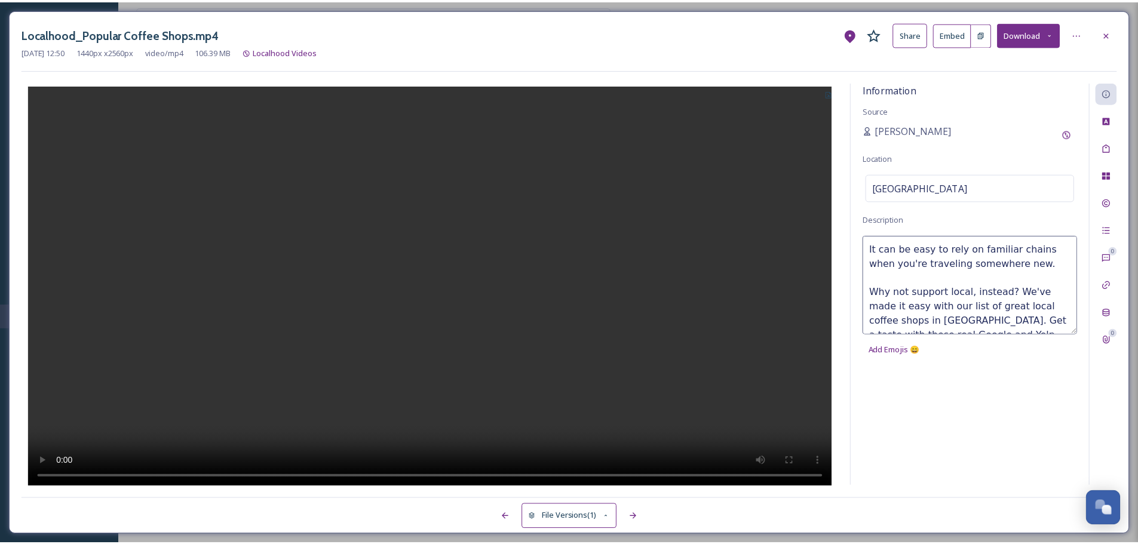
scroll to position [93, 0]
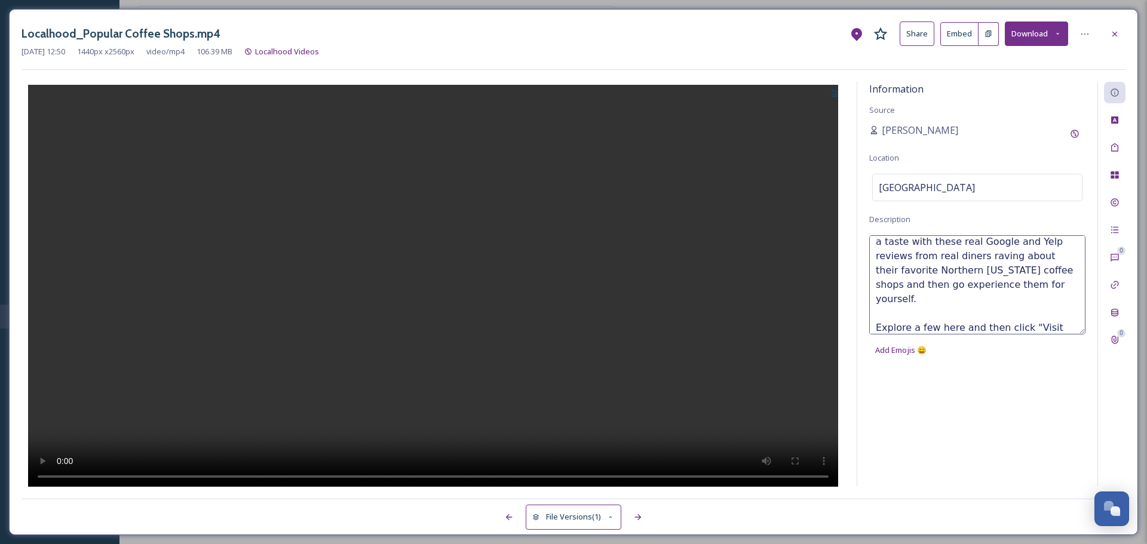
click at [716, 160] on div at bounding box center [433, 284] width 823 height 405
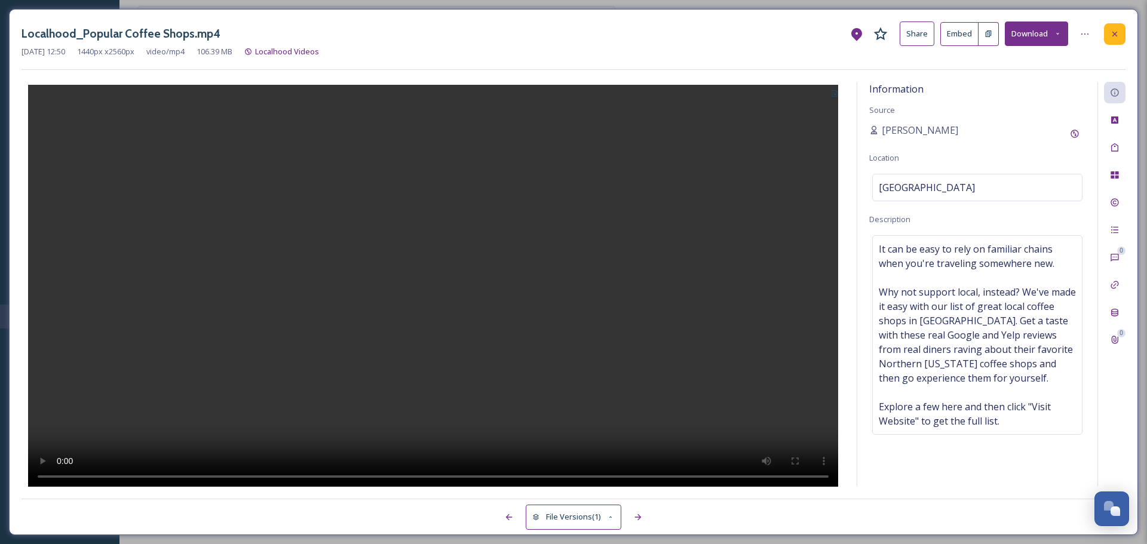
click at [1114, 34] on icon at bounding box center [1114, 33] width 5 height 5
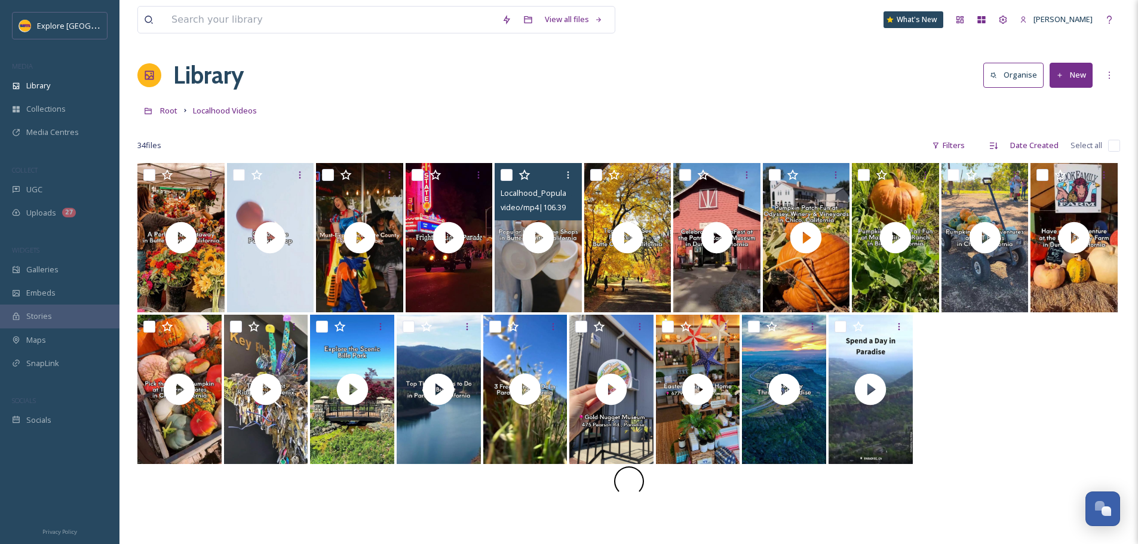
click at [508, 182] on div at bounding box center [540, 175] width 78 height 22
click at [507, 171] on input "checkbox" at bounding box center [507, 175] width 12 height 12
checkbox input "true"
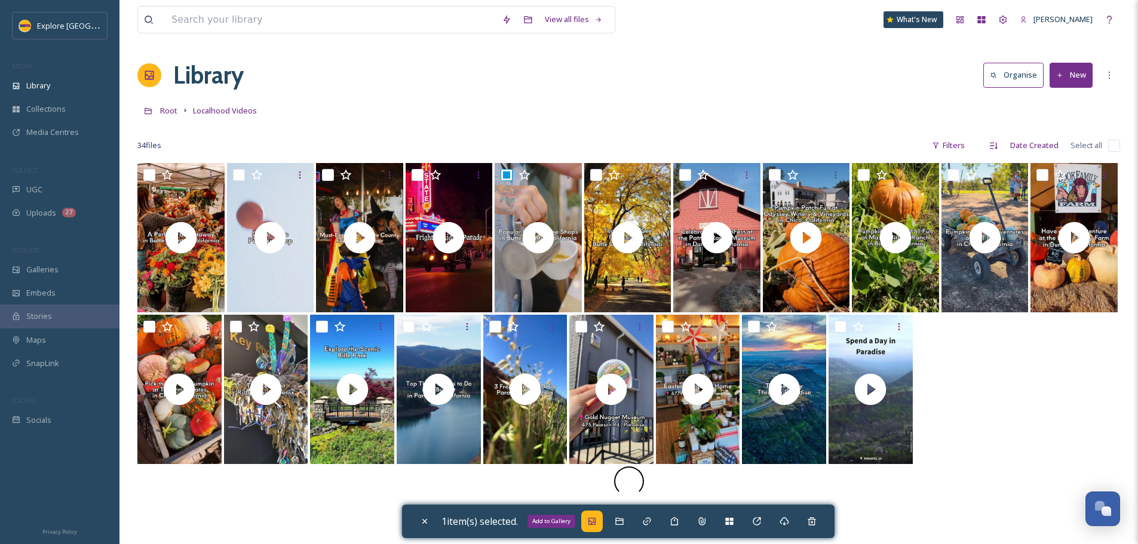
click at [591, 523] on icon at bounding box center [592, 522] width 10 height 10
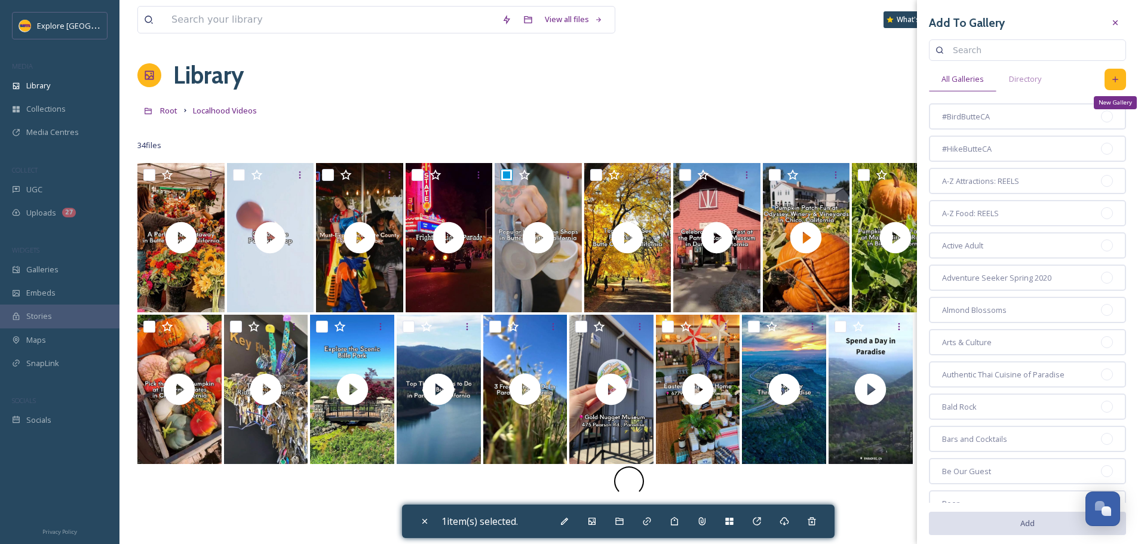
click at [1108, 84] on div "New Gallery" at bounding box center [1116, 80] width 22 height 22
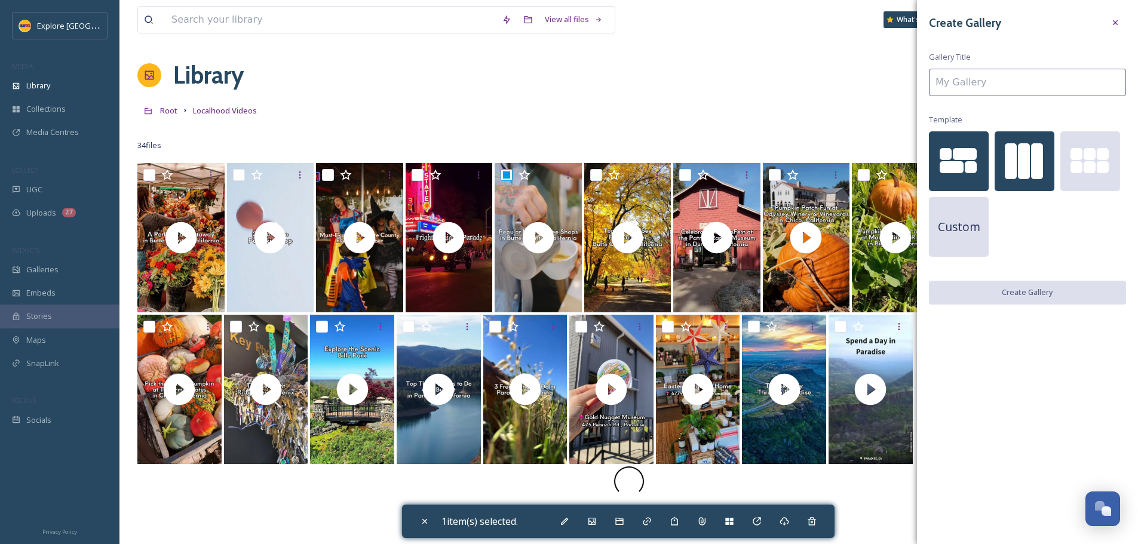
click at [1036, 151] on div at bounding box center [1037, 161] width 12 height 36
click at [1014, 81] on input at bounding box center [1027, 82] width 197 height 27
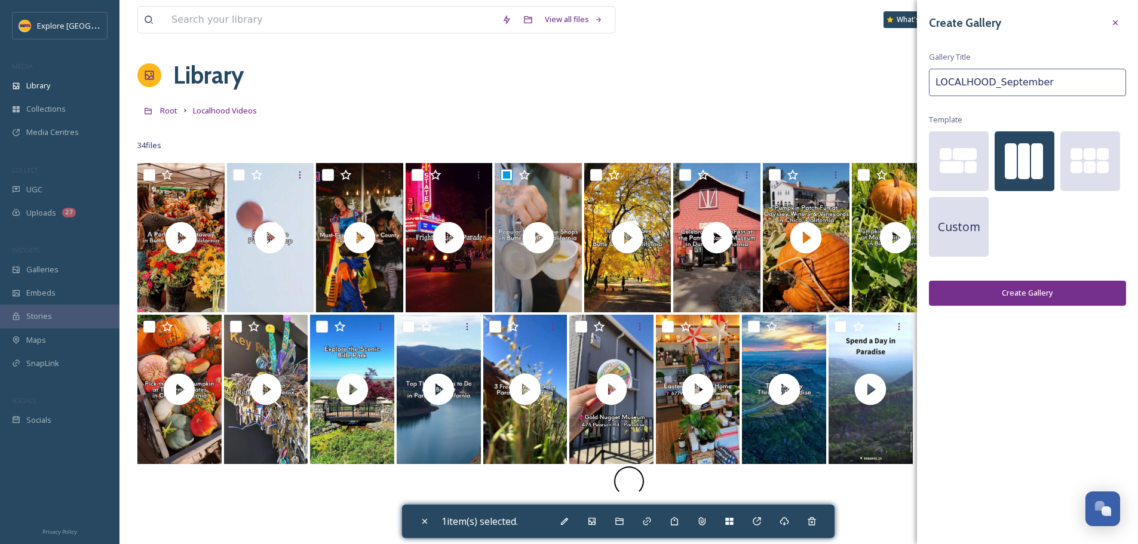
type input "LOCALHOOD_September"
click at [1014, 300] on button "Create Gallery" at bounding box center [1027, 293] width 197 height 24
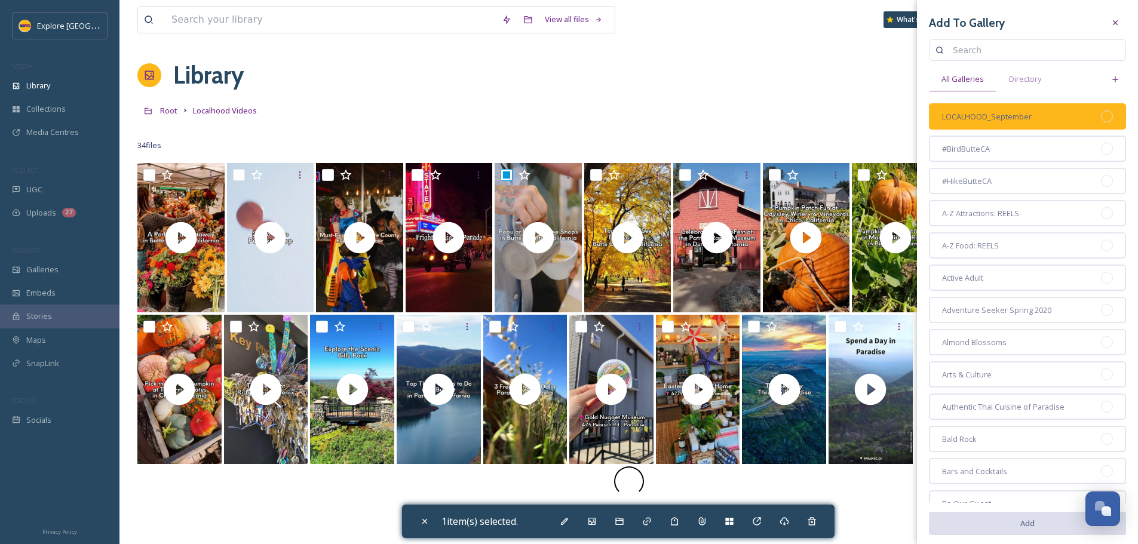
drag, startPoint x: 1102, startPoint y: 112, endPoint x: 1118, endPoint y: 113, distance: 16.1
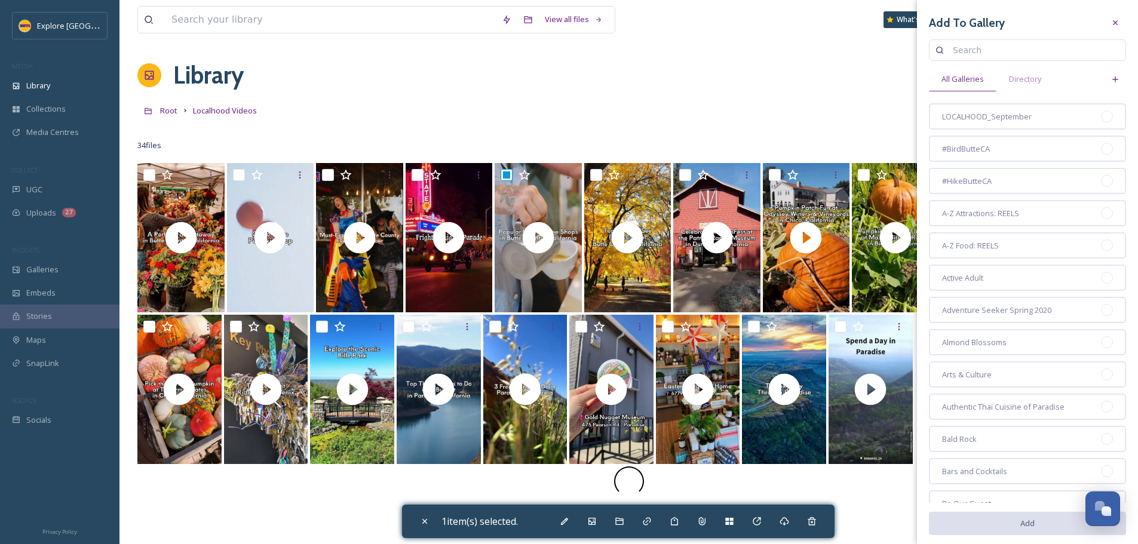
click at [1103, 113] on div at bounding box center [1107, 117] width 12 height 12
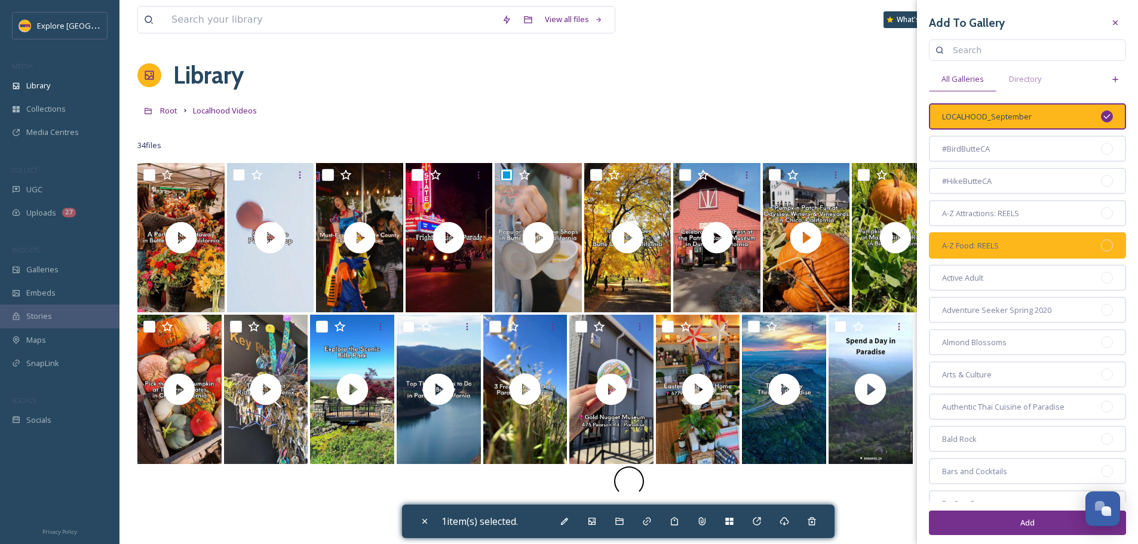
click at [1104, 251] on div "A-Z Food: REELS" at bounding box center [1027, 245] width 197 height 26
click at [1102, 249] on icon at bounding box center [1107, 246] width 10 height 10
click at [1017, 528] on button "Add" at bounding box center [1027, 523] width 197 height 24
checkbox input "false"
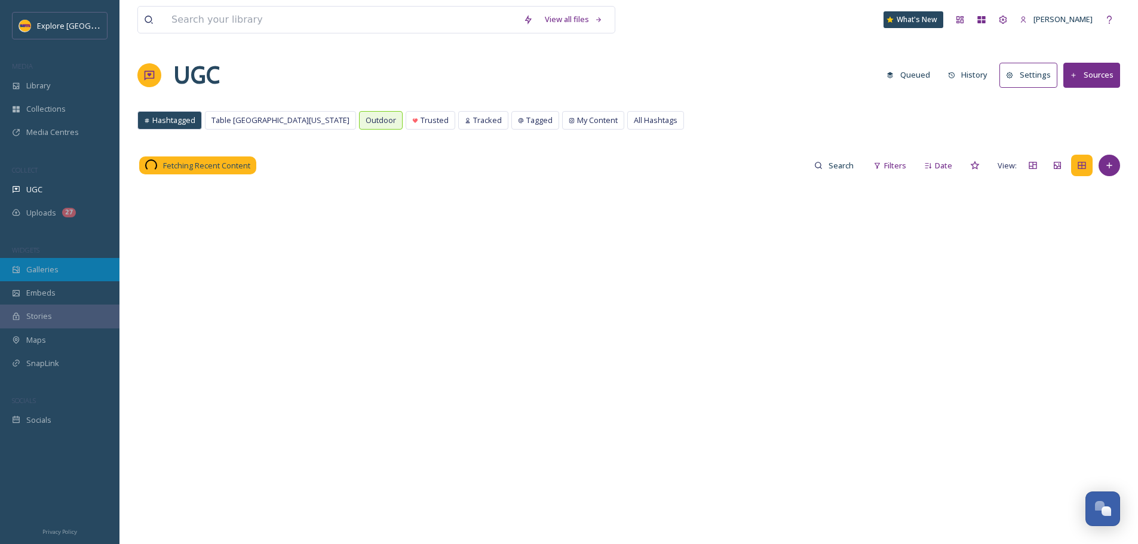
click at [46, 266] on span "Galleries" at bounding box center [42, 269] width 32 height 11
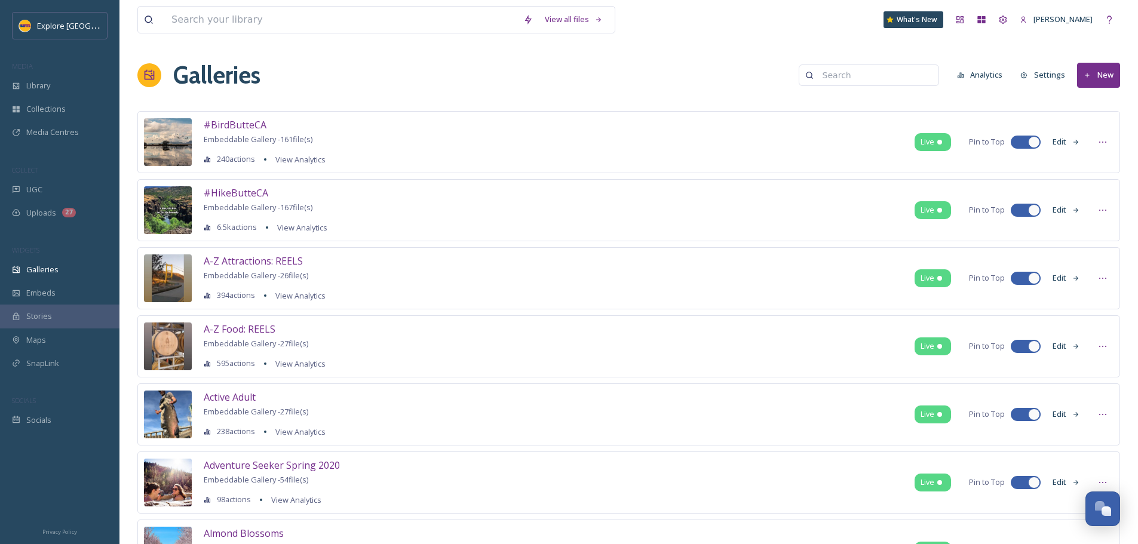
click at [860, 75] on input at bounding box center [875, 75] width 116 height 24
type input "localhood"
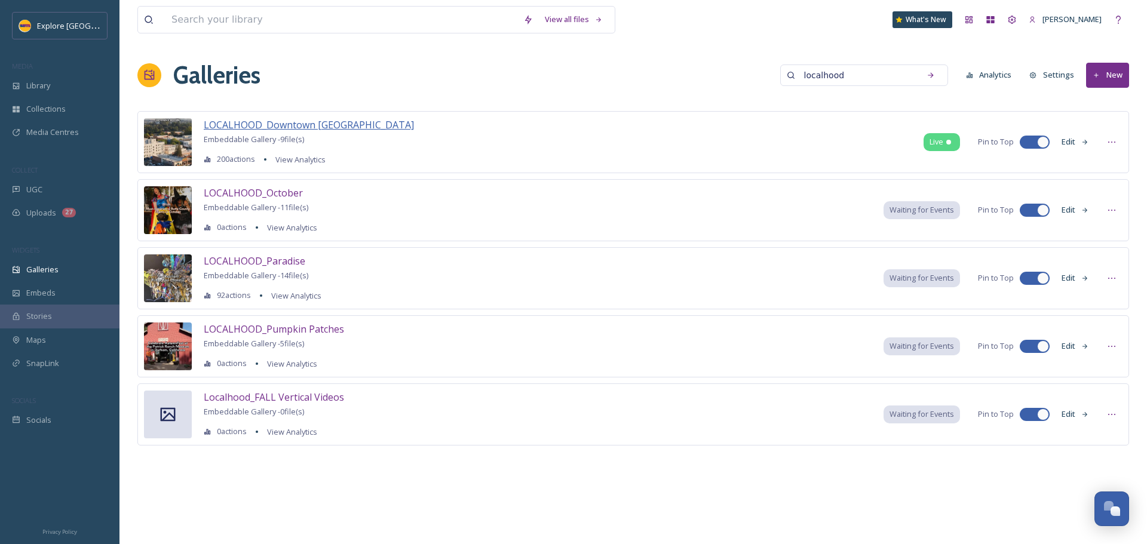
click at [299, 124] on span "LOCALHOOD_Downtown [GEOGRAPHIC_DATA]" at bounding box center [309, 124] width 210 height 13
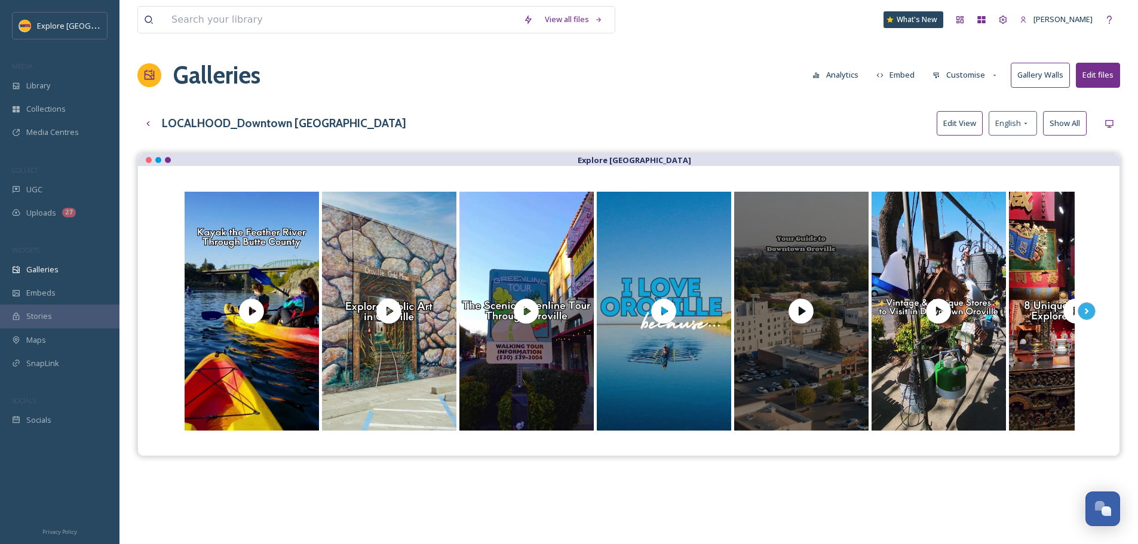
click at [822, 354] on div "Opens media popup. Media description: Downtown Oroville features dozens of shop…" at bounding box center [801, 311] width 134 height 239
click at [805, 317] on icon "Opens media popup. Media description: Downtown Oroville features dozens of shop…" at bounding box center [801, 311] width 25 height 25
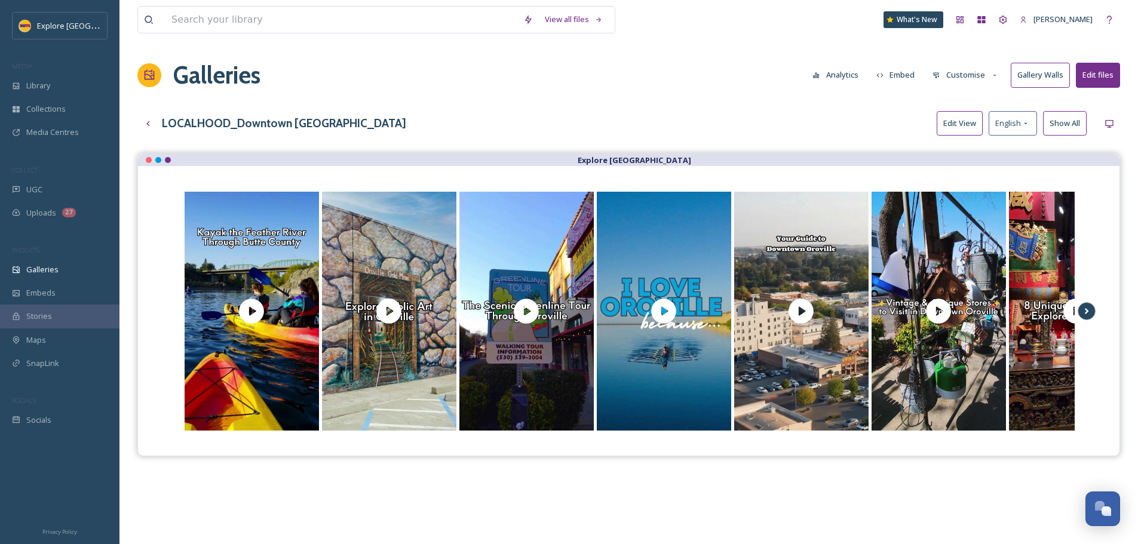
click at [1088, 315] on icon "Scroll Right" at bounding box center [1086, 311] width 17 height 18
